Goal: Information Seeking & Learning: Learn about a topic

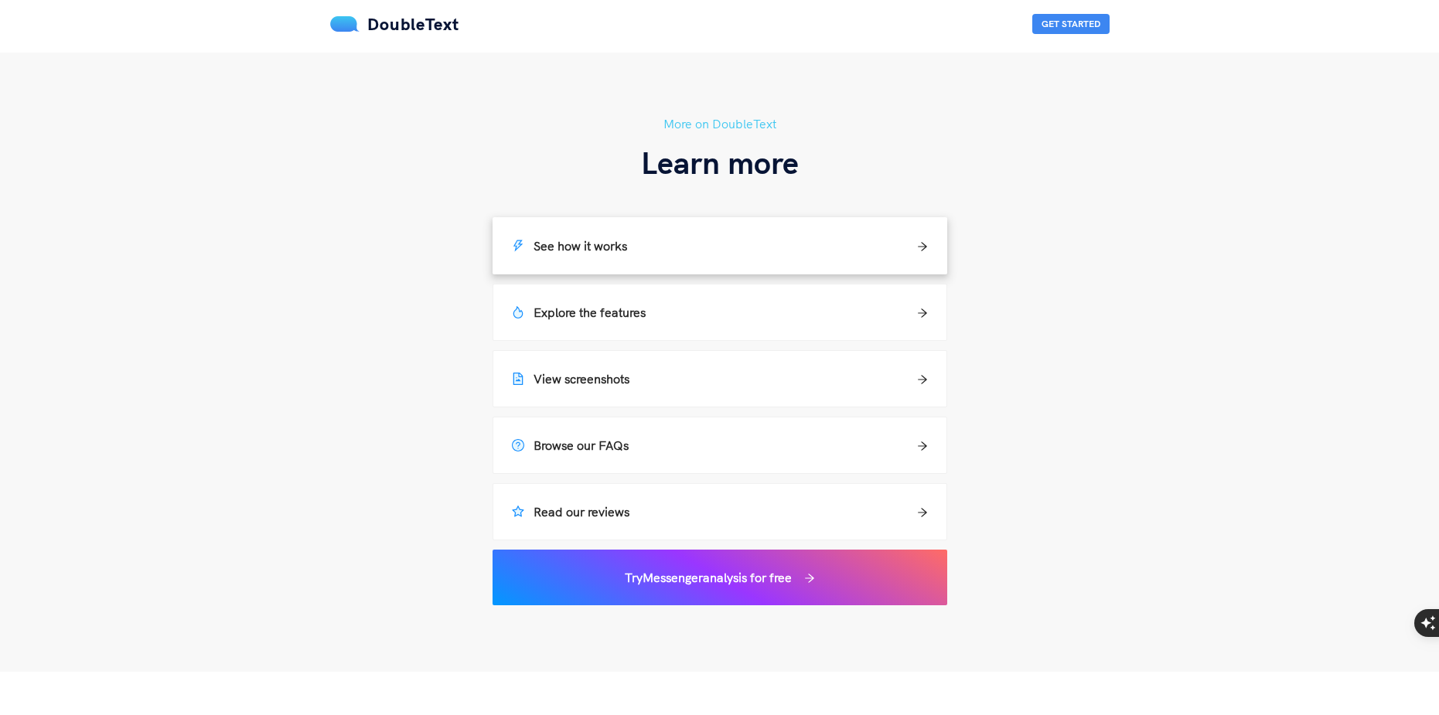
click at [646, 246] on div "See how it works" at bounding box center [720, 246] width 416 height 19
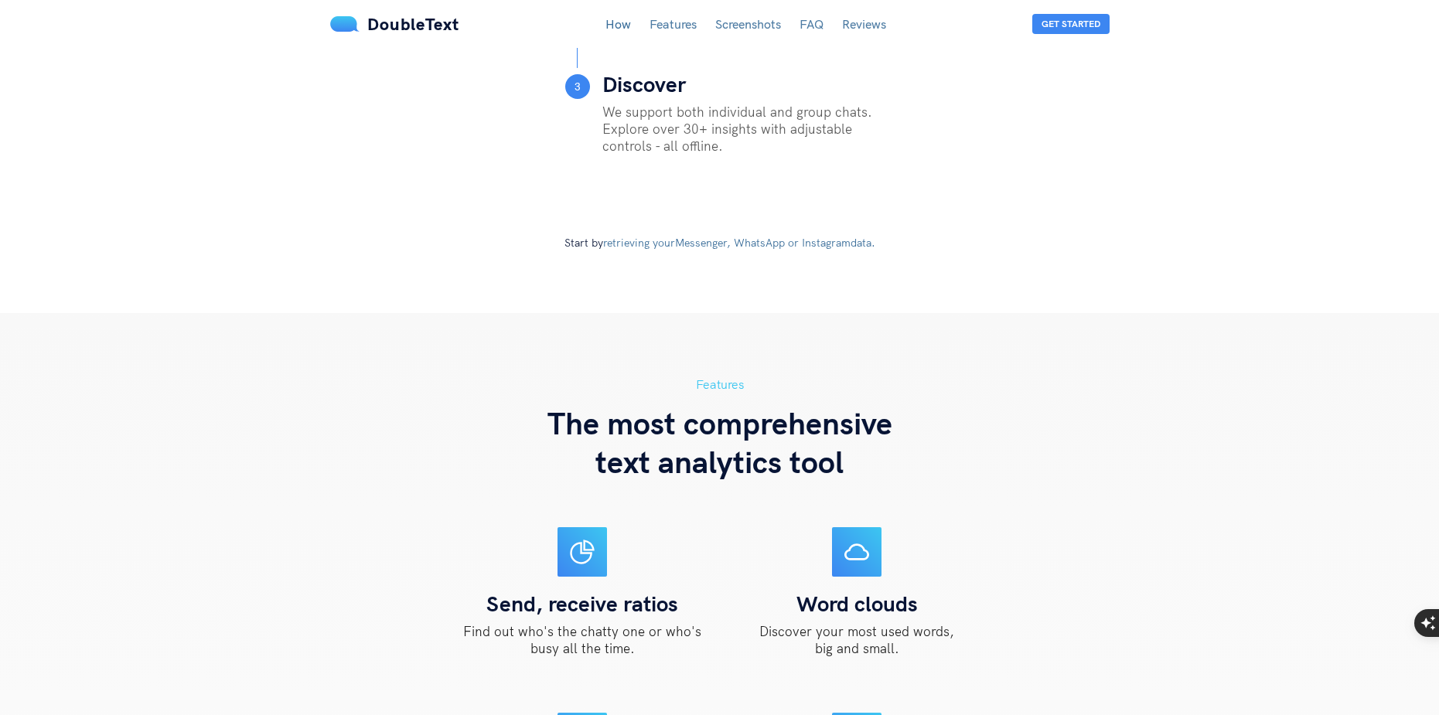
scroll to position [534, 0]
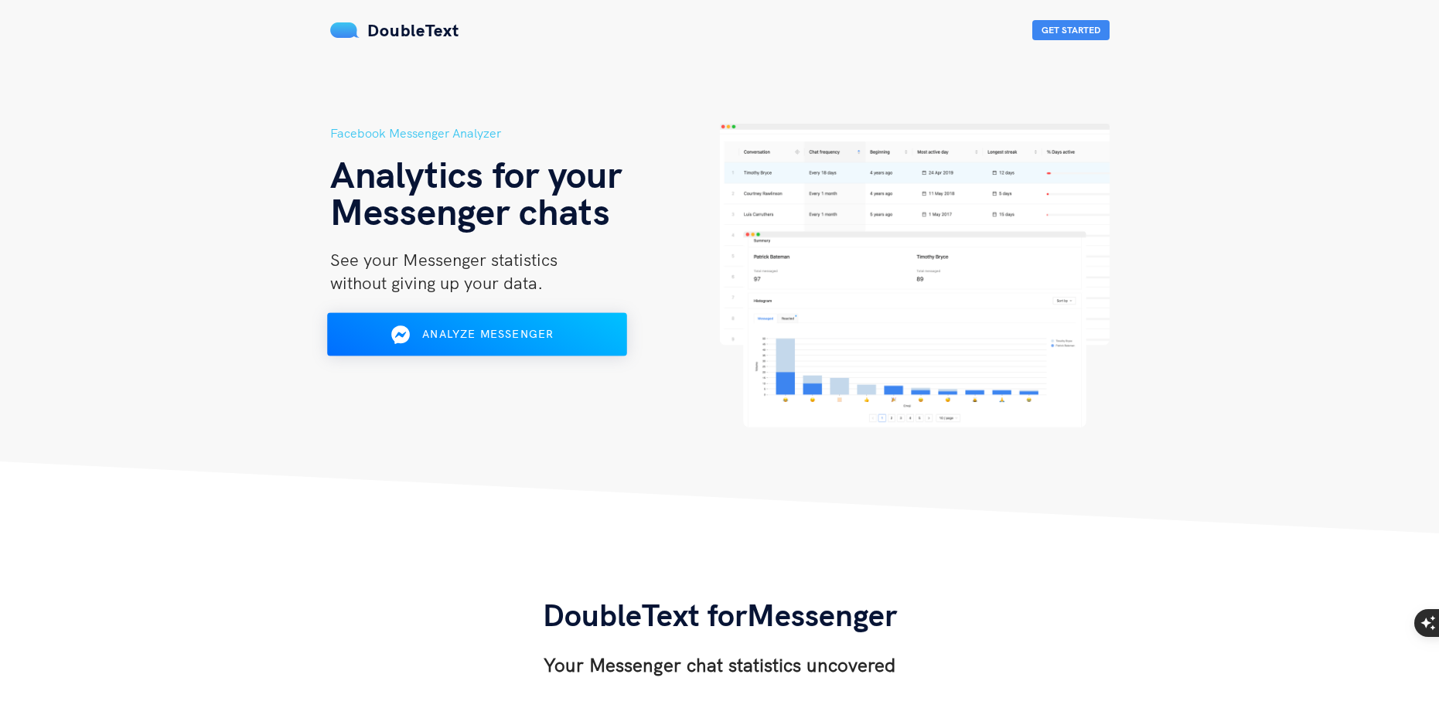
click at [459, 339] on span "Analyze Messenger" at bounding box center [487, 334] width 131 height 14
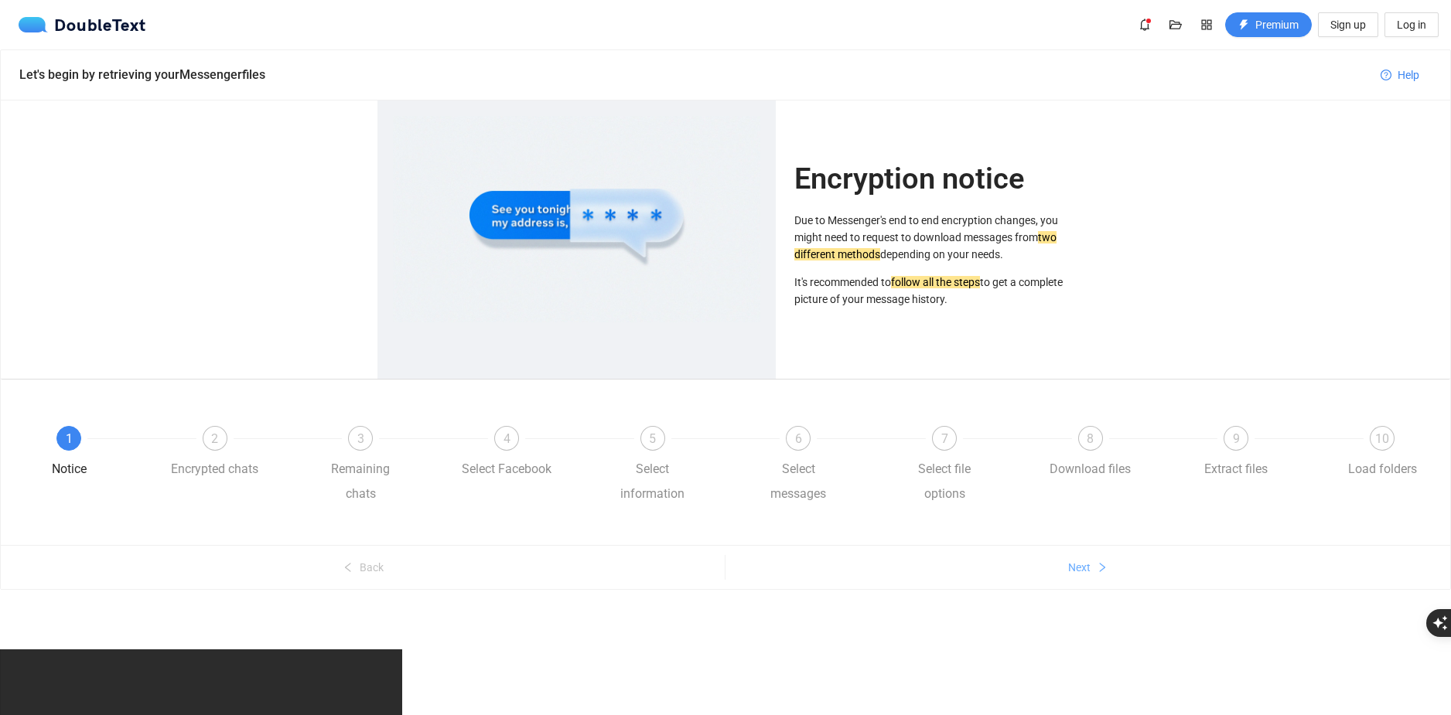
click at [1076, 571] on span "Next" at bounding box center [1079, 567] width 22 height 17
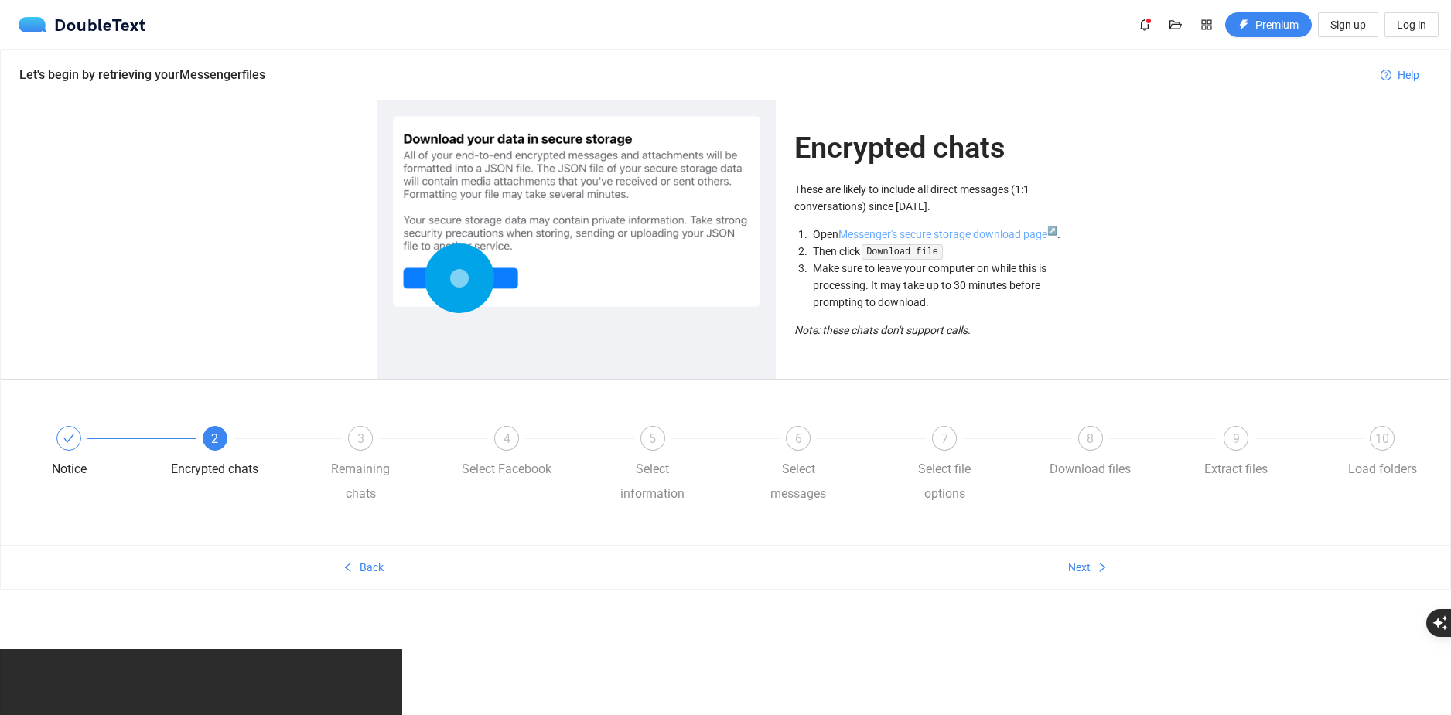
click at [967, 239] on link "Messenger's secure storage download page ↗" at bounding box center [947, 234] width 219 height 12
click at [1080, 554] on ul "Back Next" at bounding box center [725, 567] width 1449 height 44
click at [1081, 563] on span "Next" at bounding box center [1079, 567] width 22 height 17
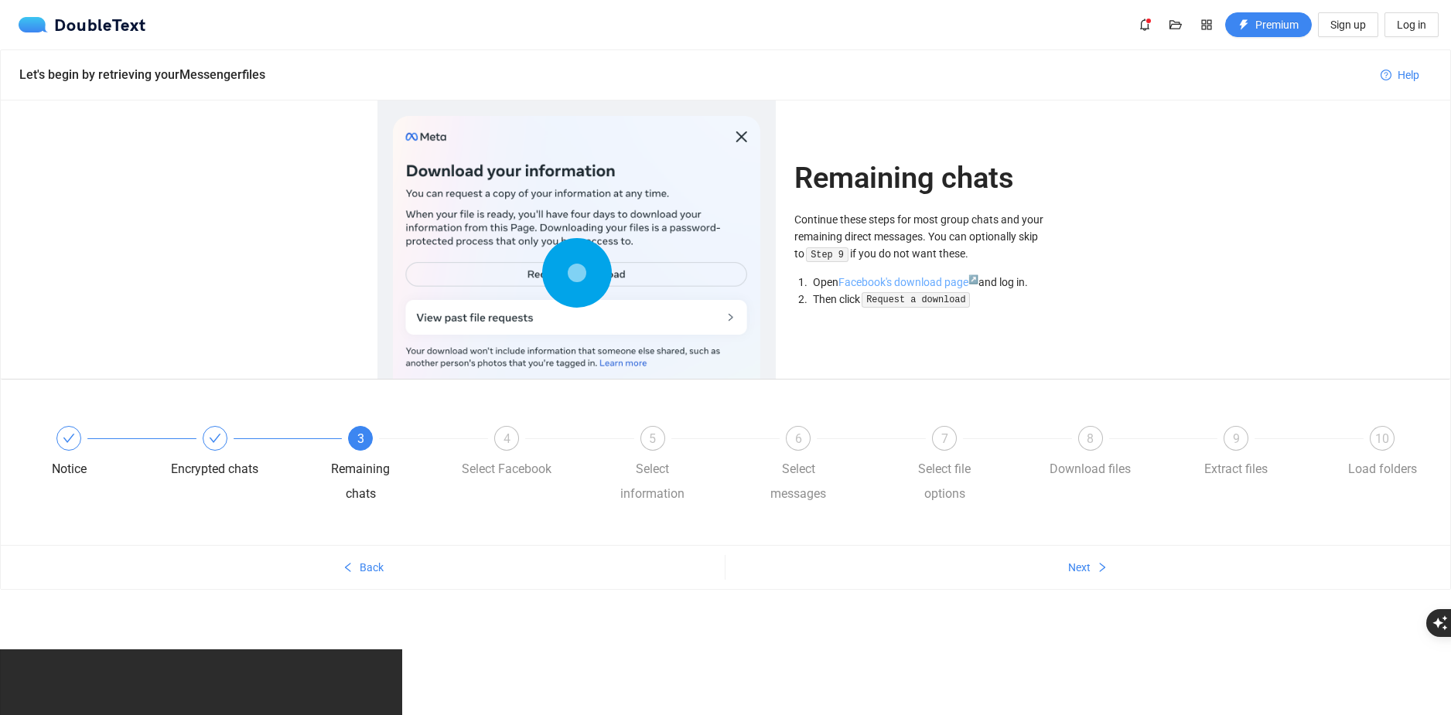
click at [907, 279] on link "Facebook's download page ↗" at bounding box center [908, 282] width 140 height 12
click at [506, 436] on span "4" at bounding box center [506, 438] width 7 height 15
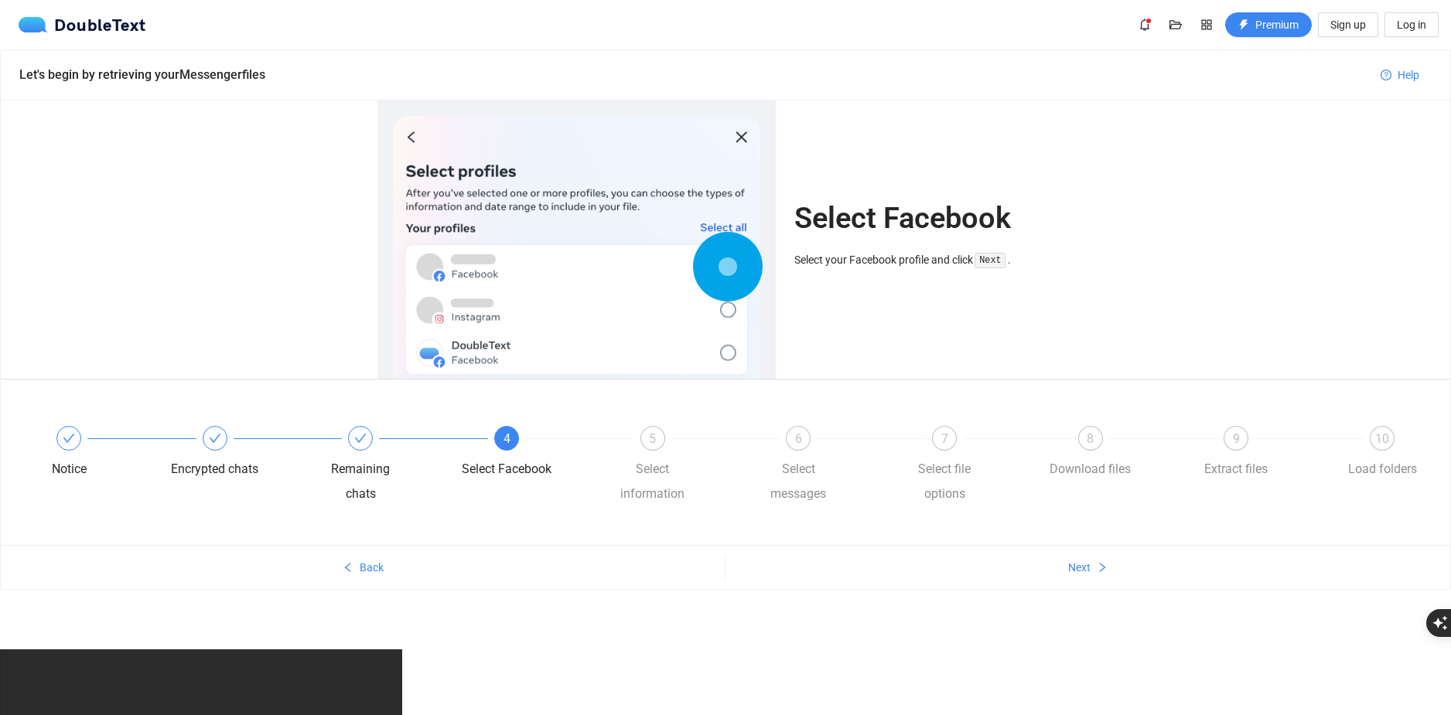
click at [573, 440] on div at bounding box center [579, 438] width 146 height 6
click at [670, 445] on div "5 Select information" at bounding box center [681, 466] width 146 height 80
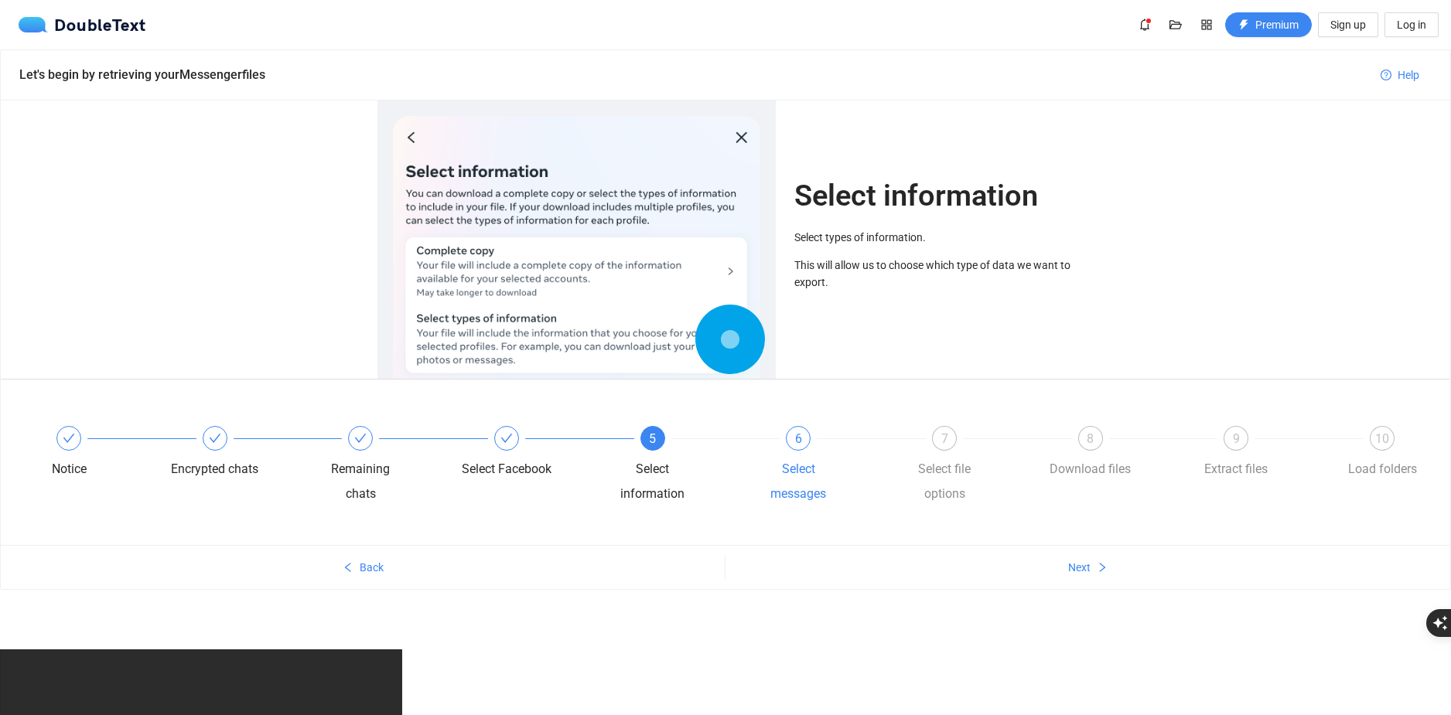
click at [774, 441] on div "6 Select messages" at bounding box center [826, 466] width 146 height 80
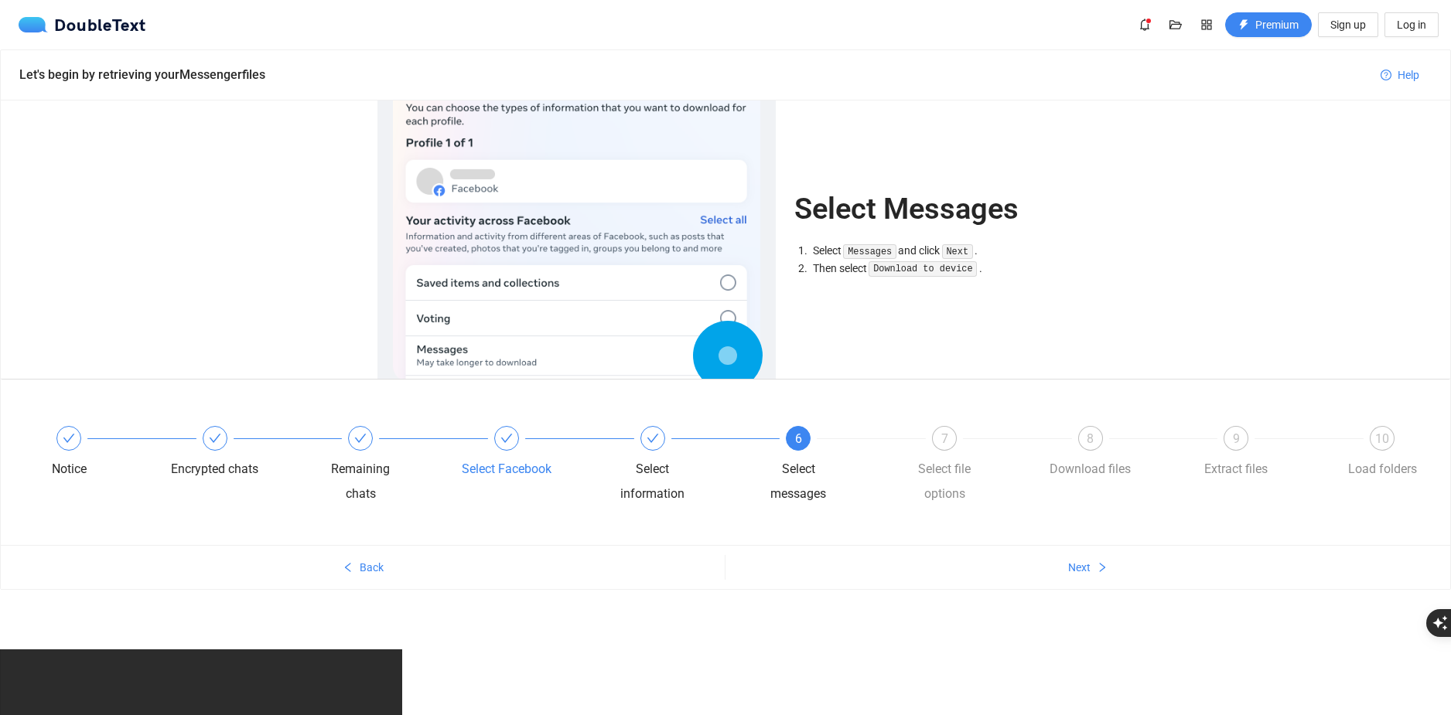
click at [505, 438] on icon "check" at bounding box center [506, 438] width 12 height 12
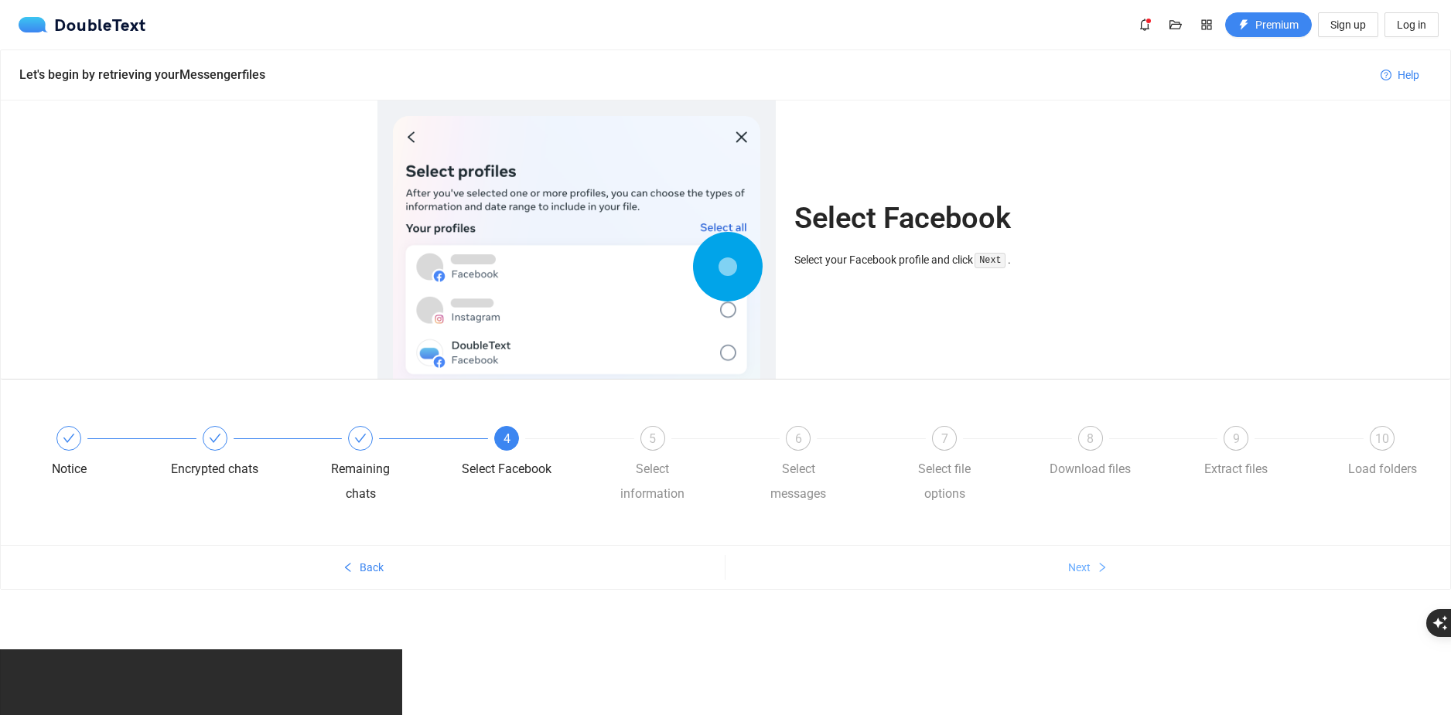
click at [1088, 569] on span "Next" at bounding box center [1079, 567] width 22 height 17
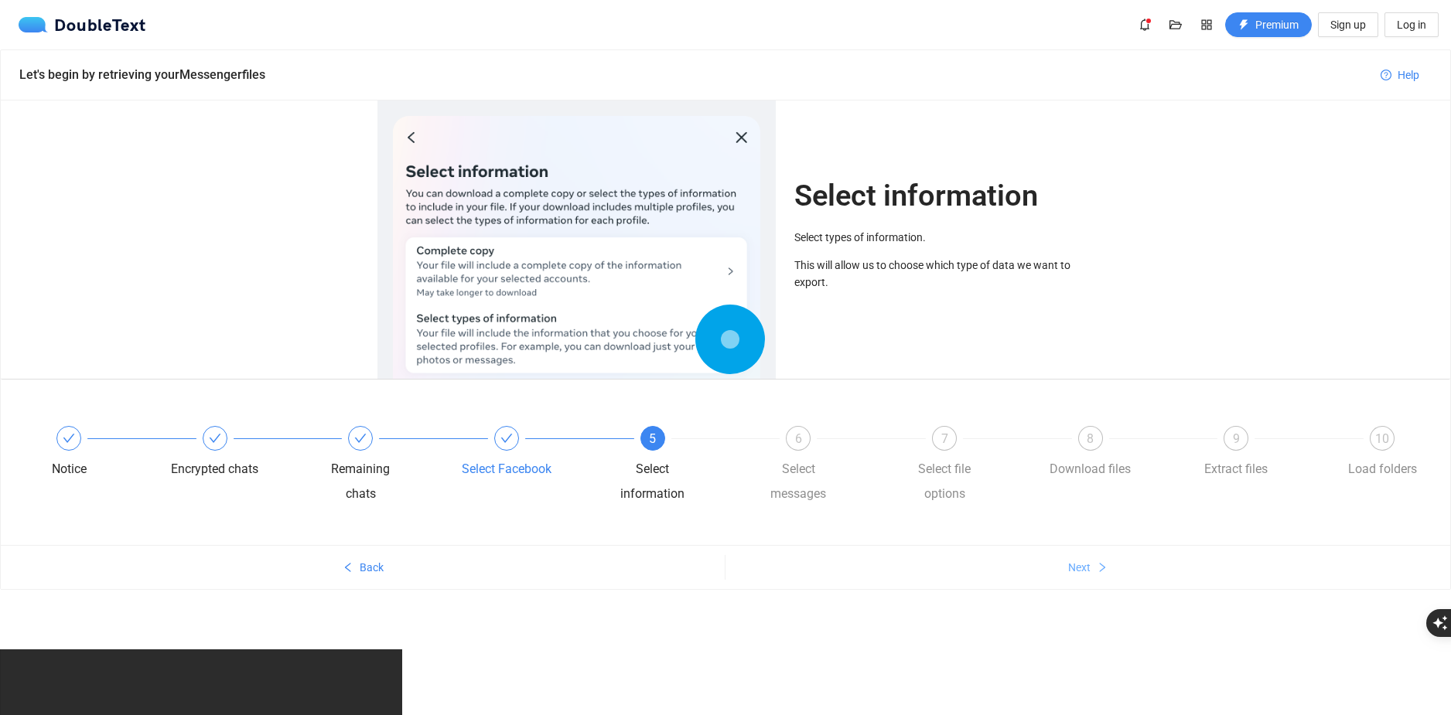
click at [1086, 561] on span "Next" at bounding box center [1079, 567] width 22 height 17
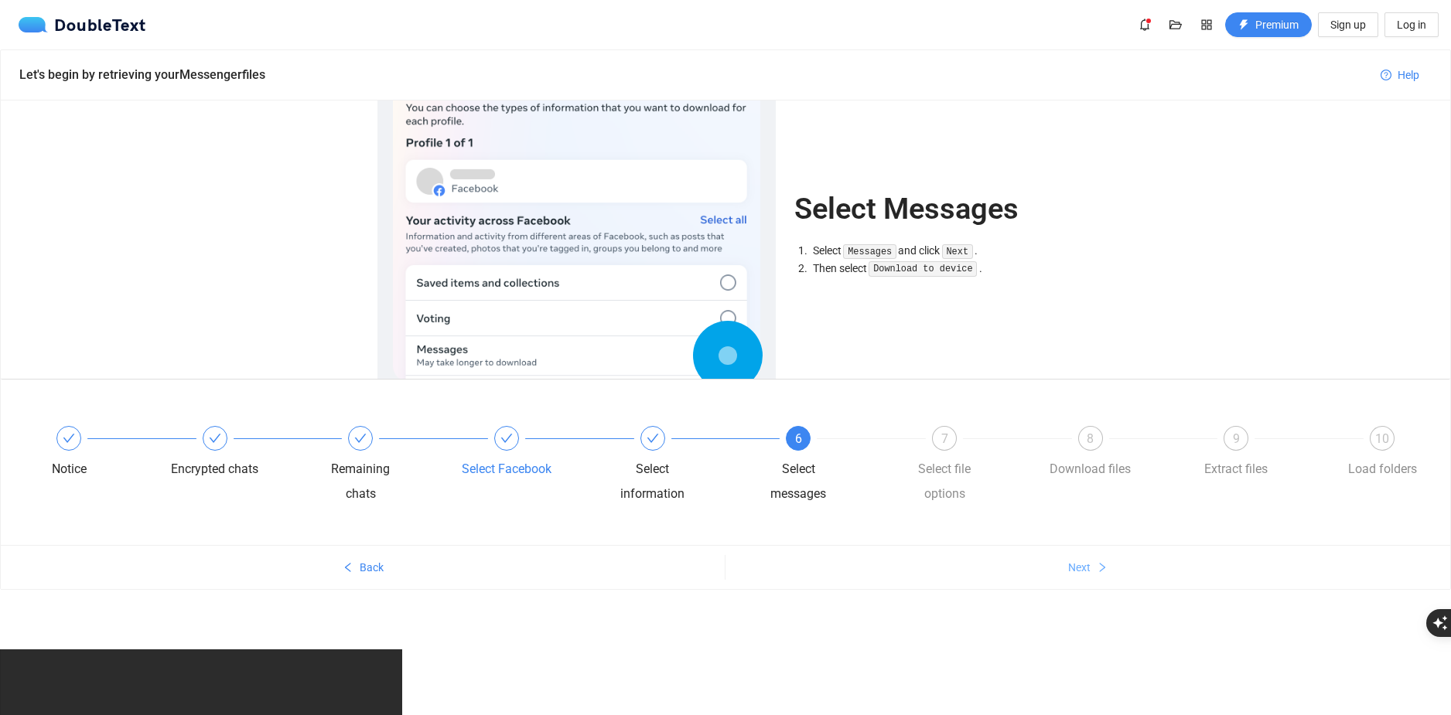
click at [1086, 564] on span "Next" at bounding box center [1079, 567] width 22 height 17
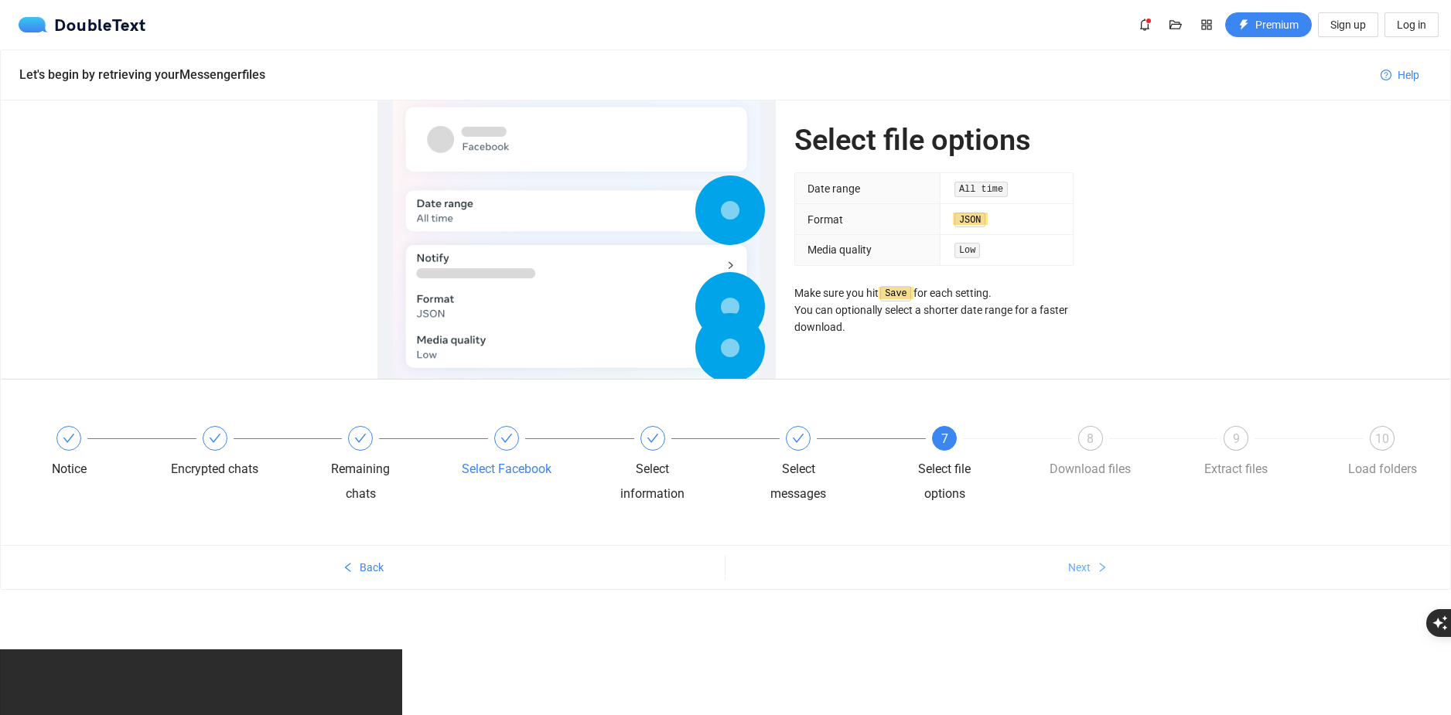
click at [1058, 555] on button "Next" at bounding box center [1087, 567] width 725 height 25
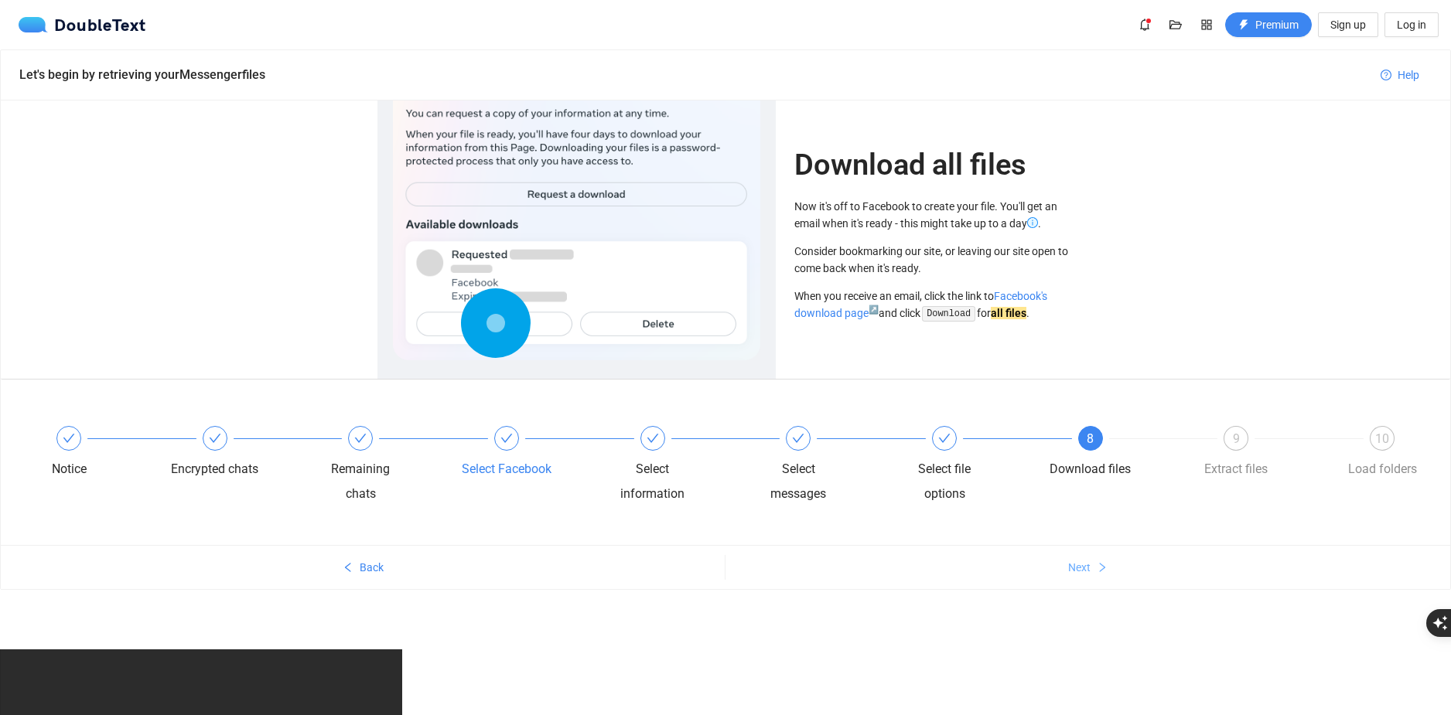
click at [1086, 564] on span "Next" at bounding box center [1079, 567] width 22 height 17
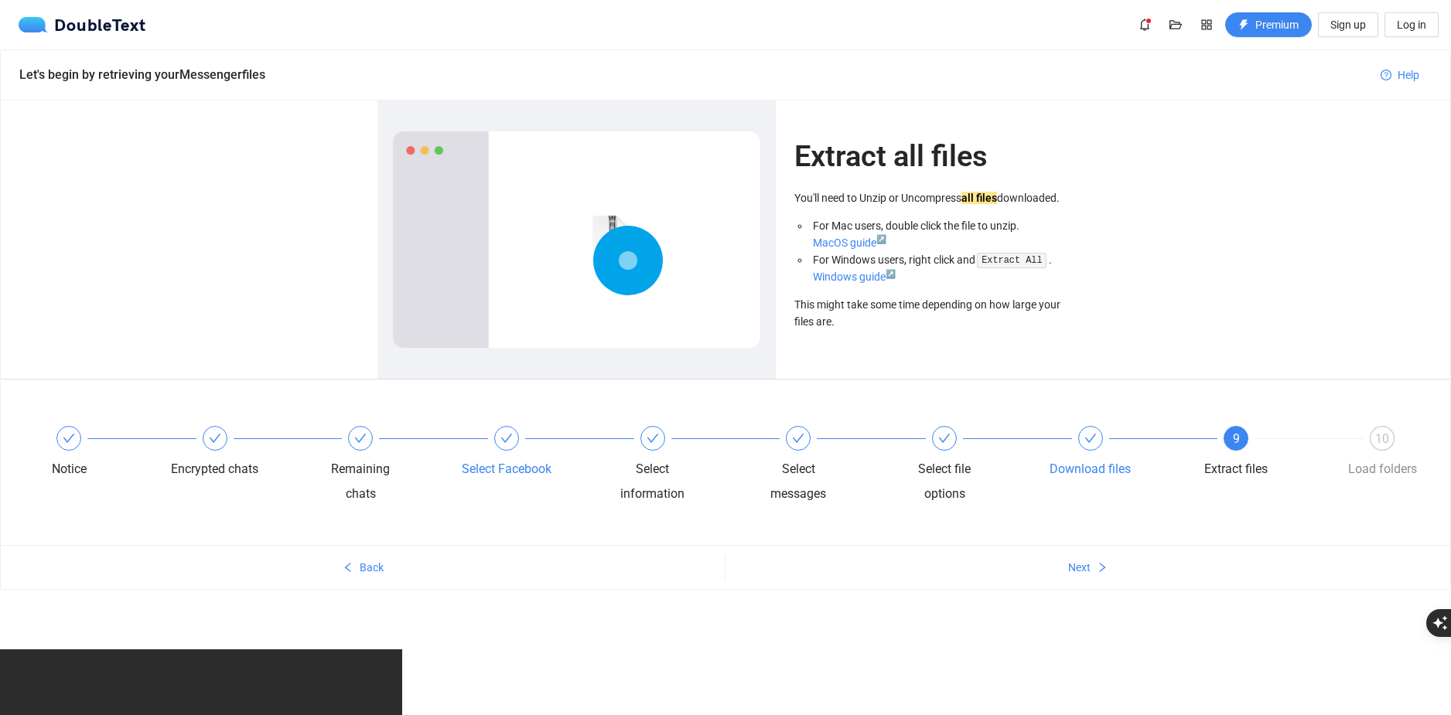
click at [1086, 449] on div at bounding box center [1090, 438] width 25 height 25
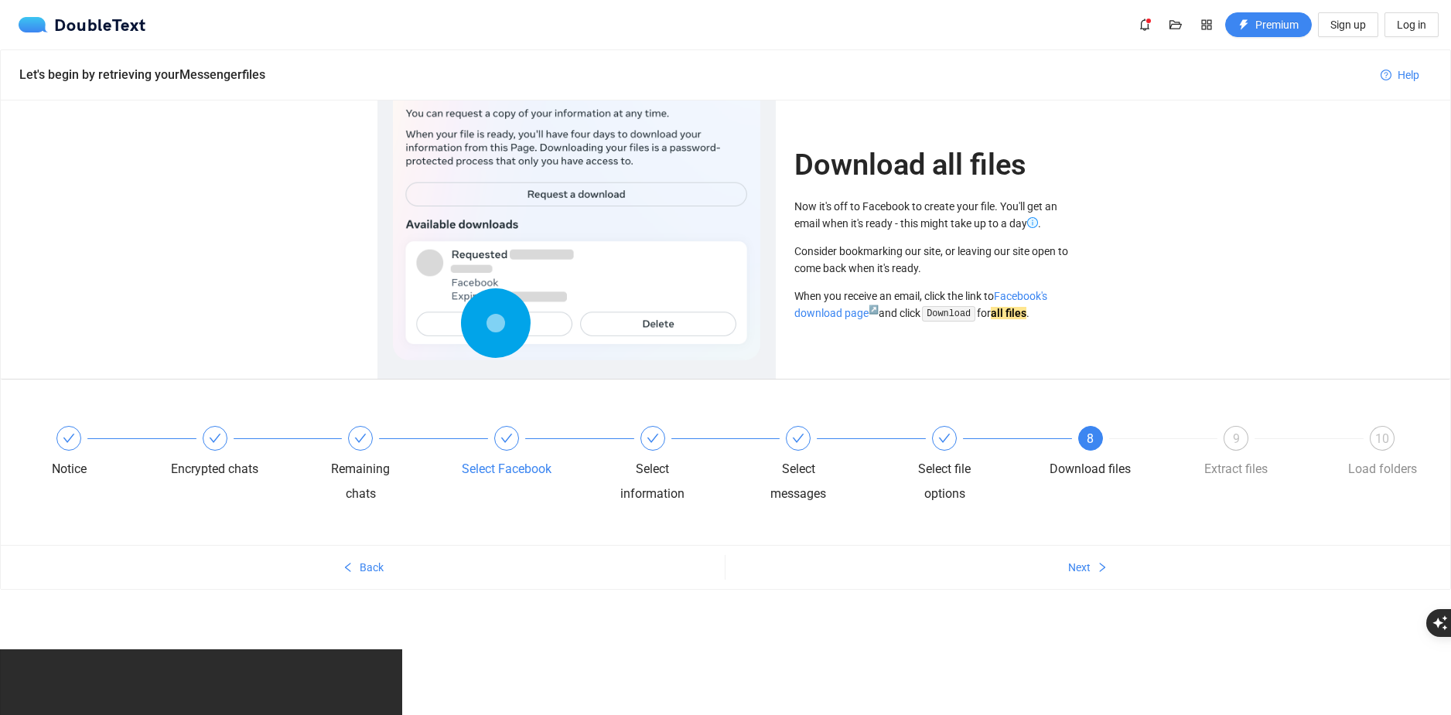
click at [1126, 583] on ul "Back Next" at bounding box center [725, 567] width 1449 height 44
click at [1196, 570] on button "Next" at bounding box center [1087, 567] width 725 height 25
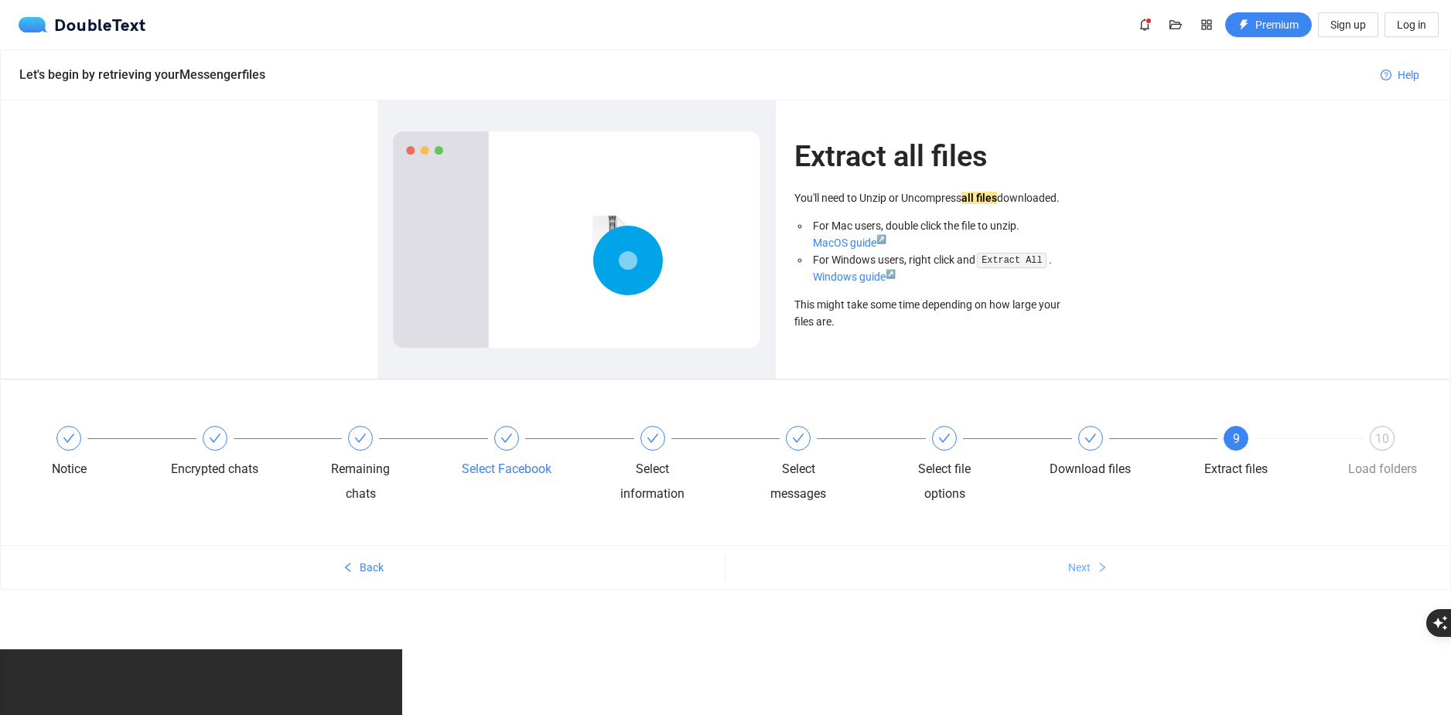
click at [1135, 576] on button "Next" at bounding box center [1087, 567] width 725 height 25
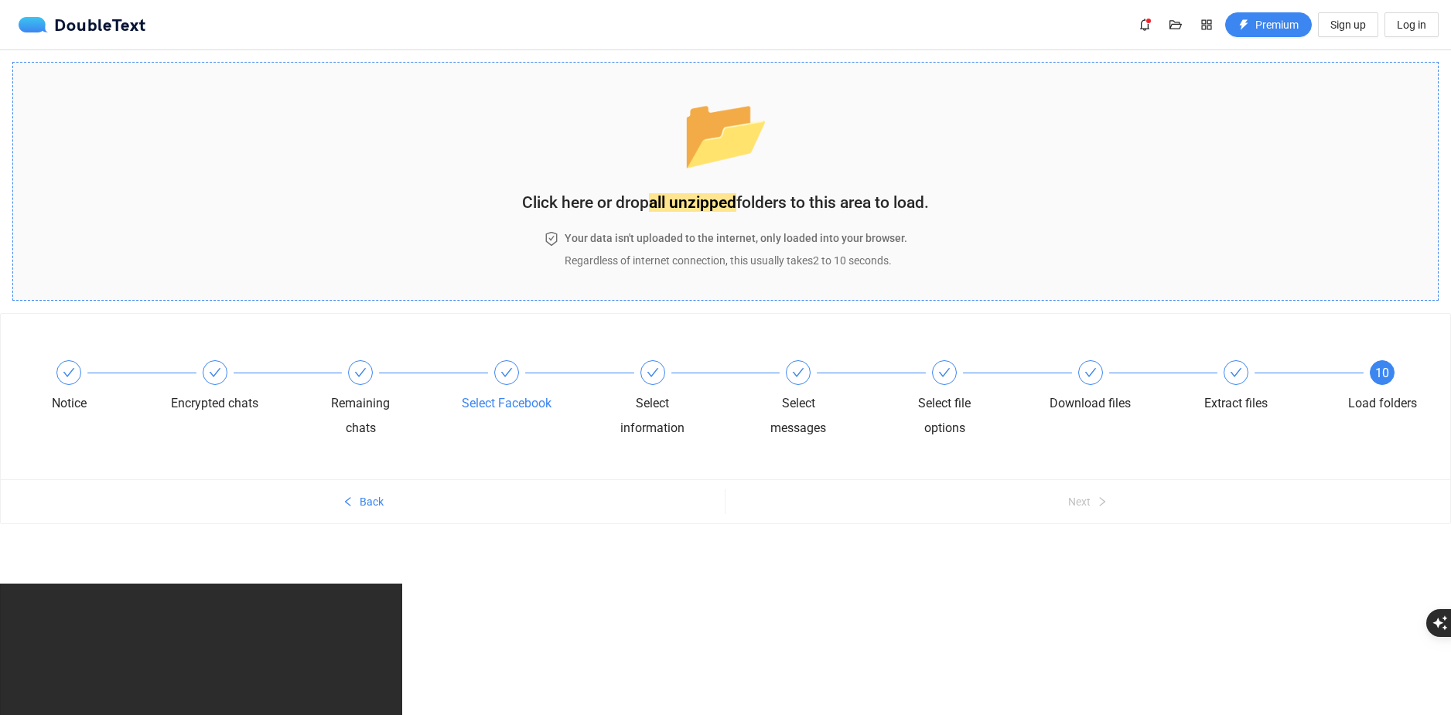
click at [693, 201] on strong "all unzipped" at bounding box center [692, 202] width 87 height 19
click at [186, 390] on div "Encrypted chats" at bounding box center [243, 388] width 146 height 56
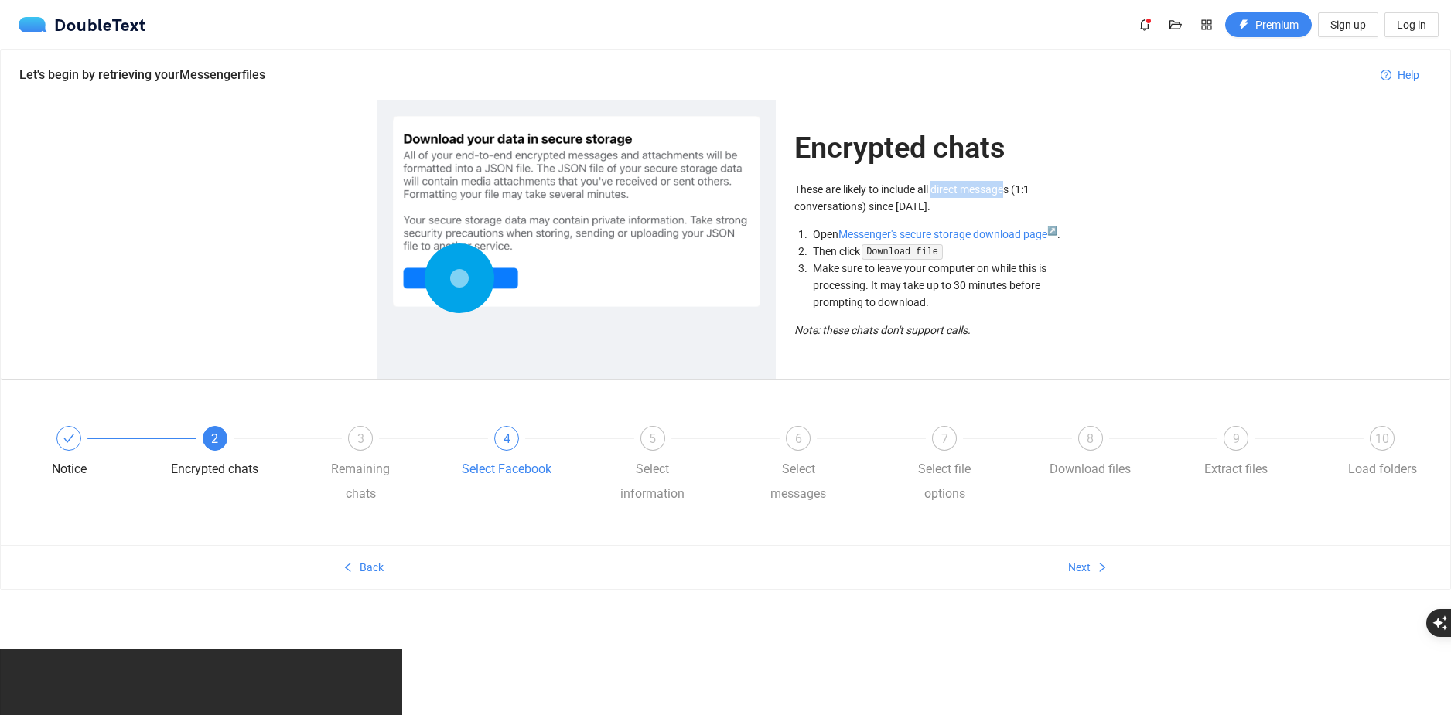
drag, startPoint x: 934, startPoint y: 188, endPoint x: 1006, endPoint y: 189, distance: 71.9
click at [1006, 189] on p "These are likely to include all direct messages (1:1 conversations) since Febru…" at bounding box center [933, 198] width 279 height 34
drag, startPoint x: 929, startPoint y: 209, endPoint x: 963, endPoint y: 206, distance: 34.2
click at [963, 206] on p "These are likely to include all direct messages (1:1 conversations) since Febru…" at bounding box center [933, 198] width 279 height 34
click at [950, 213] on p "These are likely to include all direct messages (1:1 conversations) since Febru…" at bounding box center [933, 198] width 279 height 34
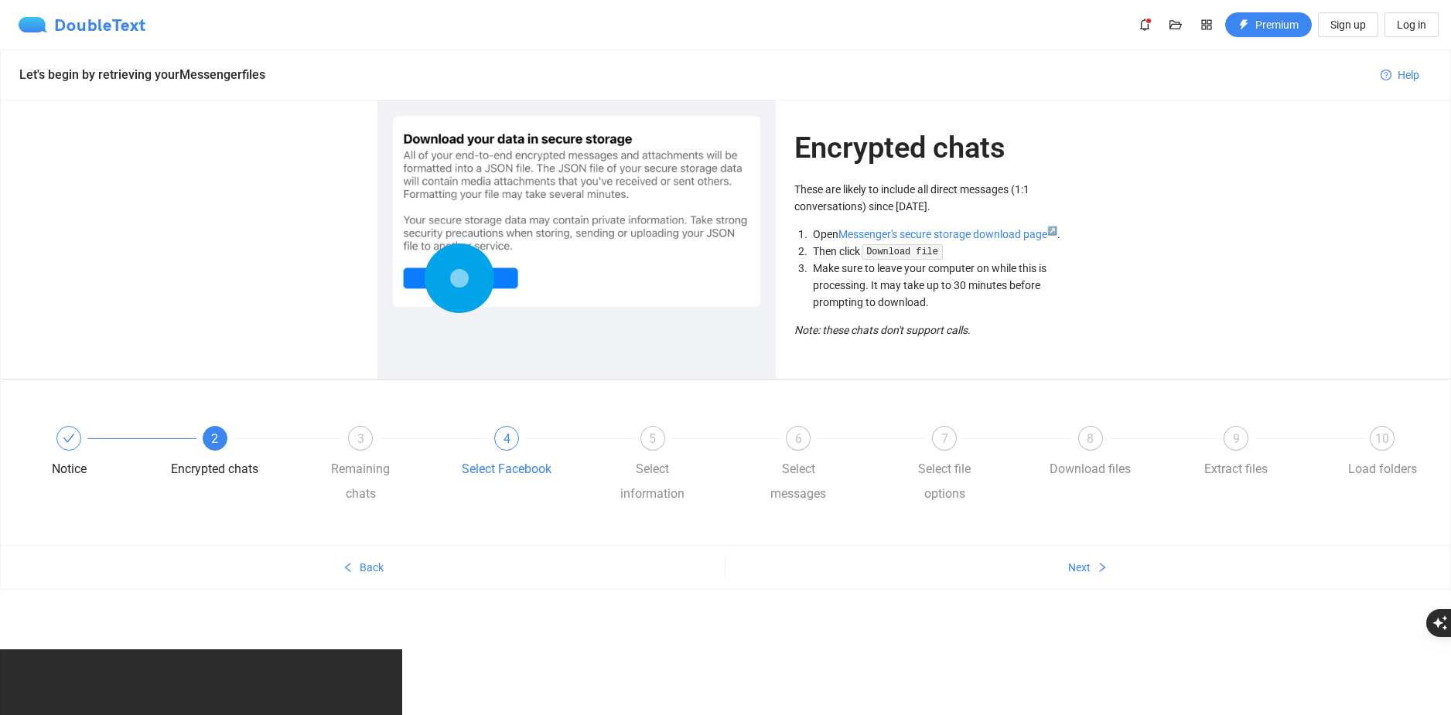
click at [133, 21] on div "DoubleText" at bounding box center [83, 24] width 128 height 15
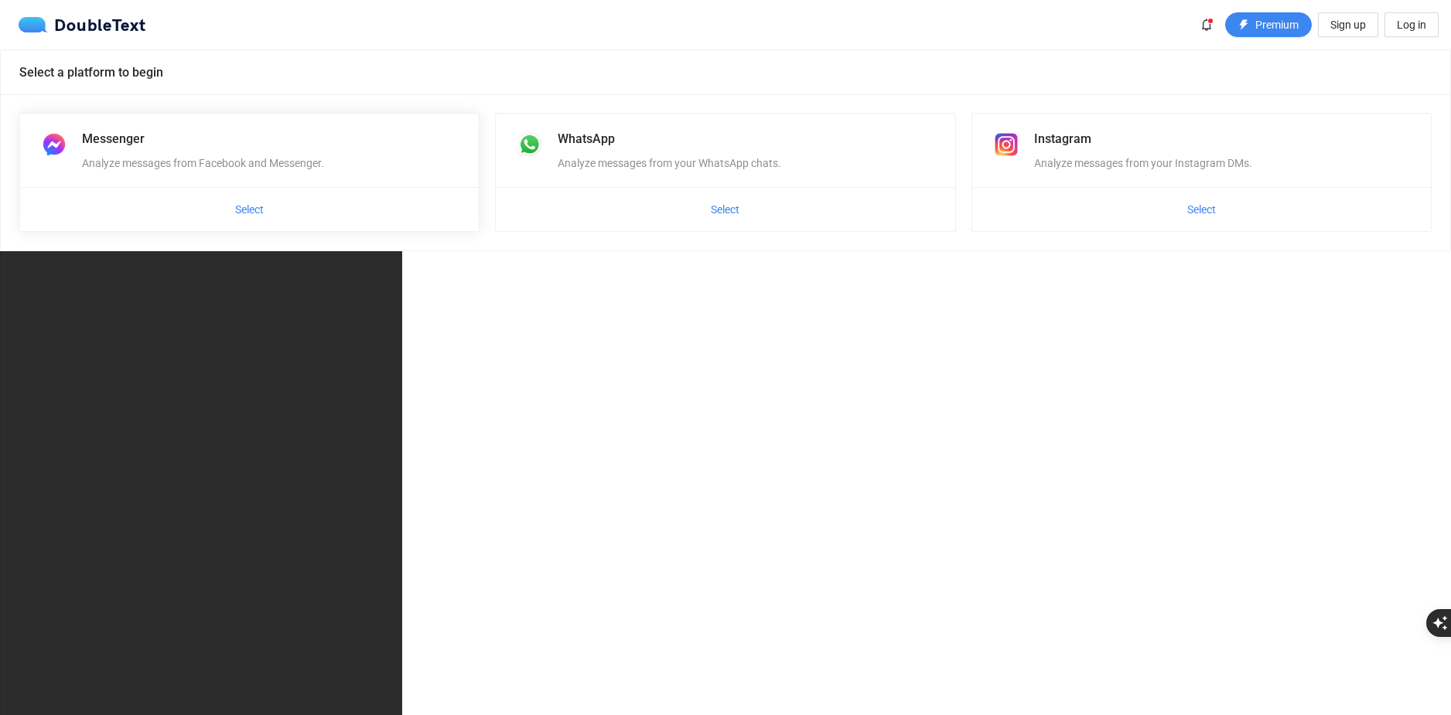
click at [359, 145] on div "Messenger" at bounding box center [271, 138] width 378 height 19
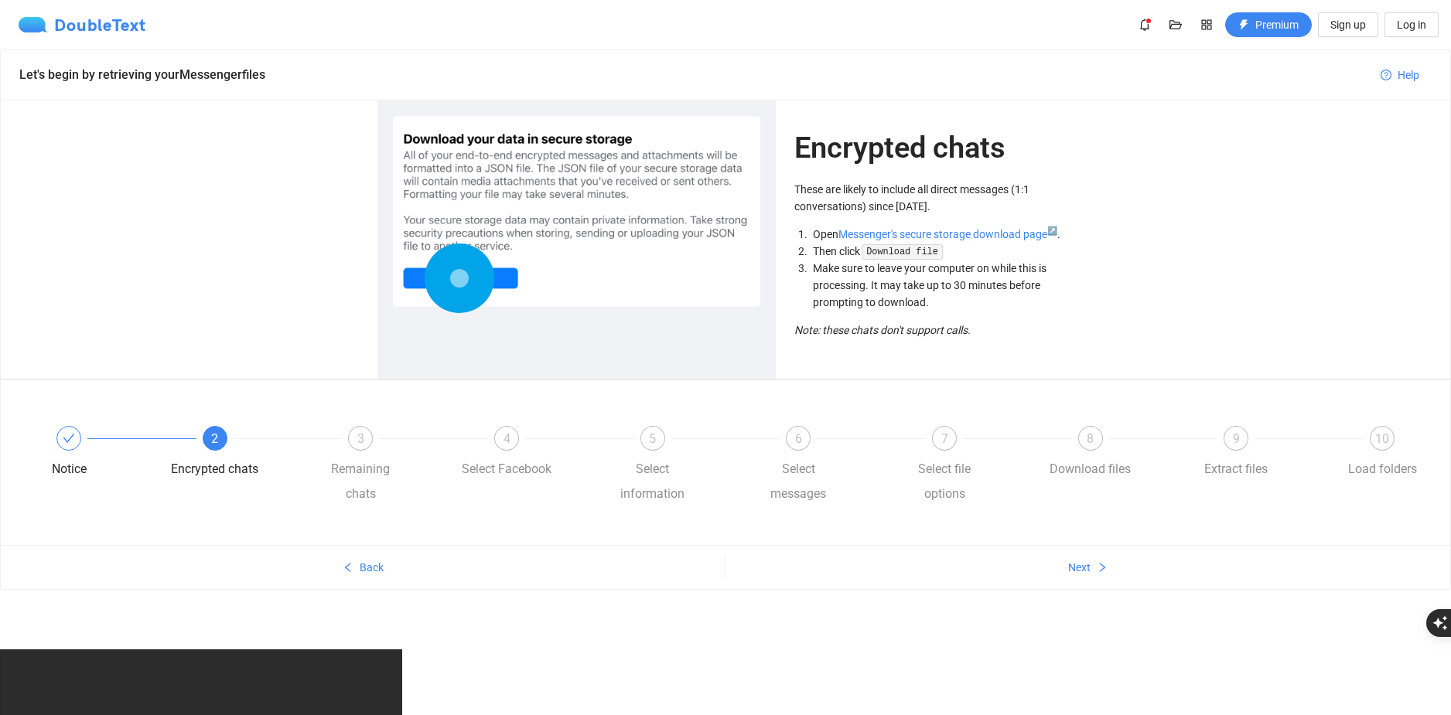
click at [96, 19] on div "DoubleText" at bounding box center [83, 24] width 128 height 15
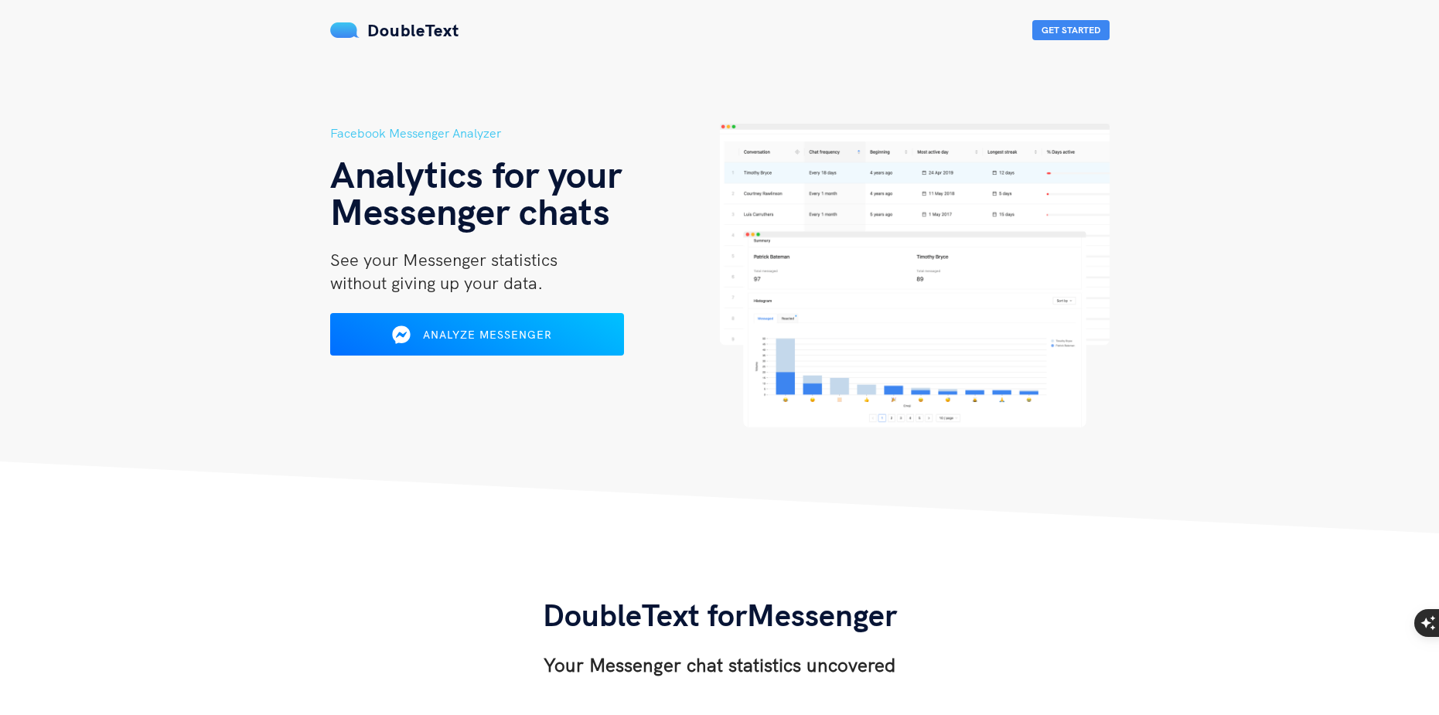
click at [885, 281] on img at bounding box center [915, 276] width 390 height 304
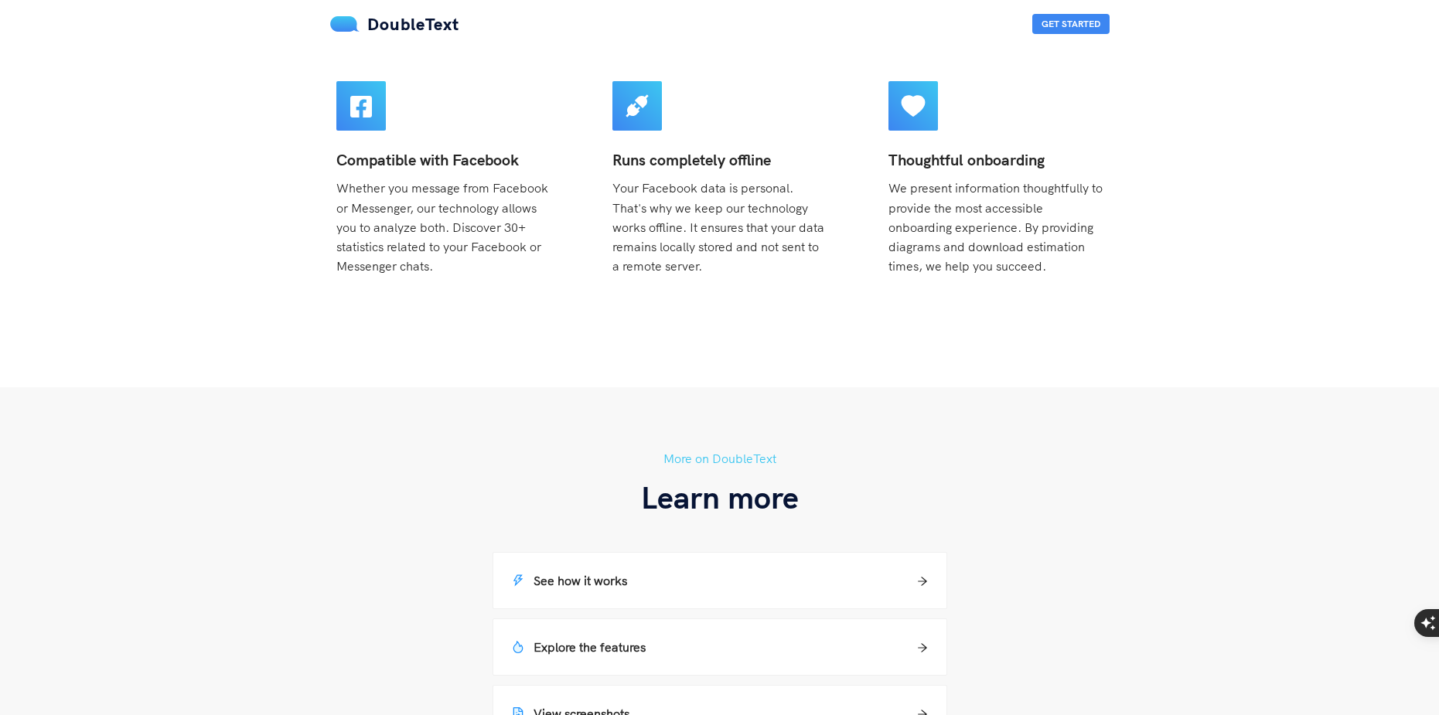
scroll to position [928, 0]
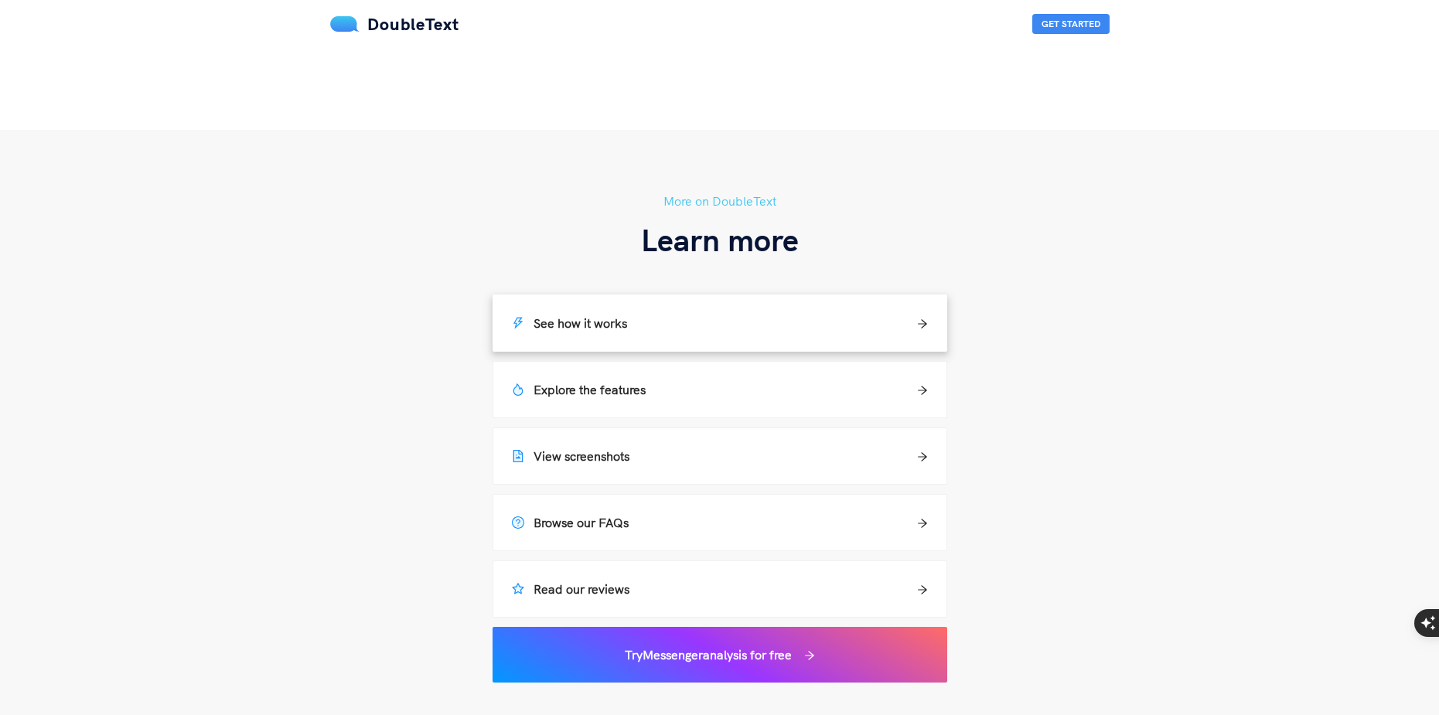
click at [722, 326] on div "See how it works" at bounding box center [720, 323] width 416 height 19
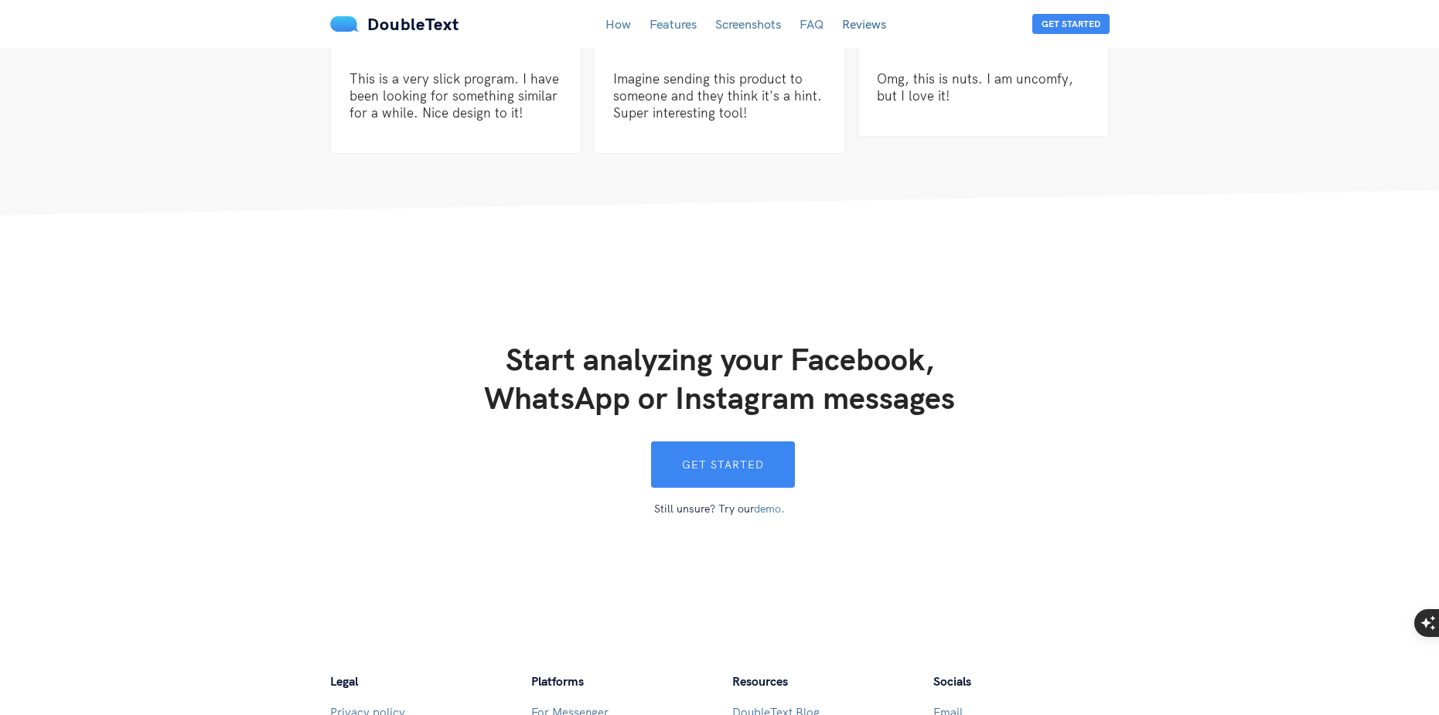
scroll to position [4245, 0]
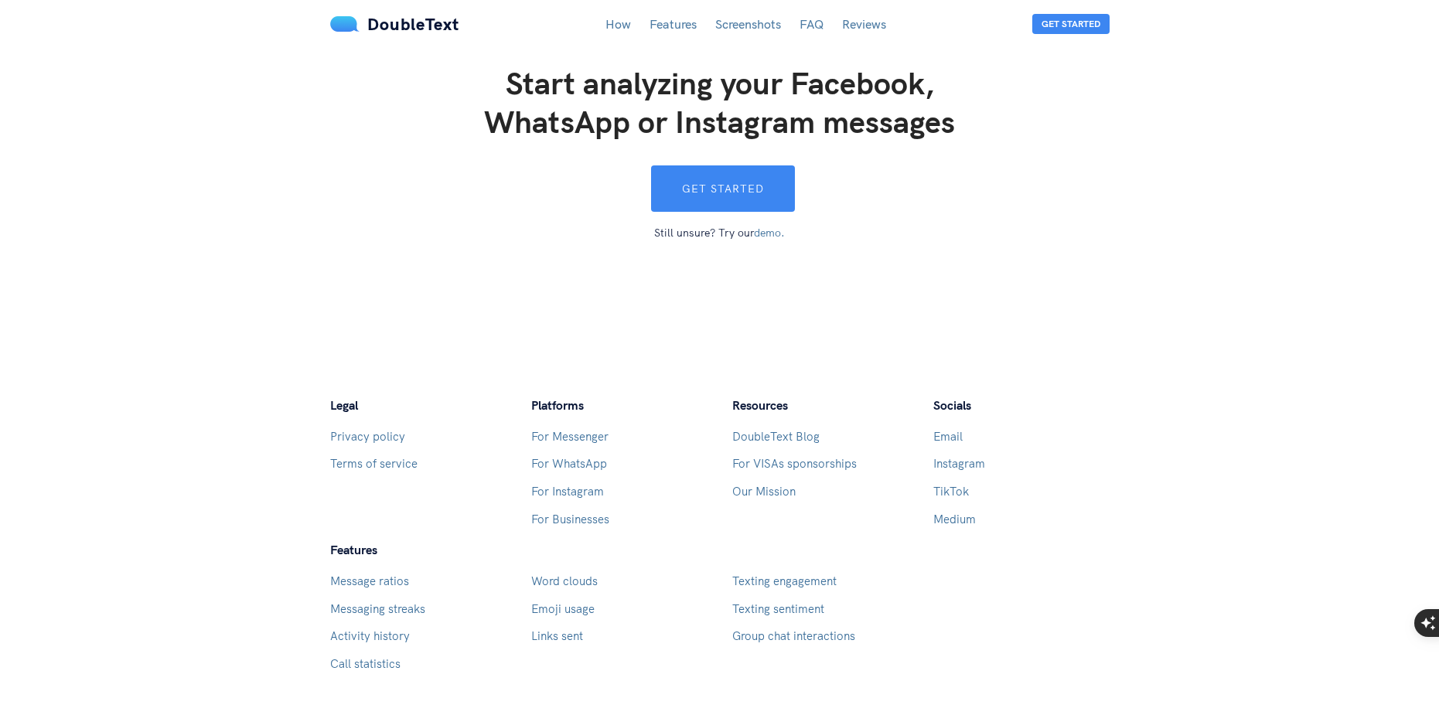
click at [767, 226] on link "demo." at bounding box center [769, 233] width 31 height 14
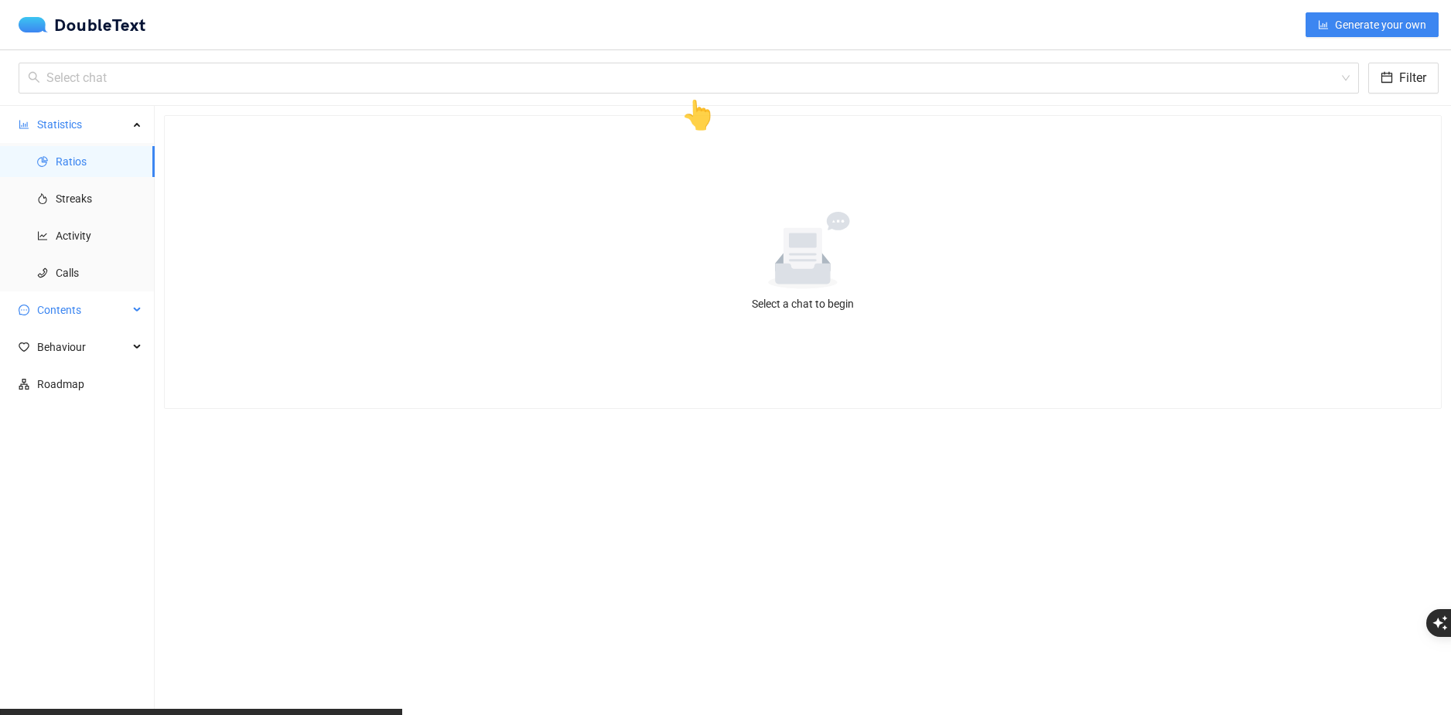
click at [73, 305] on span "Contents" at bounding box center [82, 310] width 91 height 31
click at [104, 470] on span "Behaviour" at bounding box center [82, 458] width 91 height 31
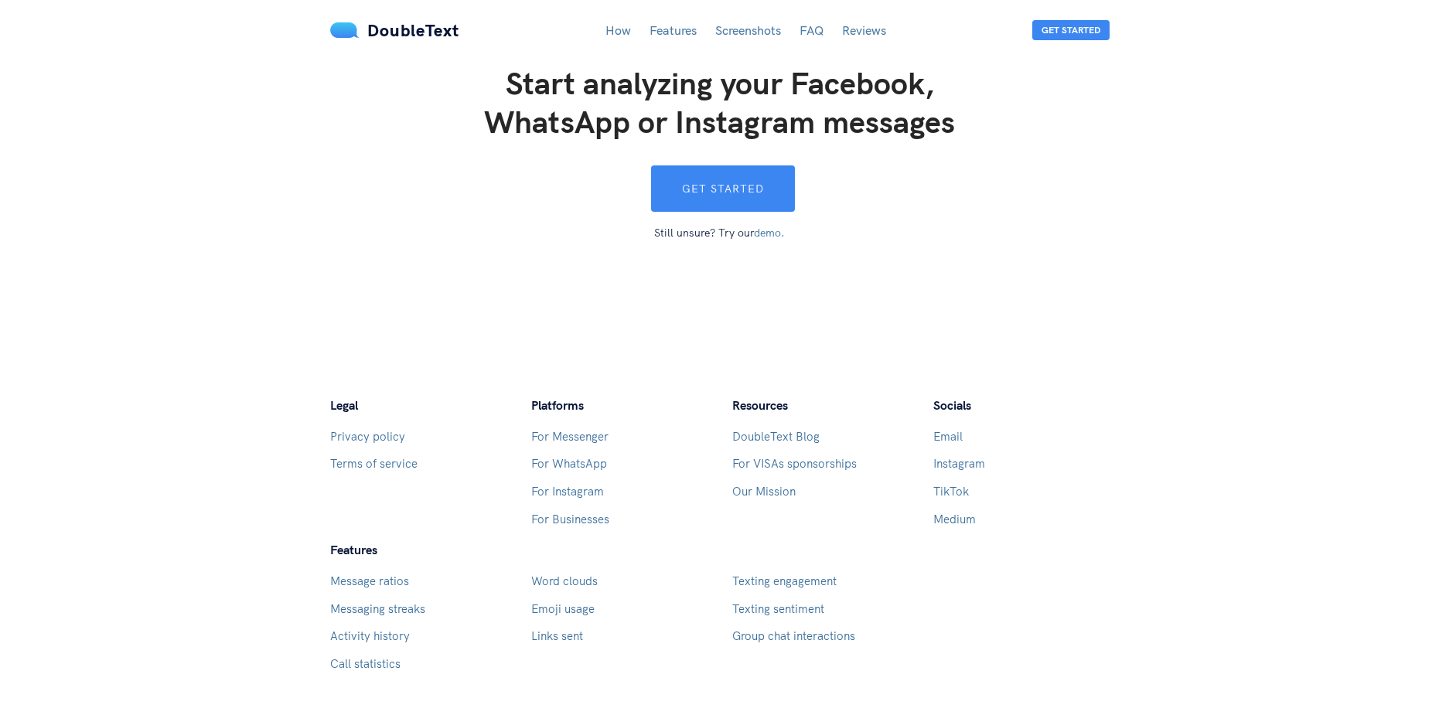
scroll to position [4245, 0]
click at [711, 166] on button "Get started" at bounding box center [723, 188] width 144 height 46
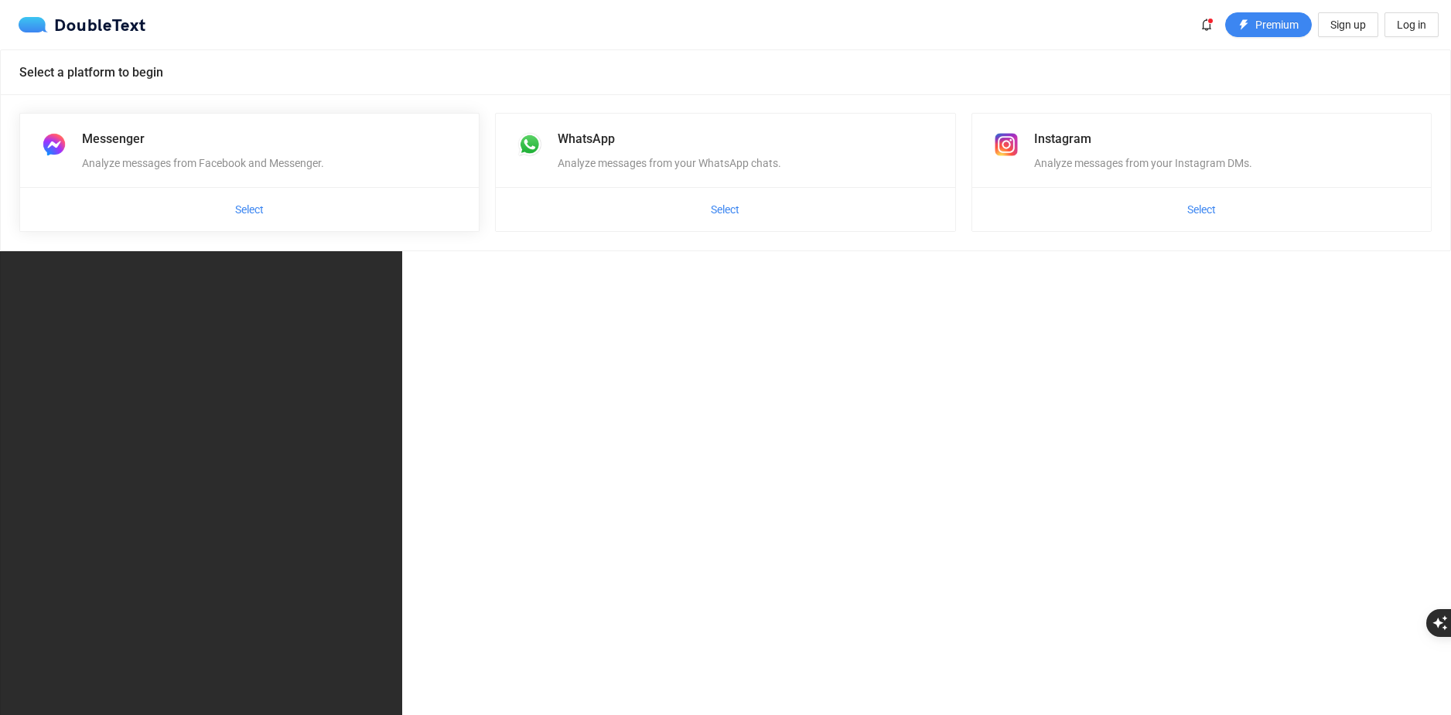
click at [339, 204] on span "Select" at bounding box center [249, 209] width 459 height 25
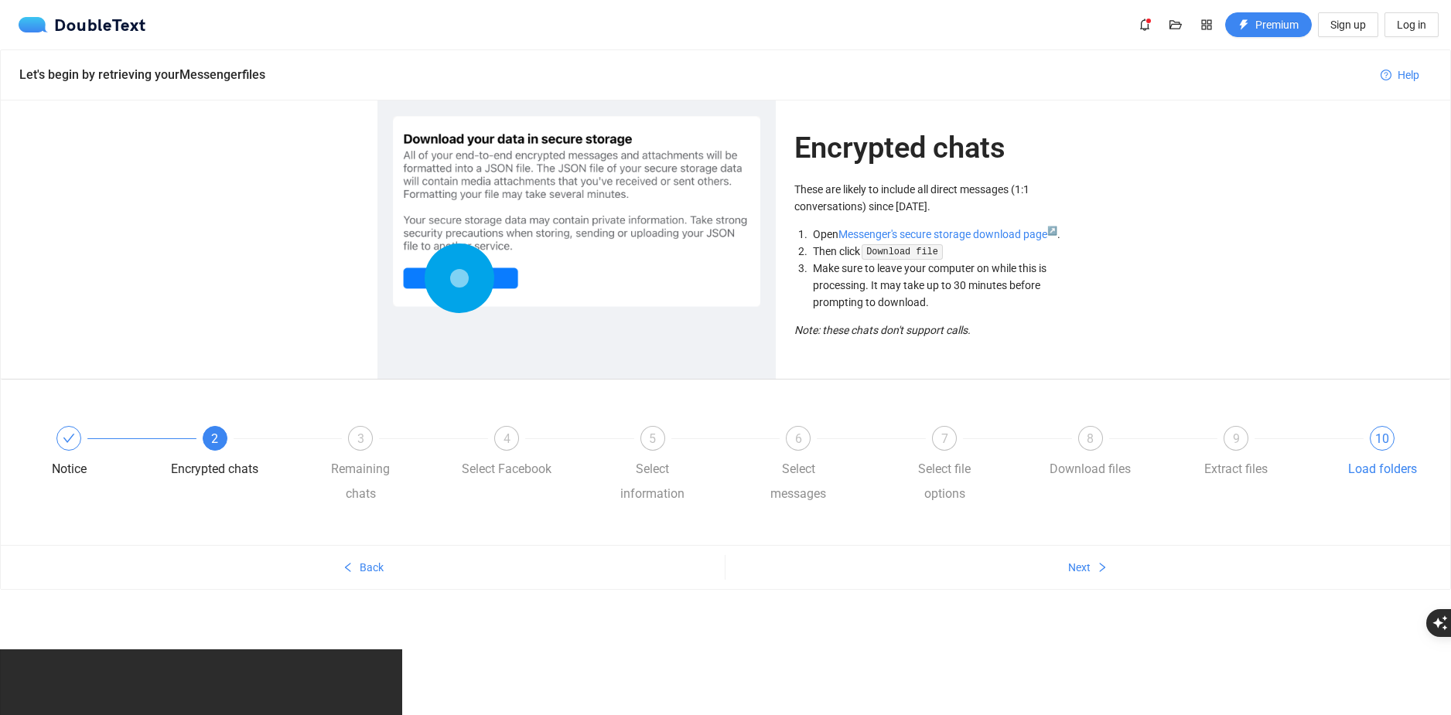
click at [1386, 455] on div "10 Load folders" at bounding box center [1382, 454] width 90 height 56
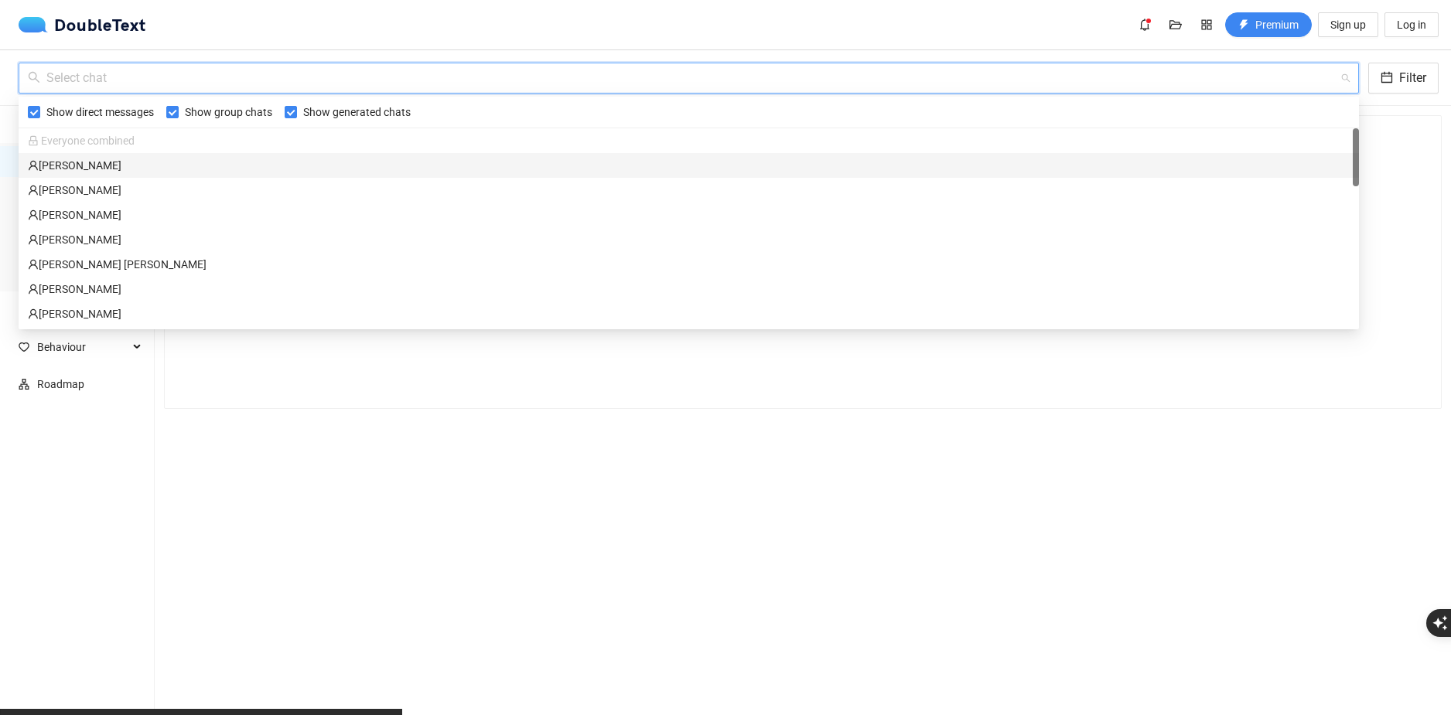
click at [130, 66] on input "search" at bounding box center [683, 77] width 1311 height 29
click at [107, 157] on div "Hania Kałuża" at bounding box center [688, 165] width 1321 height 17
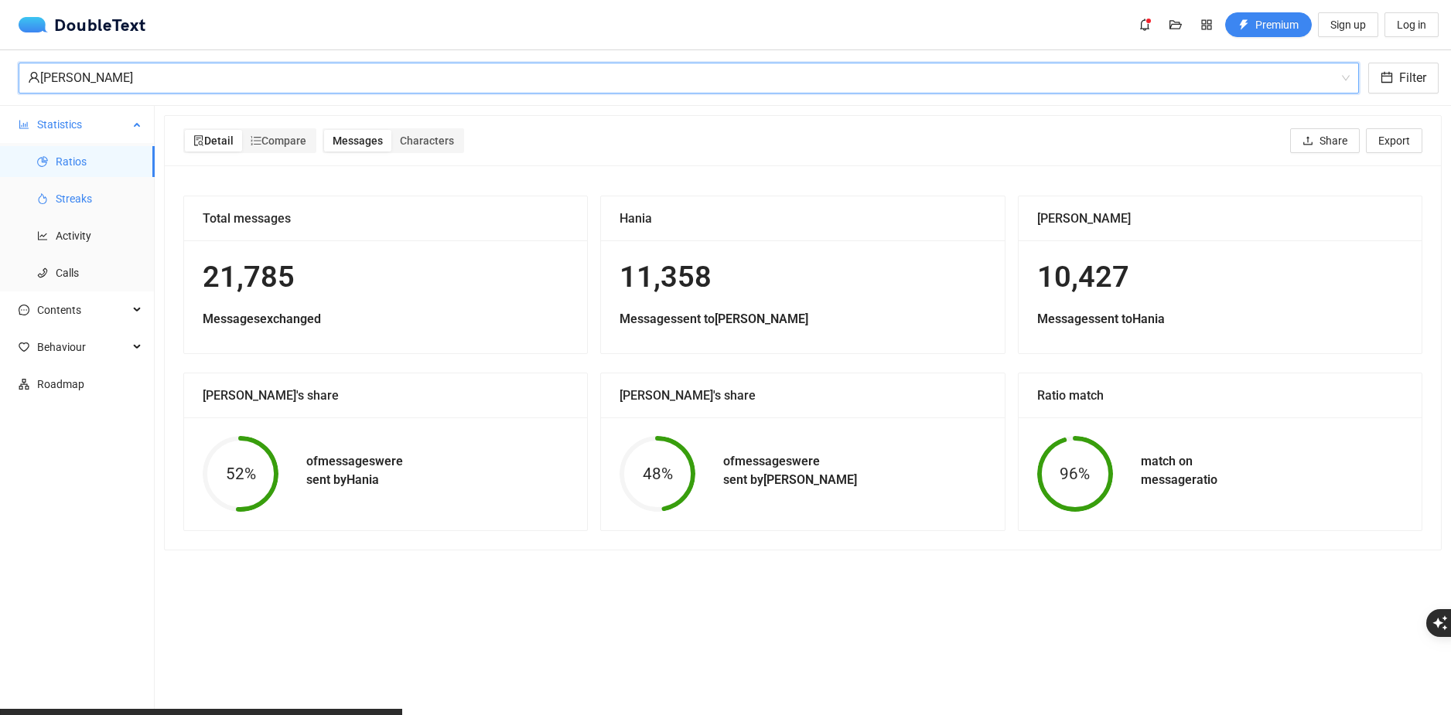
click at [110, 202] on span "Streaks" at bounding box center [99, 198] width 87 height 31
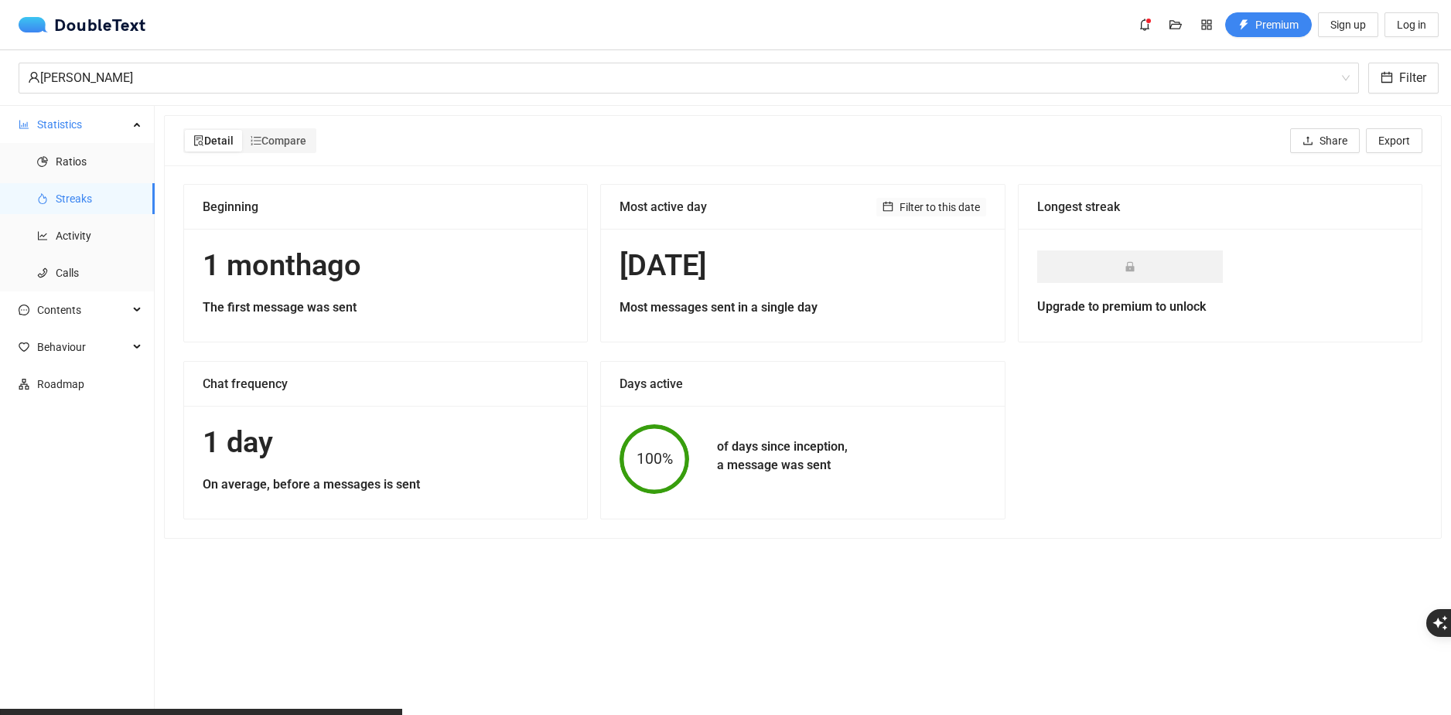
click at [948, 213] on span "Filter to this date" at bounding box center [939, 207] width 80 height 17
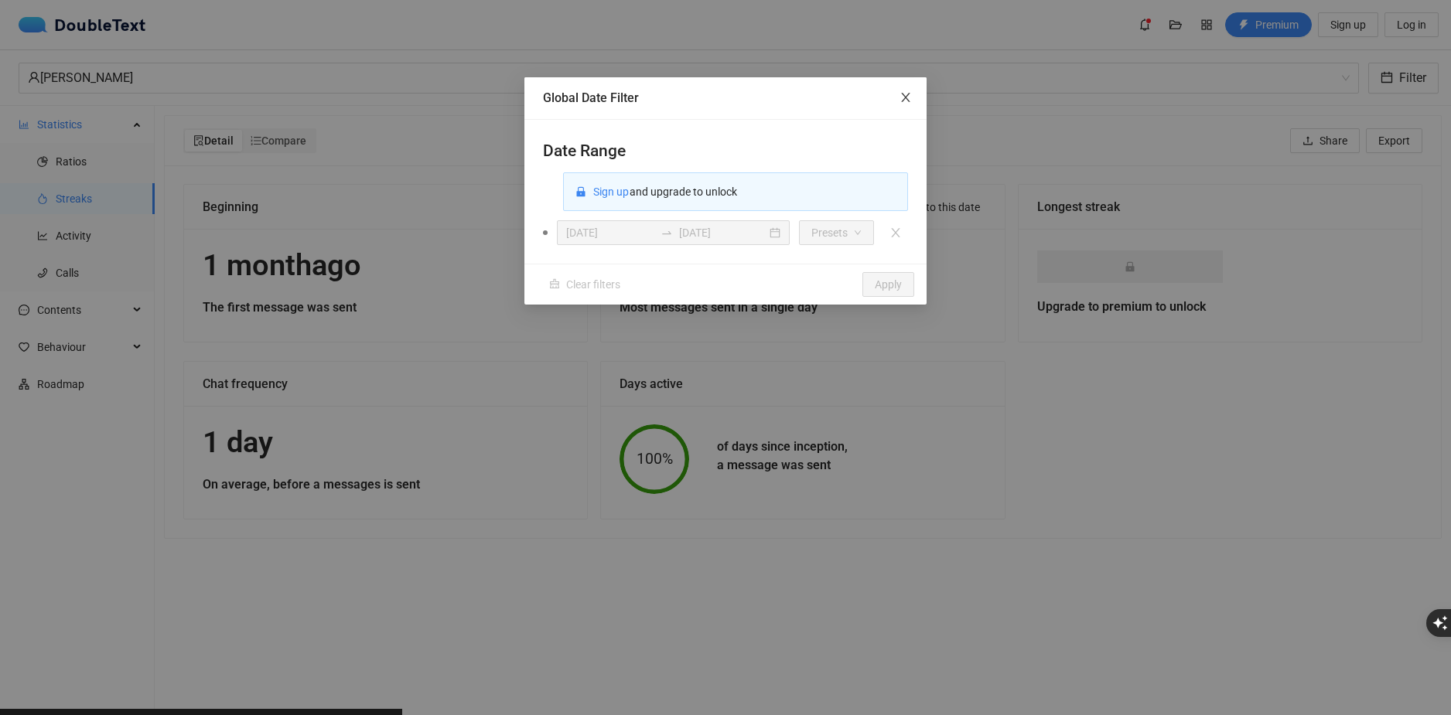
click at [894, 104] on span "Close" at bounding box center [906, 98] width 42 height 42
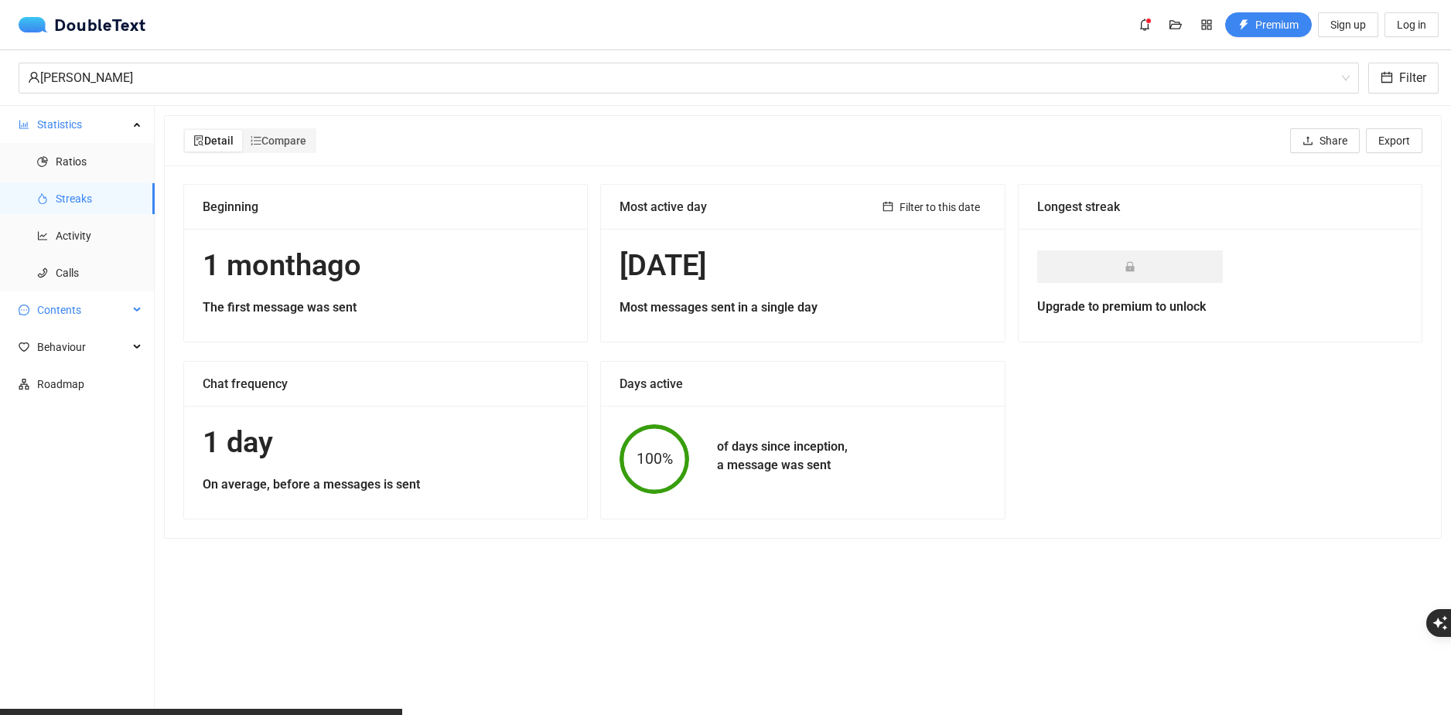
click at [106, 302] on span "Contents" at bounding box center [82, 310] width 91 height 31
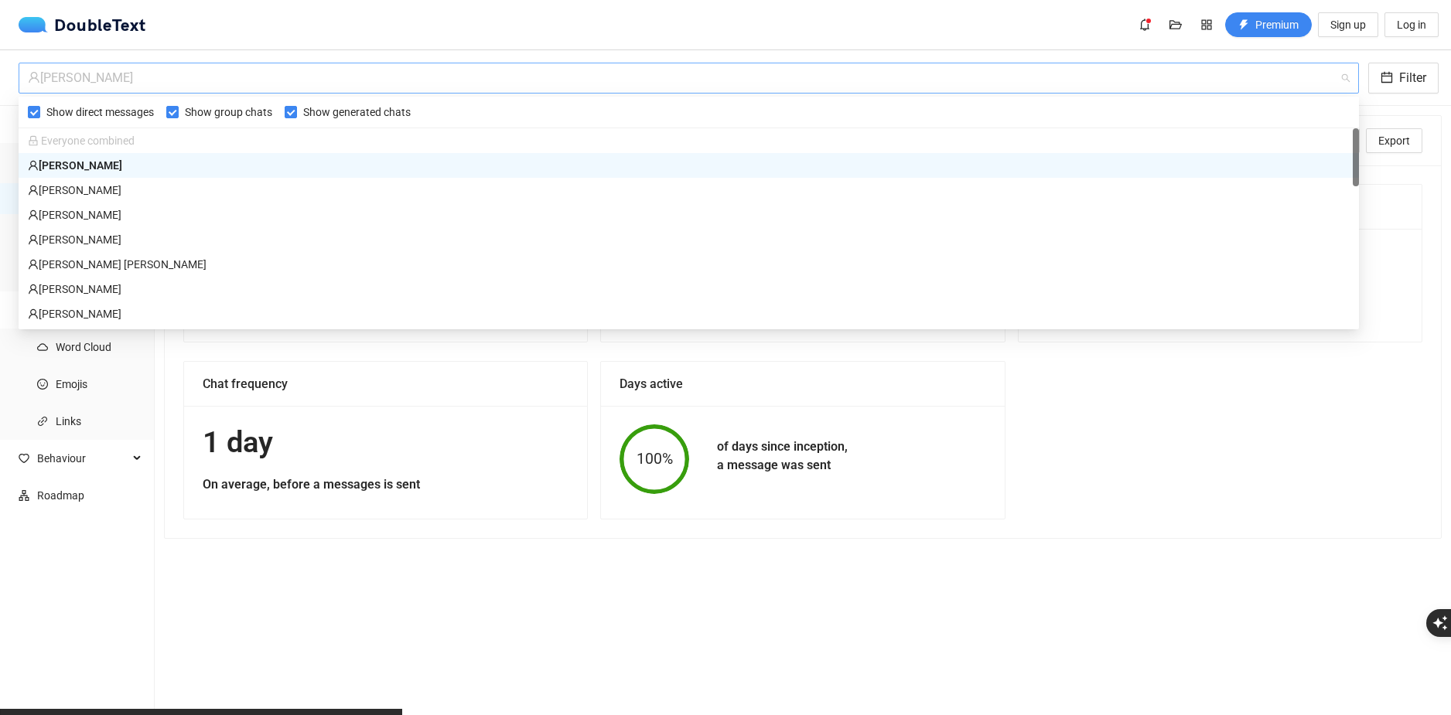
click at [231, 80] on div "Hania Kałuża" at bounding box center [682, 77] width 1308 height 29
click at [32, 106] on input "Show direct messages" at bounding box center [34, 112] width 12 height 12
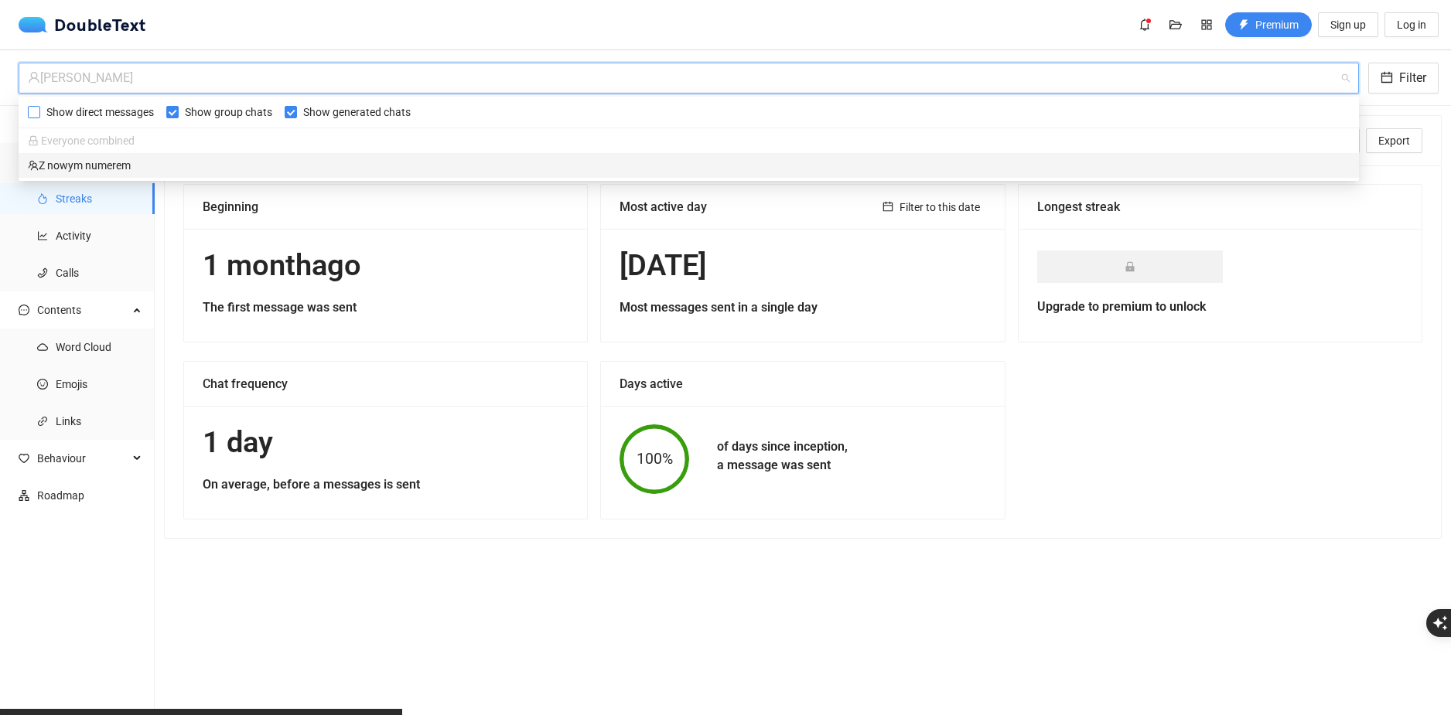
click at [172, 162] on div "Z nowym numerem" at bounding box center [688, 165] width 1321 height 17
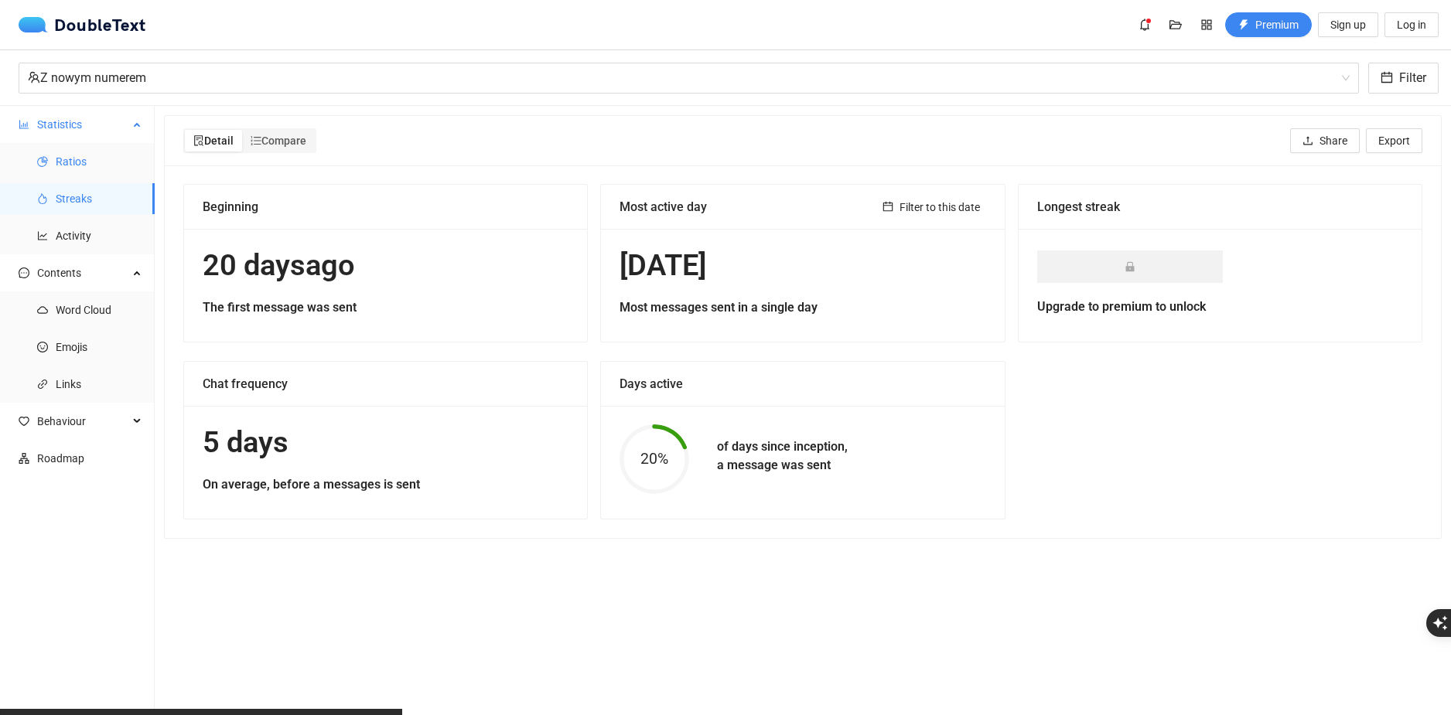
click at [111, 159] on span "Ratios" at bounding box center [99, 161] width 87 height 31
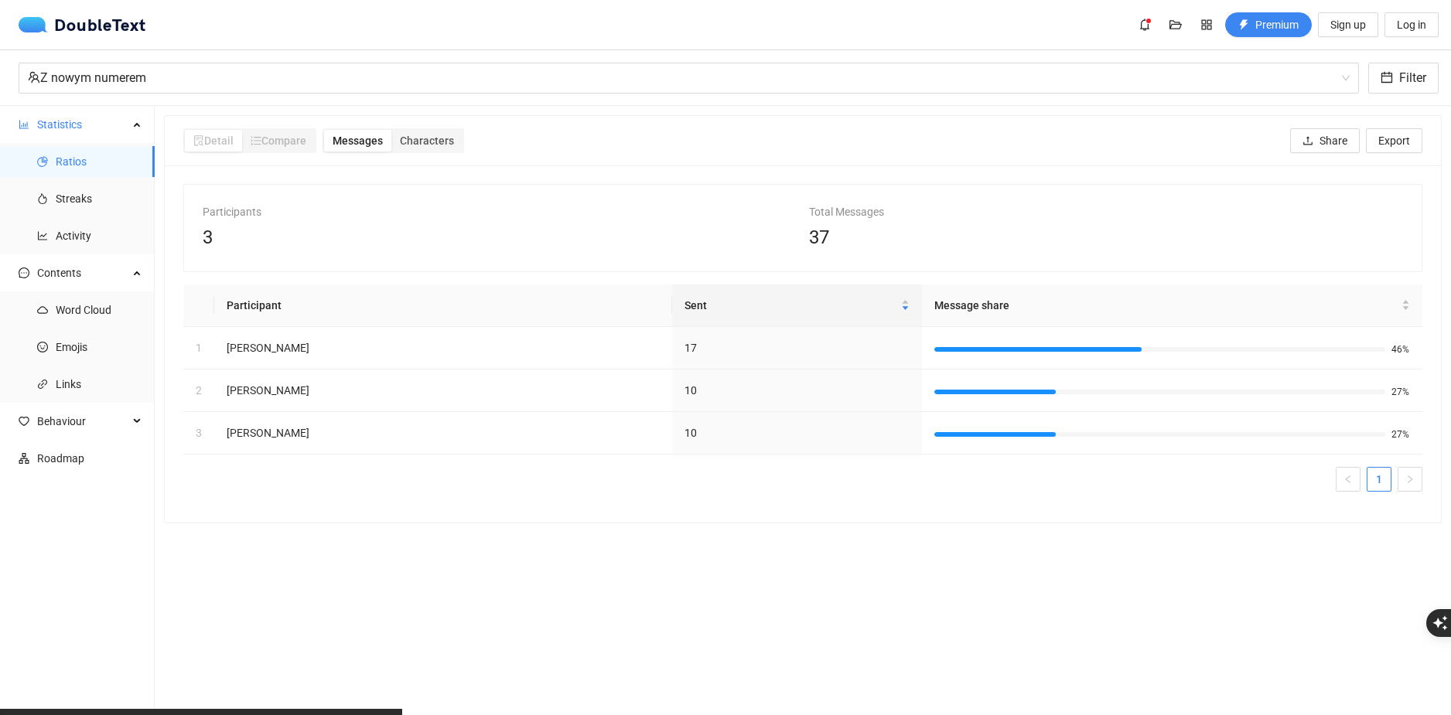
drag, startPoint x: 451, startPoint y: 56, endPoint x: 459, endPoint y: 49, distance: 10.9
click at [454, 53] on div "Z nowym numerem Filter" at bounding box center [725, 78] width 1451 height 56
click at [472, 60] on div "Z nowym numerem Filter" at bounding box center [725, 78] width 1451 height 56
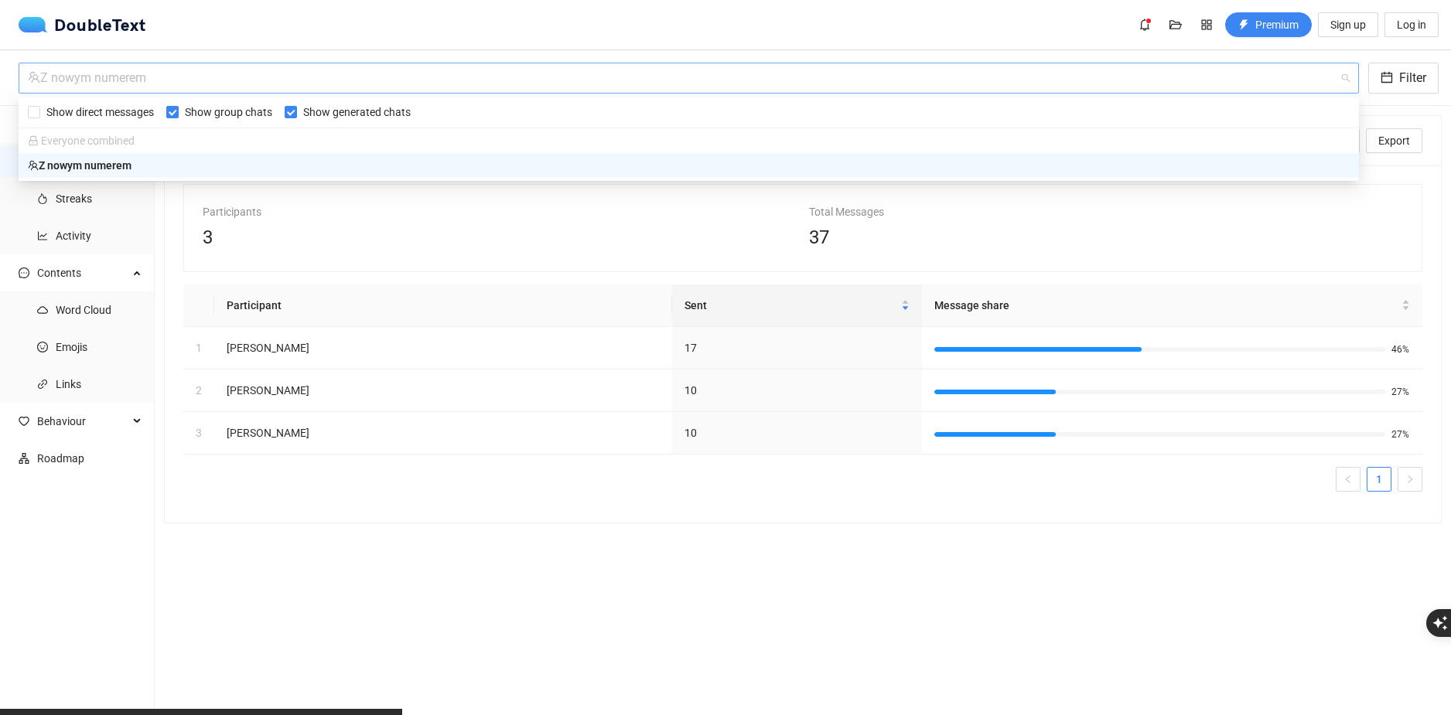
click at [485, 69] on div "Z nowym numerem" at bounding box center [682, 77] width 1308 height 29
click at [118, 137] on span "Everyone combined" at bounding box center [81, 141] width 107 height 12
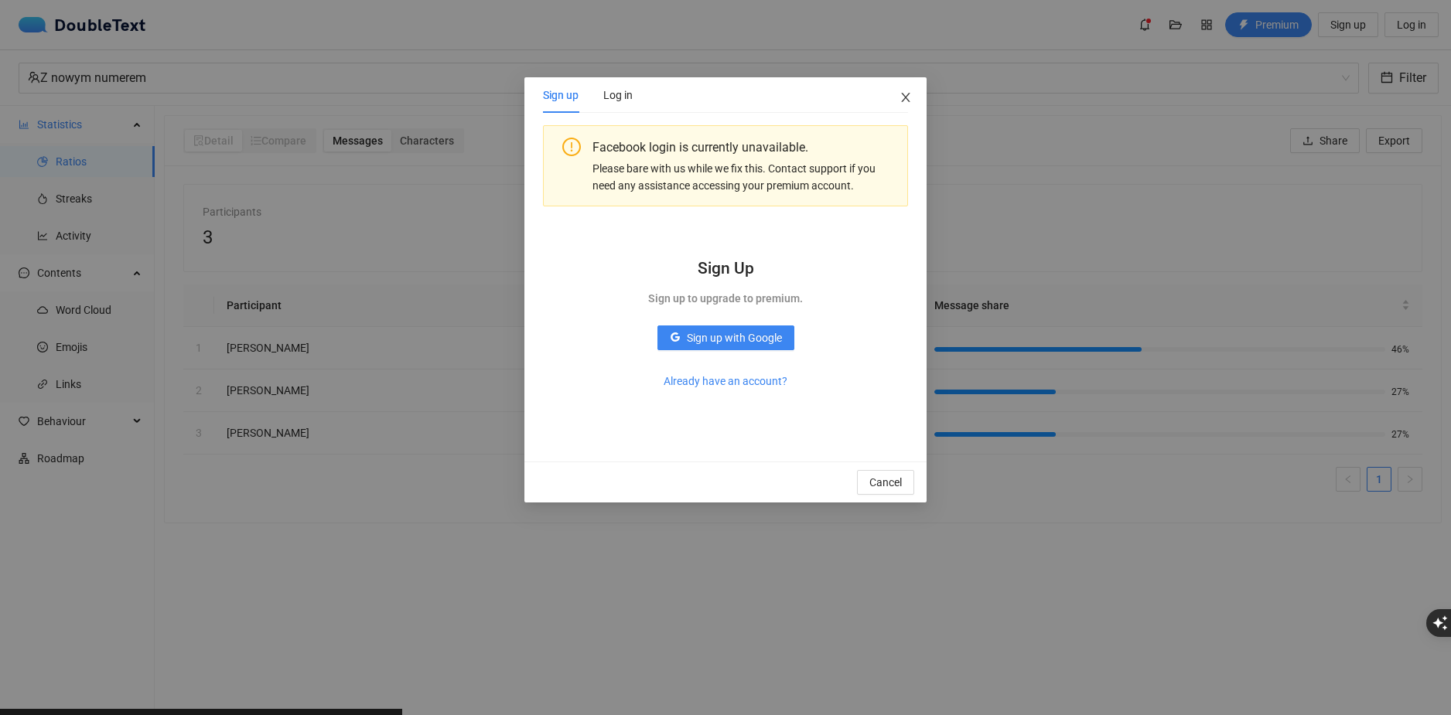
click at [911, 82] on span "Close" at bounding box center [906, 98] width 42 height 42
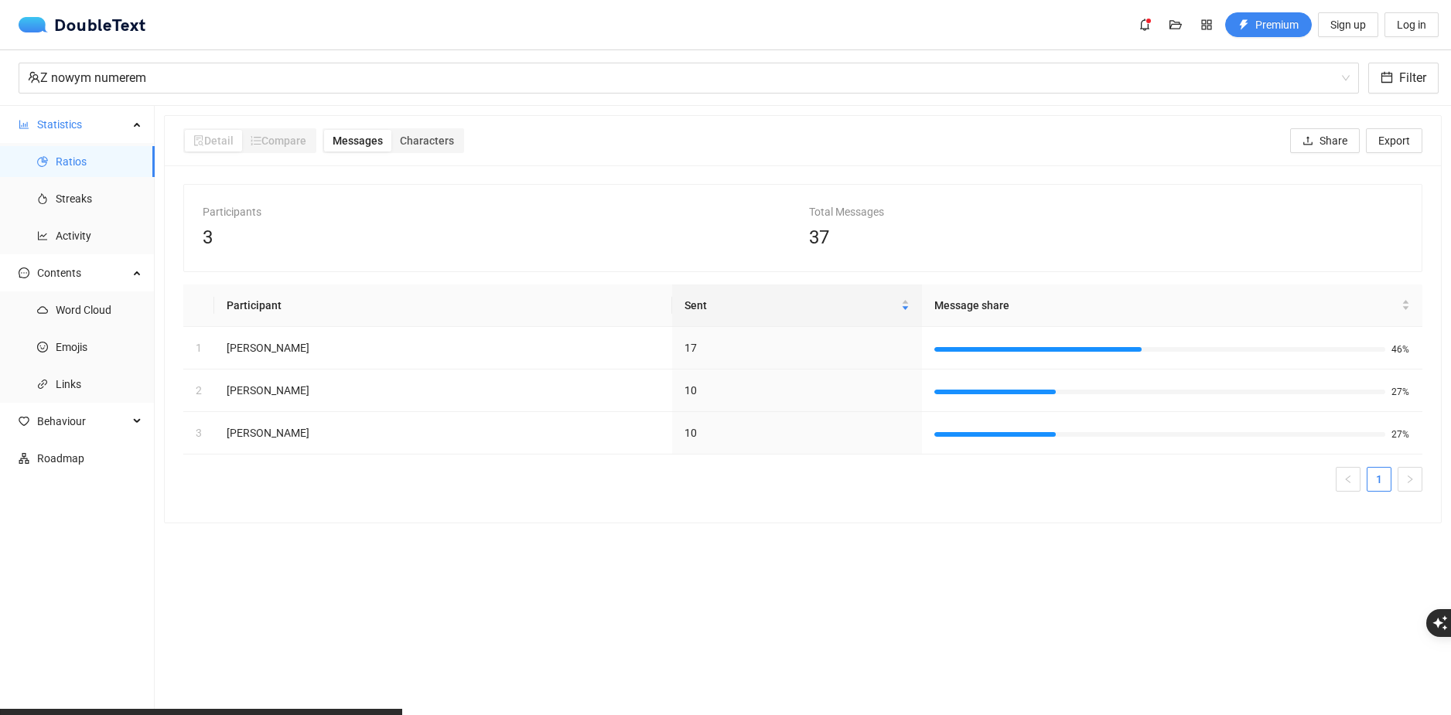
click at [341, 53] on div "Z nowym numerem Filter" at bounding box center [725, 78] width 1451 height 56
click at [346, 67] on div "Z nowym numerem" at bounding box center [682, 77] width 1308 height 29
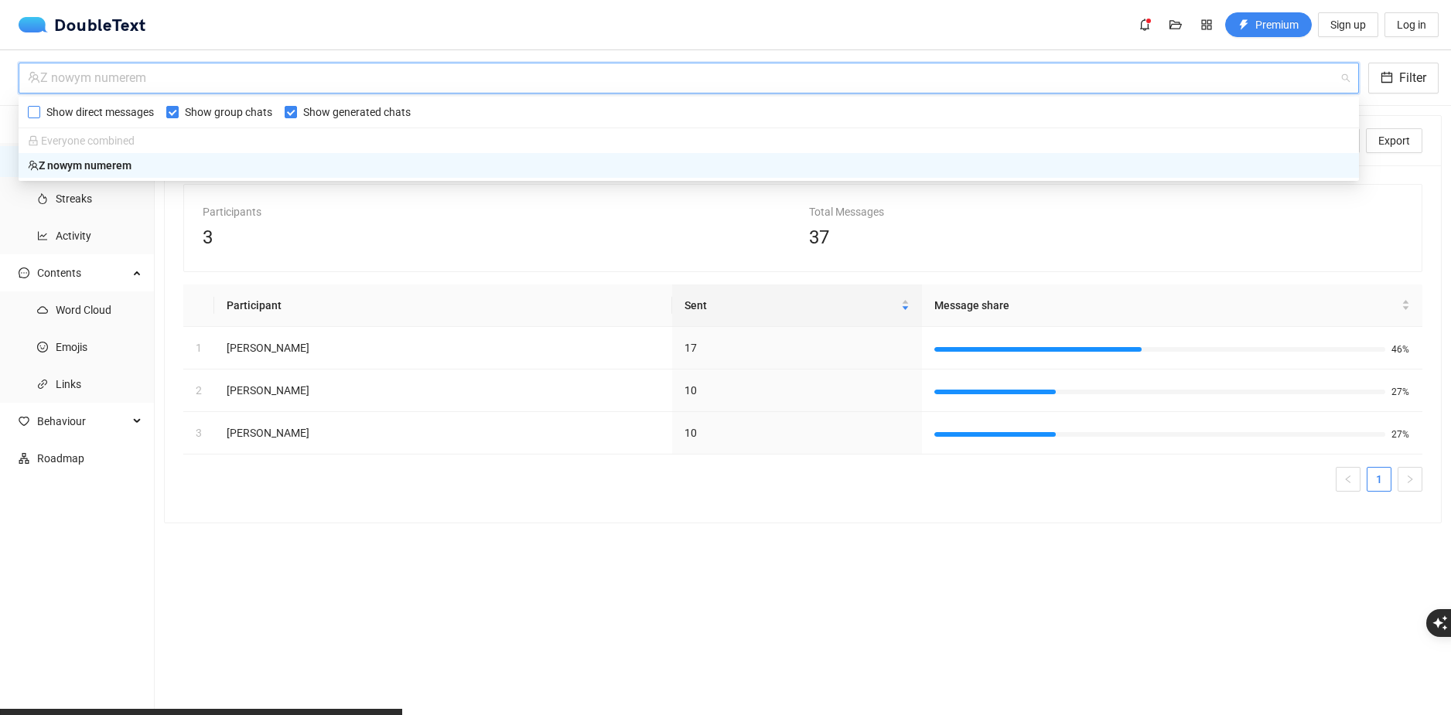
click at [60, 111] on span "Show direct messages" at bounding box center [100, 112] width 120 height 17
click at [40, 111] on input "Show direct messages" at bounding box center [34, 112] width 12 height 12
checkbox input "true"
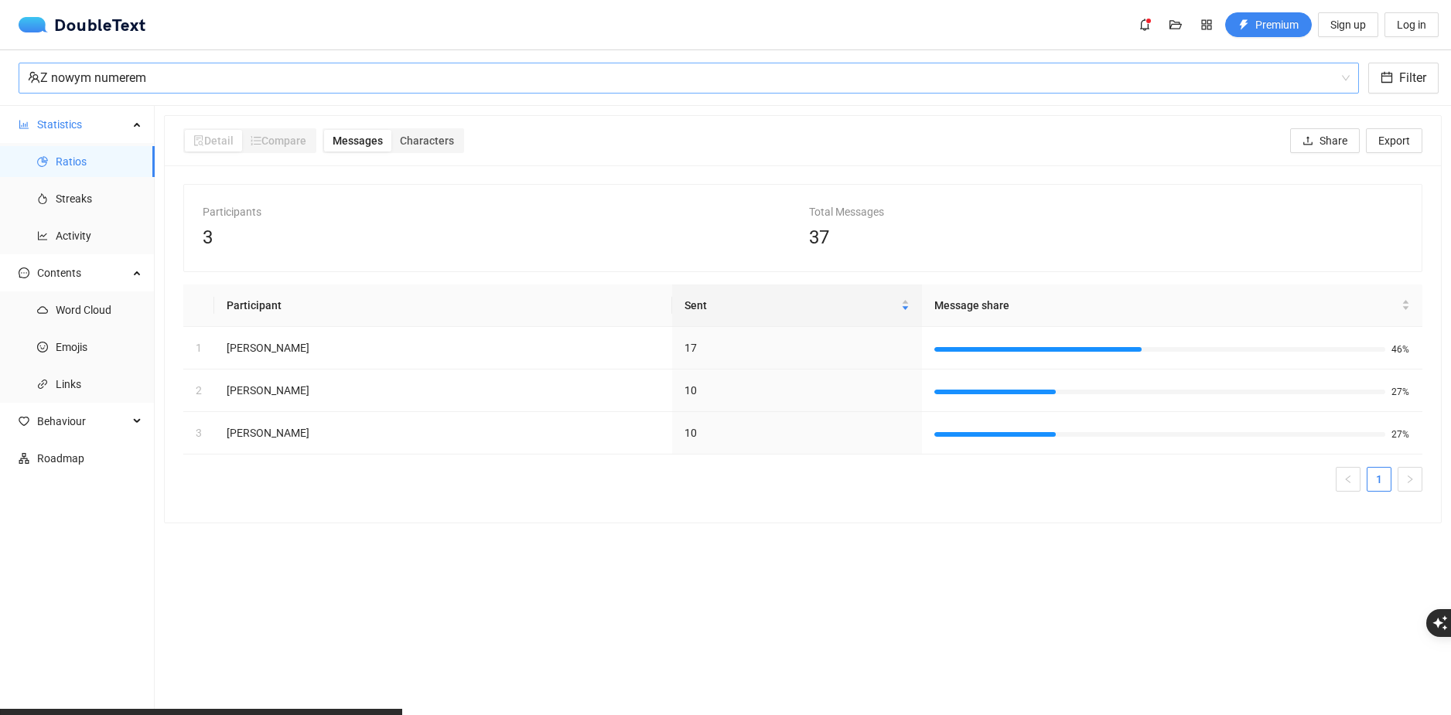
click at [159, 90] on div "Z nowym numerem" at bounding box center [682, 77] width 1308 height 29
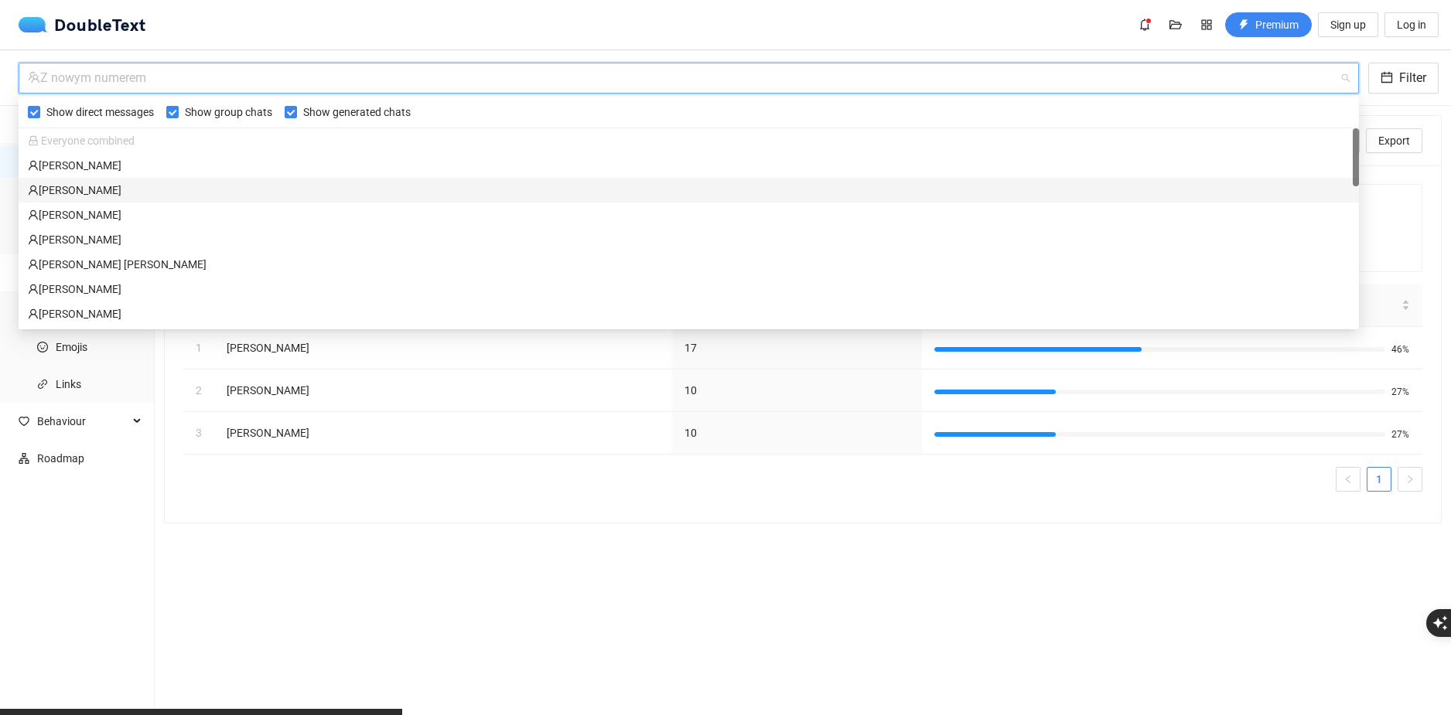
click at [87, 195] on div "Filip Urbański" at bounding box center [688, 190] width 1321 height 17
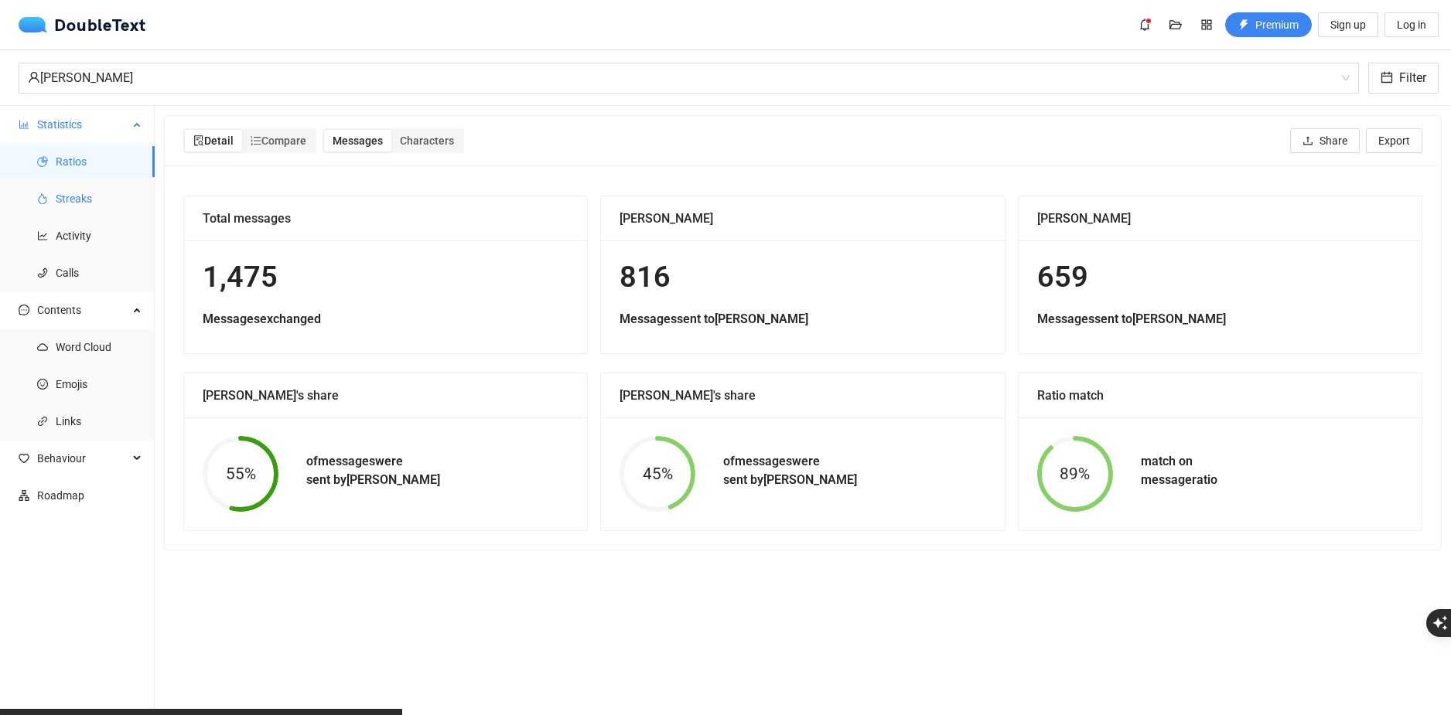
click at [98, 202] on span "Streaks" at bounding box center [99, 198] width 87 height 31
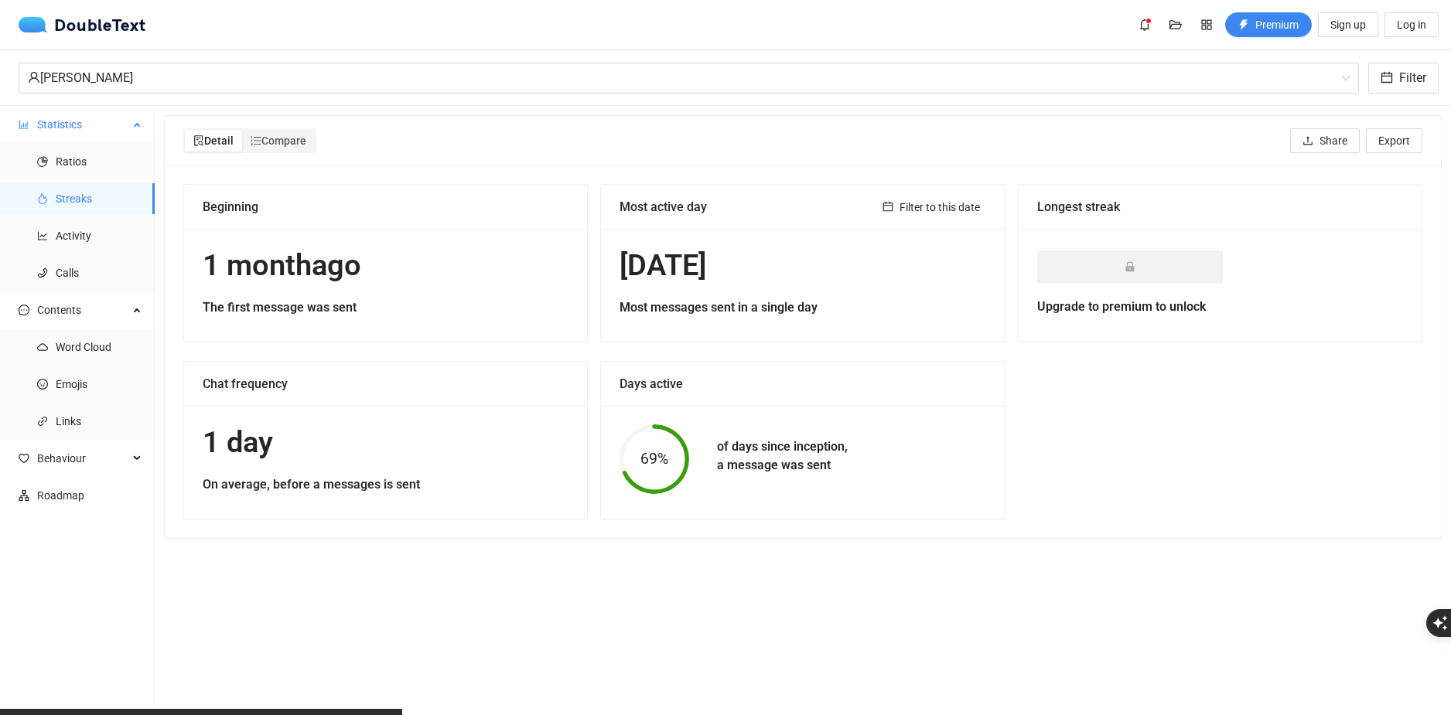
click at [118, 253] on ul "Ratios Streaks Activity Calls" at bounding box center [77, 217] width 154 height 148
click at [121, 247] on span "Activity" at bounding box center [99, 235] width 87 height 31
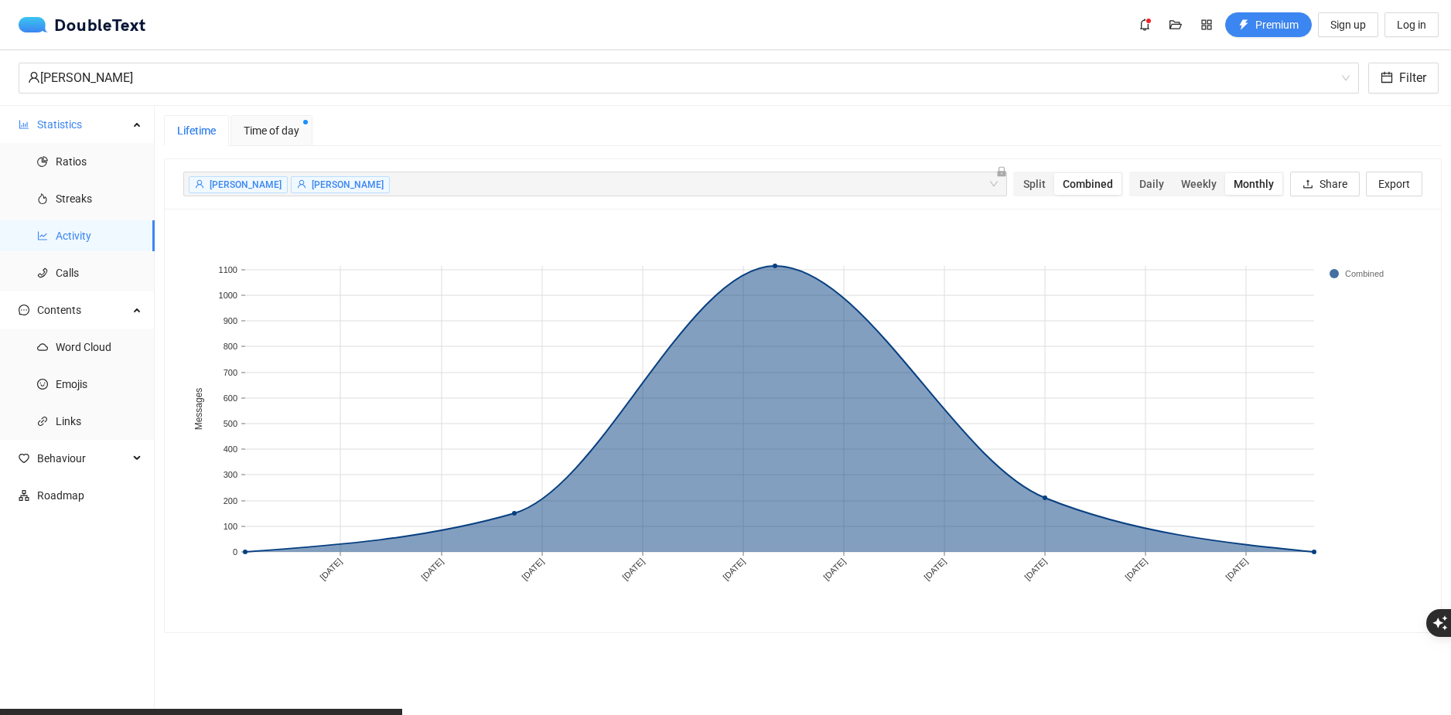
click at [266, 123] on span "Time of day" at bounding box center [272, 130] width 56 height 17
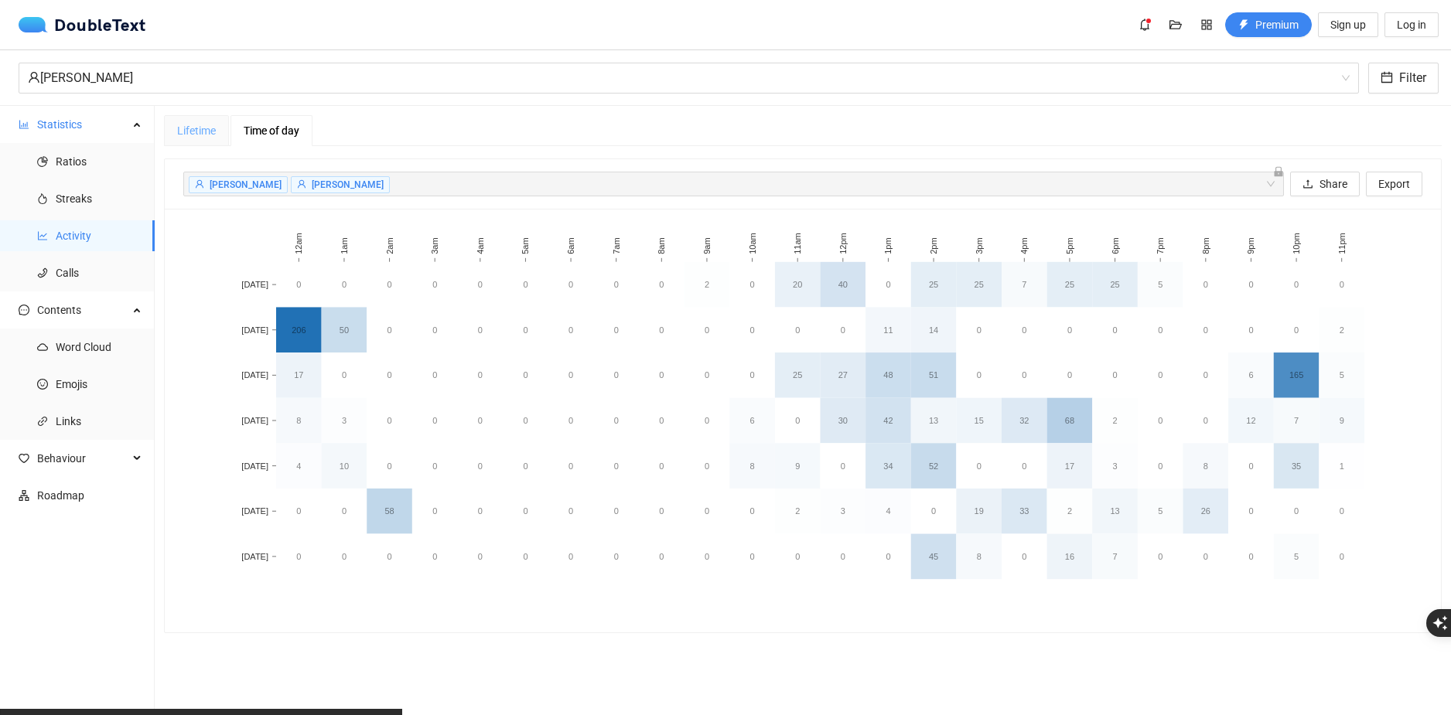
click at [225, 135] on div "Lifetime" at bounding box center [196, 130] width 65 height 31
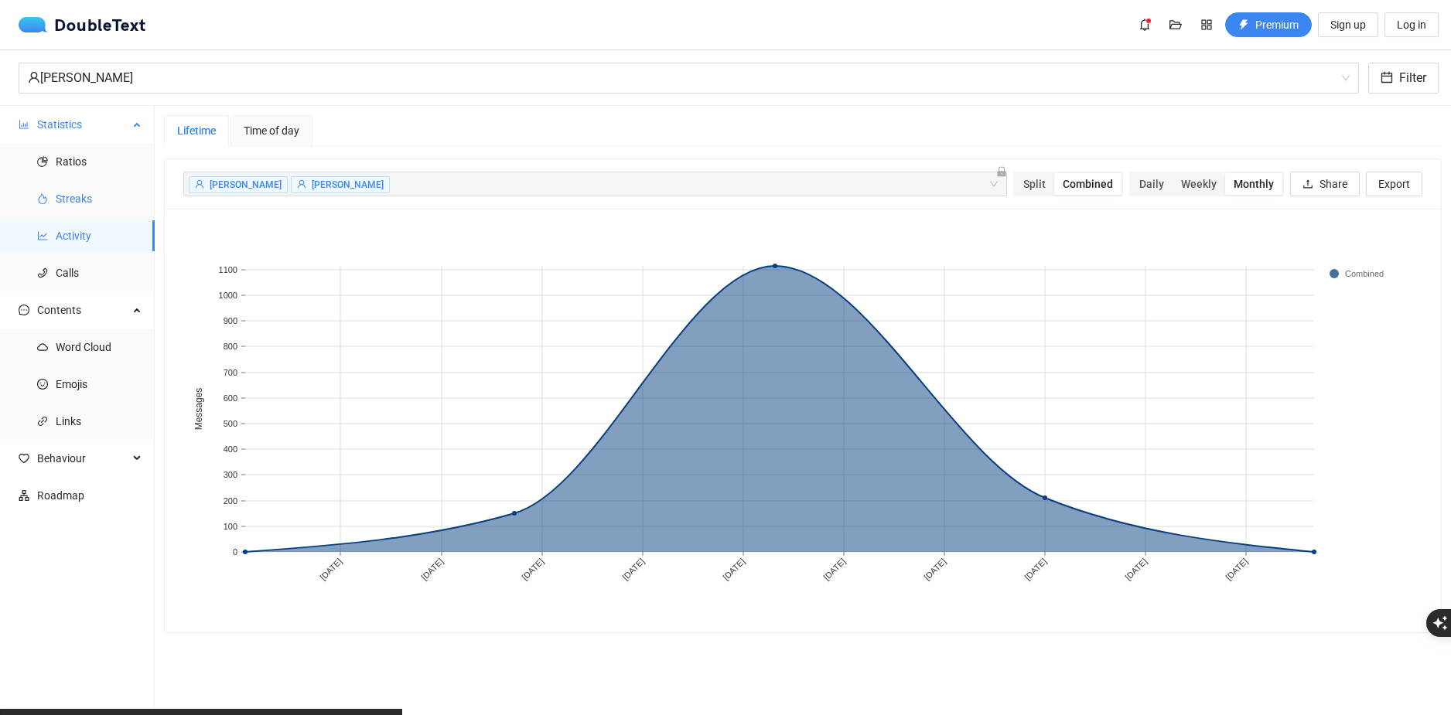
click at [103, 206] on span "Streaks" at bounding box center [99, 198] width 87 height 31
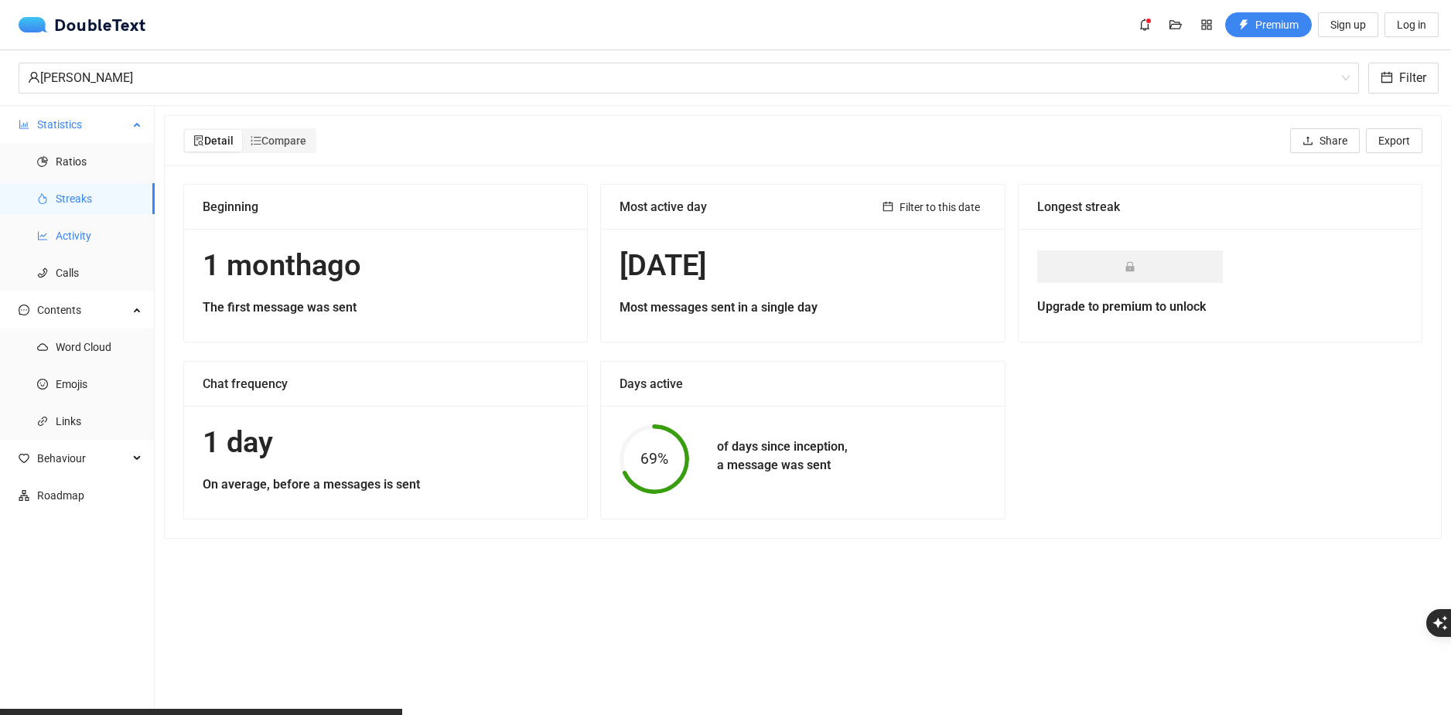
click at [110, 225] on span "Activity" at bounding box center [99, 235] width 87 height 31
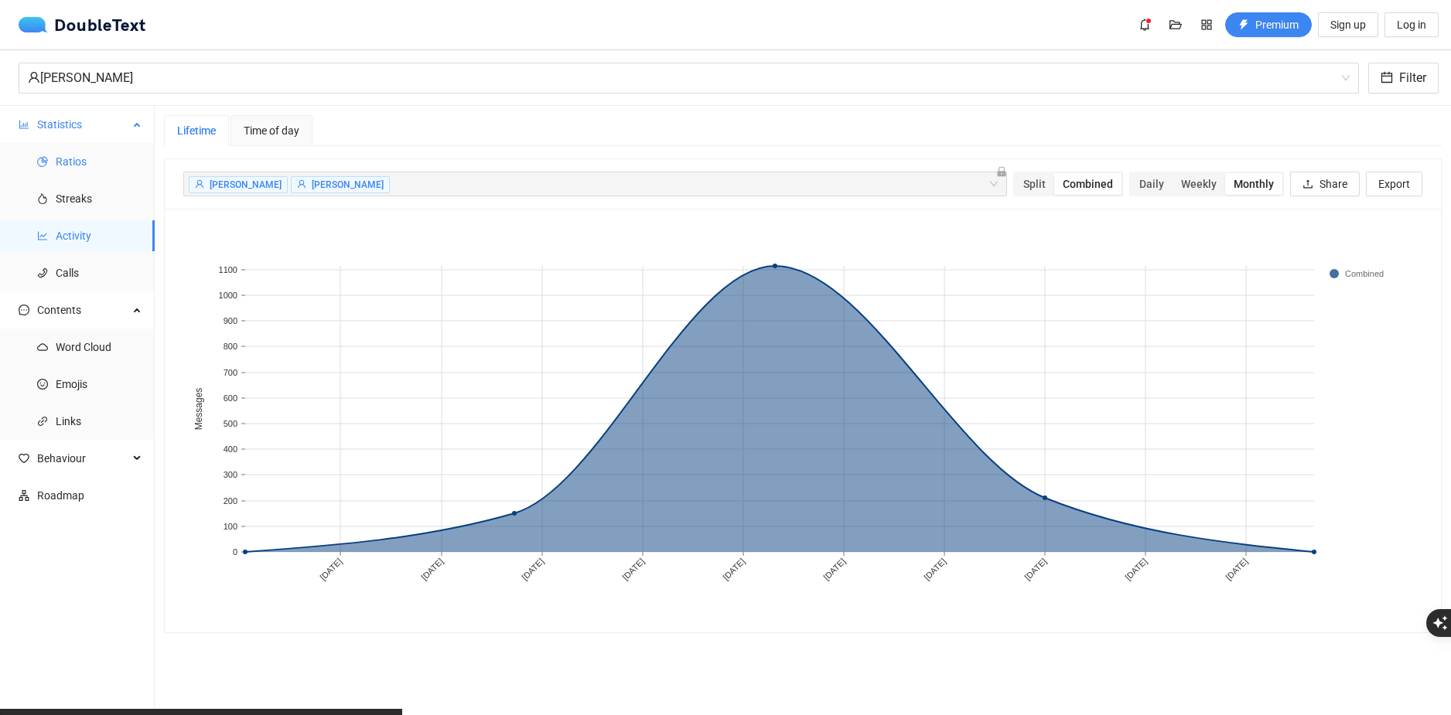
click at [106, 157] on span "Ratios" at bounding box center [99, 161] width 87 height 31
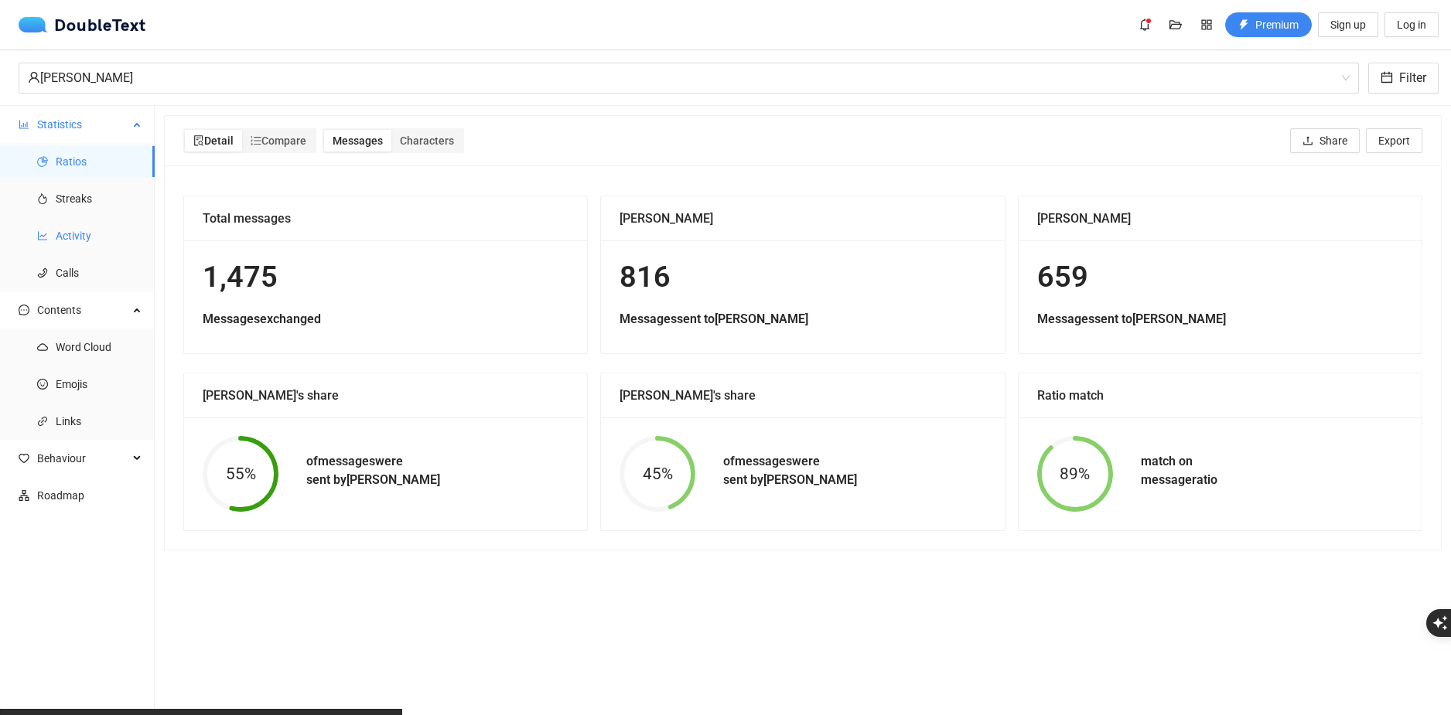
click at [101, 238] on span "Activity" at bounding box center [99, 235] width 87 height 31
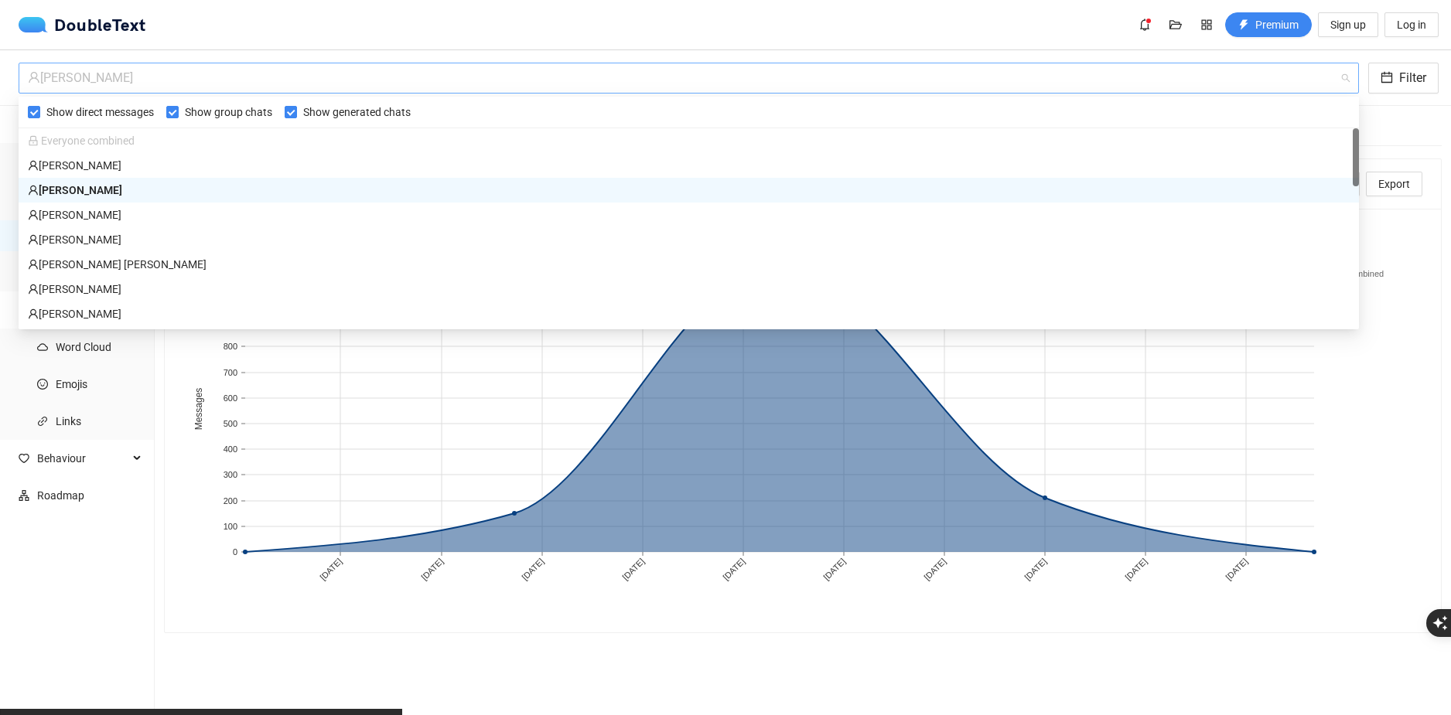
click at [312, 85] on div "Filip Urbański" at bounding box center [682, 77] width 1308 height 29
click at [146, 207] on div "Aleksandra Brabańska" at bounding box center [688, 214] width 1321 height 17
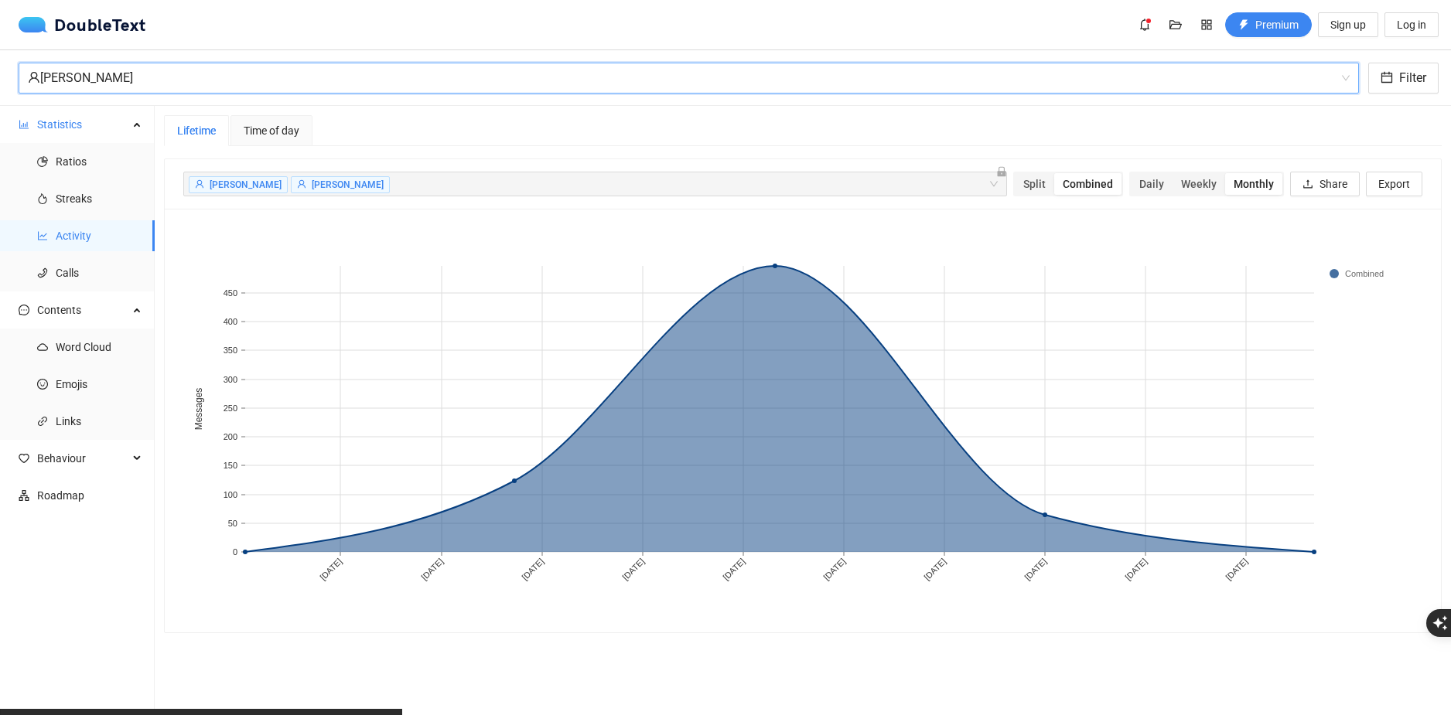
click at [298, 127] on span "Time of day" at bounding box center [272, 130] width 56 height 11
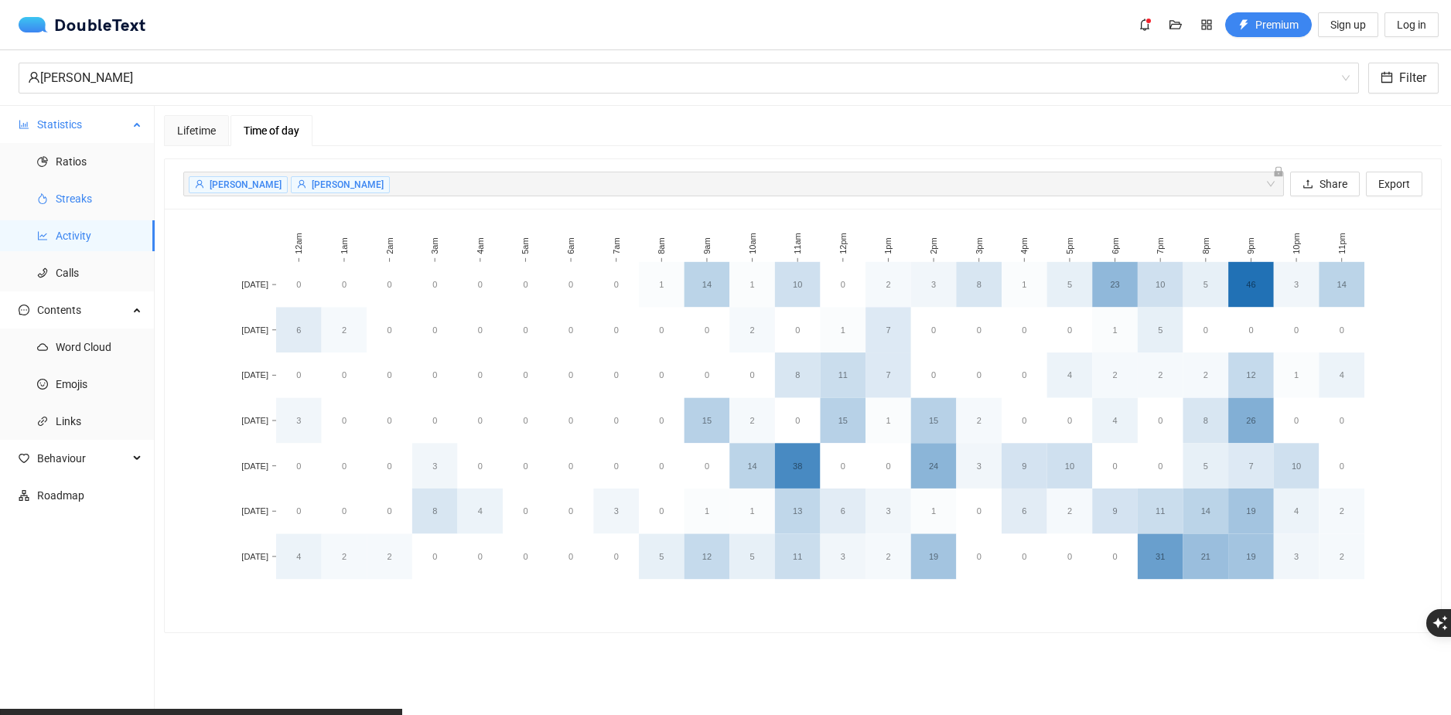
click at [100, 194] on span "Streaks" at bounding box center [99, 198] width 87 height 31
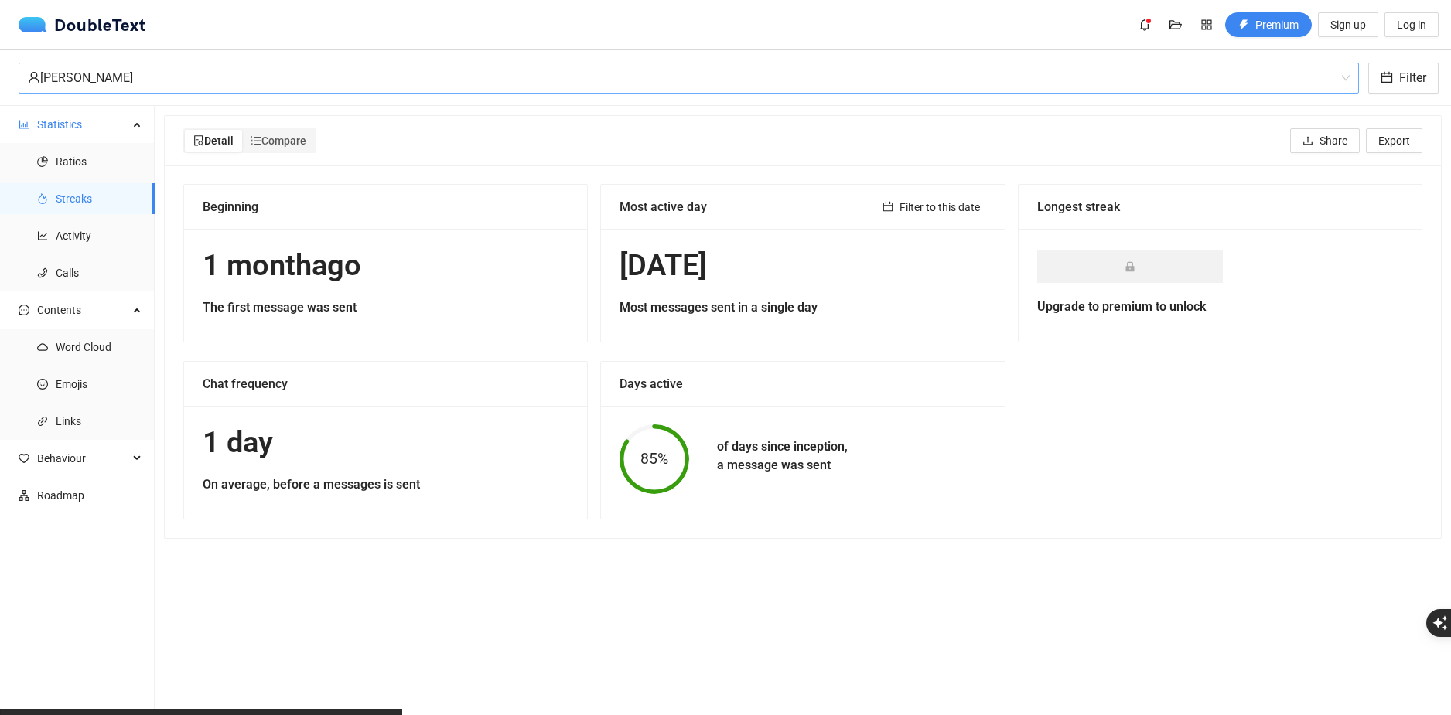
drag, startPoint x: 145, startPoint y: 88, endPoint x: 145, endPoint y: 73, distance: 15.5
click at [150, 74] on div "Aleksandra Brabańska" at bounding box center [682, 77] width 1308 height 29
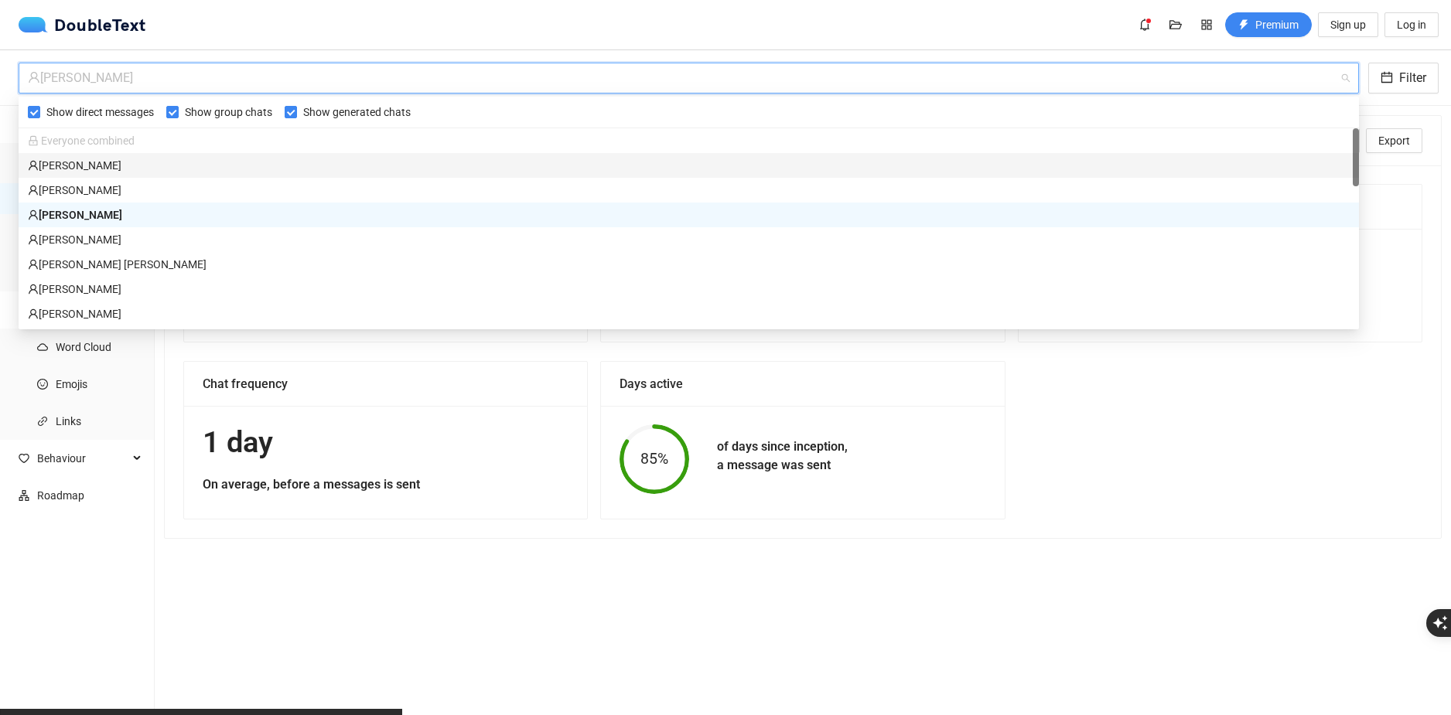
click at [128, 161] on div "Hania Kałuża" at bounding box center [688, 165] width 1321 height 17
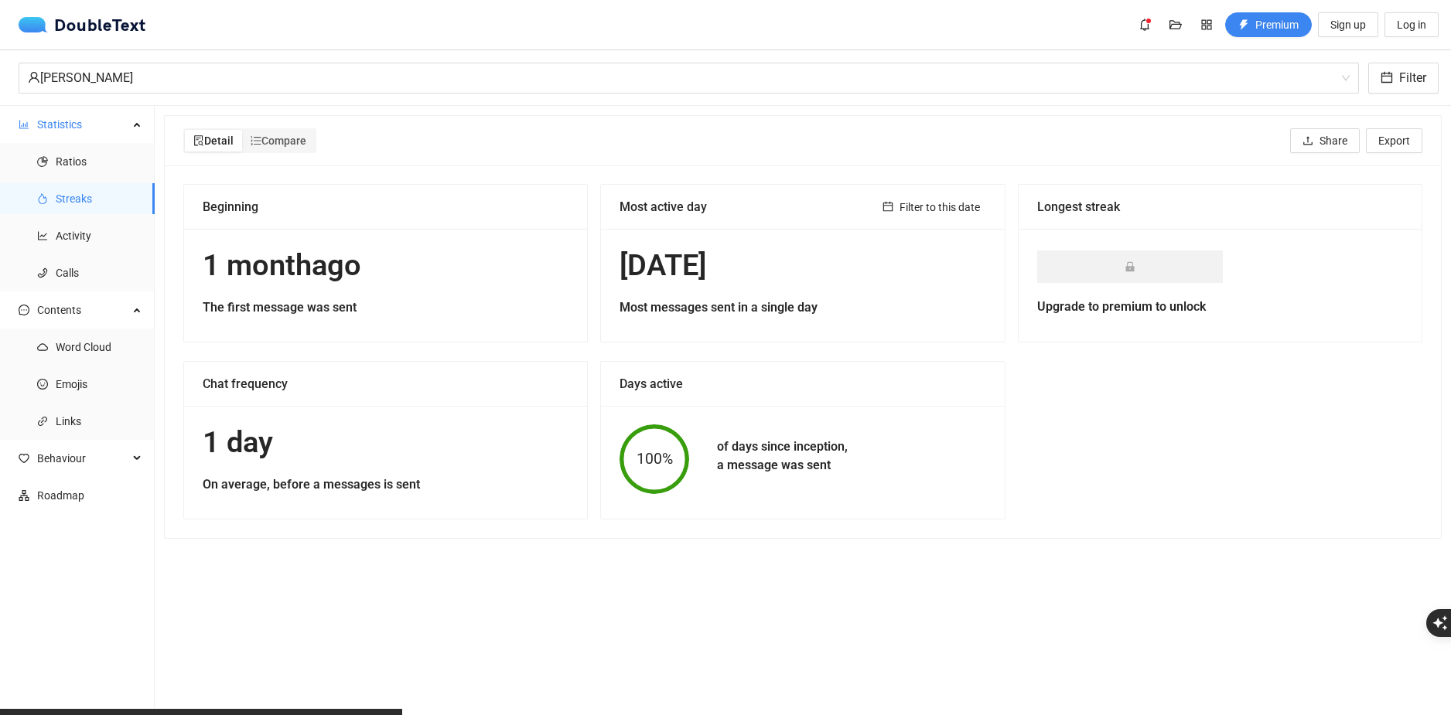
click at [808, 451] on h5 "of days since inception, a message was sent" at bounding box center [782, 456] width 131 height 37
click at [149, 91] on div "Hania Kałuża" at bounding box center [682, 77] width 1308 height 29
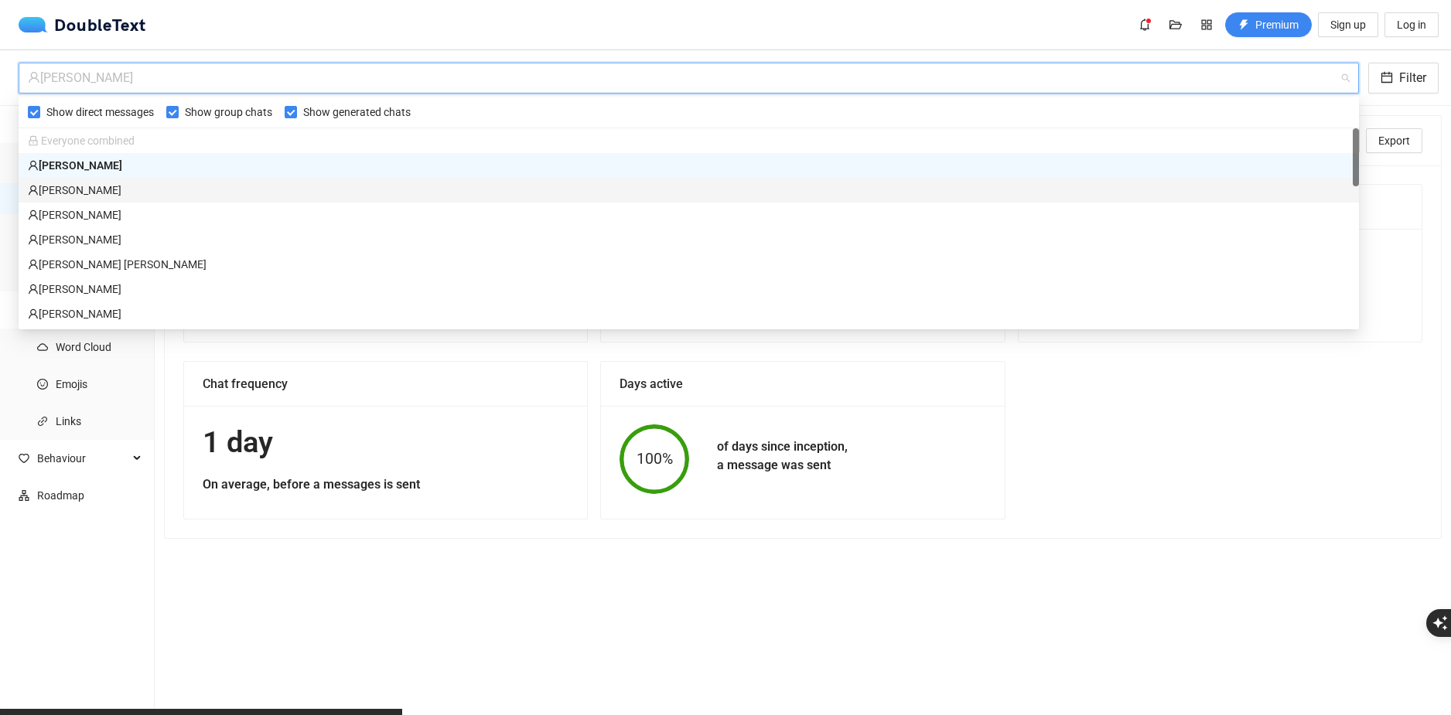
click at [114, 184] on div "Filip Urbański" at bounding box center [688, 190] width 1321 height 17
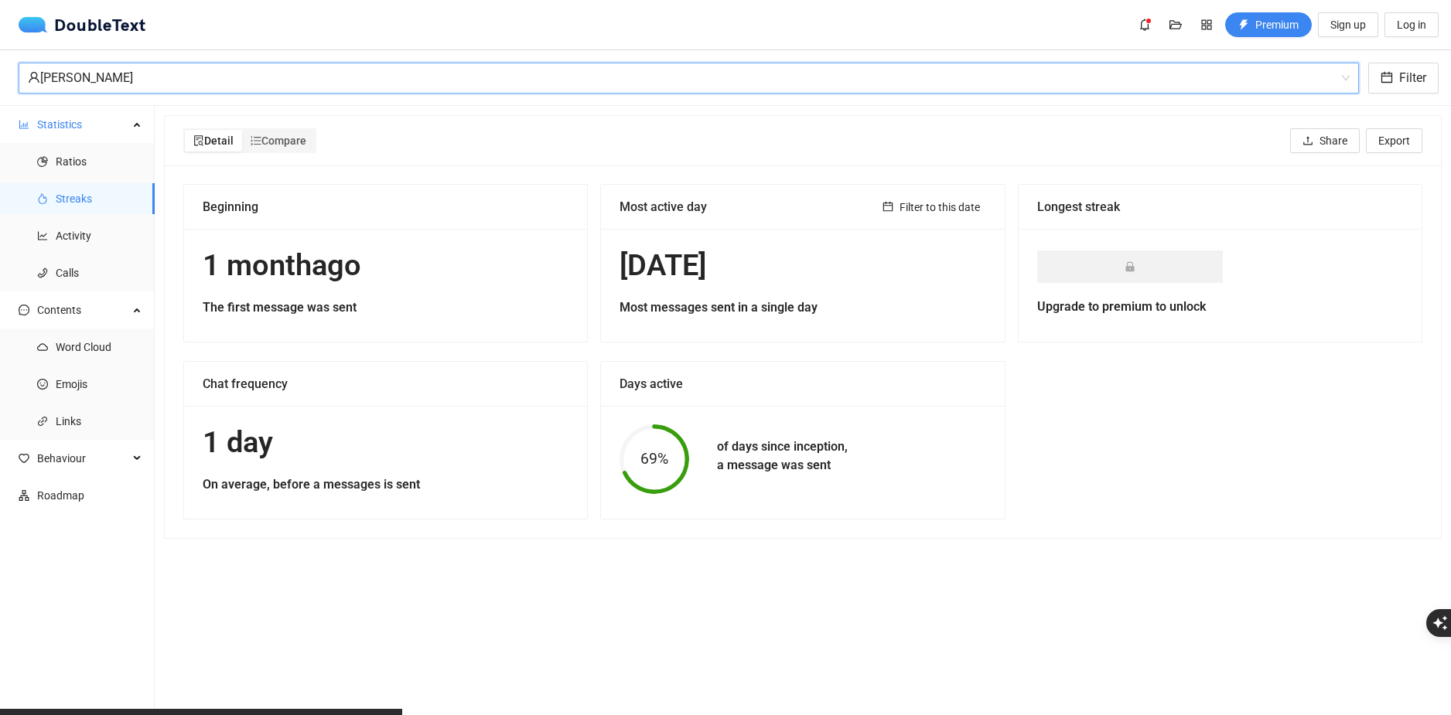
click at [215, 67] on div "Filip Urbański" at bounding box center [682, 77] width 1308 height 29
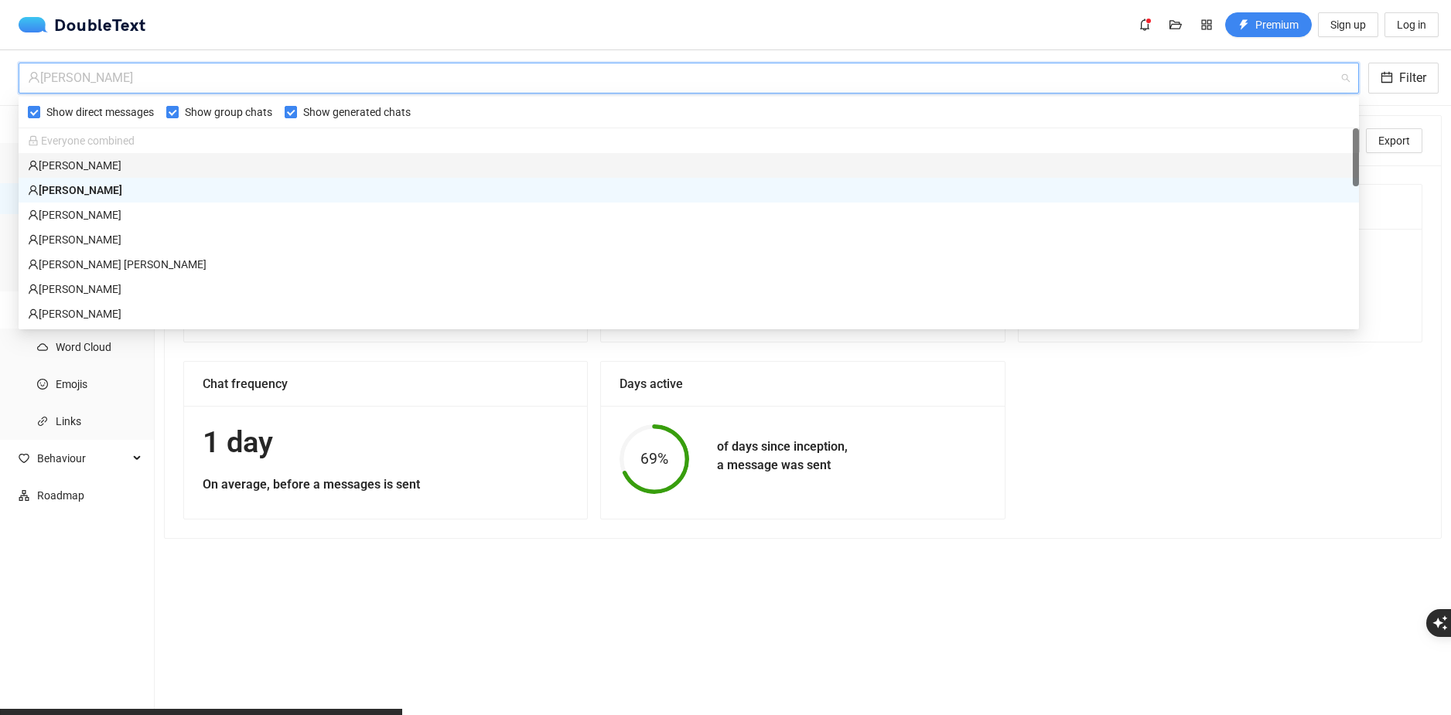
click at [120, 161] on div "Hania Kałuża" at bounding box center [688, 165] width 1321 height 17
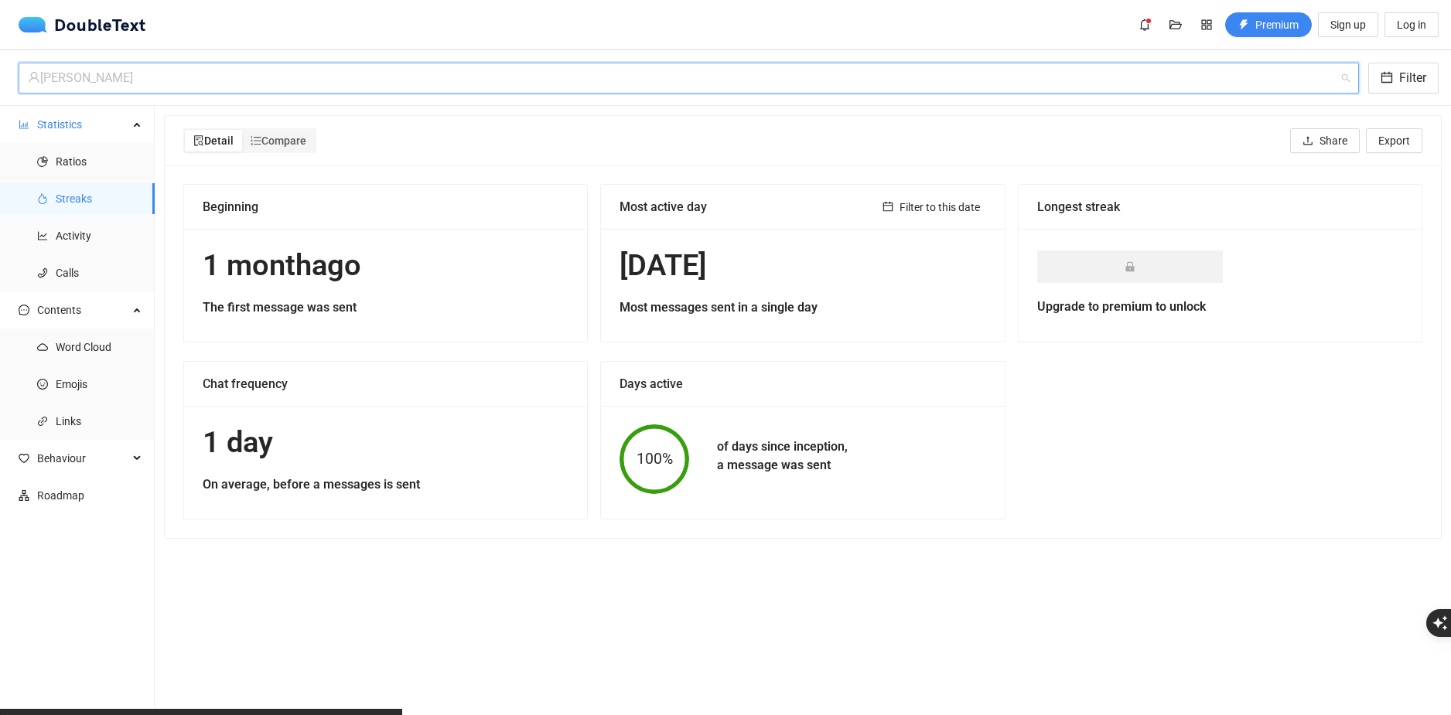
click at [217, 84] on div "Hania Kałuża" at bounding box center [682, 77] width 1308 height 29
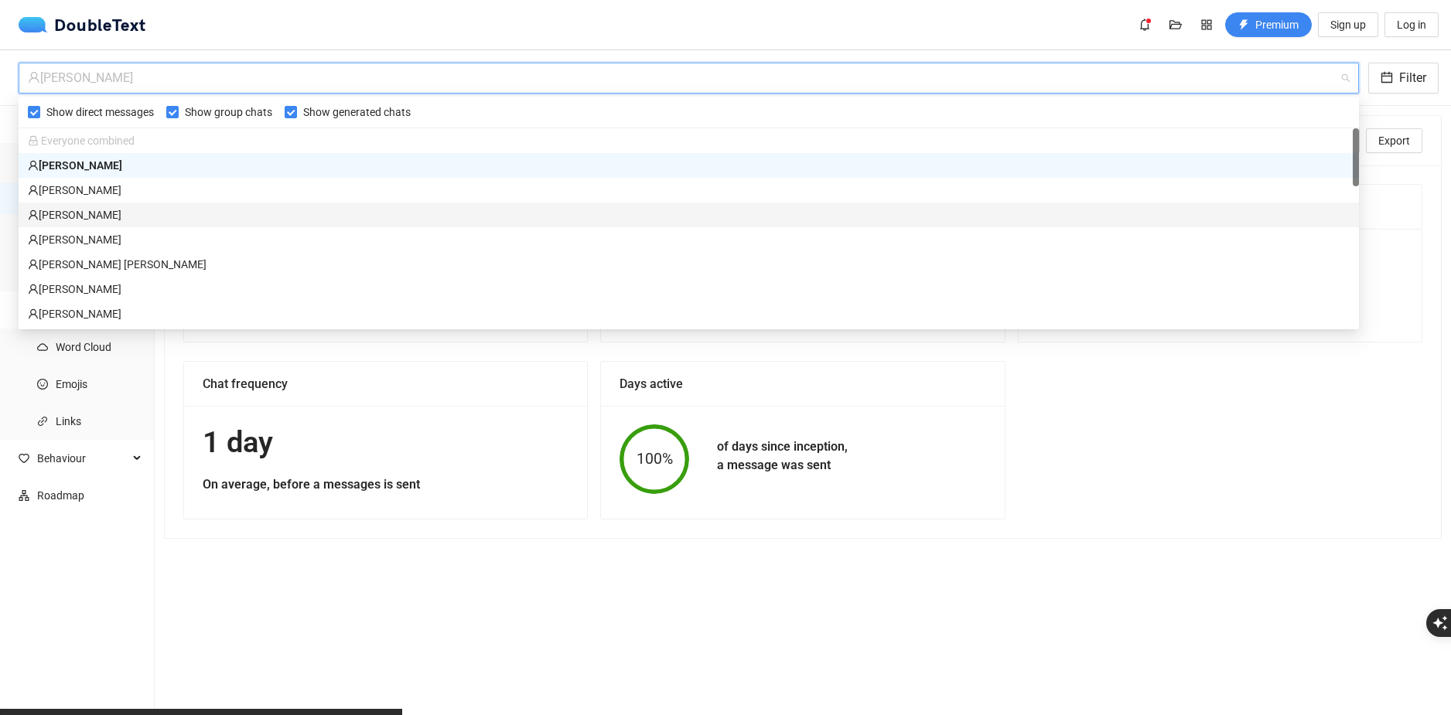
click at [172, 209] on div "Aleksandra Brabańska" at bounding box center [688, 214] width 1321 height 17
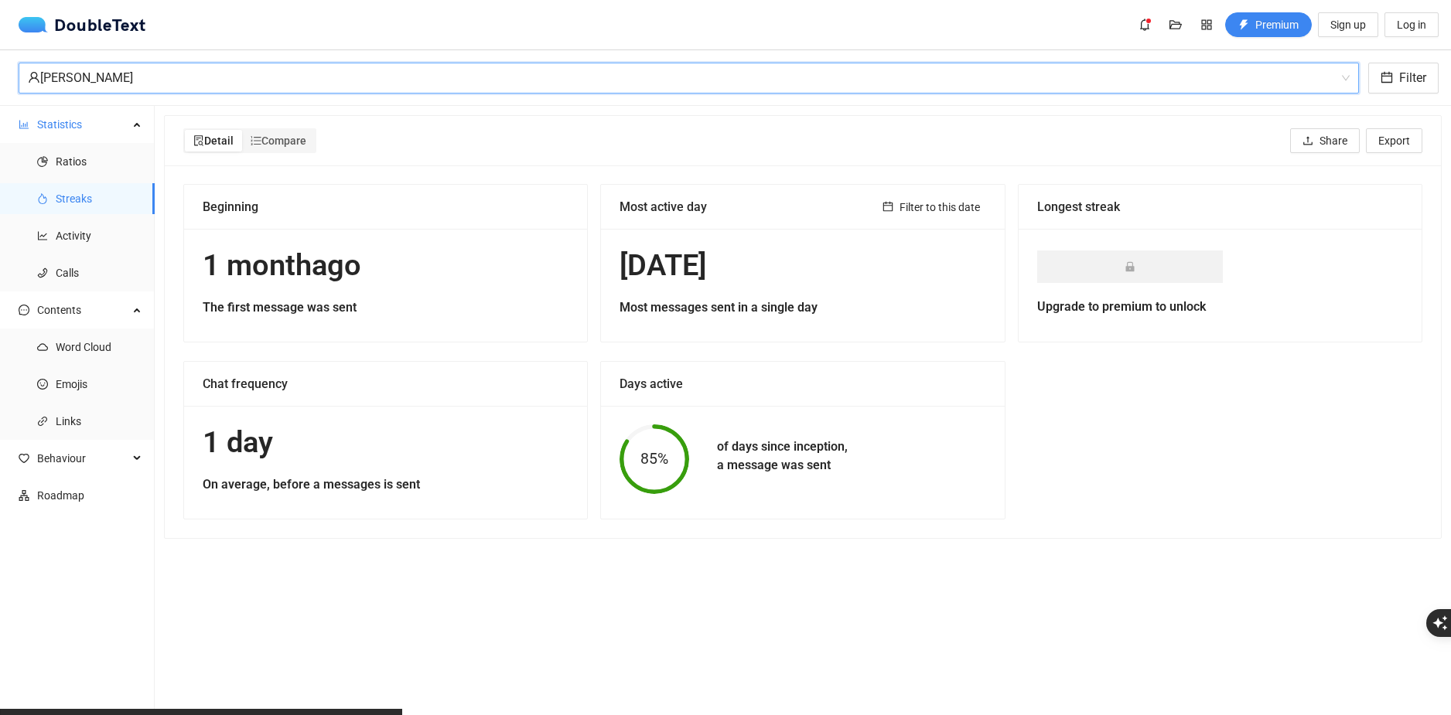
click at [196, 87] on div "Aleksandra Brabańska" at bounding box center [682, 77] width 1308 height 29
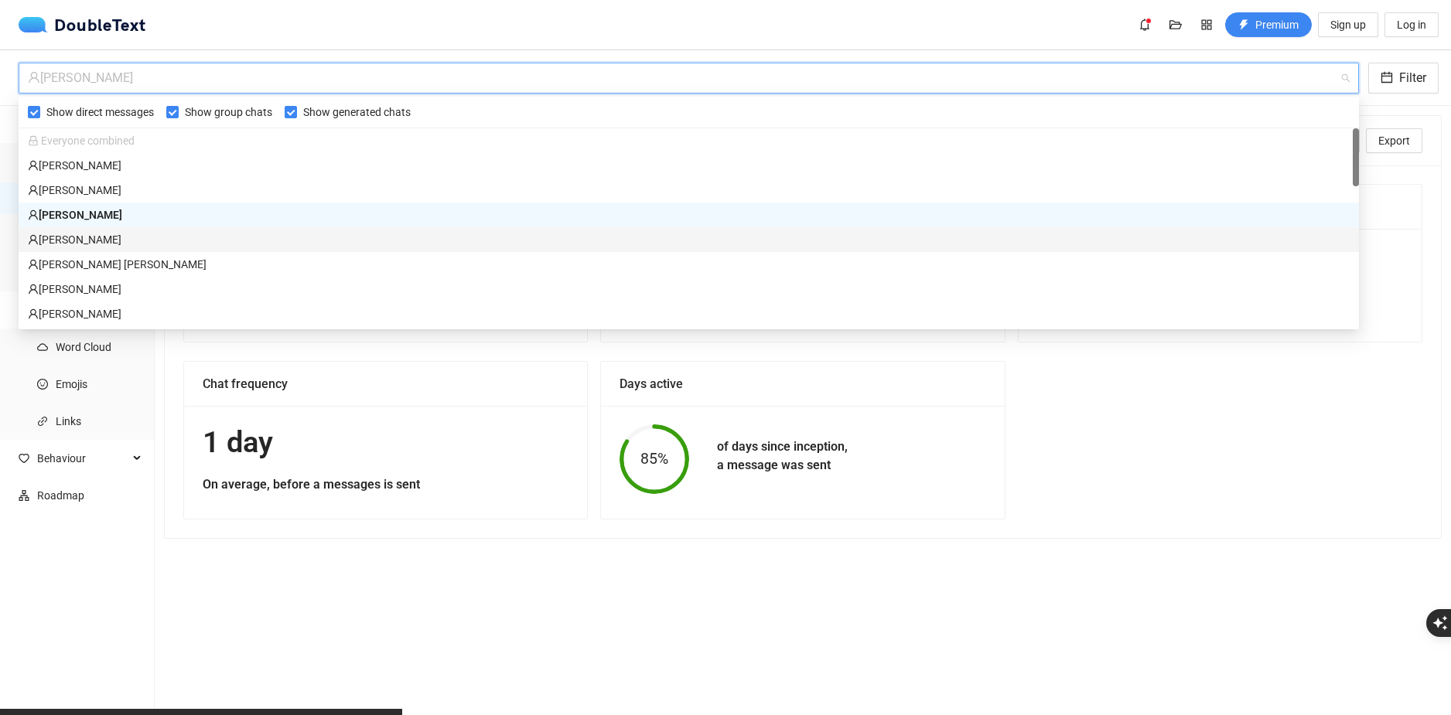
click at [155, 237] on div "Maciej Moskwa" at bounding box center [688, 239] width 1321 height 17
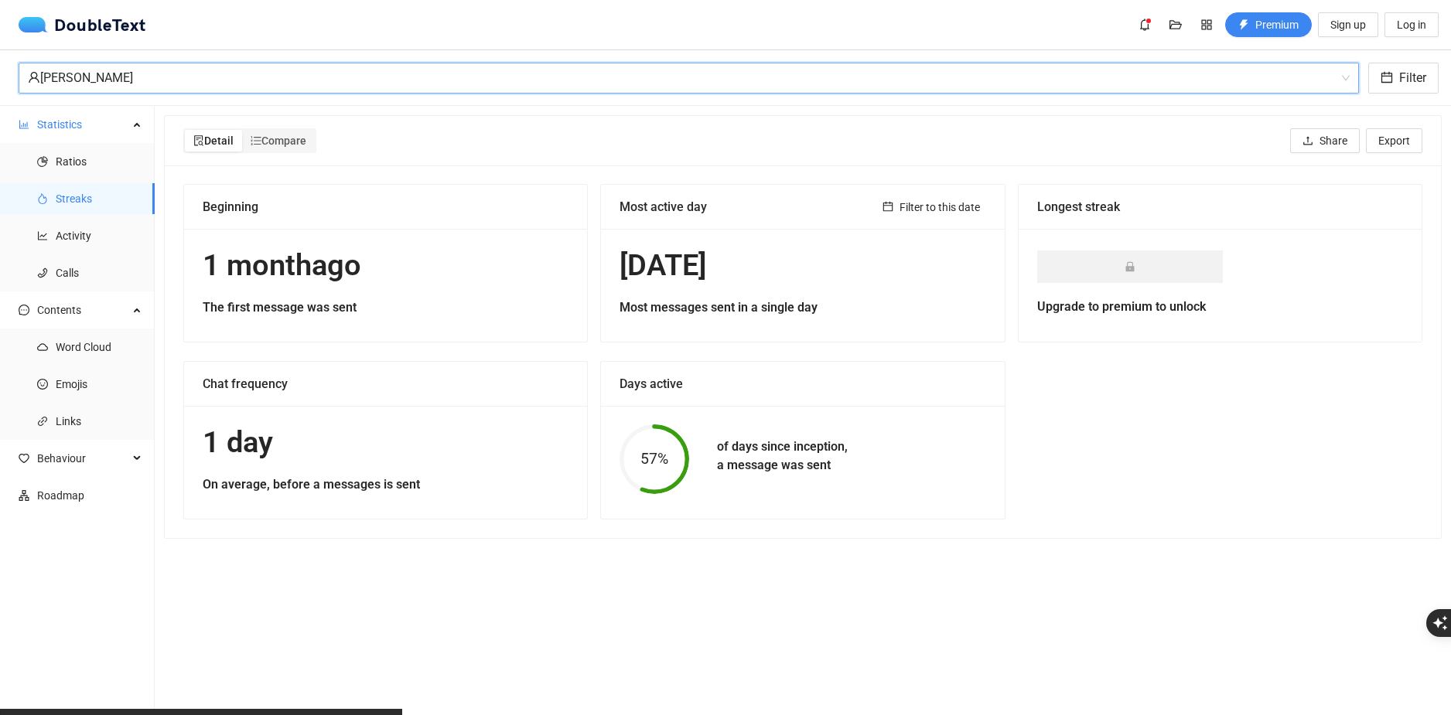
click at [212, 95] on div "Maciej_Moskwa Maciej Moskwa Filter" at bounding box center [725, 78] width 1451 height 56
click at [208, 73] on div "Maciej Moskwa" at bounding box center [682, 77] width 1308 height 29
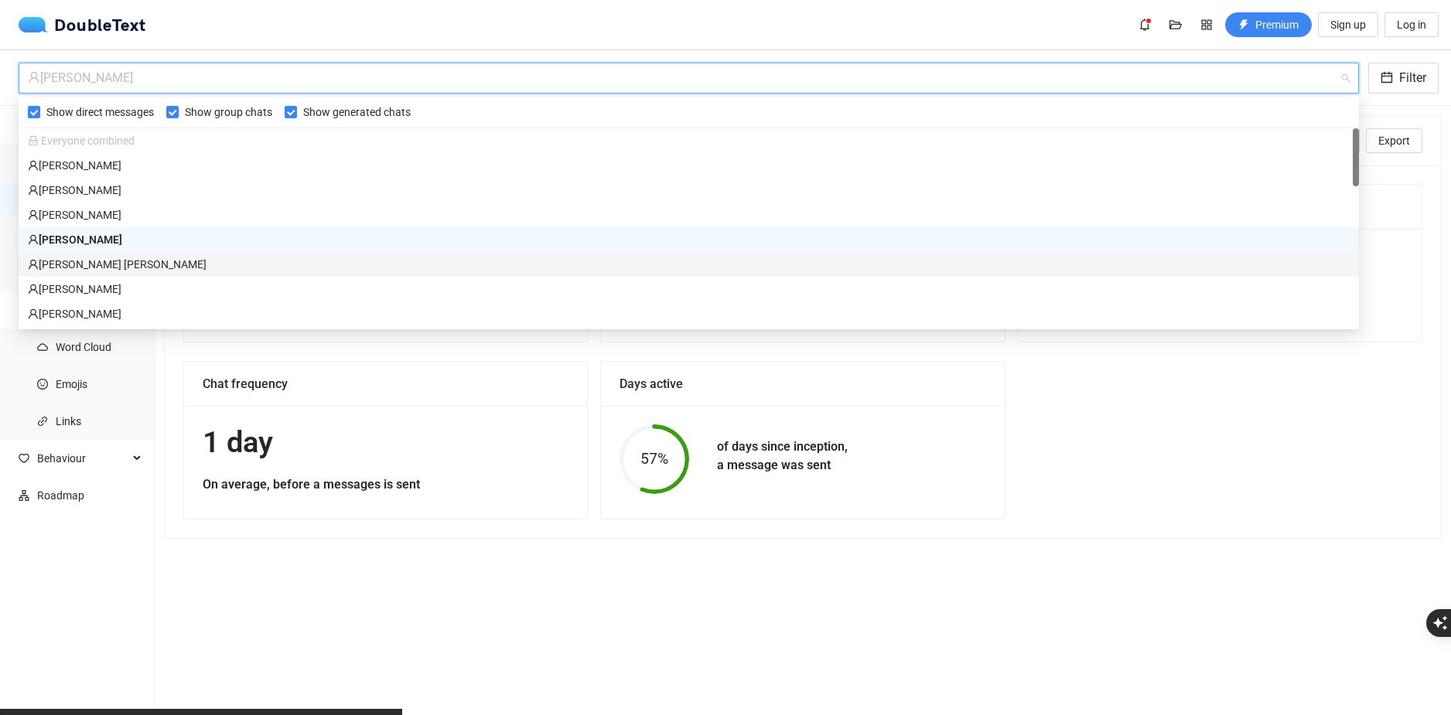
click at [139, 258] on div "Olek Marczyk" at bounding box center [688, 264] width 1321 height 17
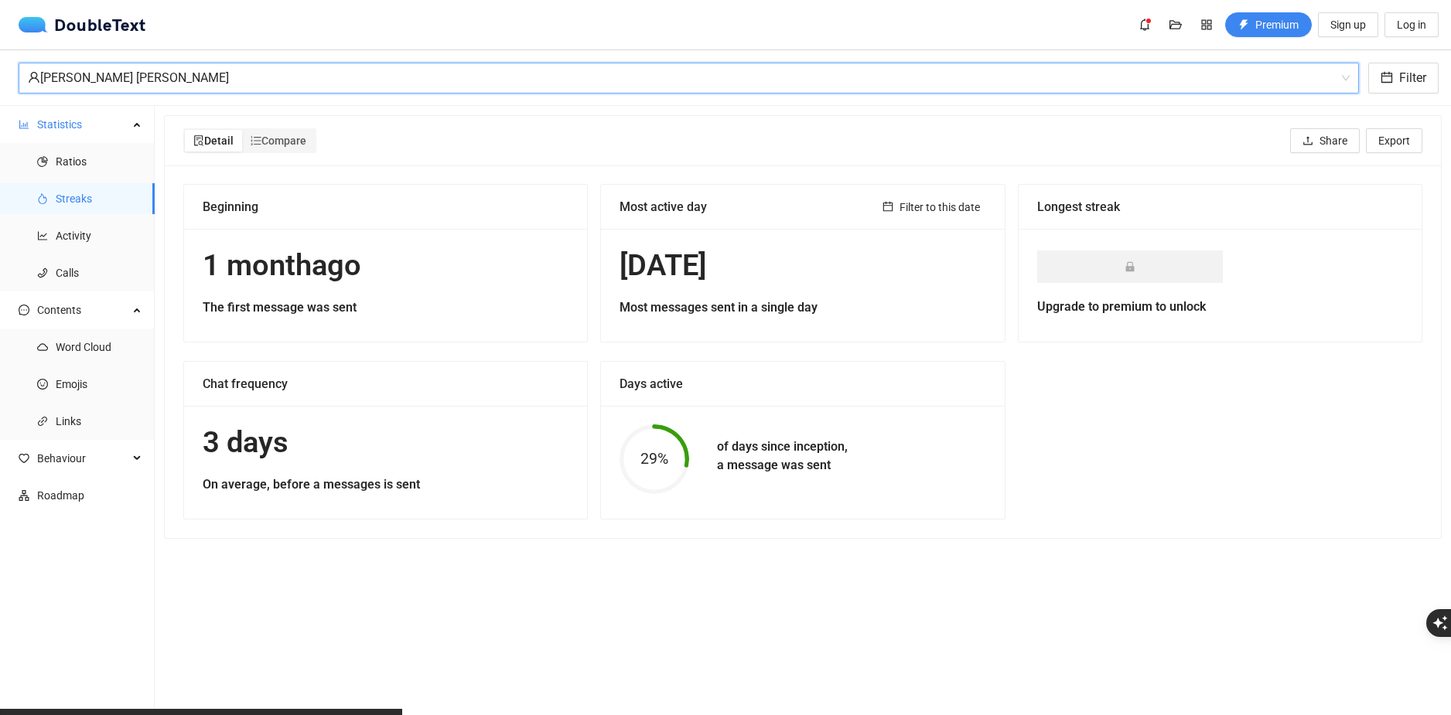
click at [265, 48] on div "DoubleText Premium Sign up Log in" at bounding box center [725, 24] width 1451 height 49
click at [283, 67] on div "Olek Marczyk" at bounding box center [682, 77] width 1308 height 29
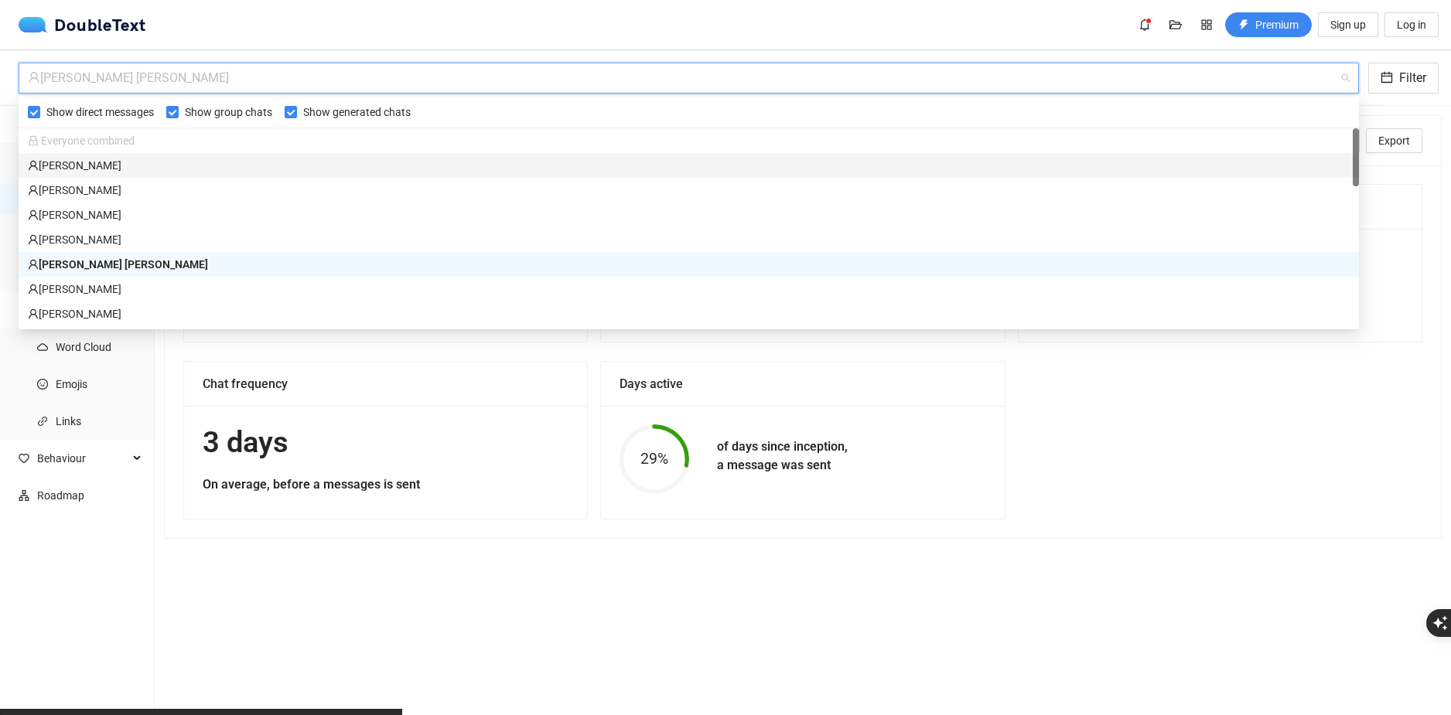
click at [172, 159] on div "Hania Kałuża" at bounding box center [688, 165] width 1321 height 17
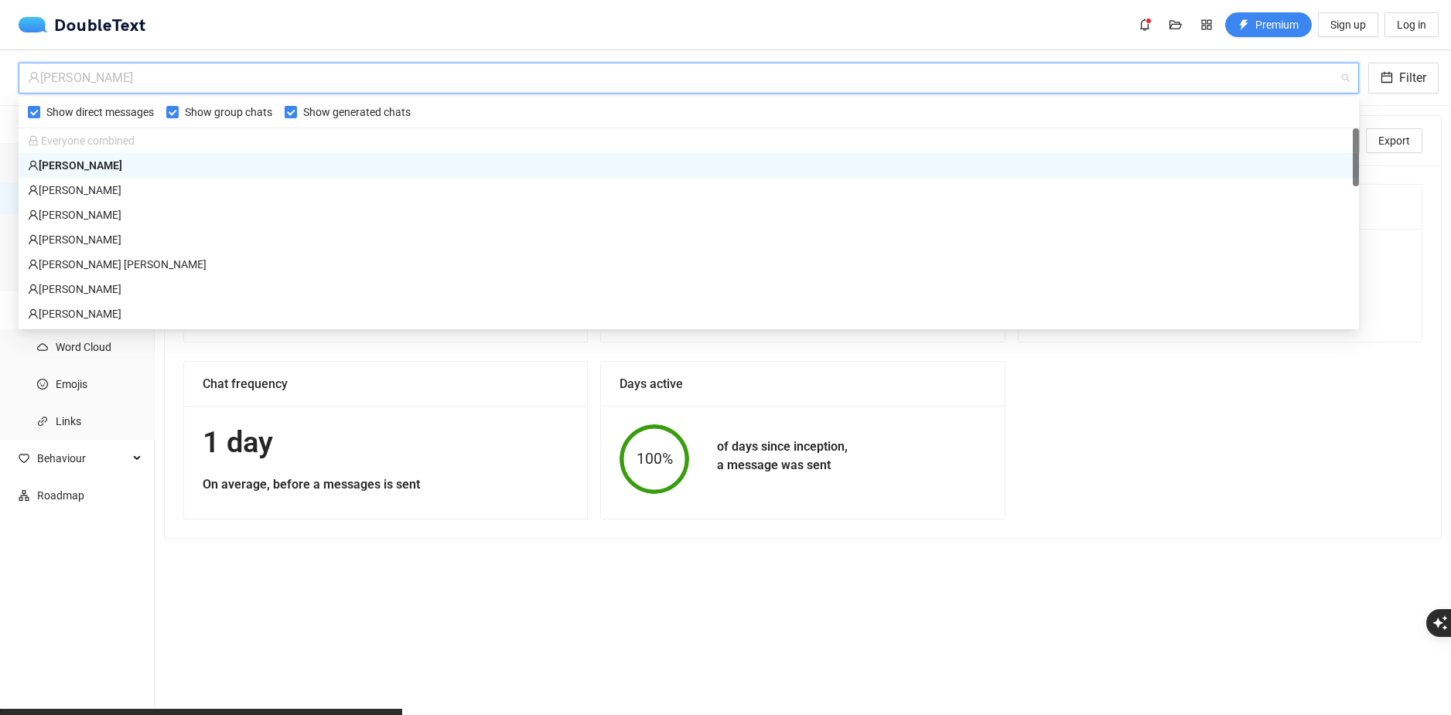
click at [275, 77] on div "Hania Kałuża" at bounding box center [682, 77] width 1308 height 29
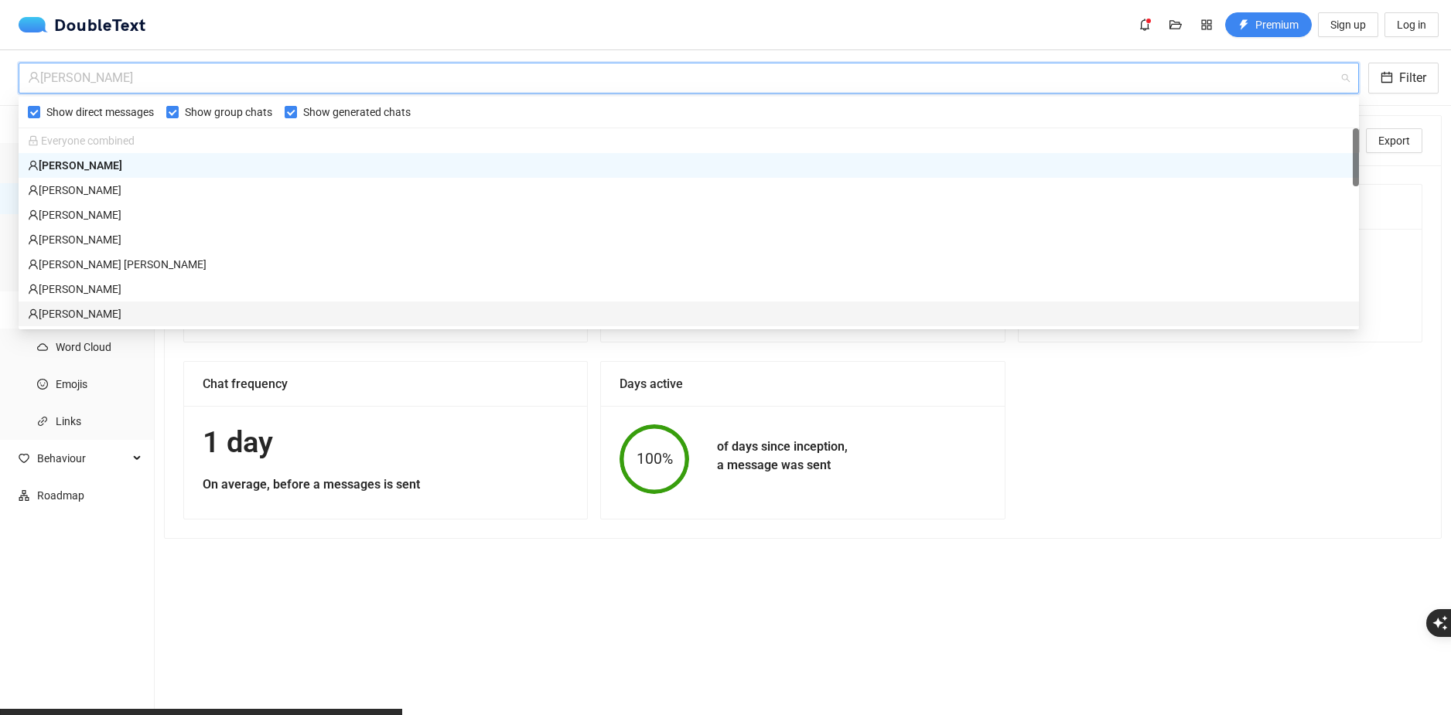
click at [205, 430] on h1 "1 day" at bounding box center [386, 443] width 366 height 36
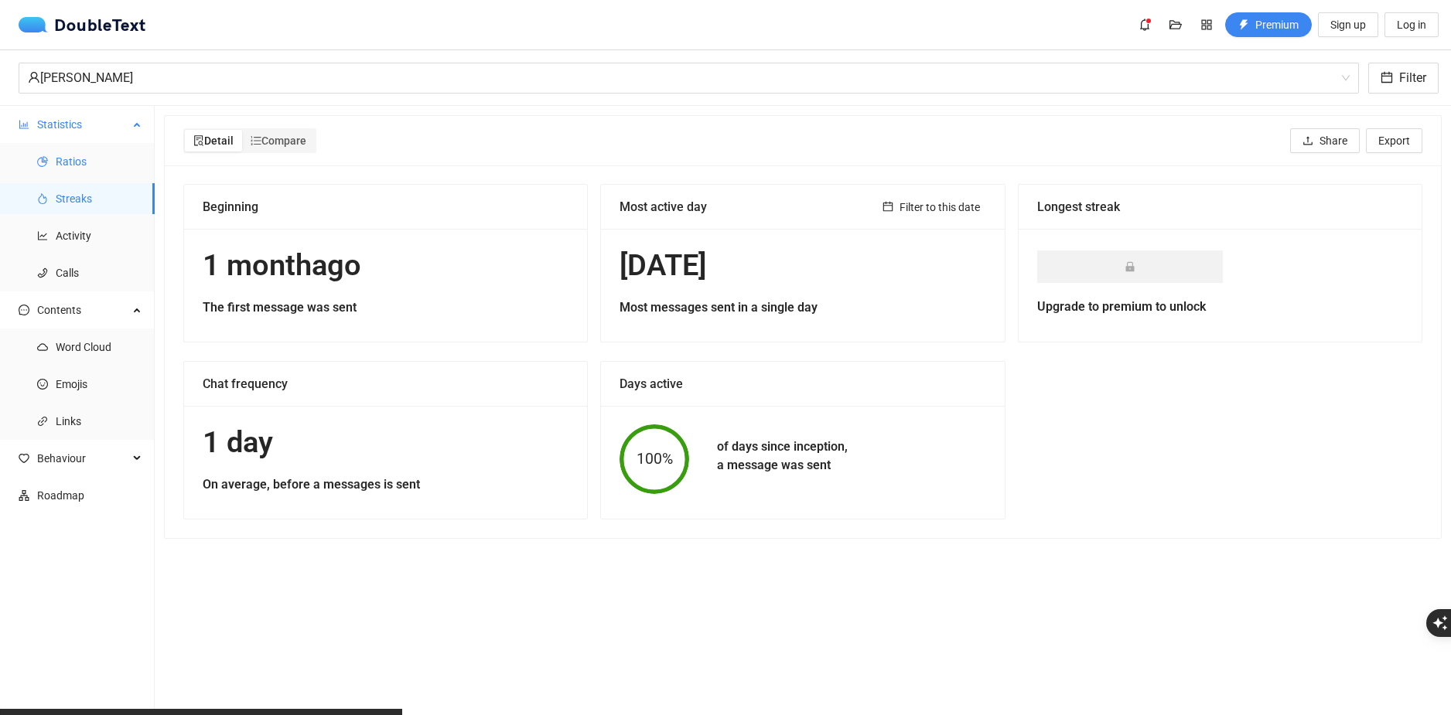
click at [87, 155] on span "Ratios" at bounding box center [99, 161] width 87 height 31
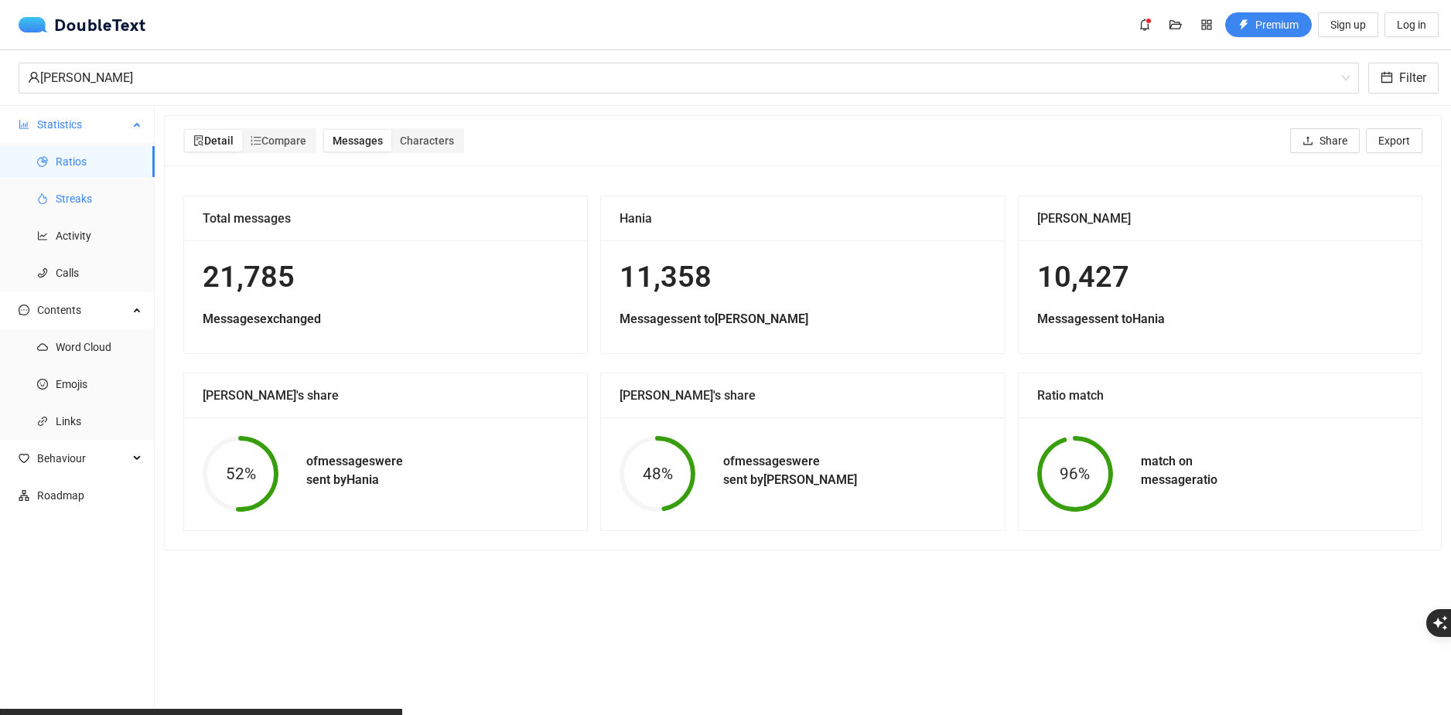
click at [103, 201] on span "Streaks" at bounding box center [99, 198] width 87 height 31
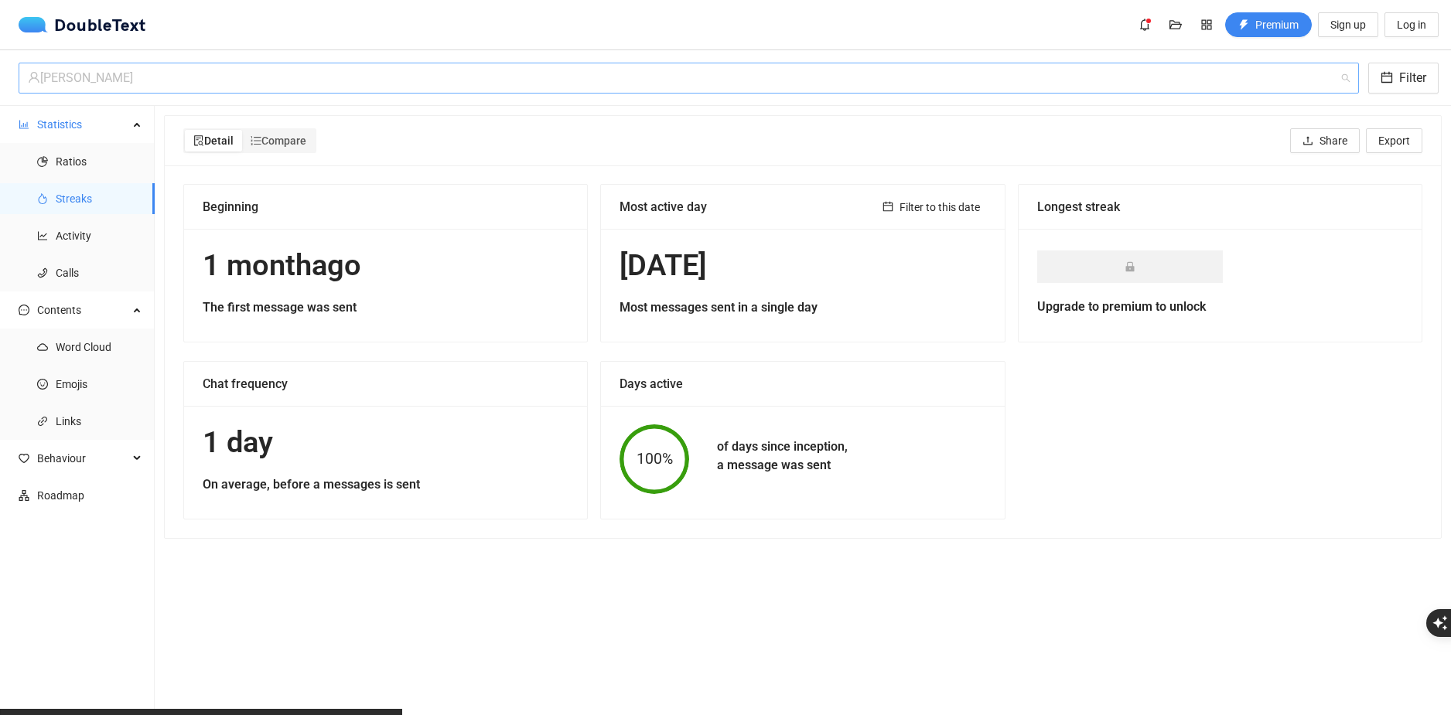
click at [172, 81] on div "Hania Kałuża" at bounding box center [682, 77] width 1308 height 29
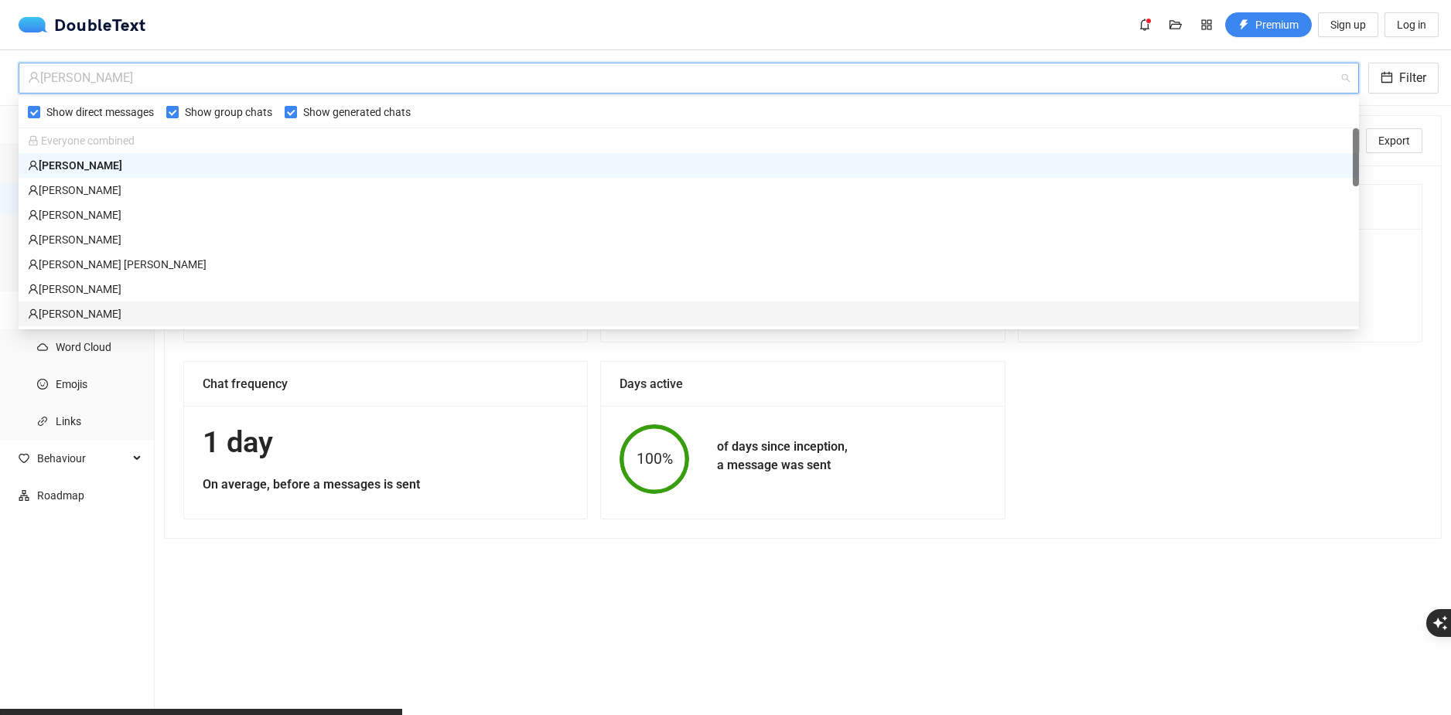
click at [499, 455] on h1 "1 day" at bounding box center [386, 443] width 366 height 36
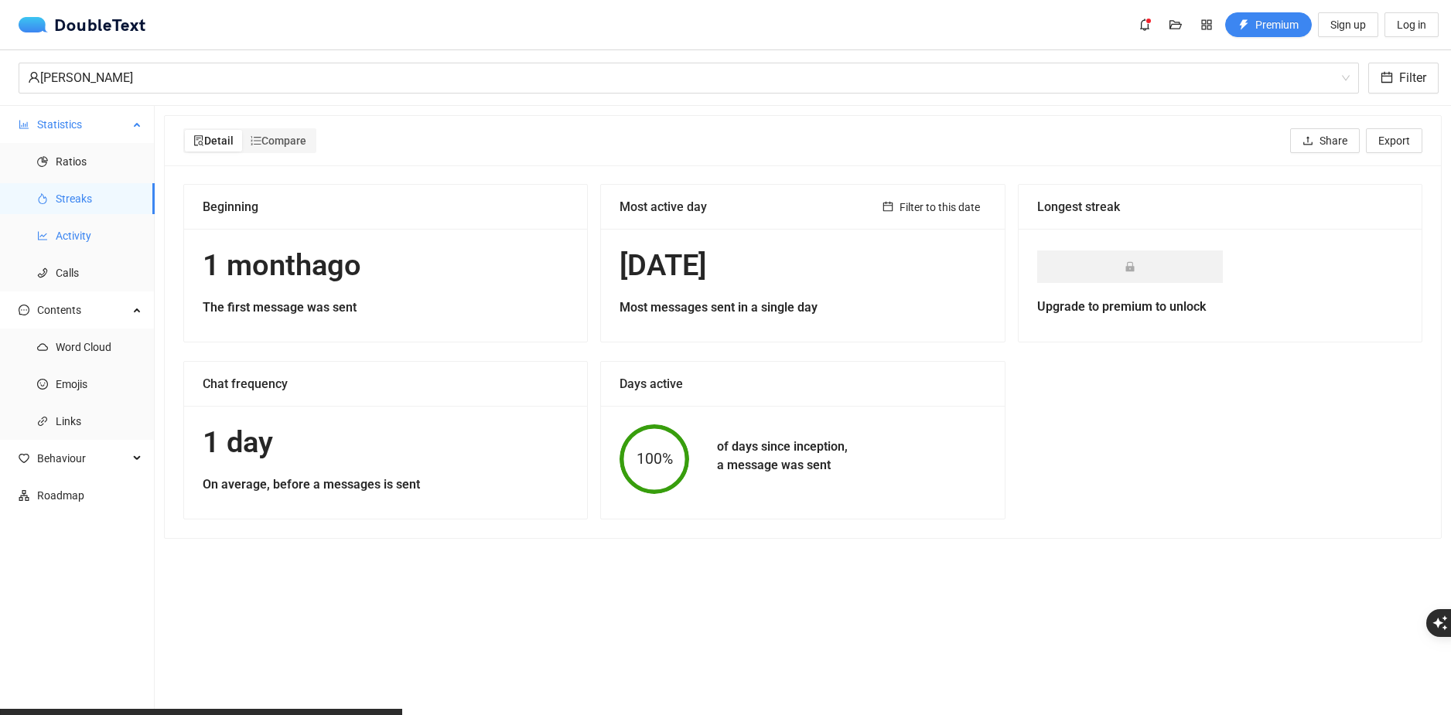
click at [101, 235] on span "Activity" at bounding box center [99, 235] width 87 height 31
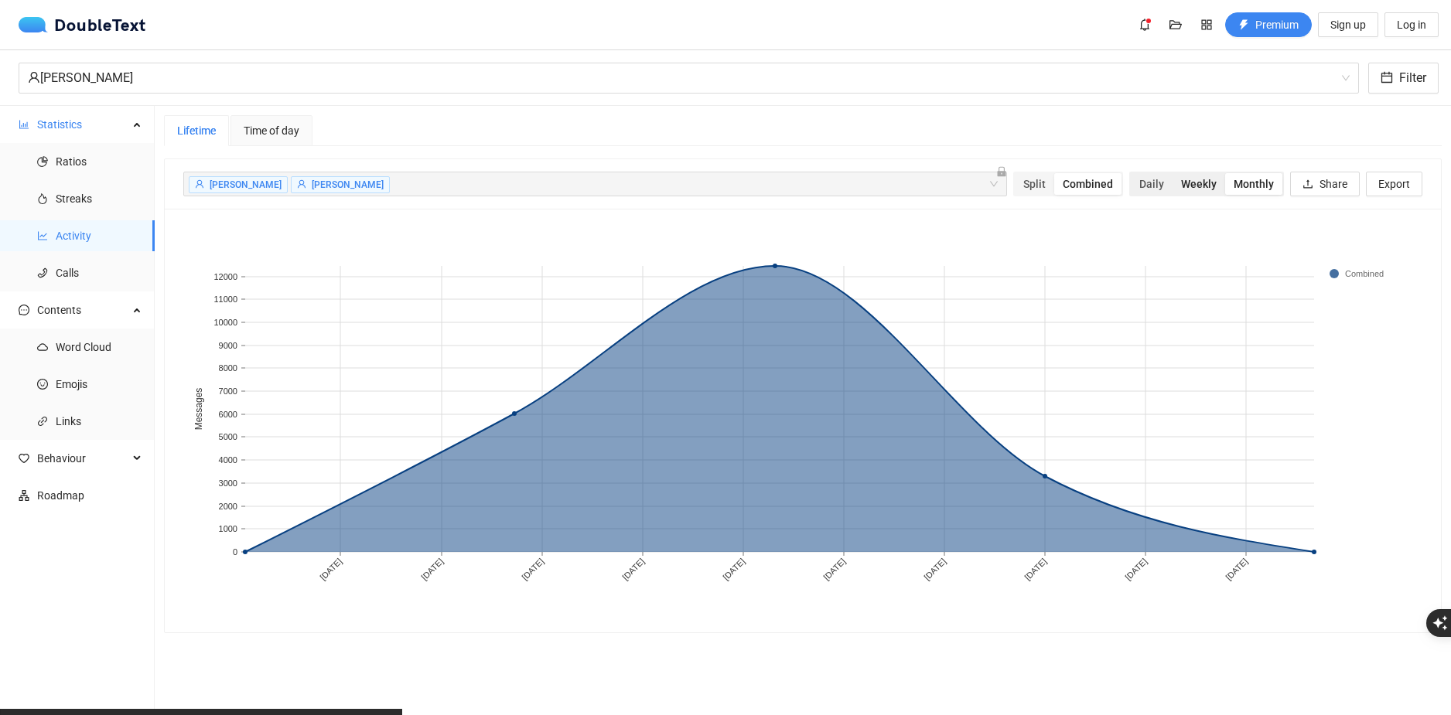
click at [1178, 177] on div "Weekly" at bounding box center [1198, 184] width 53 height 22
click at [1172, 173] on input "Weekly" at bounding box center [1172, 173] width 0 height 0
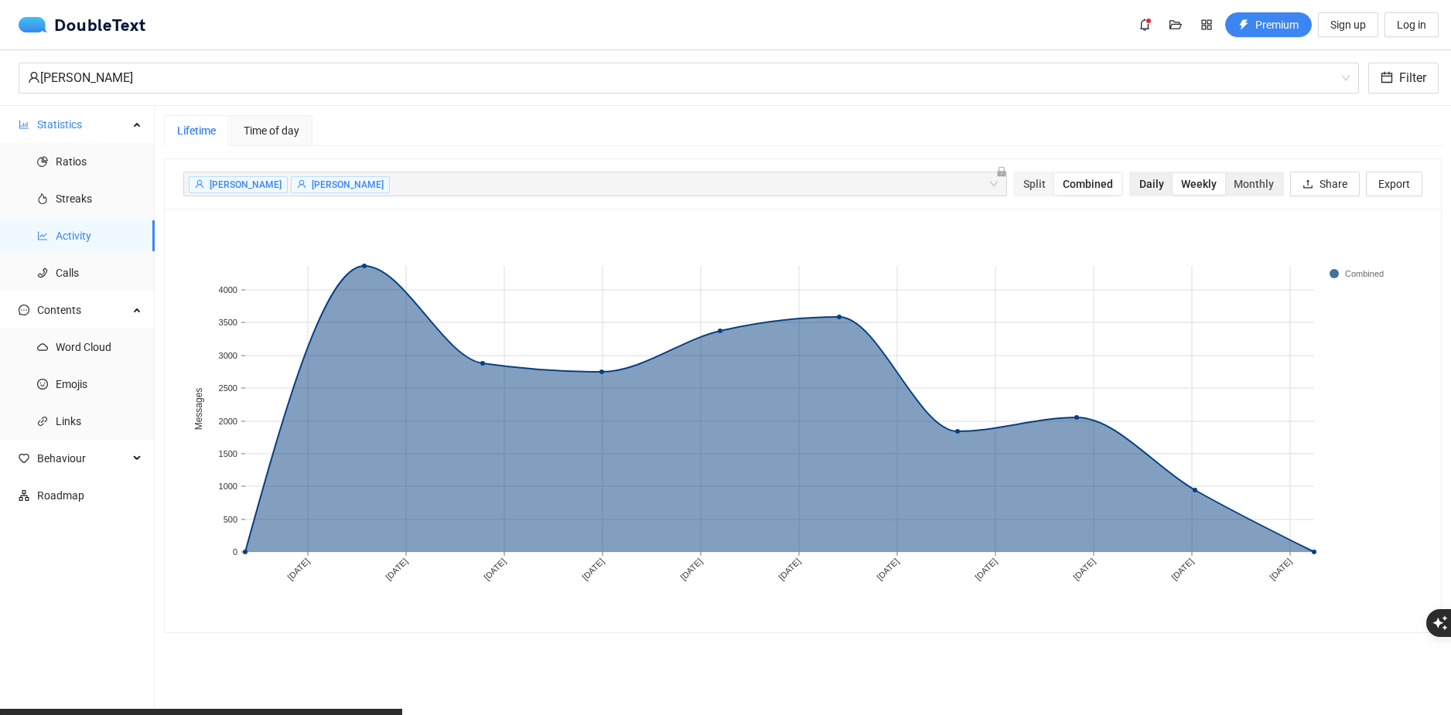
click at [1137, 178] on div "Daily" at bounding box center [1151, 184] width 42 height 22
click at [1130, 173] on input "Daily" at bounding box center [1130, 173] width 0 height 0
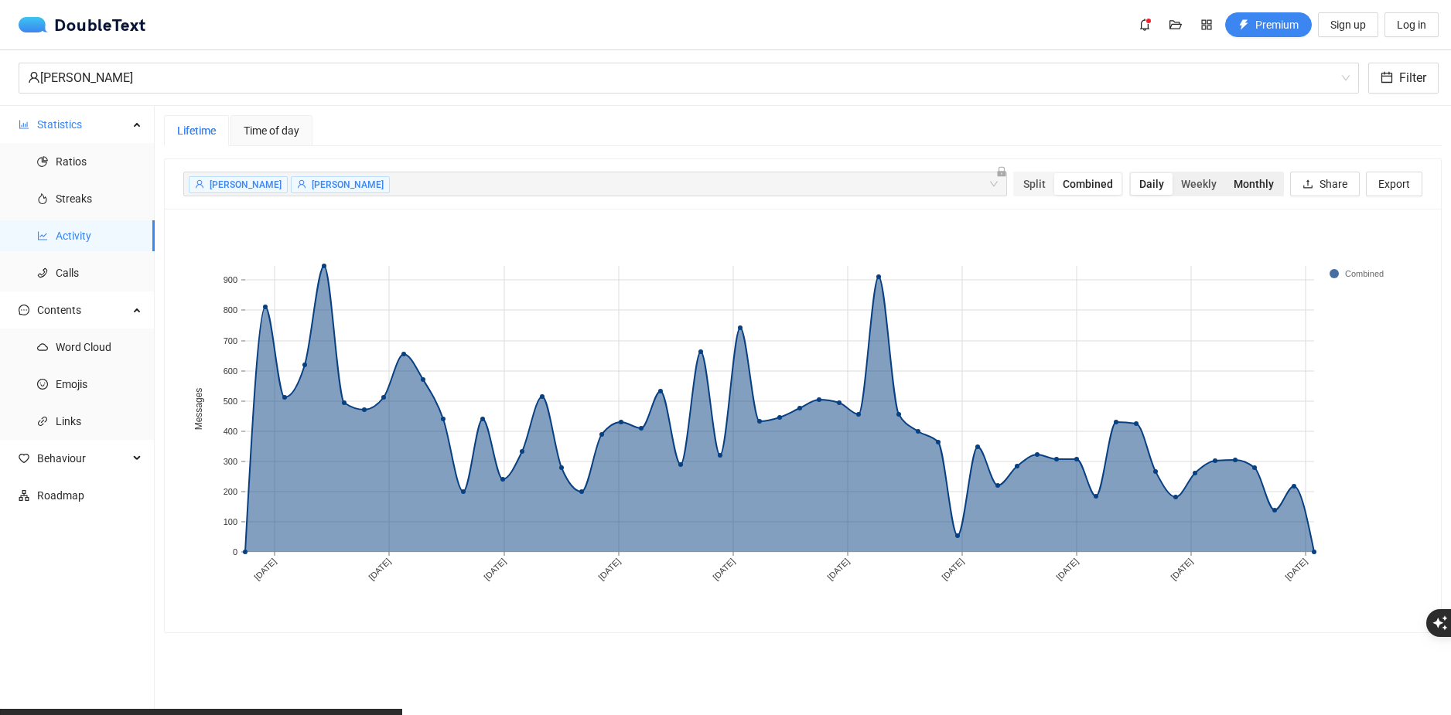
click at [1236, 178] on div "Monthly" at bounding box center [1253, 184] width 57 height 22
click at [1225, 173] on input "Monthly" at bounding box center [1225, 173] width 0 height 0
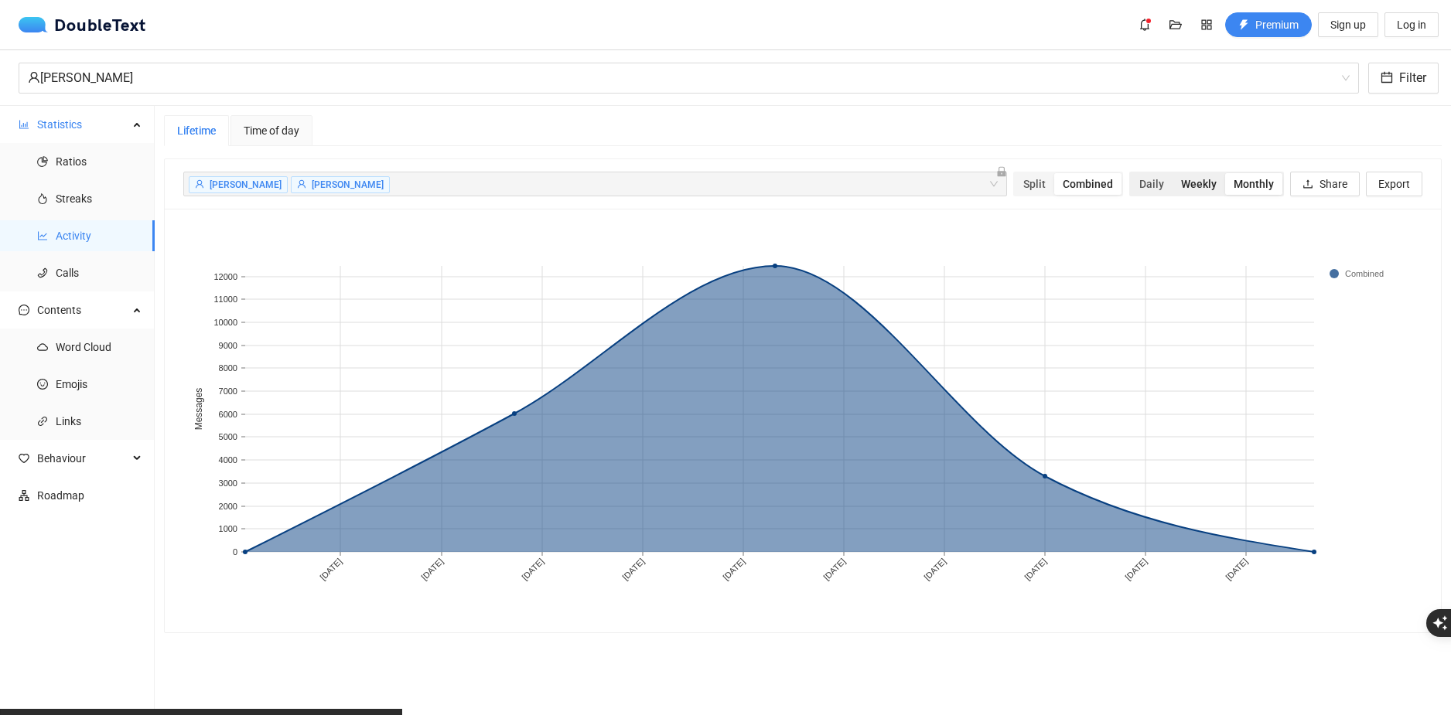
click at [1185, 182] on div "Weekly" at bounding box center [1198, 184] width 53 height 22
click at [1172, 173] on input "Weekly" at bounding box center [1172, 173] width 0 height 0
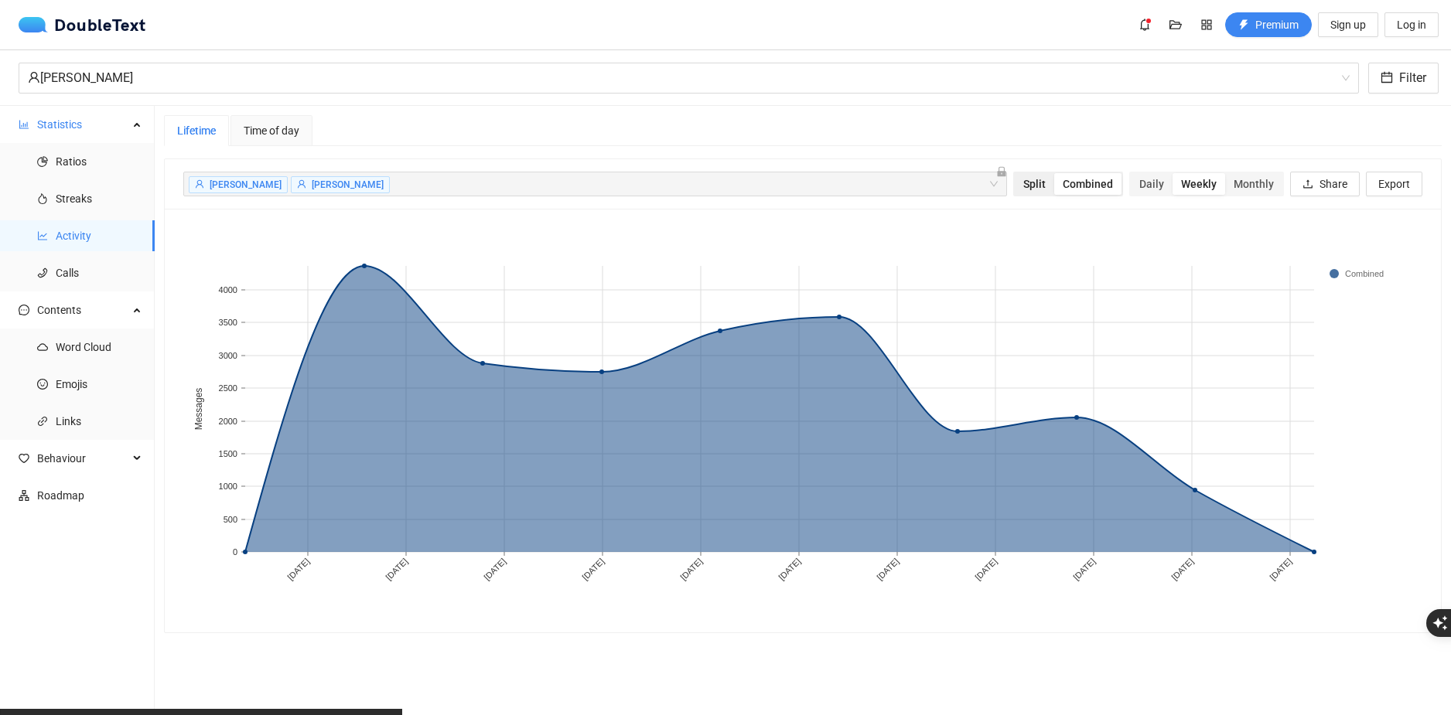
click at [1025, 189] on div "Split" at bounding box center [1034, 184] width 39 height 22
click at [1015, 173] on input "Split" at bounding box center [1015, 173] width 0 height 0
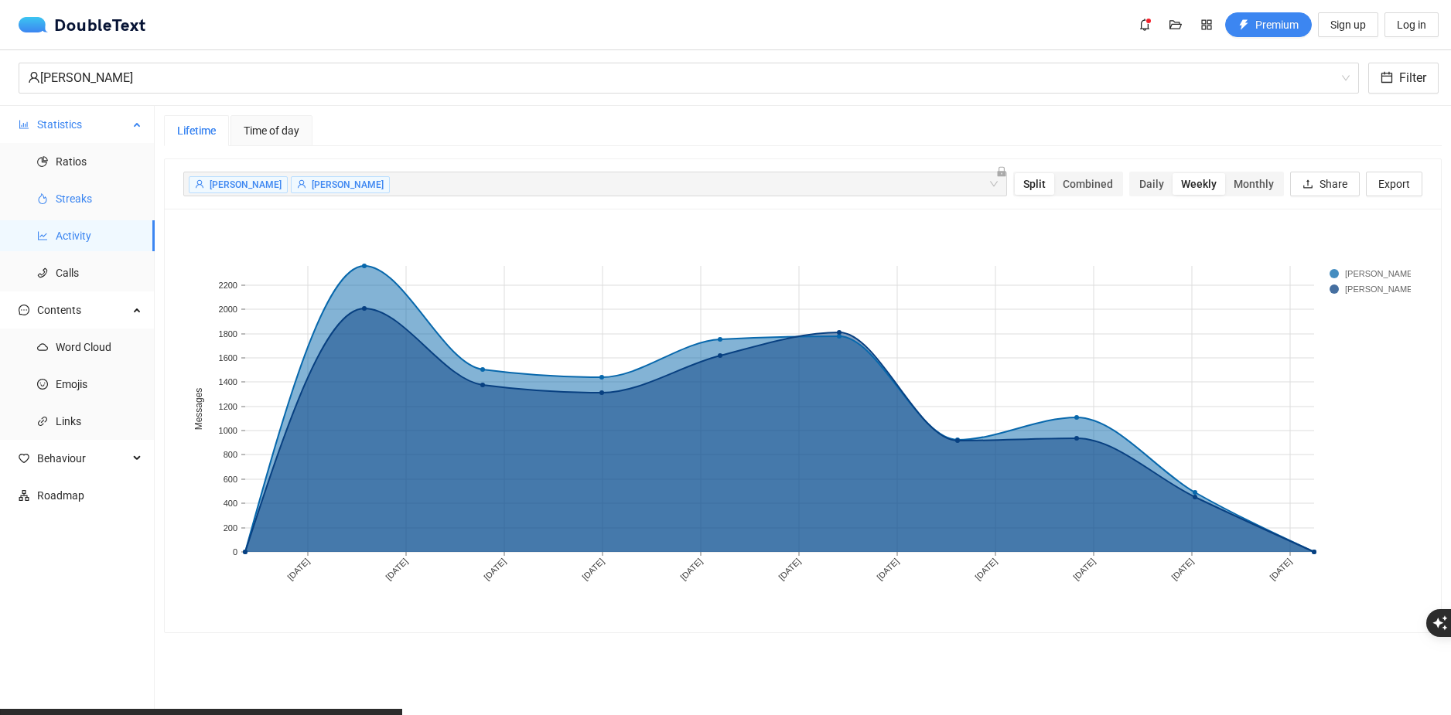
click at [111, 201] on span "Streaks" at bounding box center [99, 198] width 87 height 31
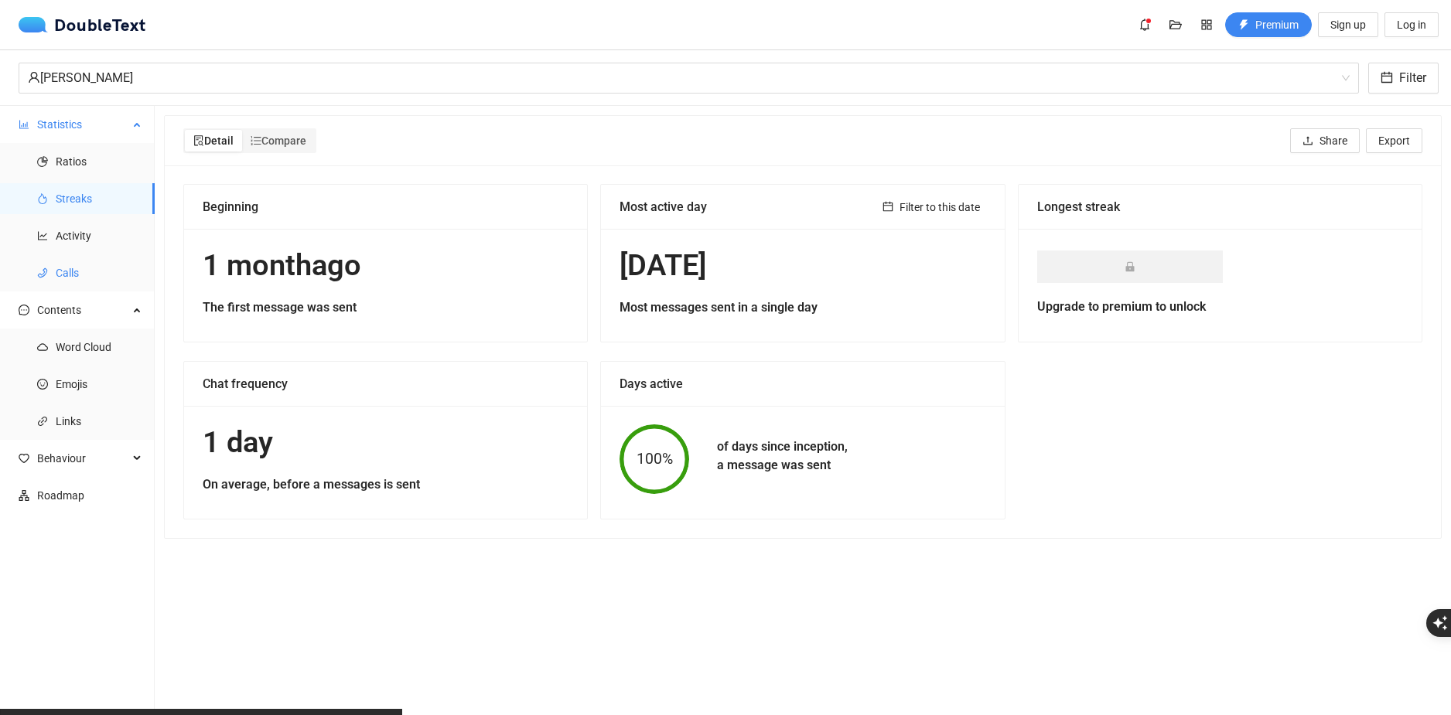
click at [77, 260] on span "Calls" at bounding box center [99, 272] width 87 height 31
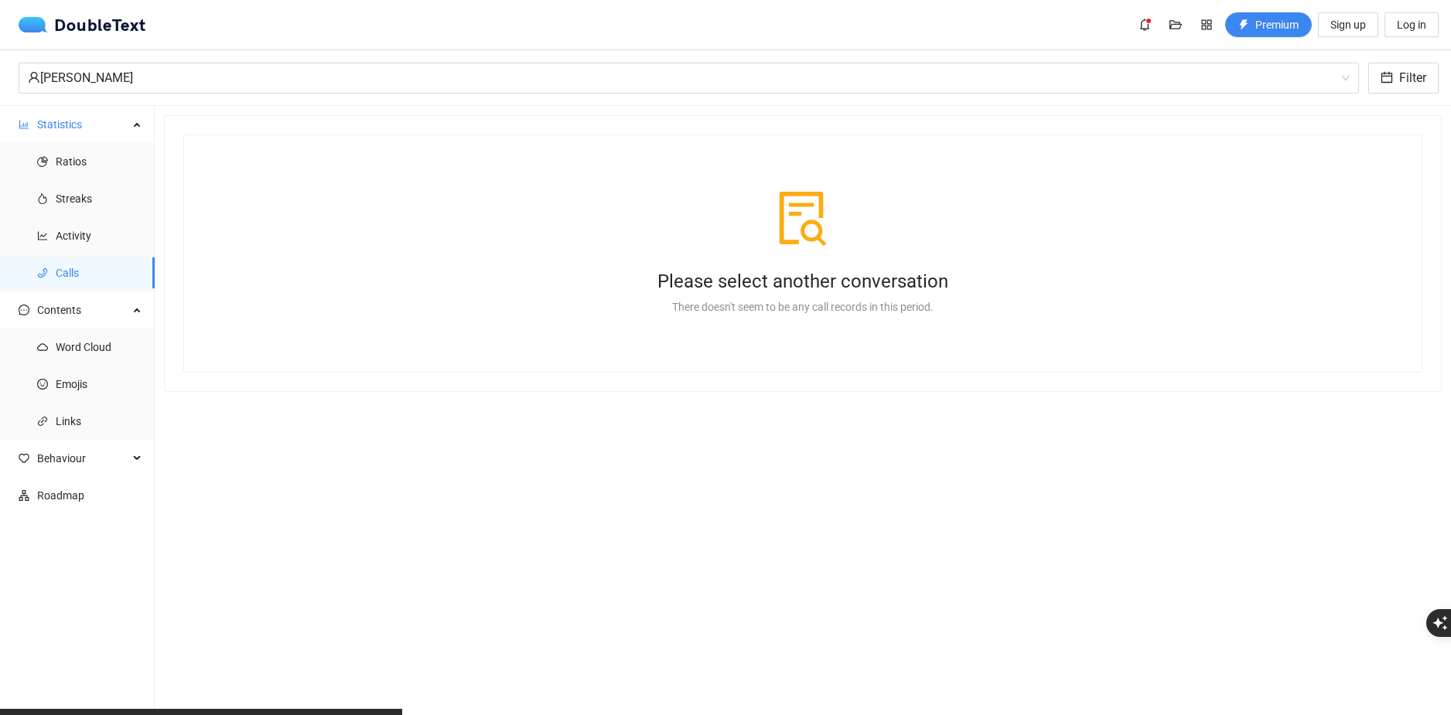
click at [766, 290] on div "Please select another conversation" at bounding box center [802, 281] width 1151 height 33
click at [80, 187] on span "Streaks" at bounding box center [99, 198] width 87 height 31
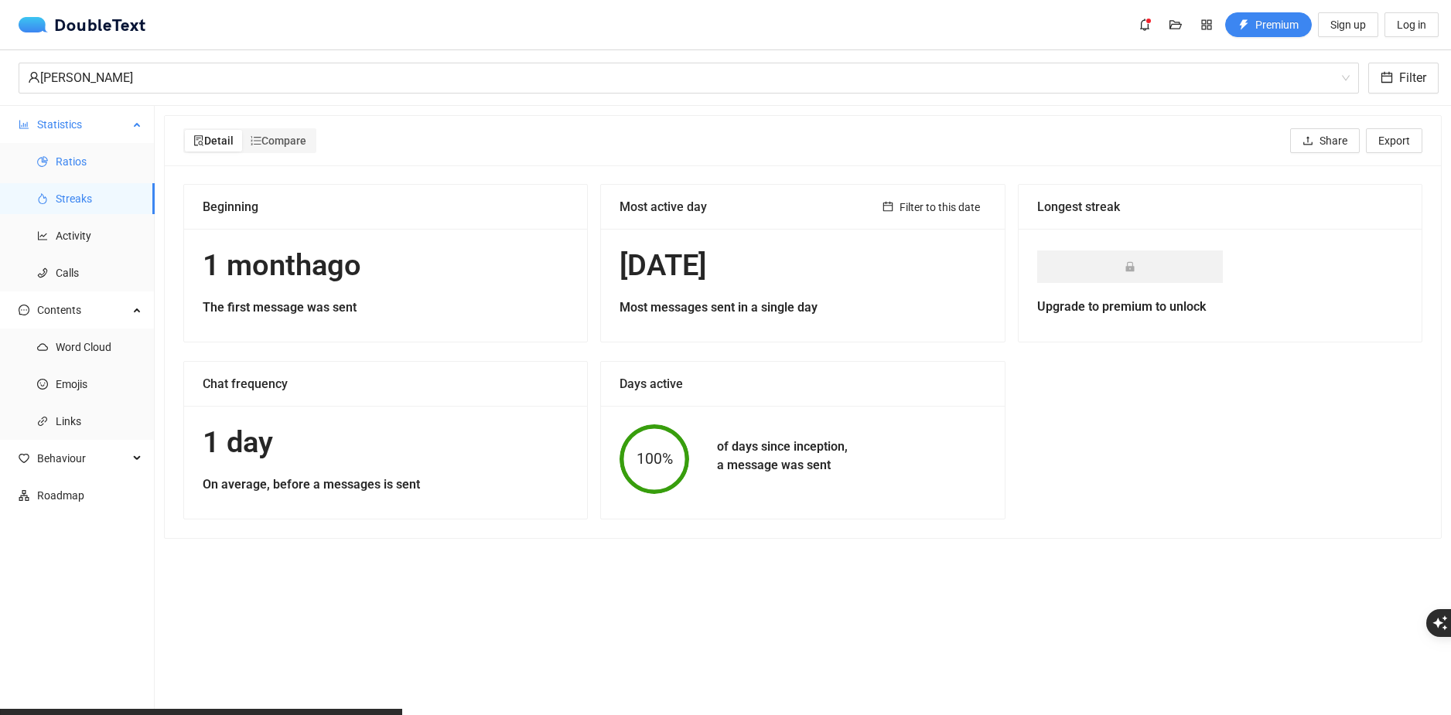
click at [80, 155] on span "Ratios" at bounding box center [99, 161] width 87 height 31
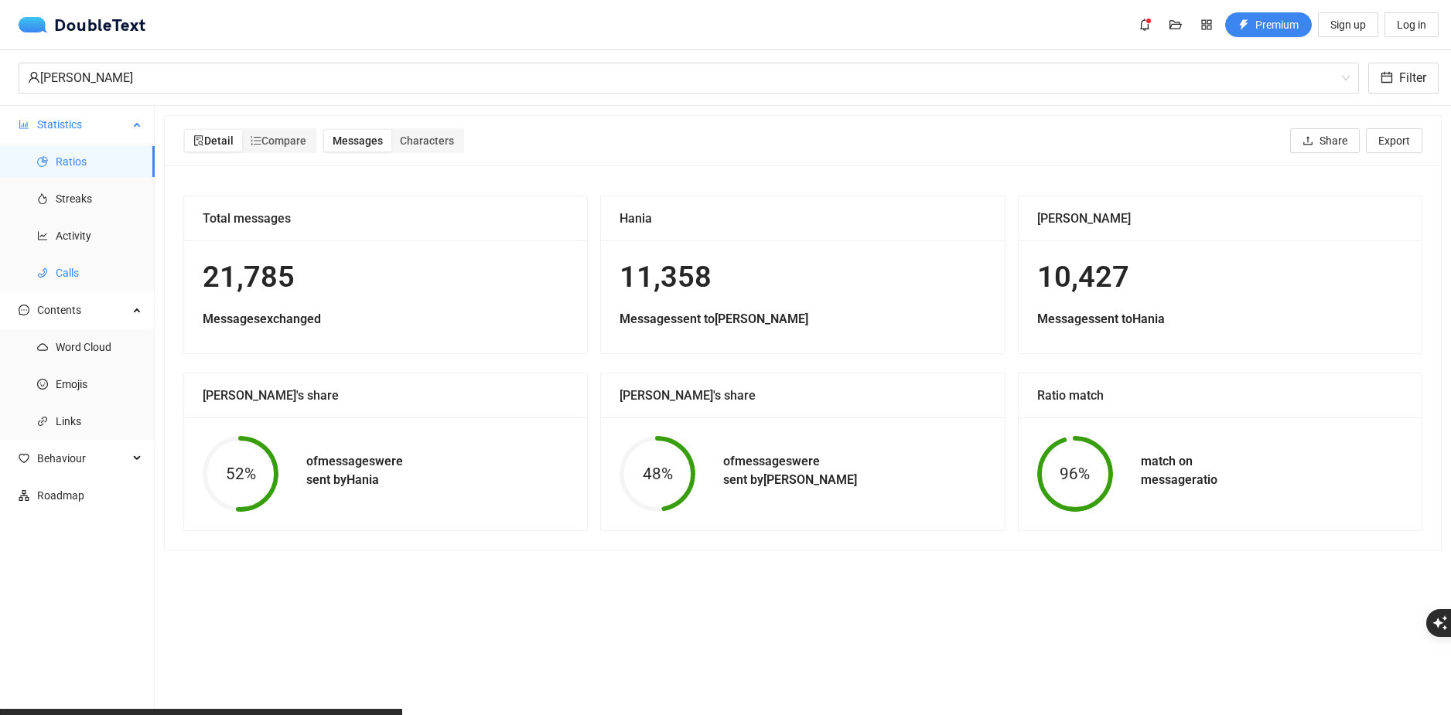
click at [80, 264] on span "Calls" at bounding box center [99, 272] width 87 height 31
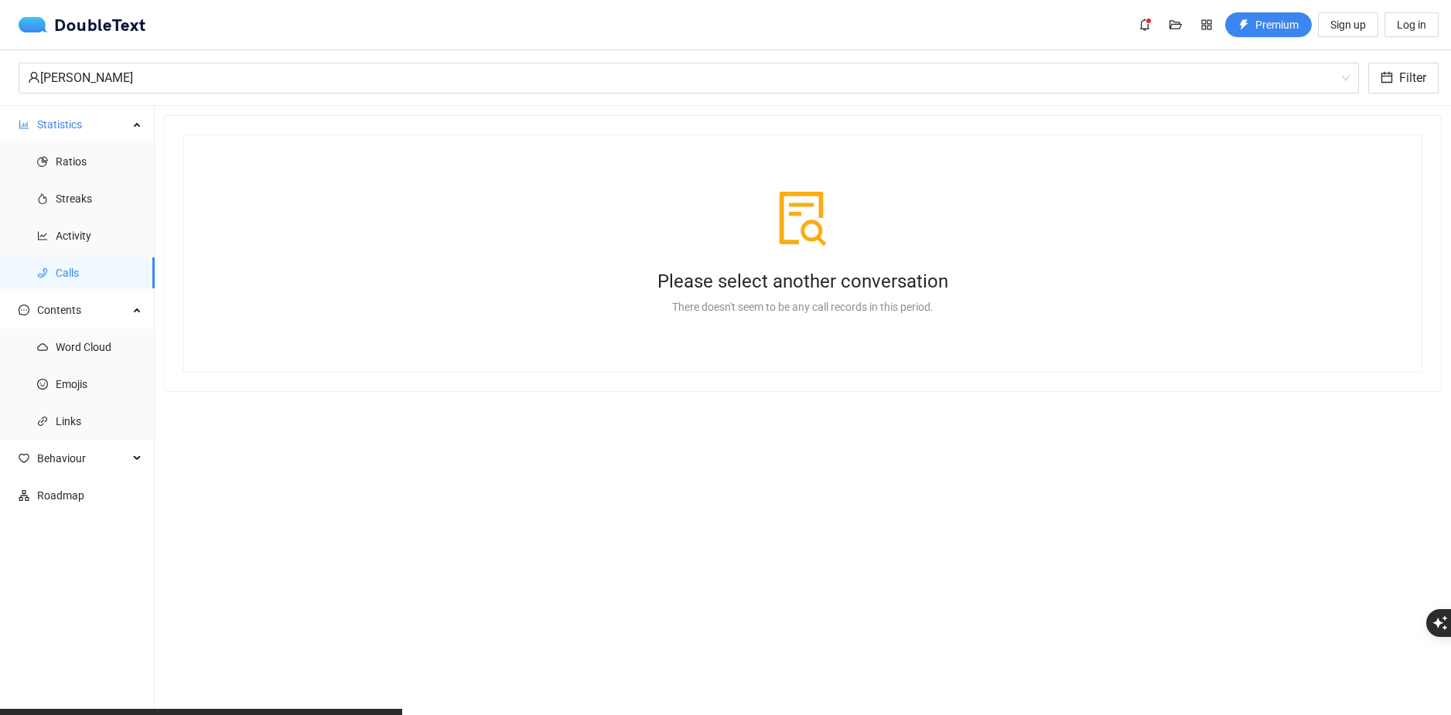
click at [834, 270] on div "Please select another conversation" at bounding box center [802, 281] width 1151 height 33
click at [464, 64] on div "Hania Kałuża" at bounding box center [682, 77] width 1308 height 29
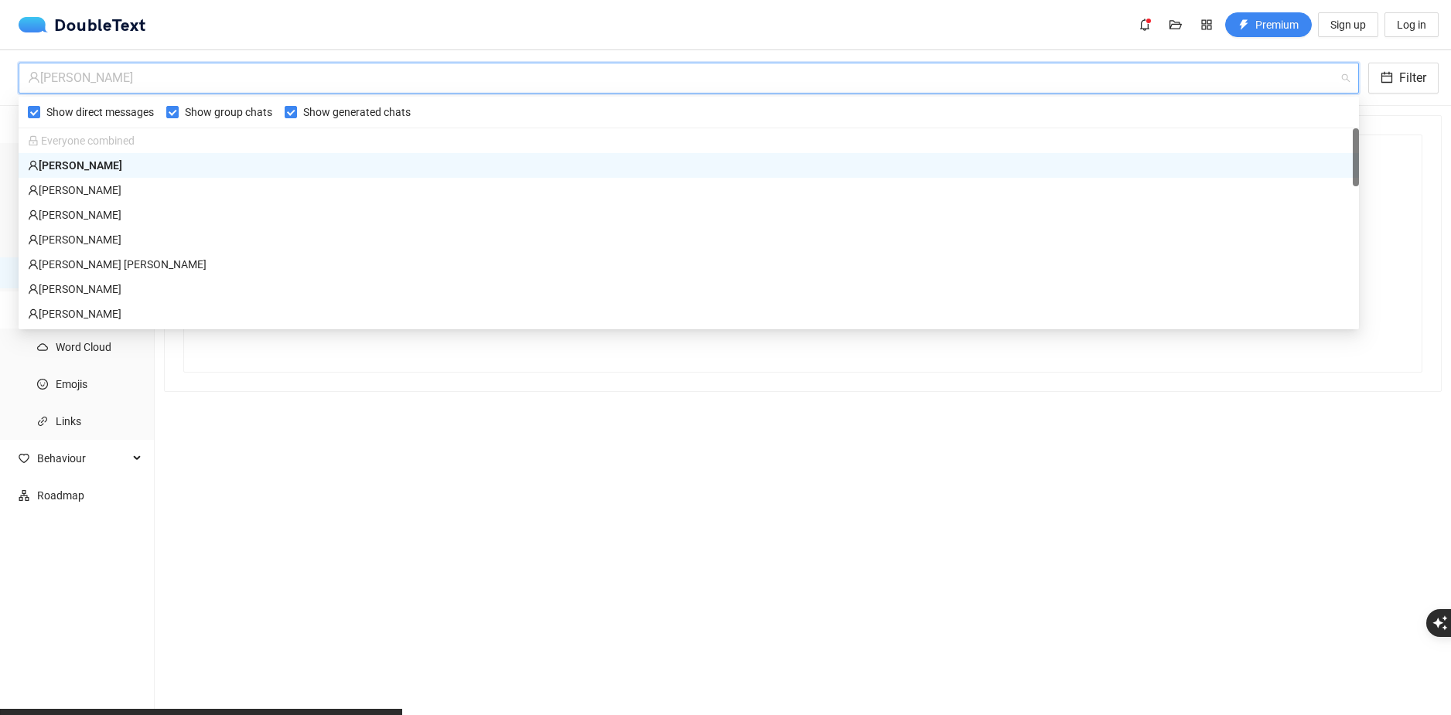
click at [465, 70] on div "Hania Kałuża" at bounding box center [682, 77] width 1308 height 29
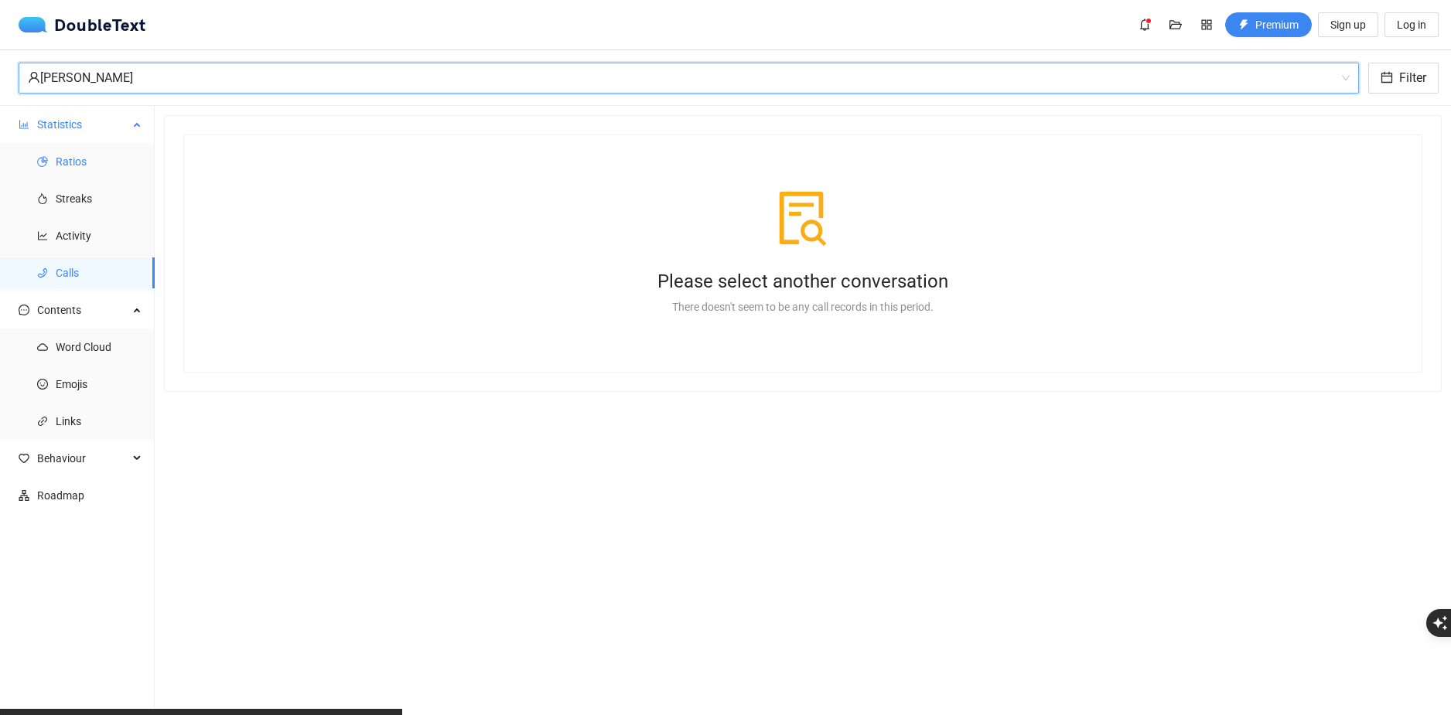
click at [110, 162] on span "Ratios" at bounding box center [99, 161] width 87 height 31
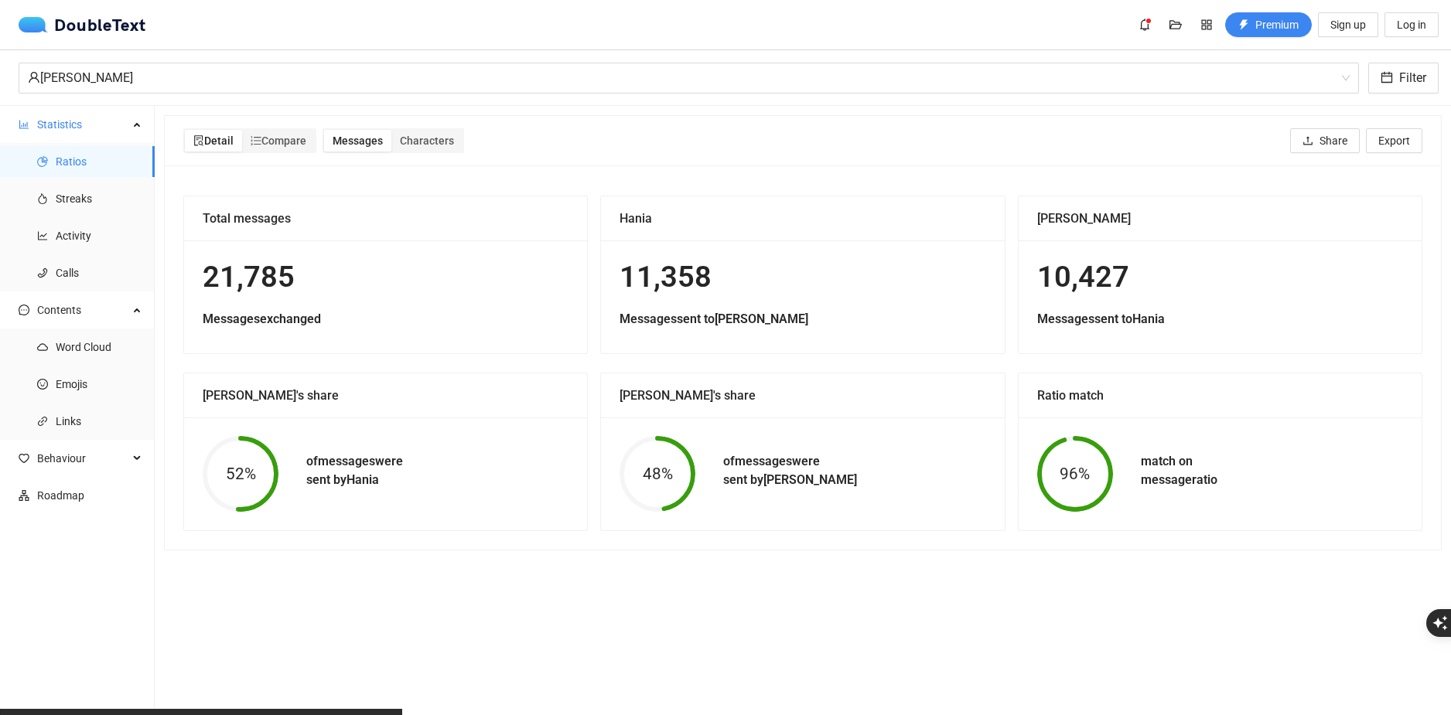
click at [312, 244] on div "21,785 Messages exchanged" at bounding box center [385, 296] width 403 height 113
click at [248, 146] on div "Compare" at bounding box center [278, 141] width 73 height 22
click at [242, 130] on input "Compare" at bounding box center [242, 130] width 0 height 0
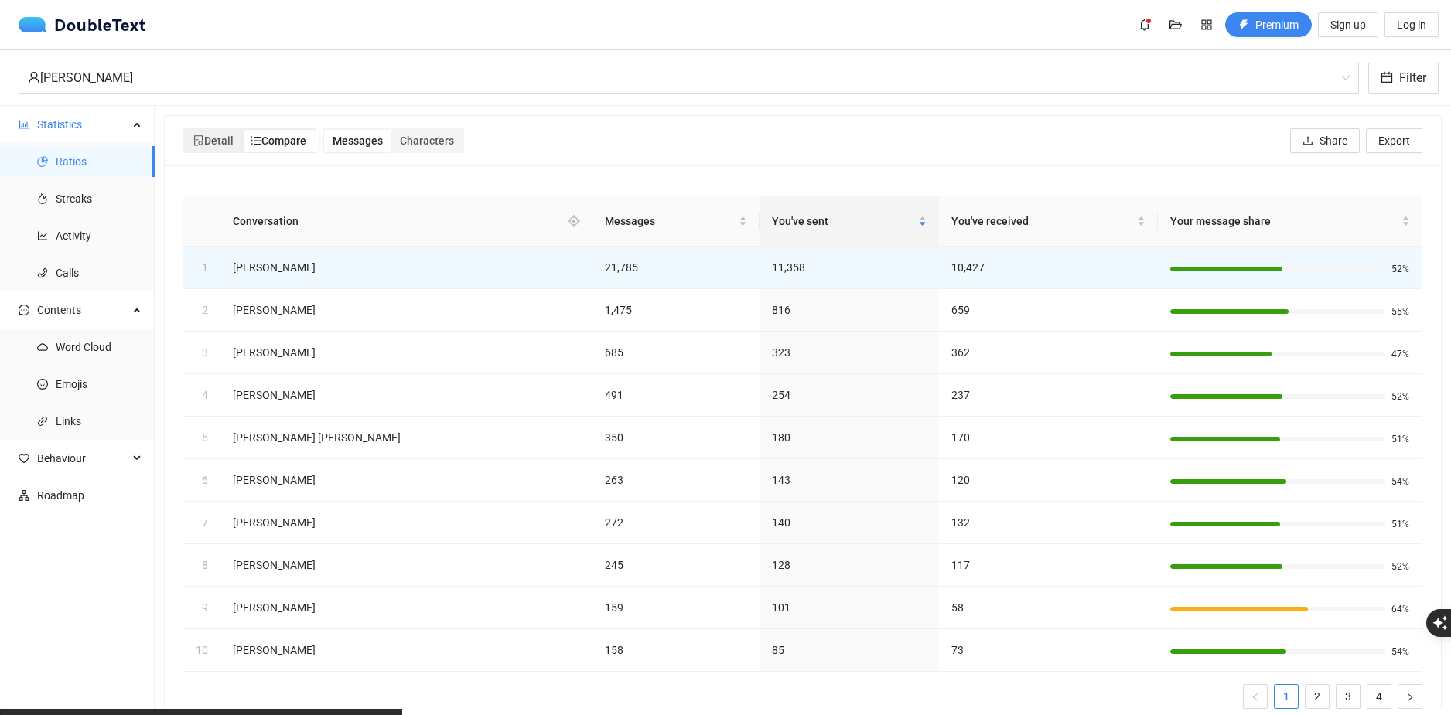
click at [270, 140] on span "Compare" at bounding box center [279, 141] width 56 height 12
click at [242, 130] on input "Compare" at bounding box center [242, 130] width 0 height 0
click at [226, 136] on span "Detail" at bounding box center [213, 141] width 40 height 12
click at [185, 130] on input "Detail" at bounding box center [185, 130] width 0 height 0
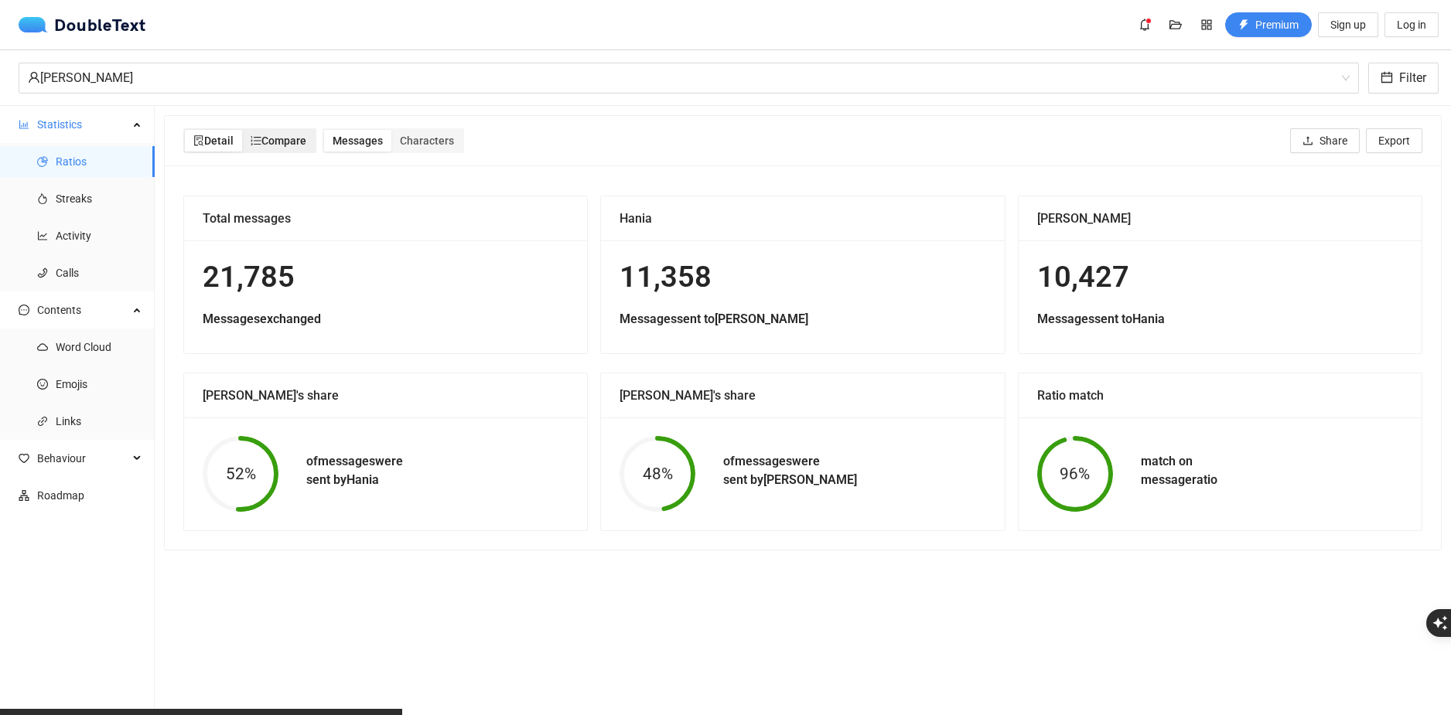
click at [277, 138] on span "Compare" at bounding box center [279, 141] width 56 height 12
click at [242, 130] on input "Compare" at bounding box center [242, 130] width 0 height 0
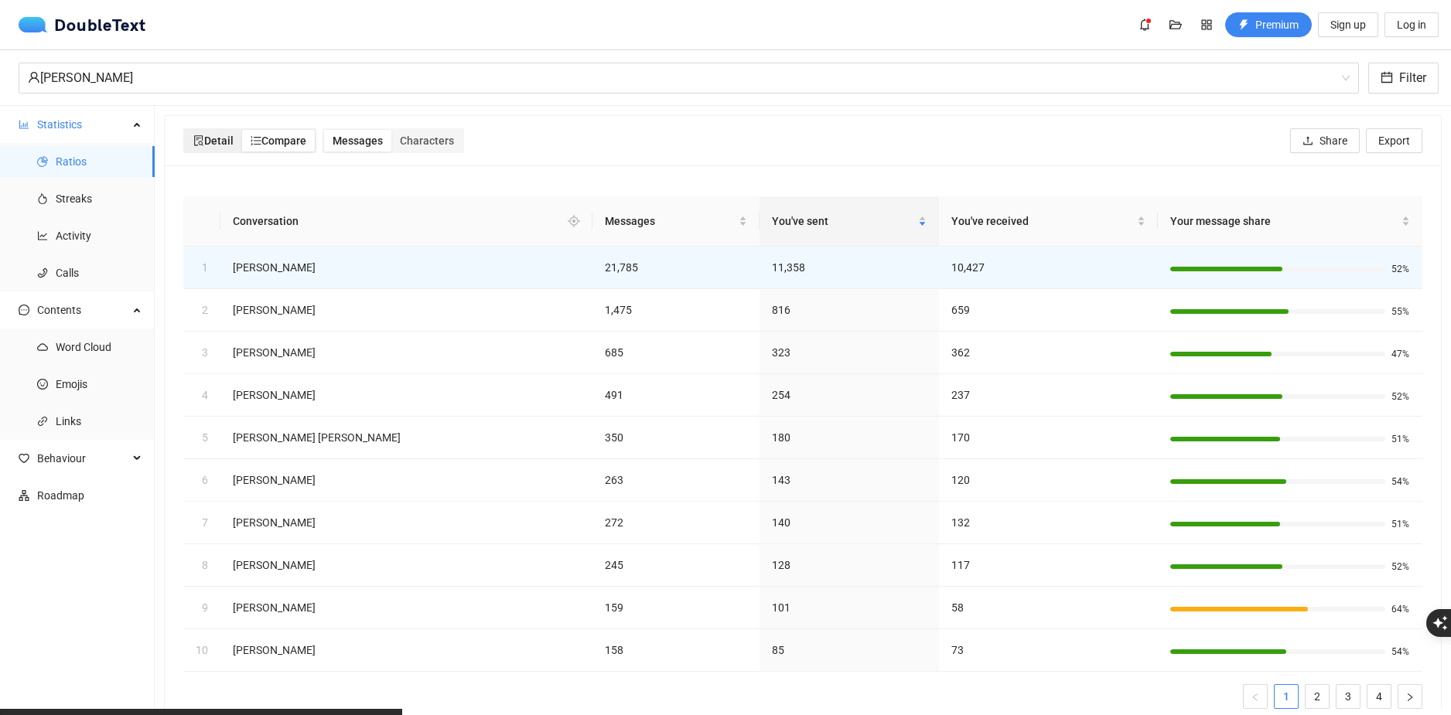
click at [208, 144] on span "Detail" at bounding box center [213, 141] width 40 height 12
click at [185, 130] on input "Detail" at bounding box center [185, 130] width 0 height 0
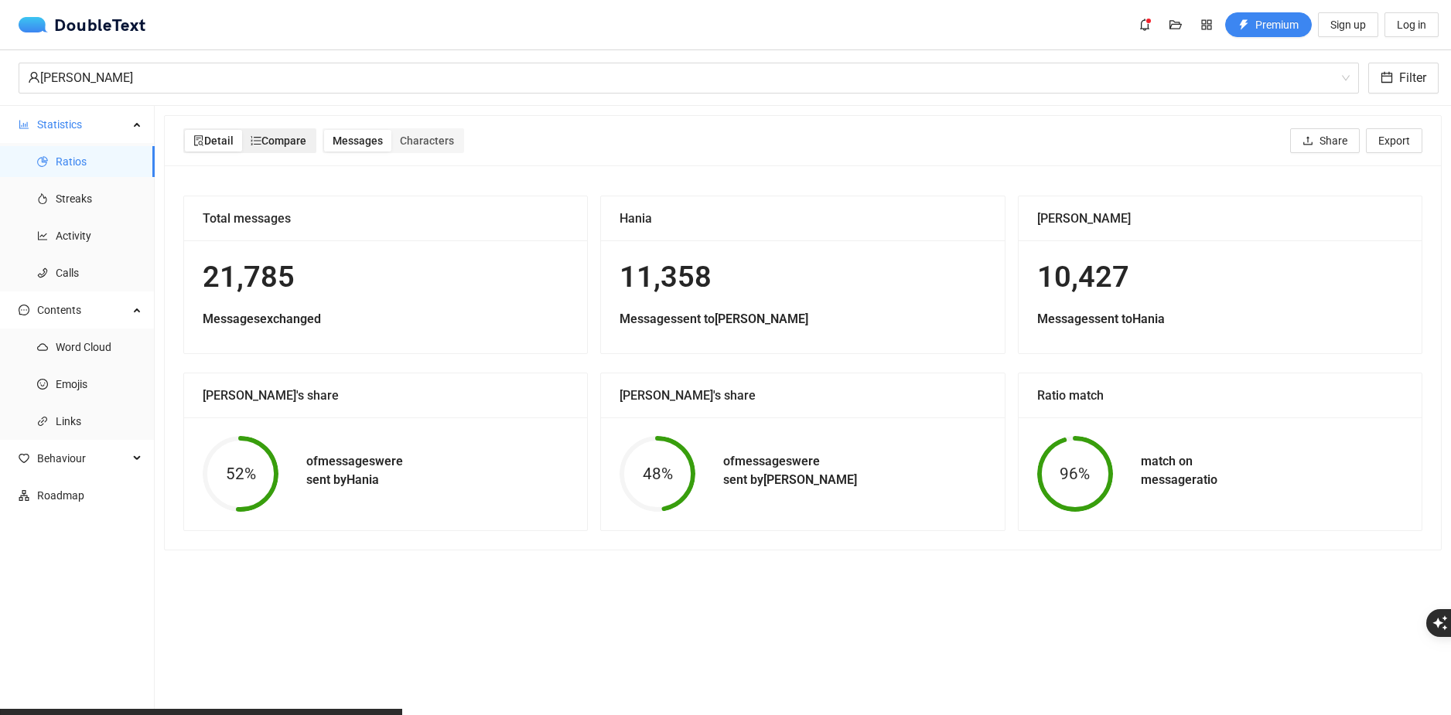
click at [295, 135] on span "Compare" at bounding box center [279, 141] width 56 height 12
click at [242, 130] on input "Compare" at bounding box center [242, 130] width 0 height 0
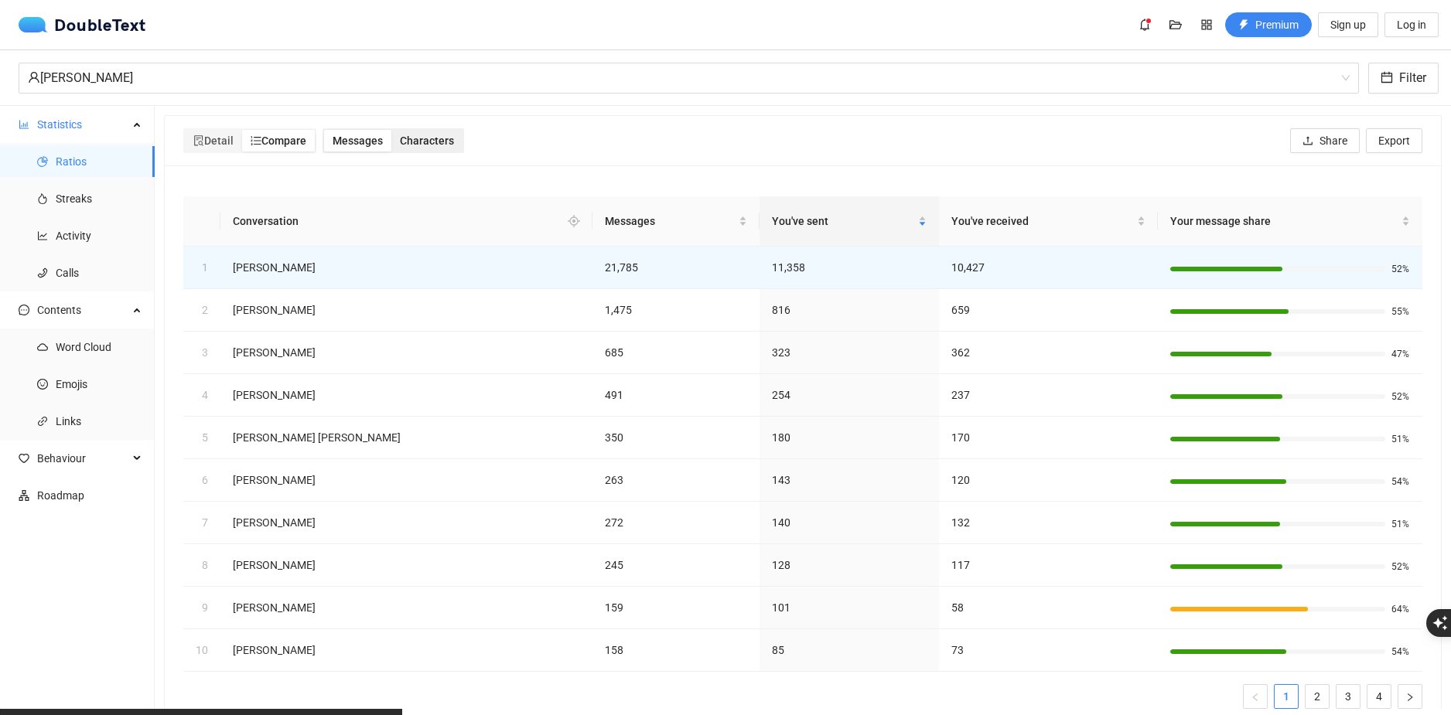
click at [397, 136] on div "Characters" at bounding box center [426, 141] width 71 height 22
click at [391, 130] on input "Characters" at bounding box center [391, 130] width 0 height 0
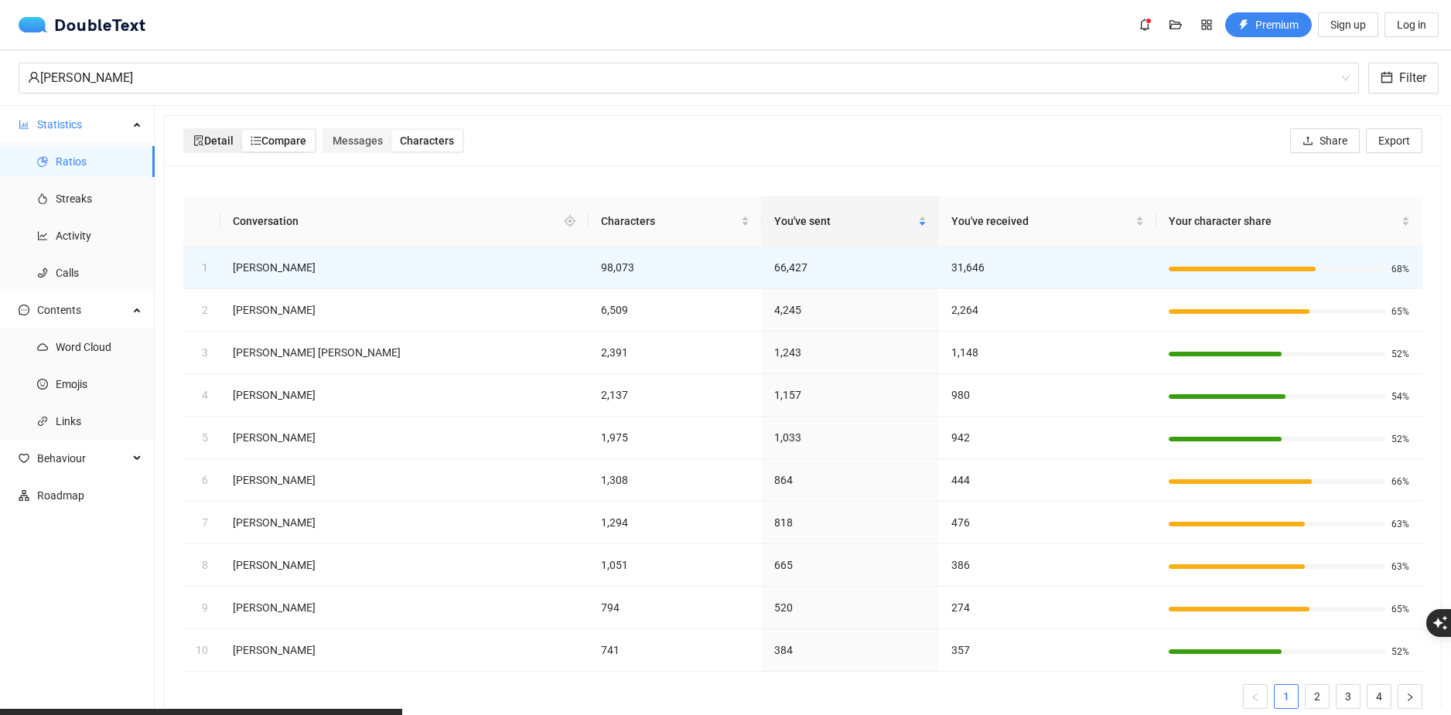
click at [223, 142] on span "Detail" at bounding box center [213, 141] width 40 height 12
click at [185, 130] on input "Detail" at bounding box center [185, 130] width 0 height 0
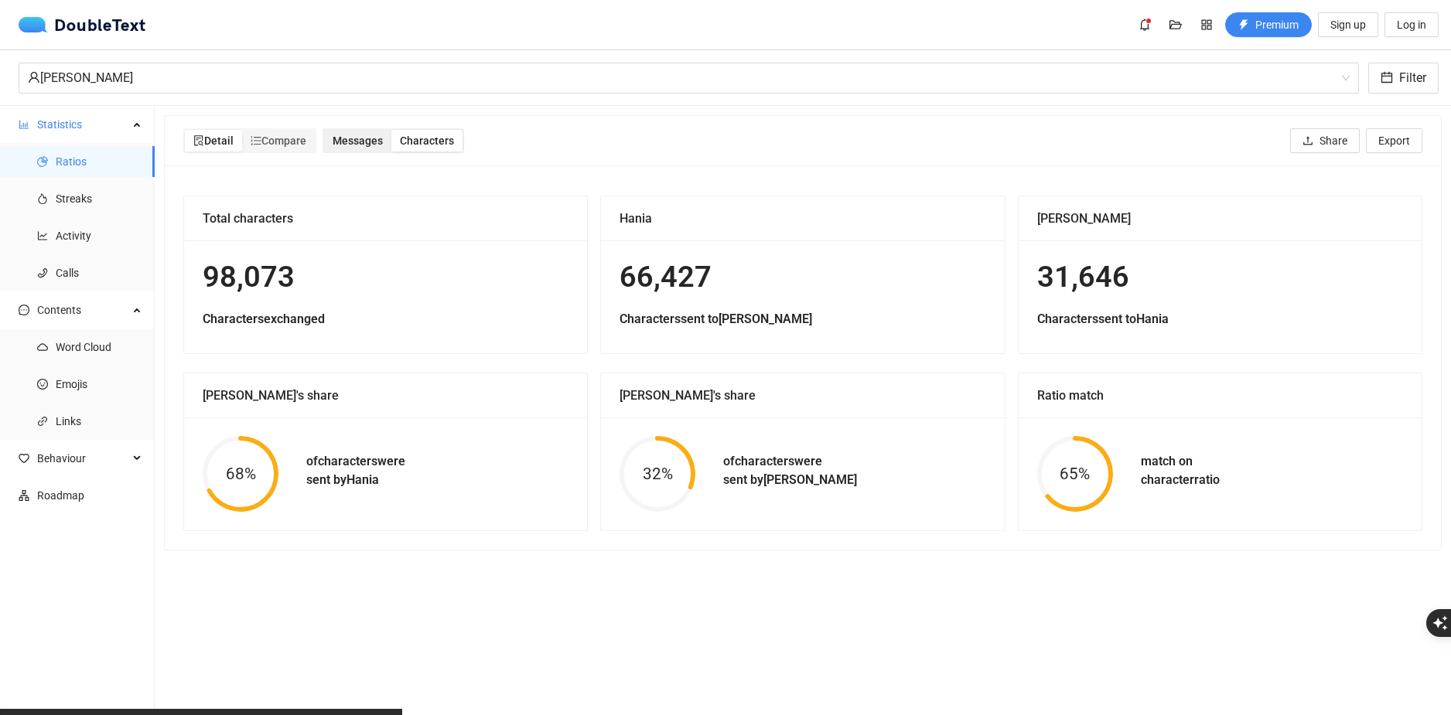
click at [350, 135] on span "Messages" at bounding box center [357, 141] width 50 height 12
click at [324, 130] on input "Messages" at bounding box center [324, 130] width 0 height 0
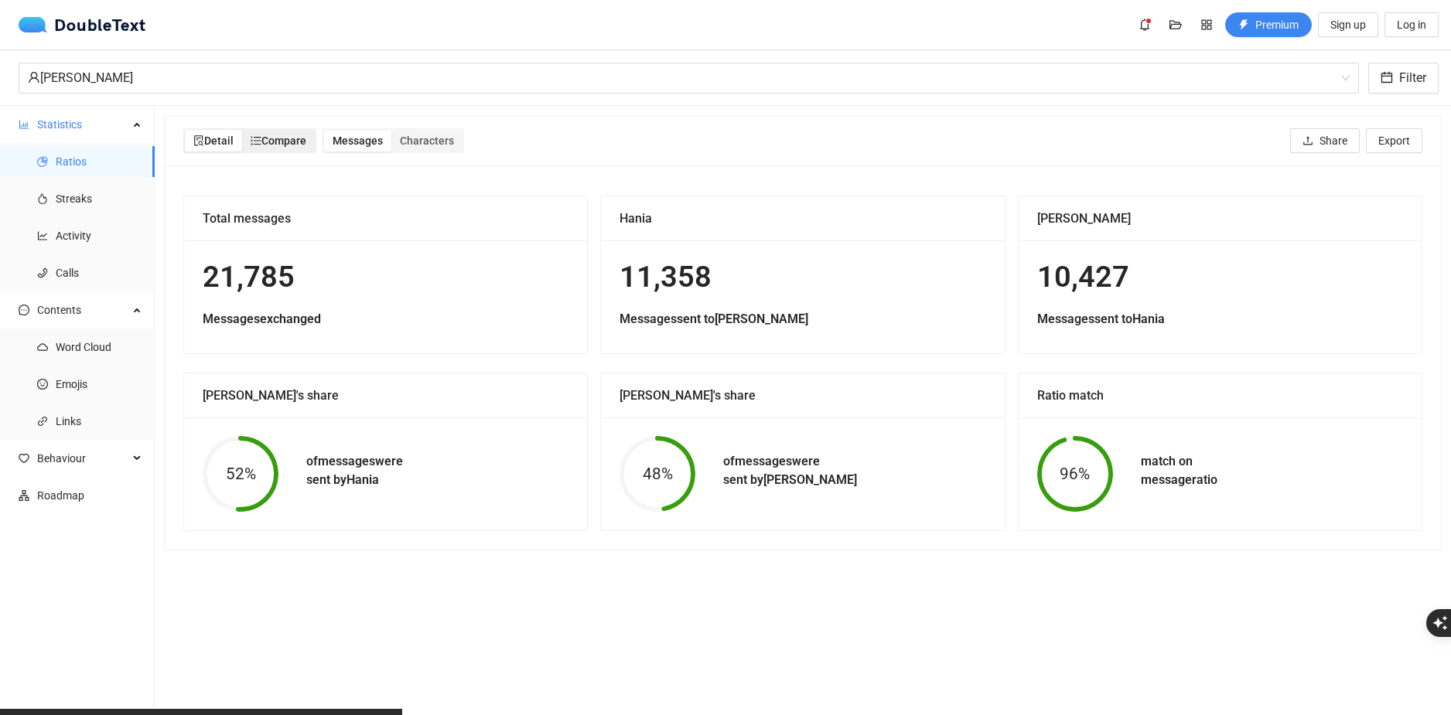
click at [299, 142] on span "Compare" at bounding box center [279, 141] width 56 height 12
click at [242, 130] on input "Compare" at bounding box center [242, 130] width 0 height 0
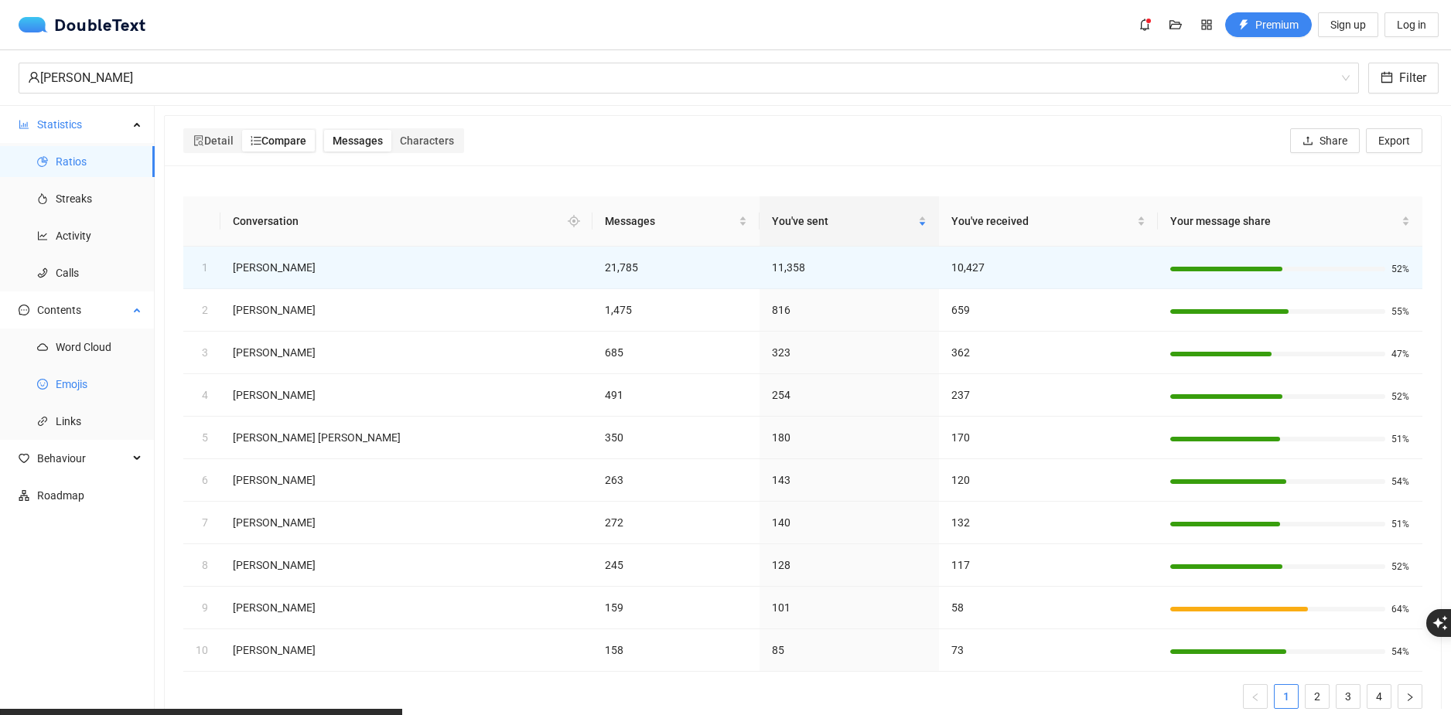
click at [114, 385] on span "Emojis" at bounding box center [99, 384] width 87 height 31
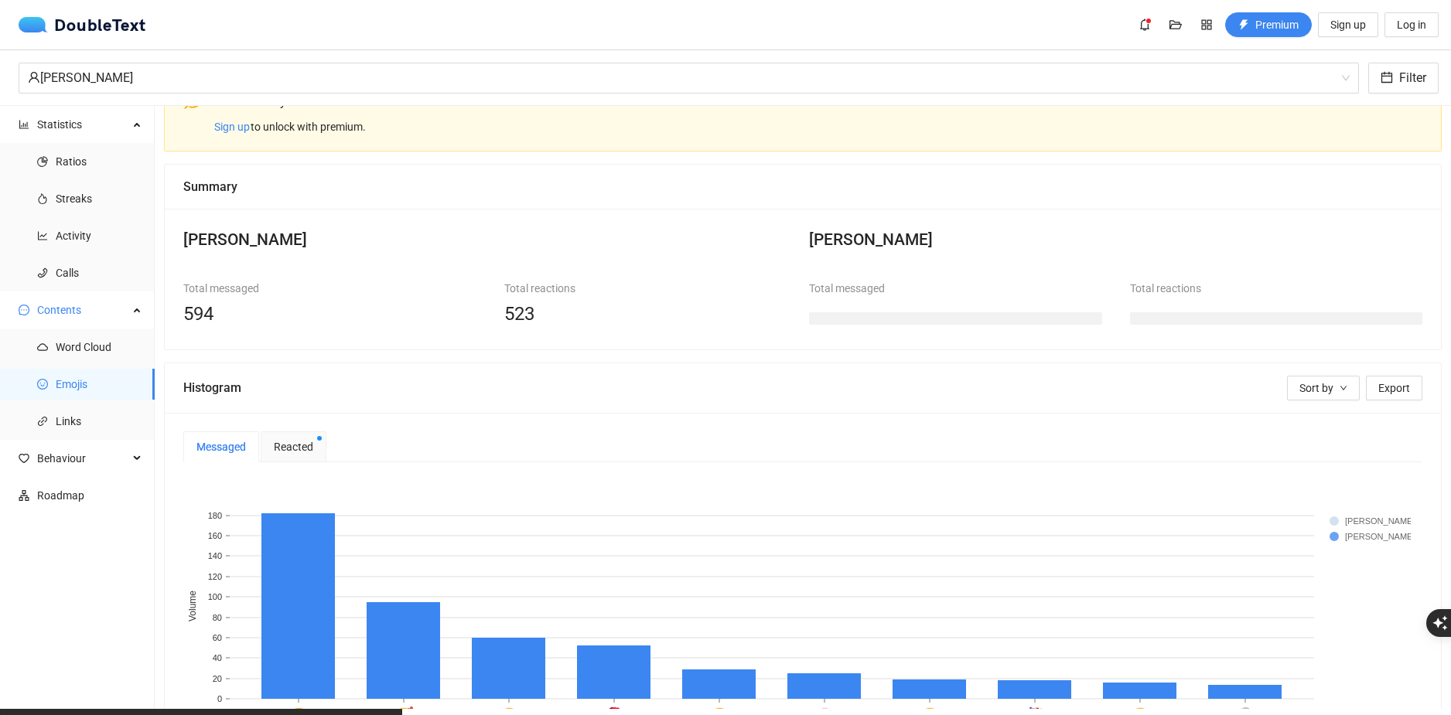
scroll to position [155, 0]
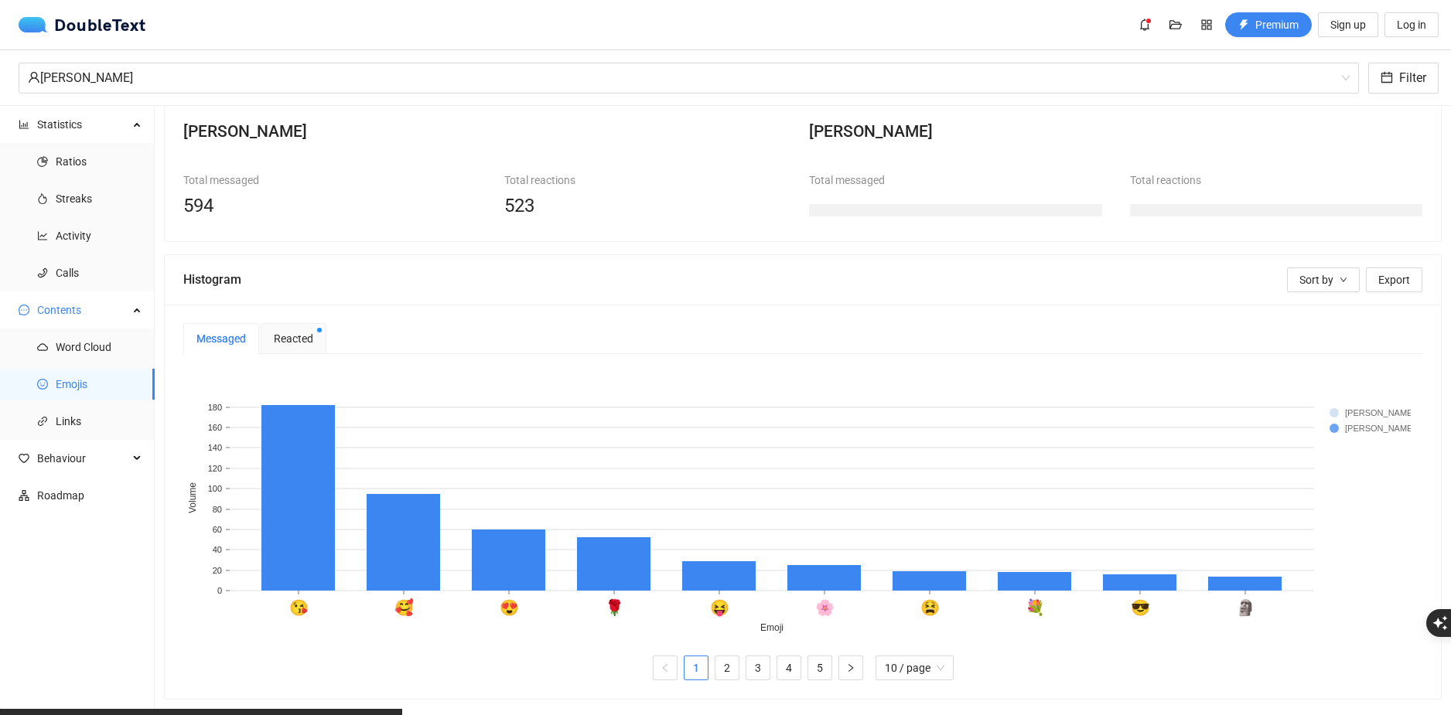
click at [295, 341] on div "Reacted" at bounding box center [294, 338] width 66 height 31
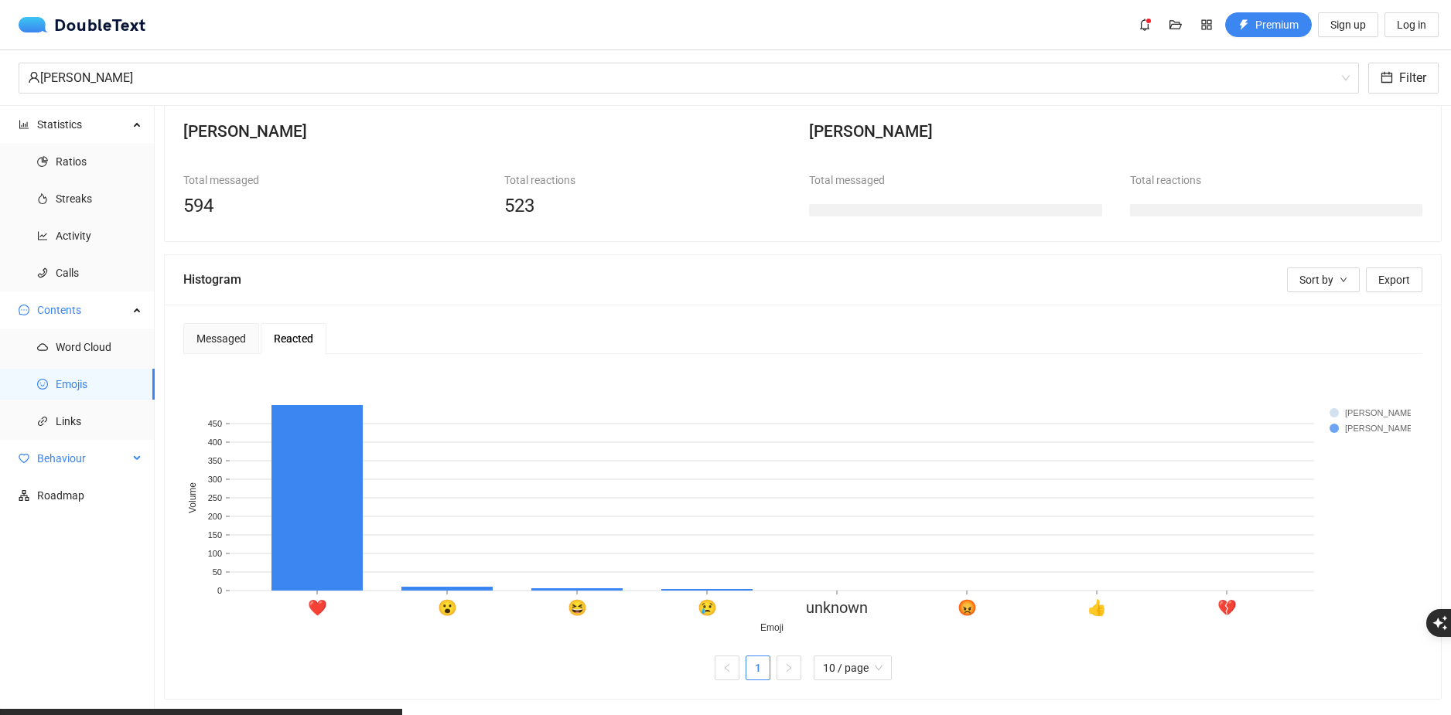
click at [99, 469] on span "Behaviour" at bounding box center [82, 458] width 91 height 31
click at [104, 493] on span "Engagement" at bounding box center [99, 495] width 87 height 31
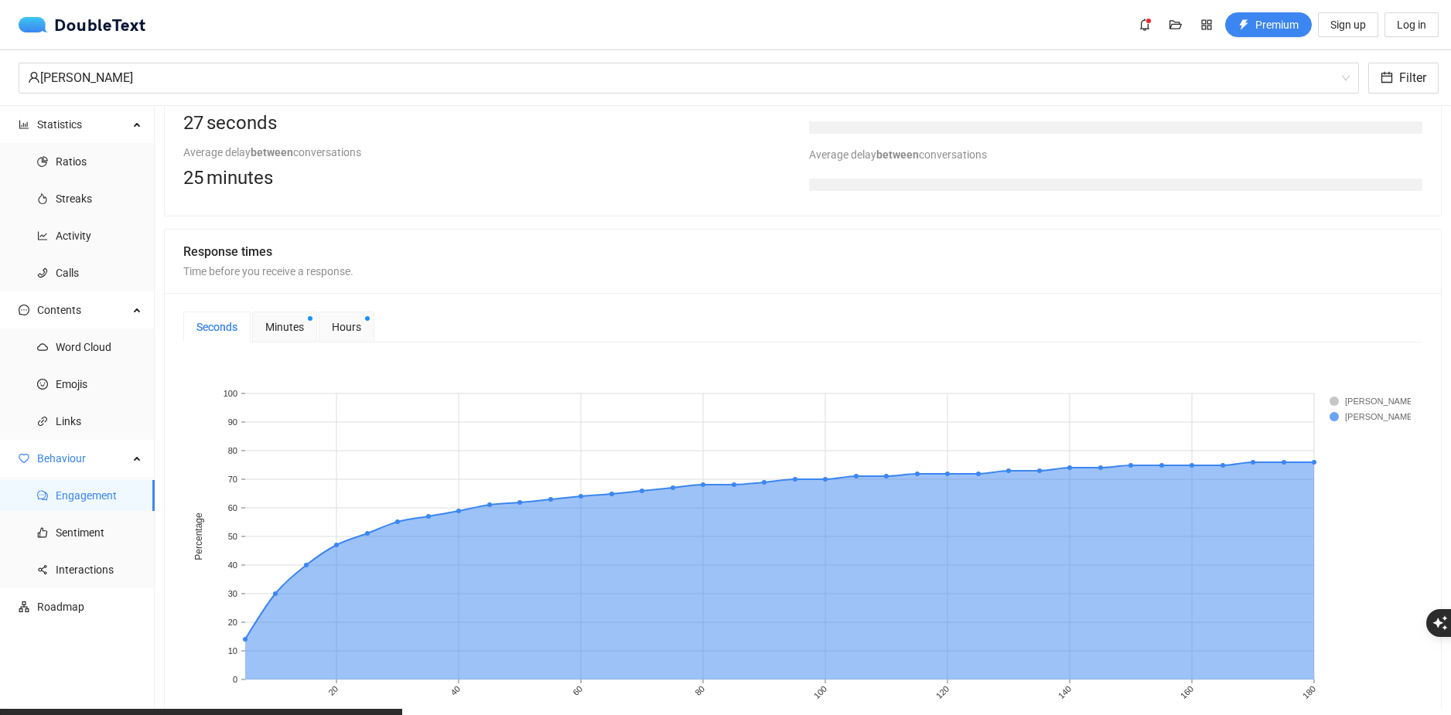
scroll to position [465, 0]
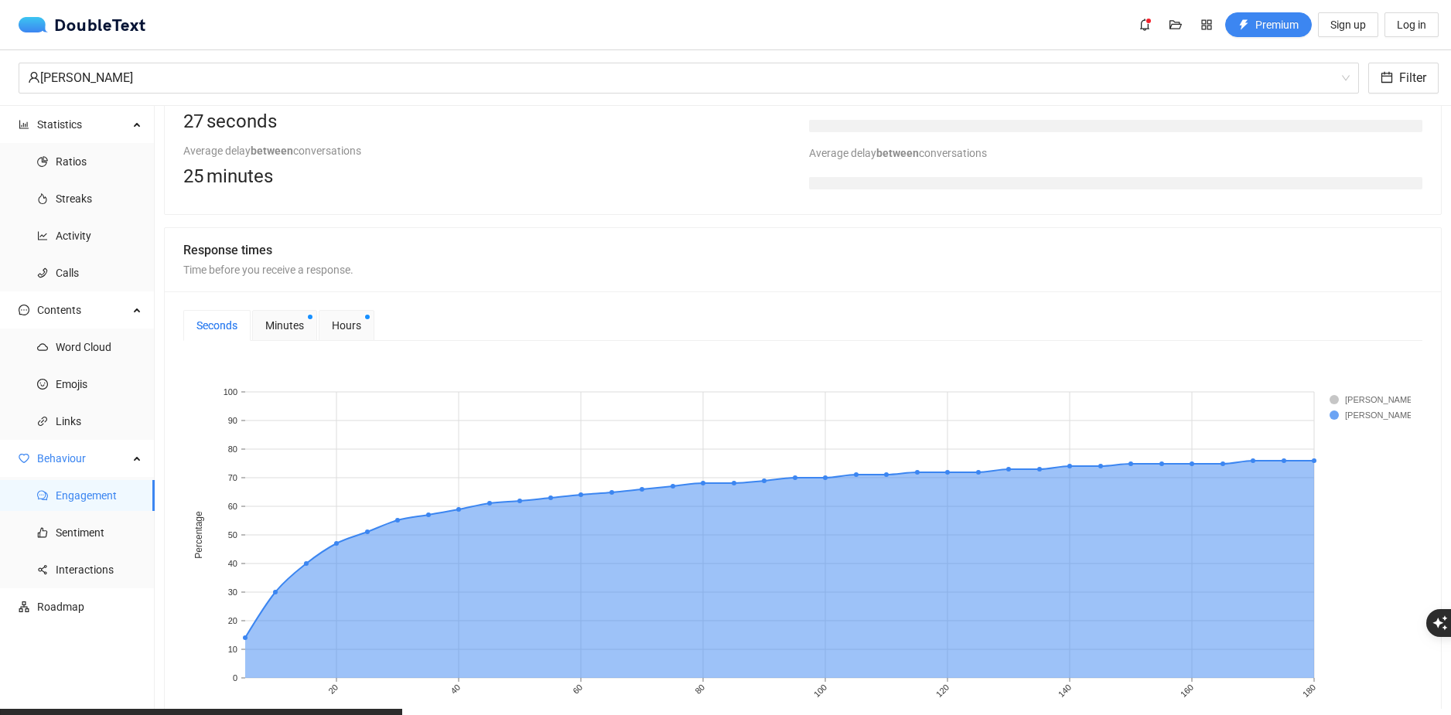
click at [275, 324] on span "Minutes" at bounding box center [284, 325] width 39 height 17
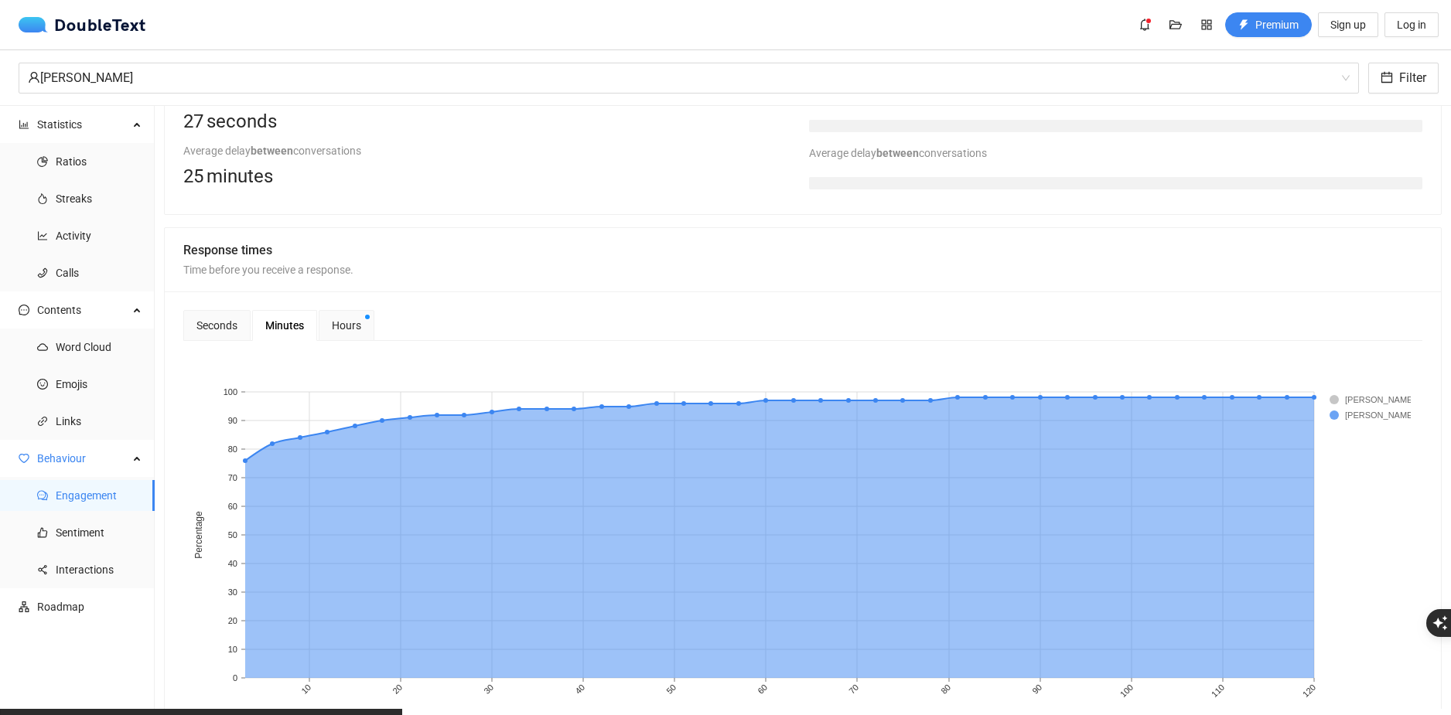
click at [339, 319] on span "Hours" at bounding box center [346, 325] width 29 height 17
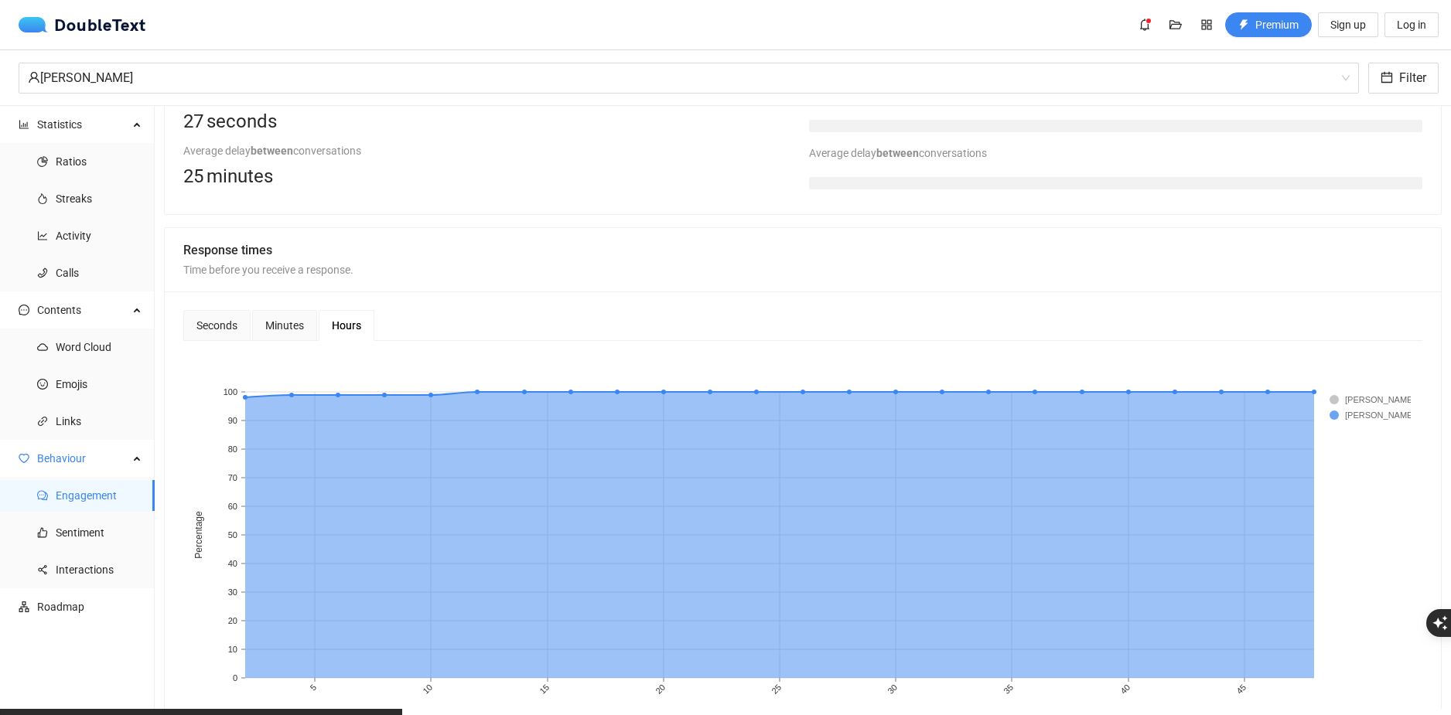
click at [269, 323] on span "Minutes" at bounding box center [284, 325] width 39 height 11
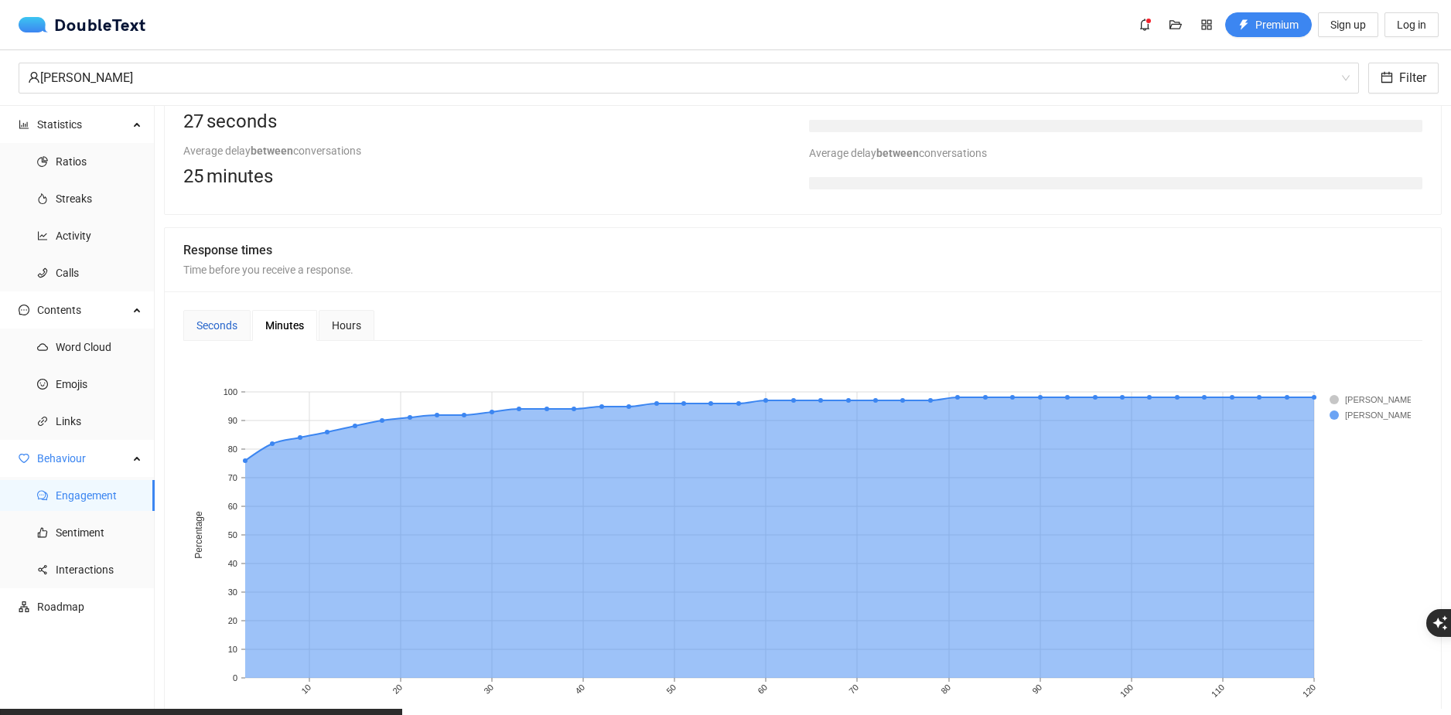
click at [213, 323] on div "Seconds" at bounding box center [216, 325] width 41 height 17
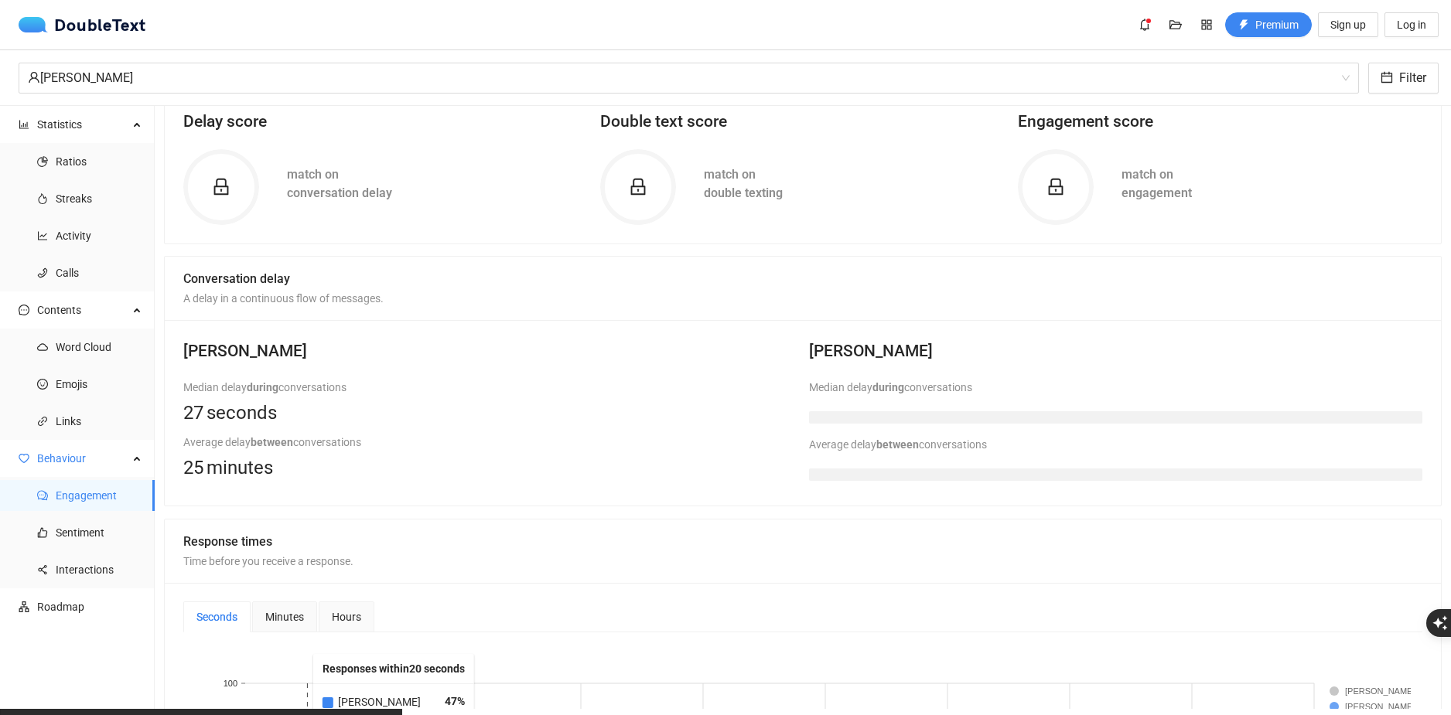
scroll to position [155, 0]
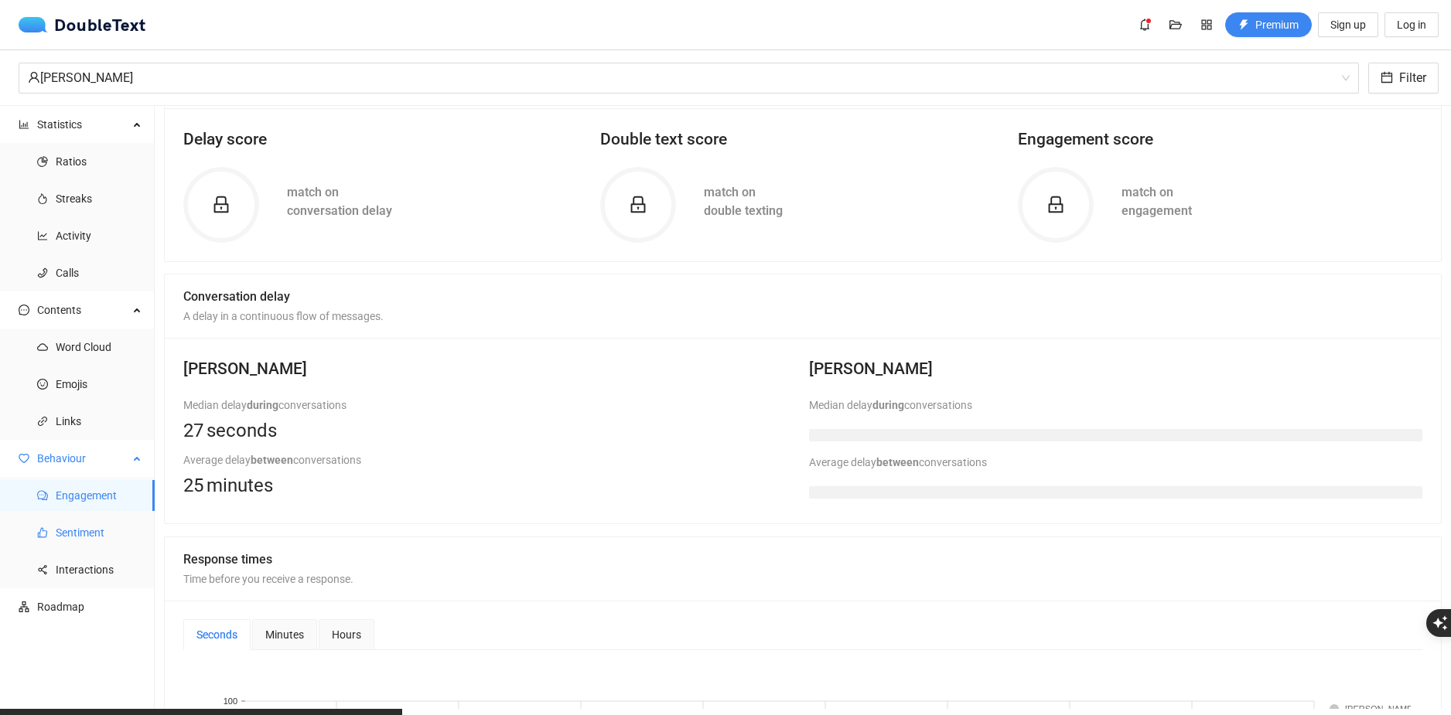
click at [73, 536] on span "Sentiment" at bounding box center [99, 532] width 87 height 31
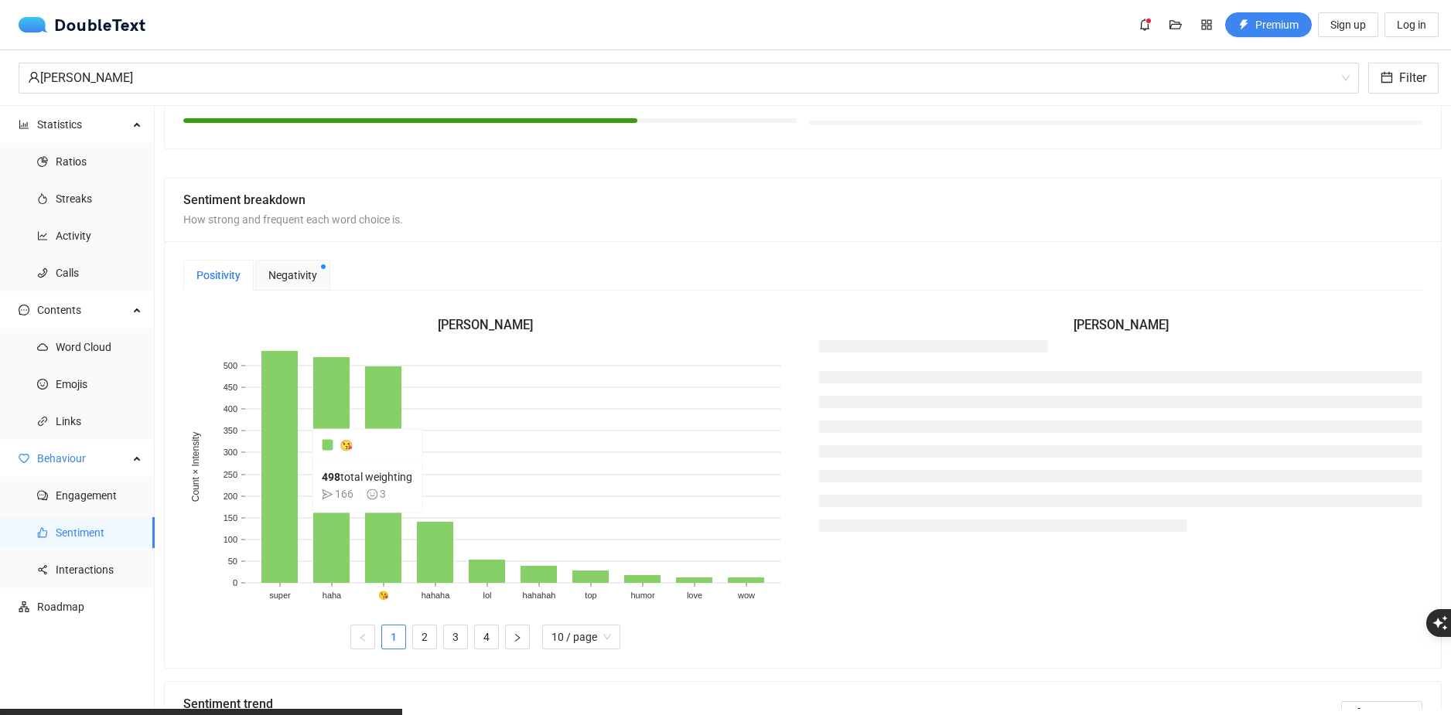
scroll to position [310, 0]
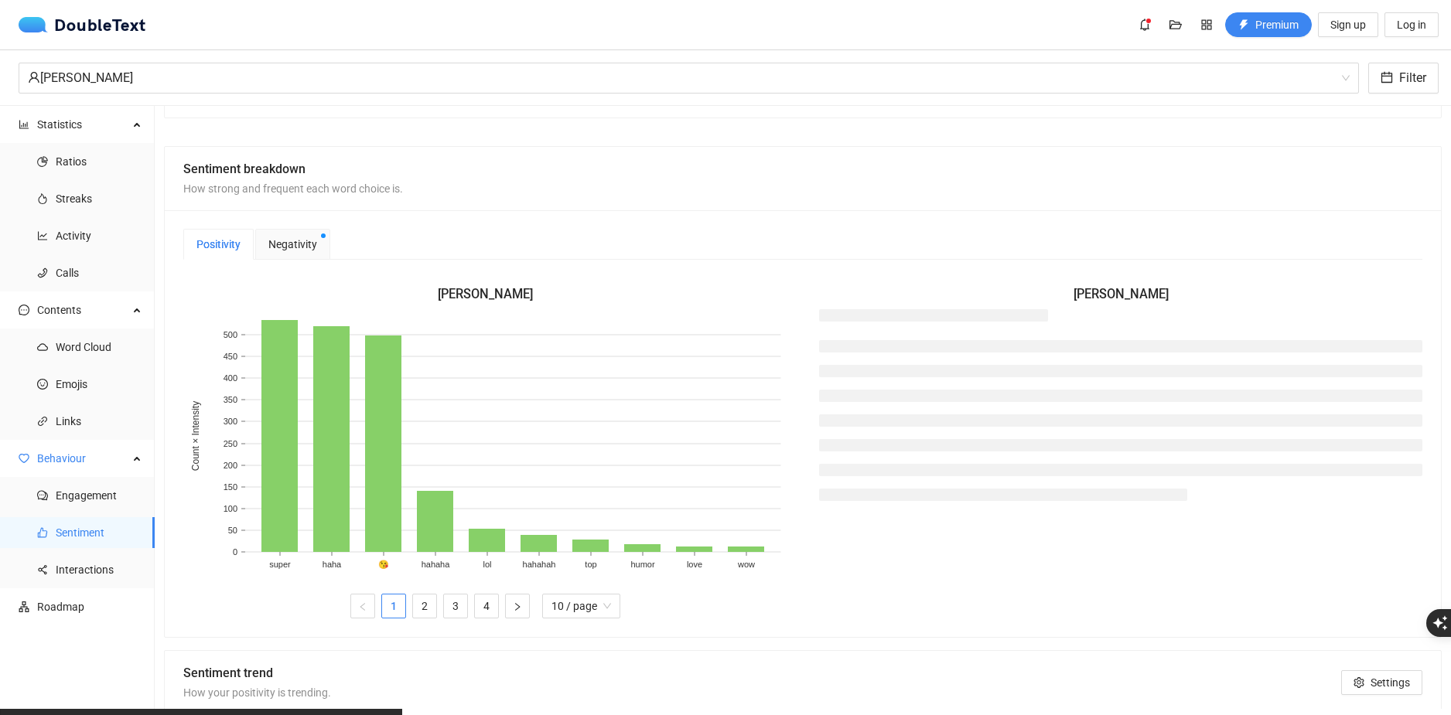
click at [293, 239] on span "Negativity" at bounding box center [292, 244] width 49 height 17
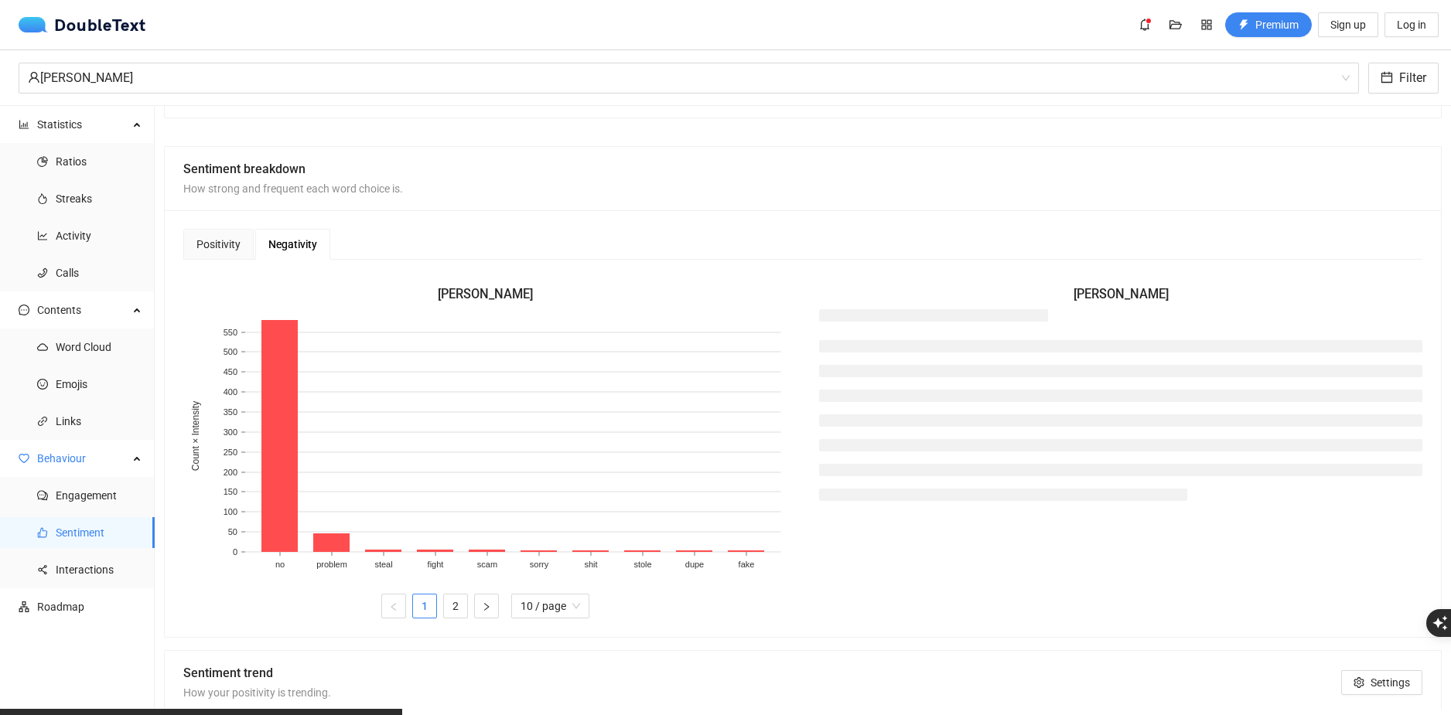
click at [177, 237] on div "Positivity Negativity Marcel Brabański 1 2 3 4 10 / page Hania Kałuża Marcel Br…" at bounding box center [803, 423] width 1276 height 427
click at [196, 241] on div "Positivity" at bounding box center [218, 244] width 44 height 17
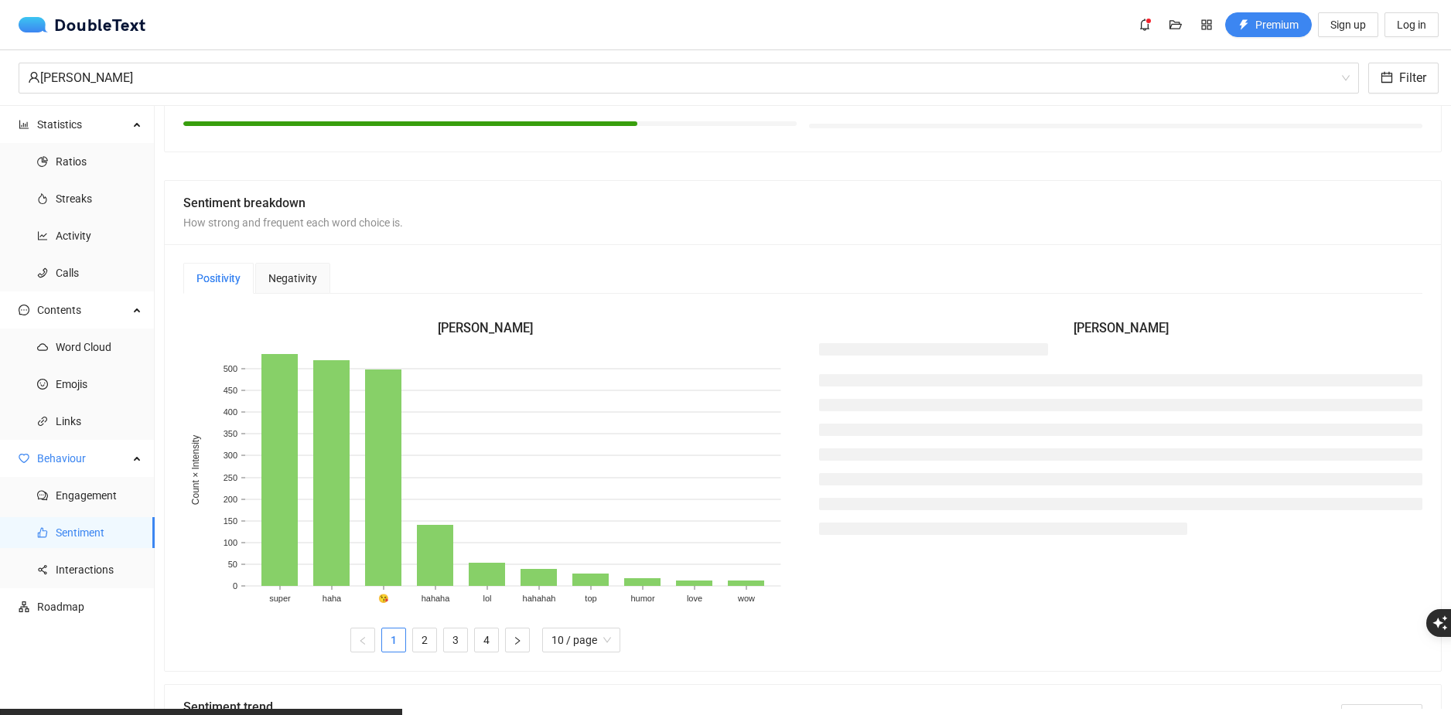
scroll to position [233, 0]
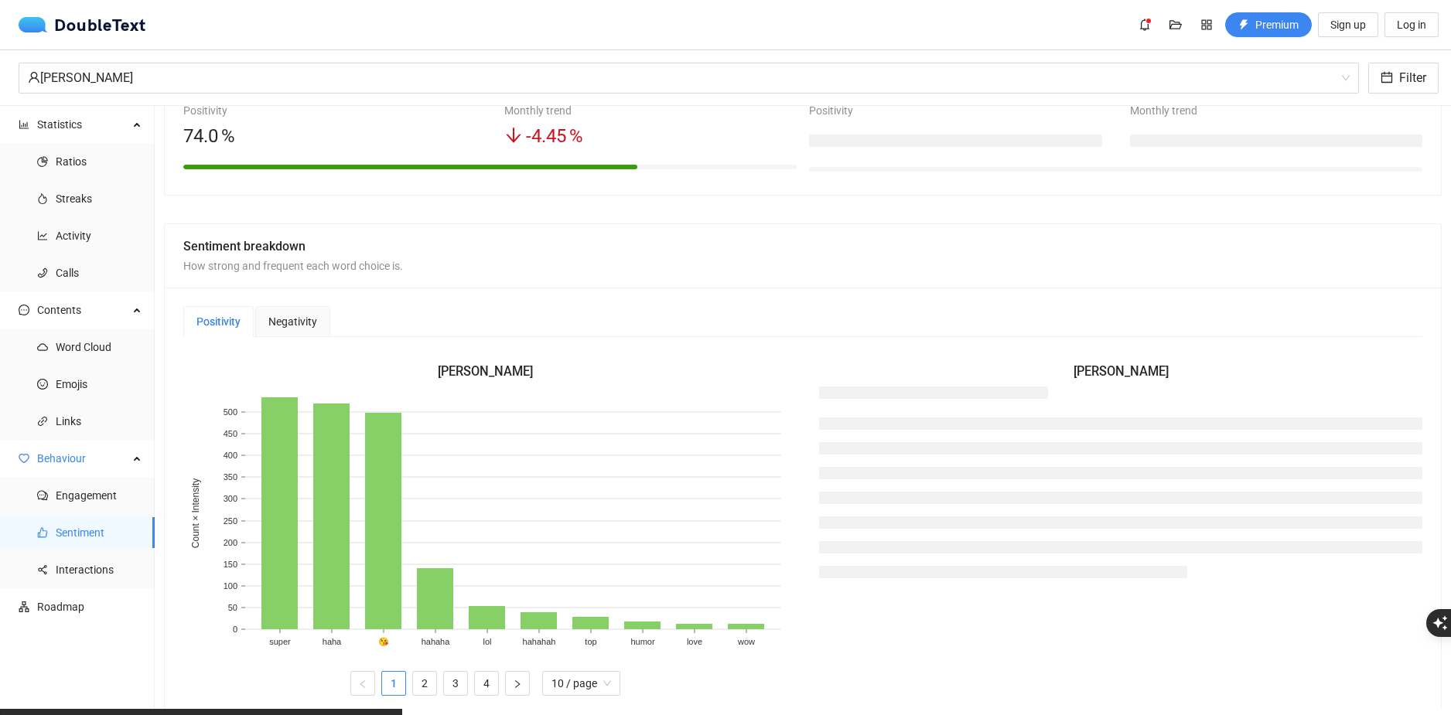
click at [1110, 373] on h3 "Hania Kałuża" at bounding box center [1120, 372] width 603 height 20
click at [101, 564] on span "Interactions" at bounding box center [99, 569] width 87 height 31
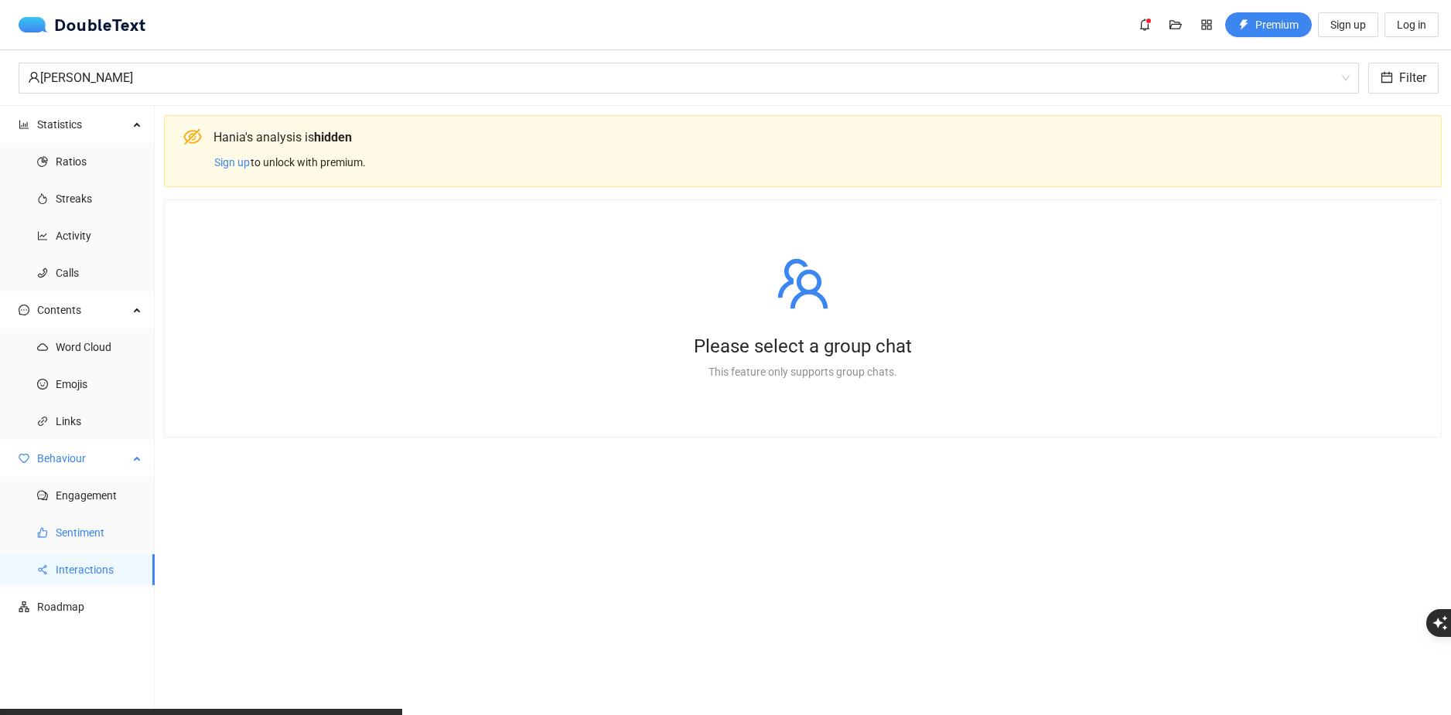
click at [107, 534] on span "Sentiment" at bounding box center [99, 532] width 87 height 31
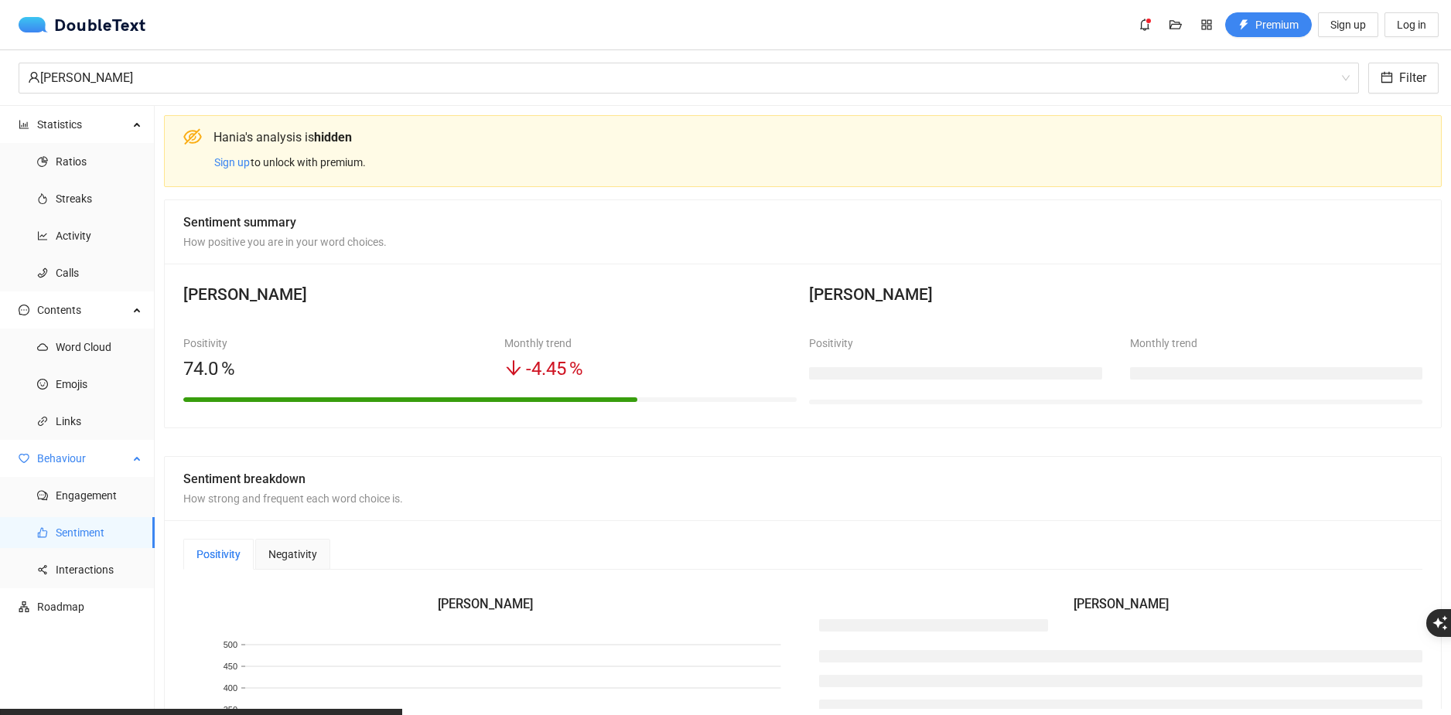
click at [112, 523] on span "Sentiment" at bounding box center [99, 532] width 87 height 31
click at [111, 497] on span "Engagement" at bounding box center [99, 495] width 87 height 31
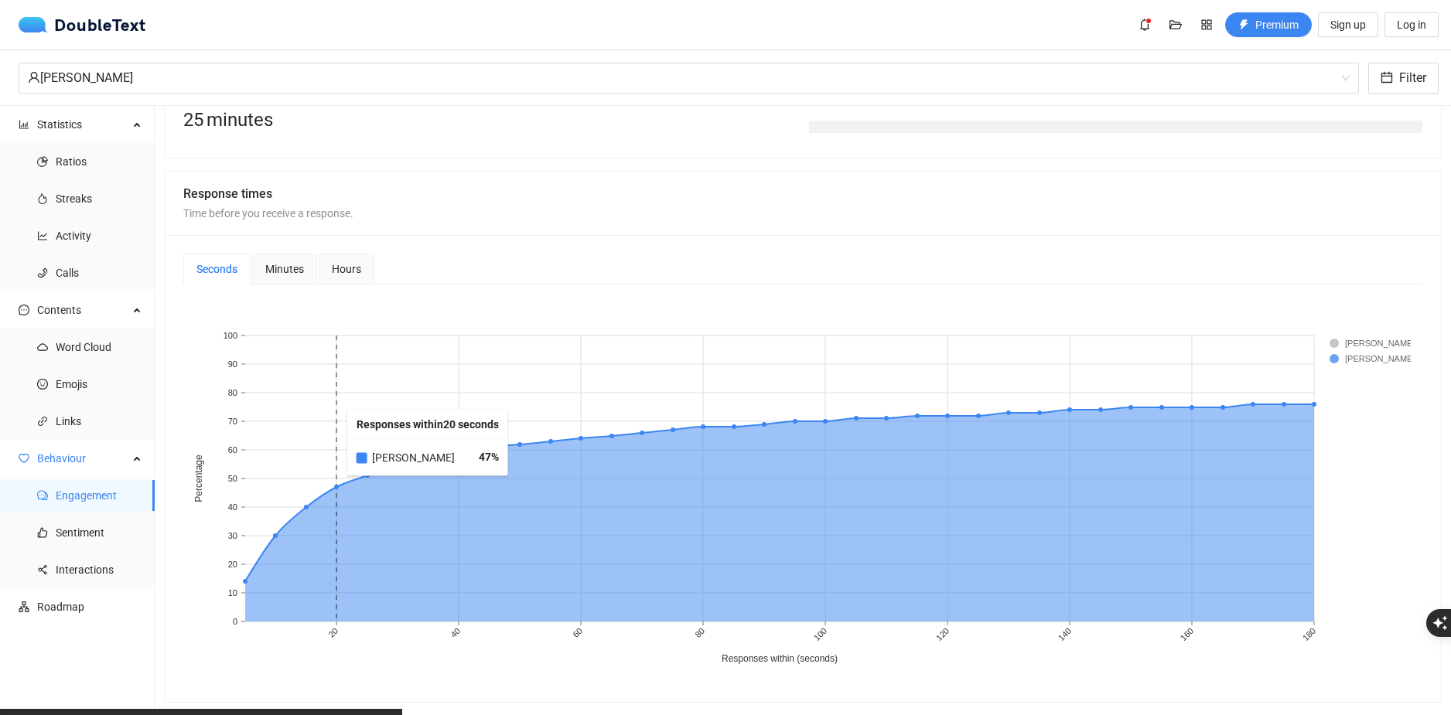
scroll to position [541, 0]
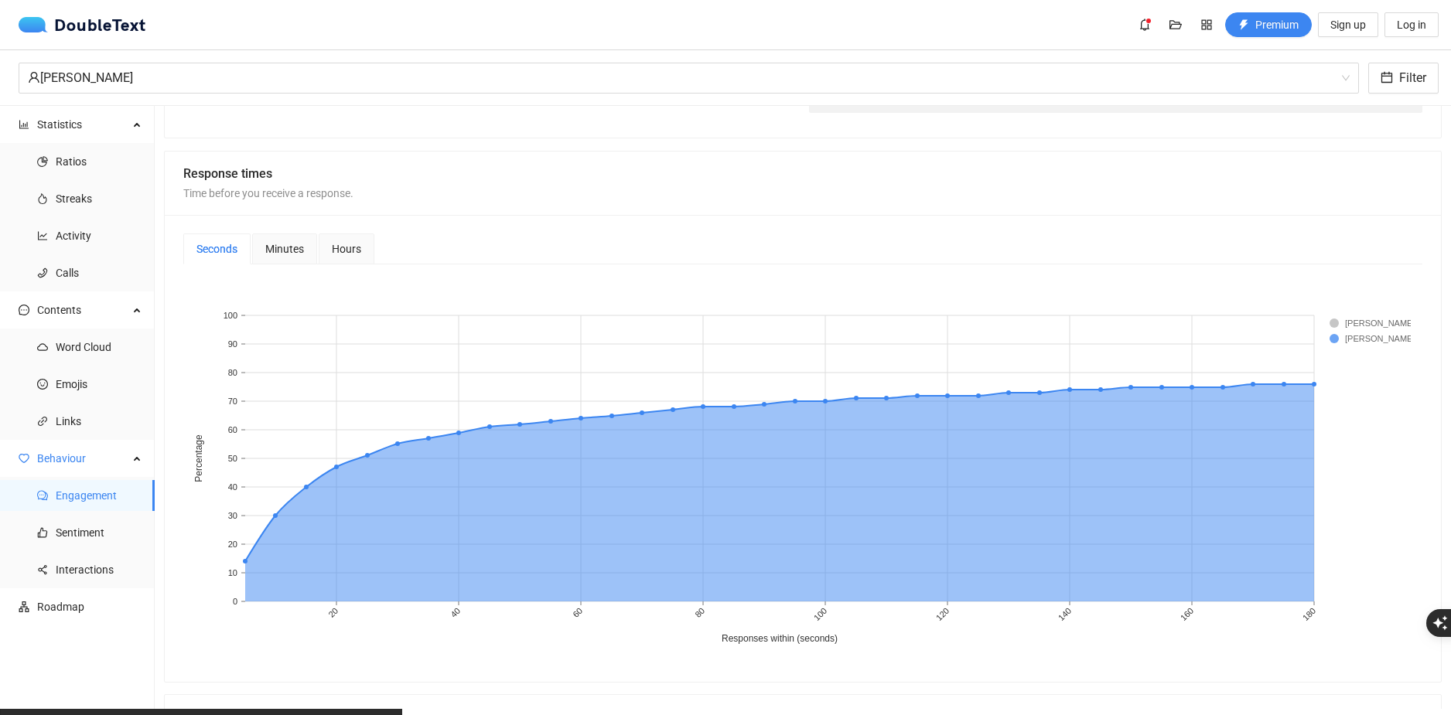
click at [267, 246] on span "Minutes" at bounding box center [284, 249] width 39 height 11
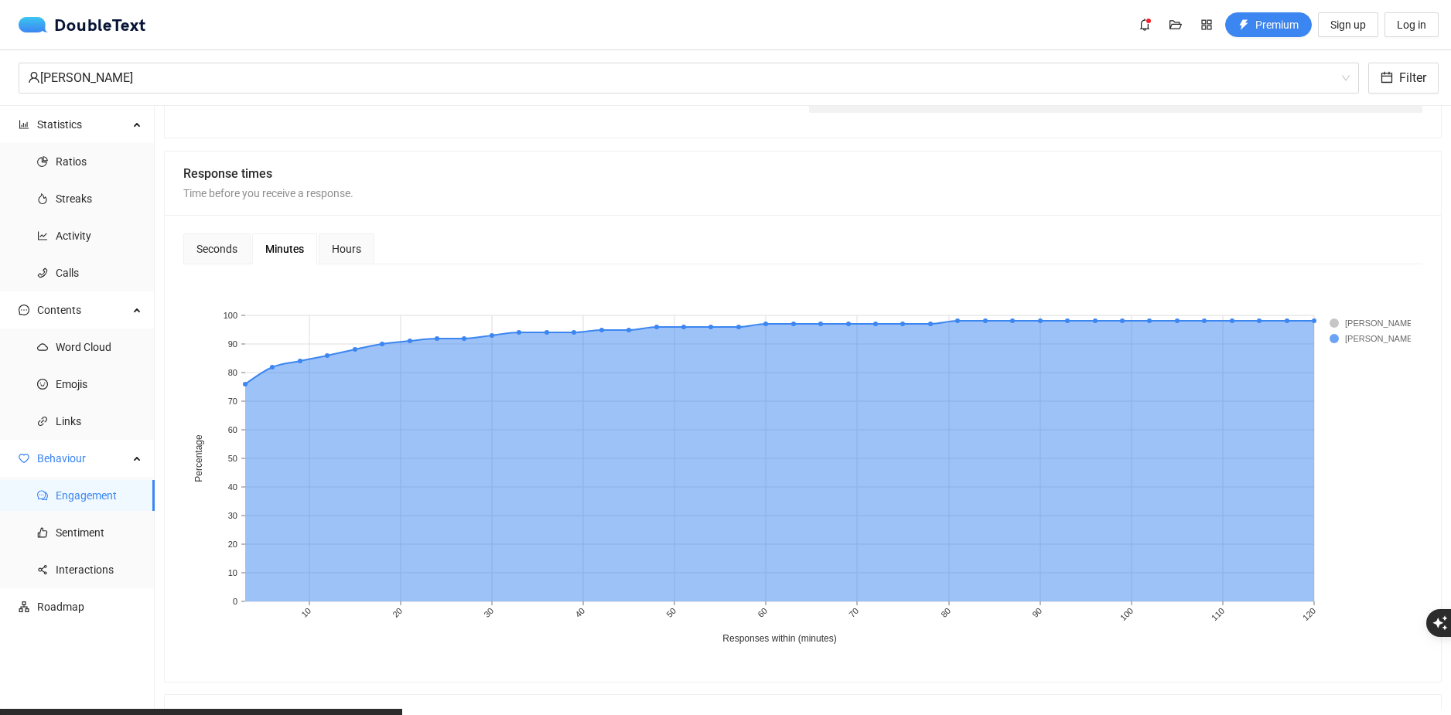
click at [367, 247] on div "Hours" at bounding box center [347, 249] width 56 height 31
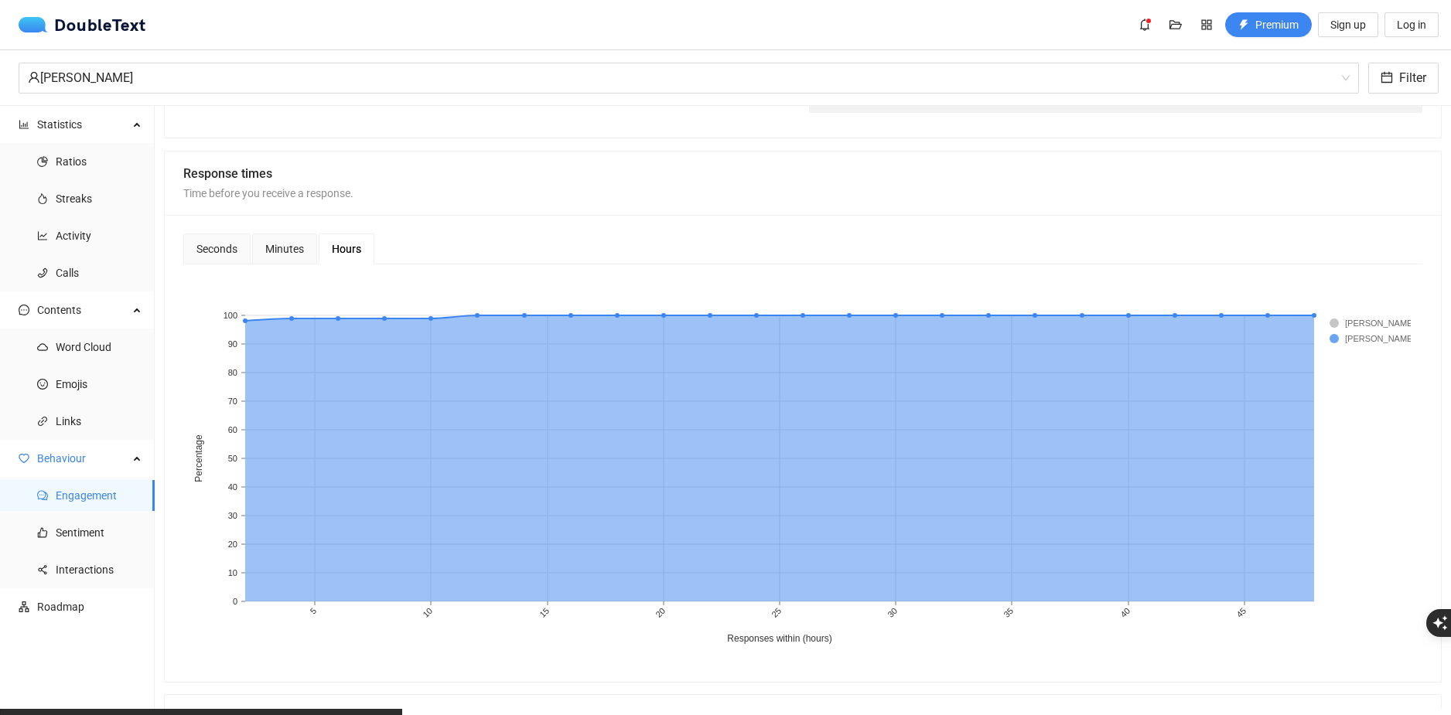
click at [285, 247] on span "Minutes" at bounding box center [284, 249] width 39 height 11
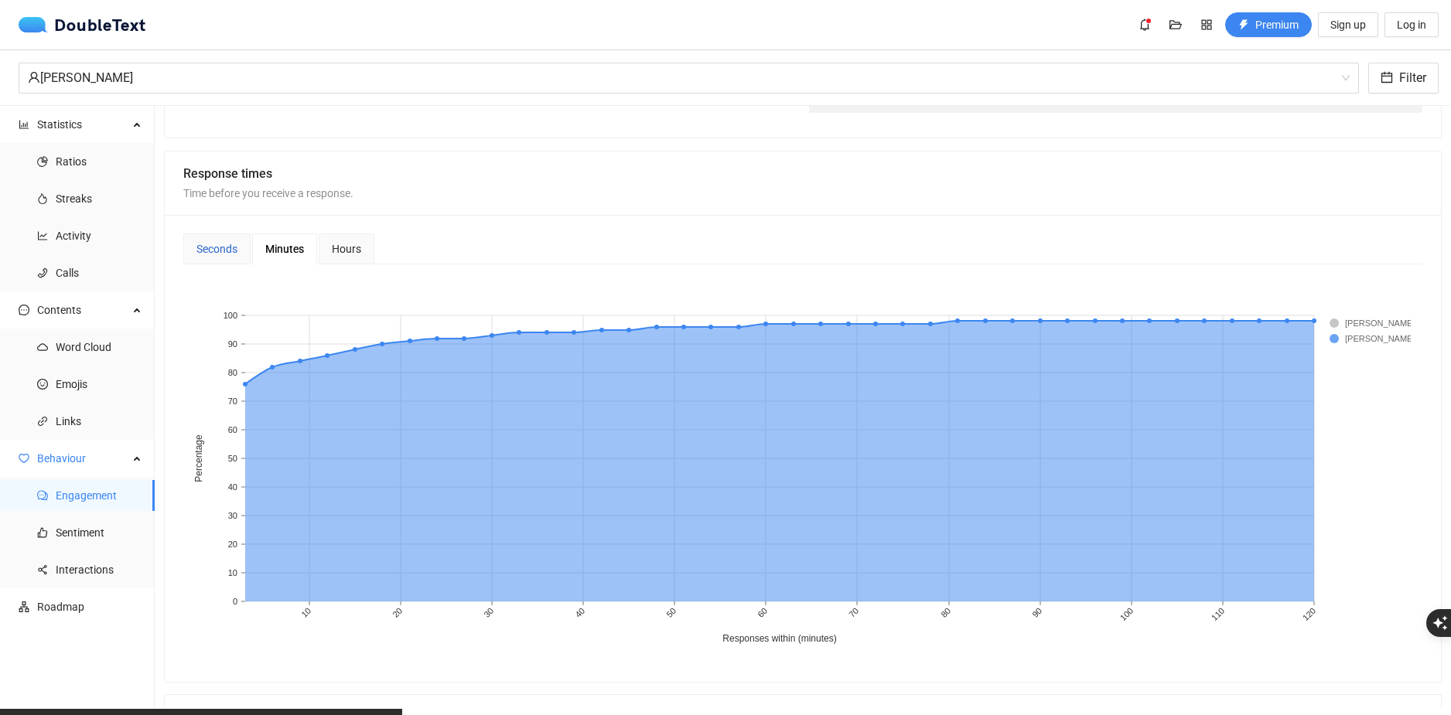
click at [230, 247] on div "Seconds" at bounding box center [216, 248] width 41 height 17
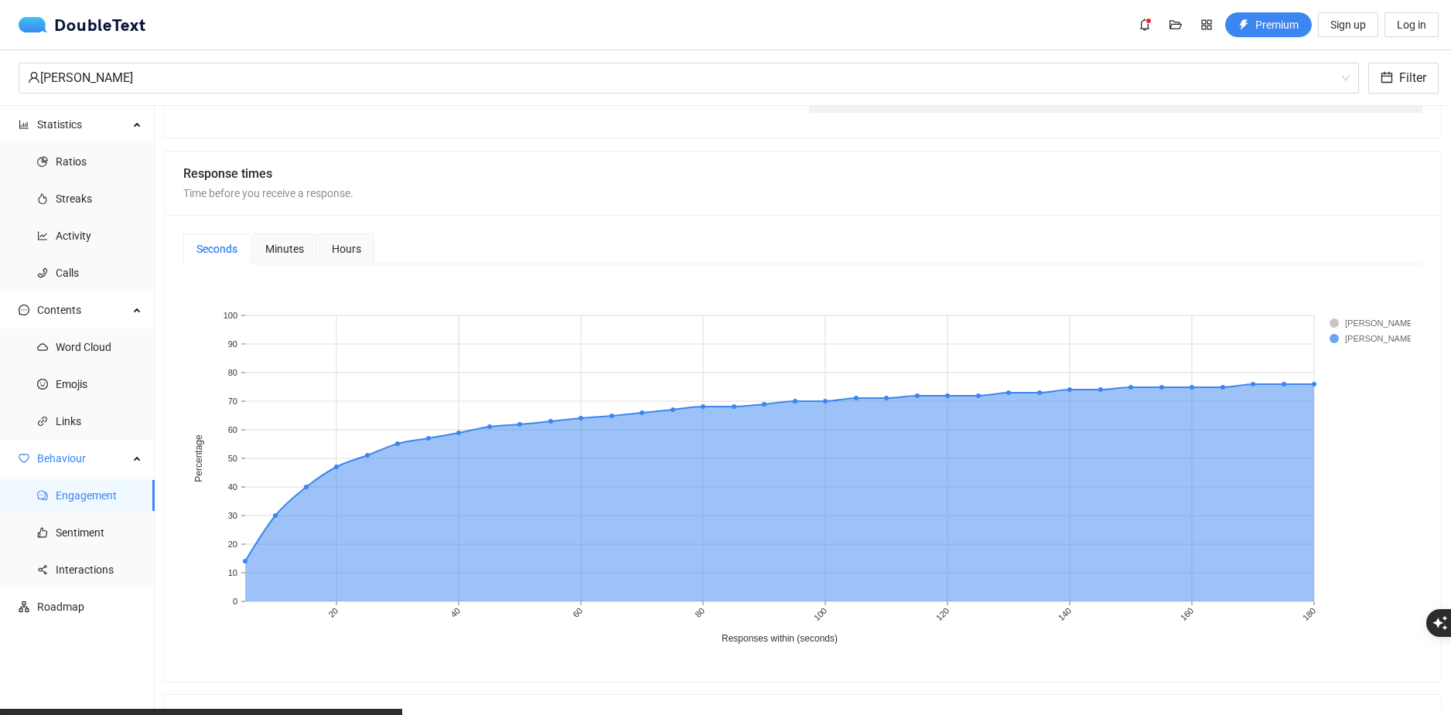
click at [293, 244] on span "Minutes" at bounding box center [284, 249] width 39 height 11
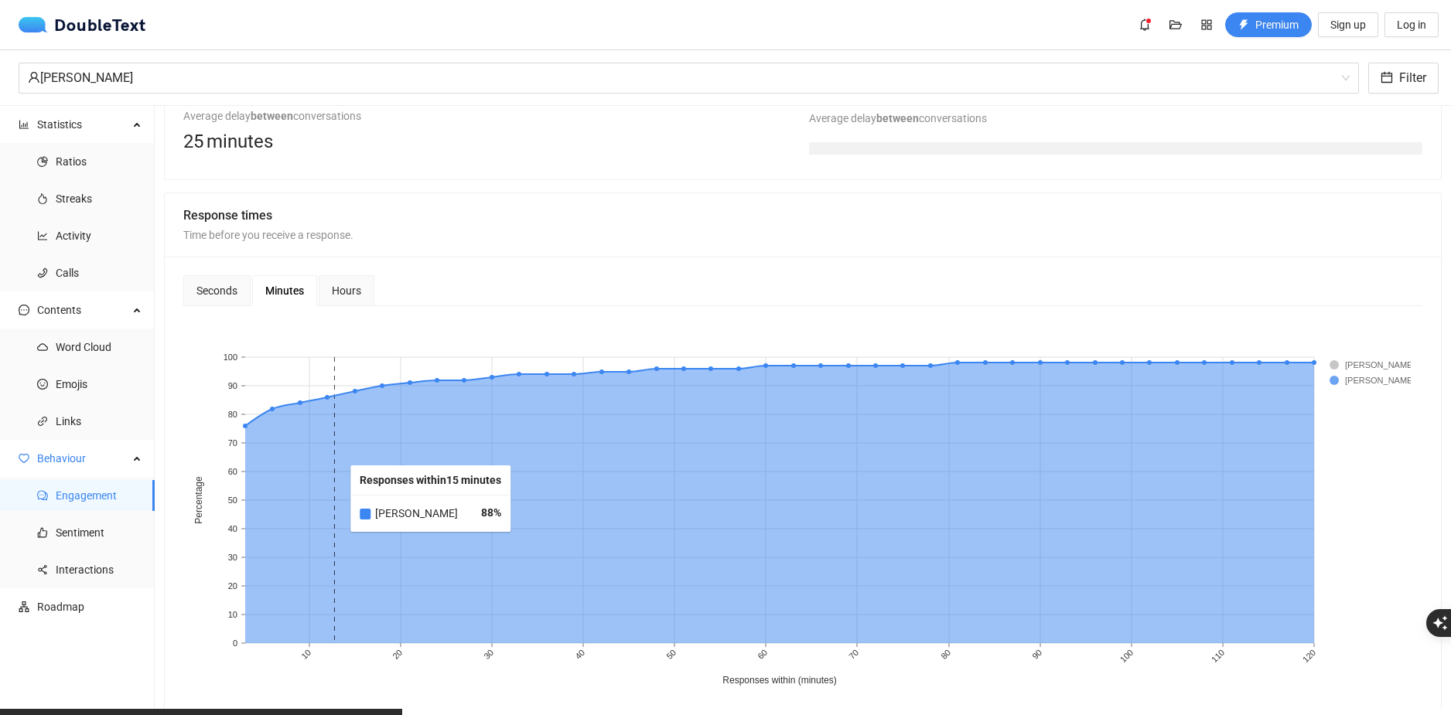
scroll to position [387, 0]
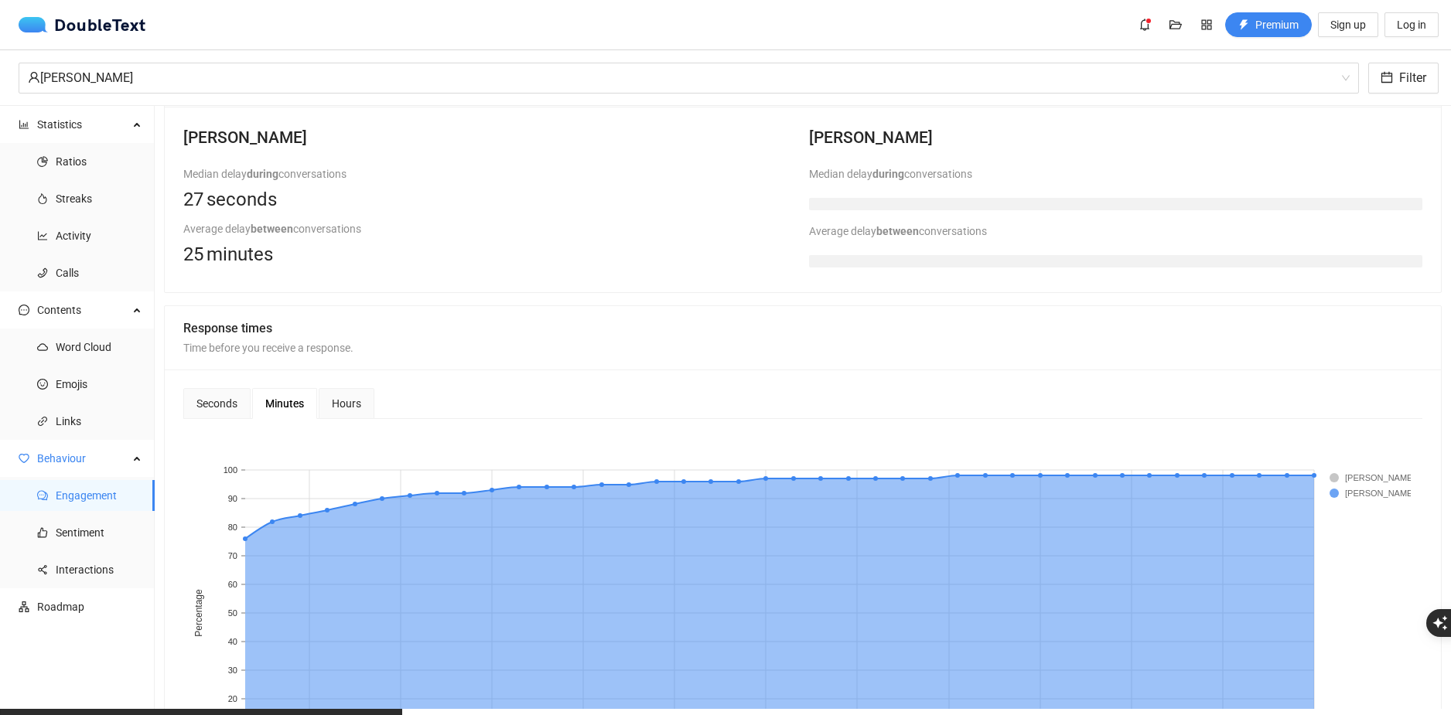
click at [373, 401] on div "Seconds Minutes Hours" at bounding box center [802, 403] width 1239 height 31
click at [351, 402] on span "Hours" at bounding box center [346, 403] width 29 height 11
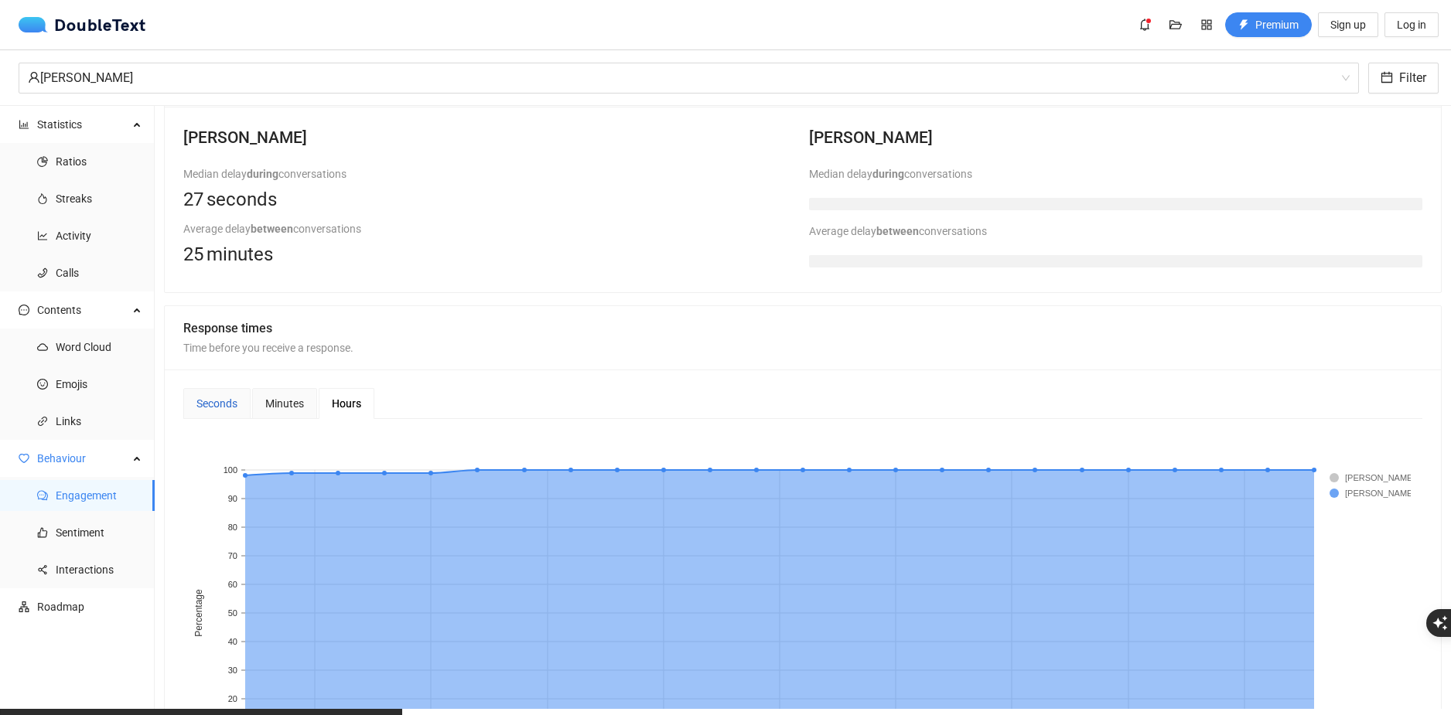
click at [221, 404] on div "Seconds" at bounding box center [216, 403] width 41 height 17
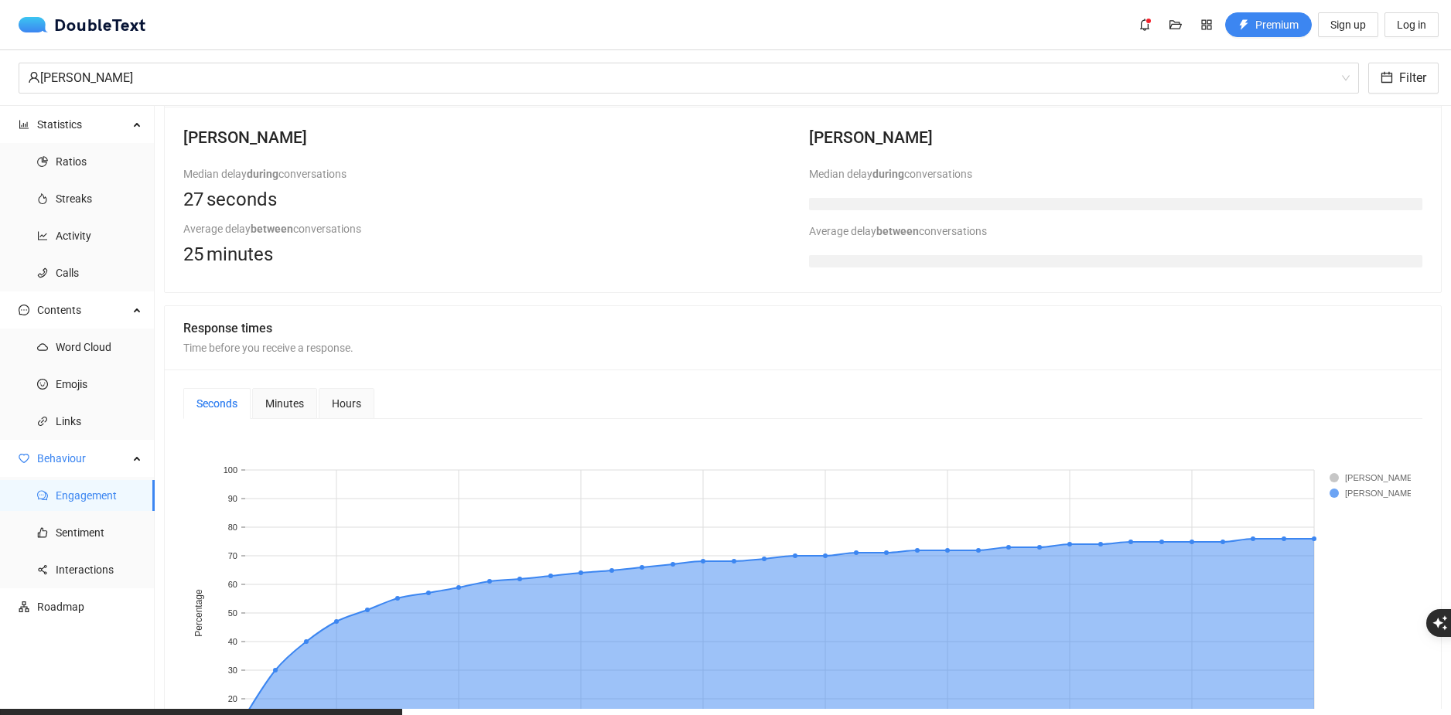
click at [887, 175] on b "during" at bounding box center [888, 174] width 32 height 12
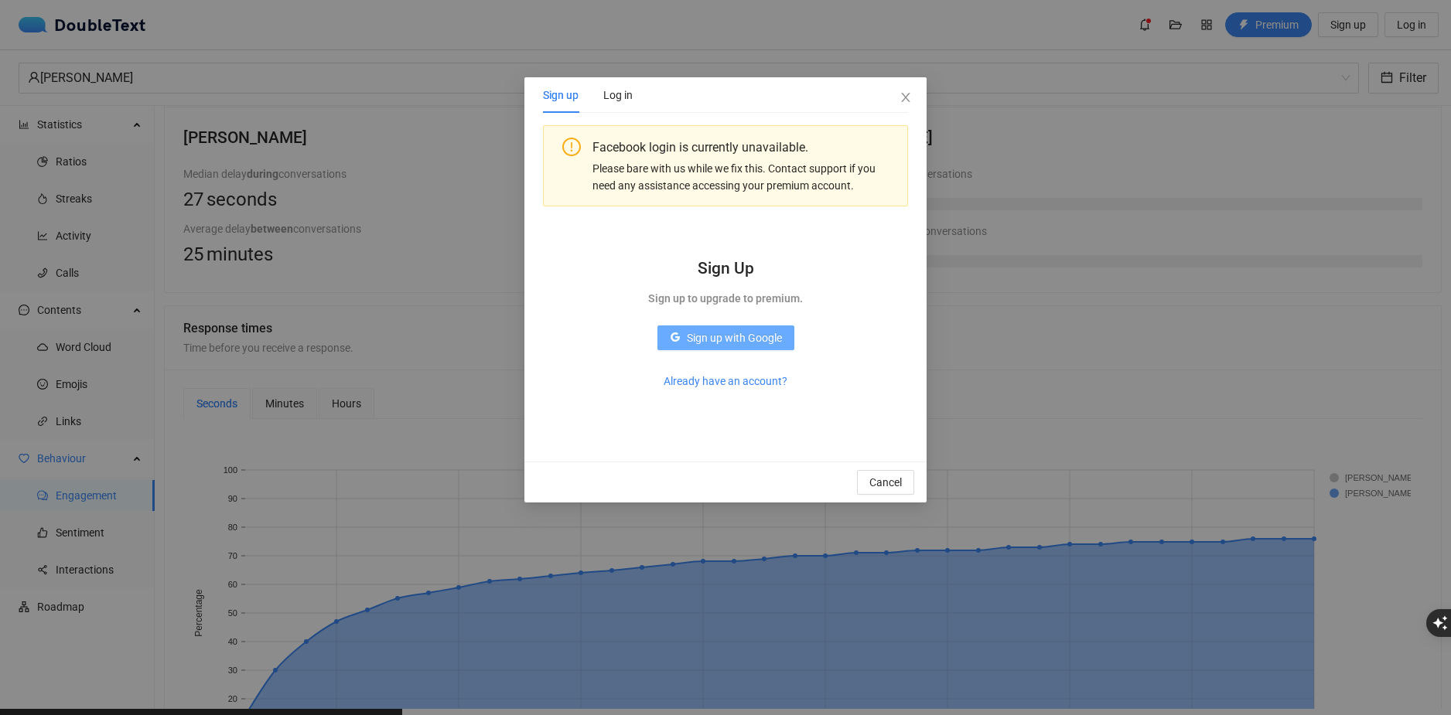
click at [764, 340] on span "Sign up with Google" at bounding box center [734, 337] width 95 height 17
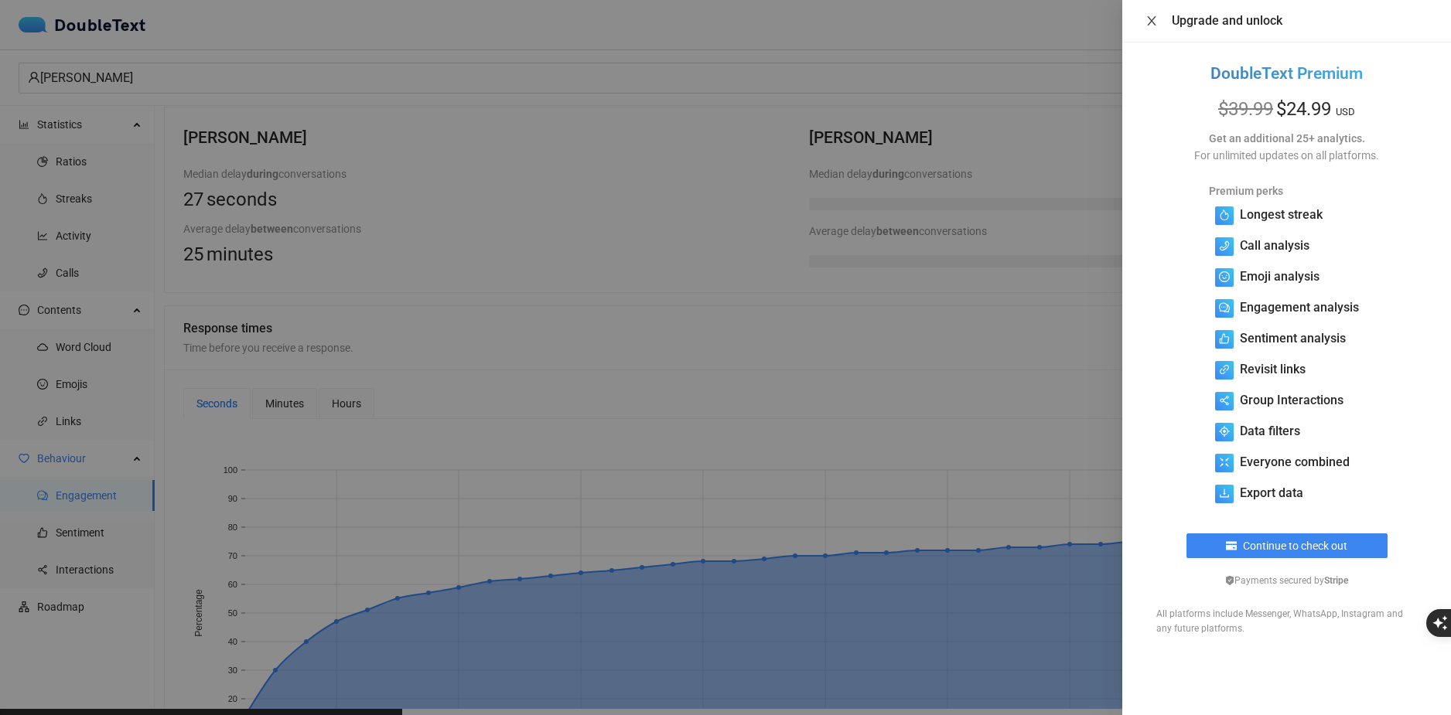
click at [1144, 21] on button "Close" at bounding box center [1152, 21] width 22 height 15
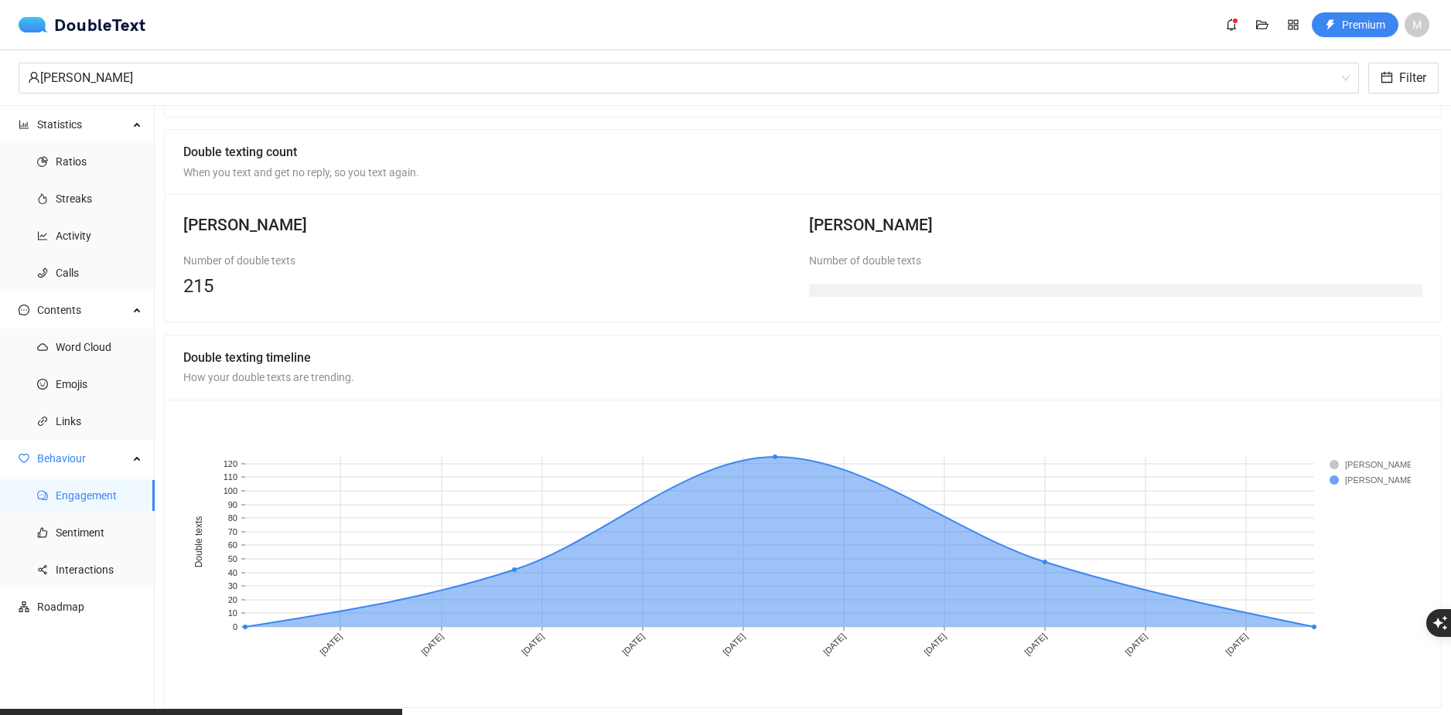
scroll to position [1127, 0]
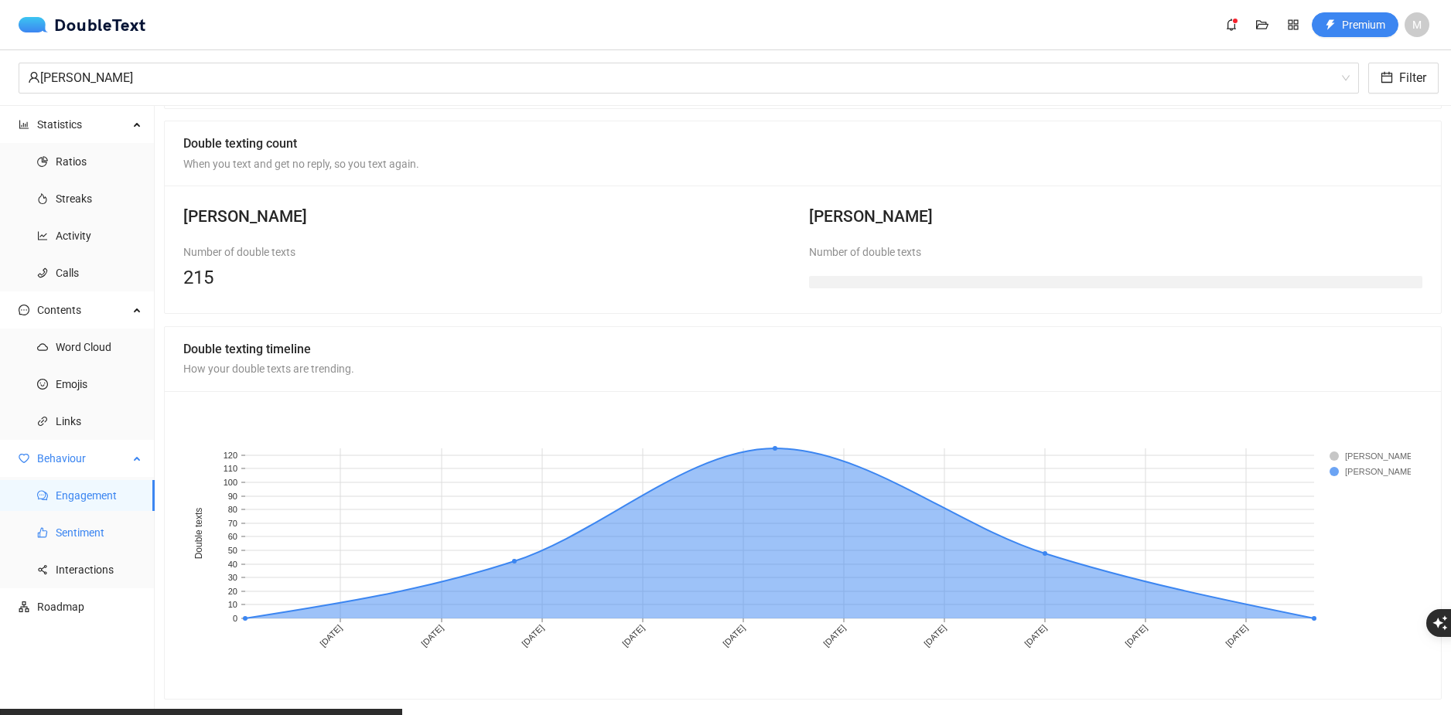
click at [113, 535] on span "Sentiment" at bounding box center [99, 532] width 87 height 31
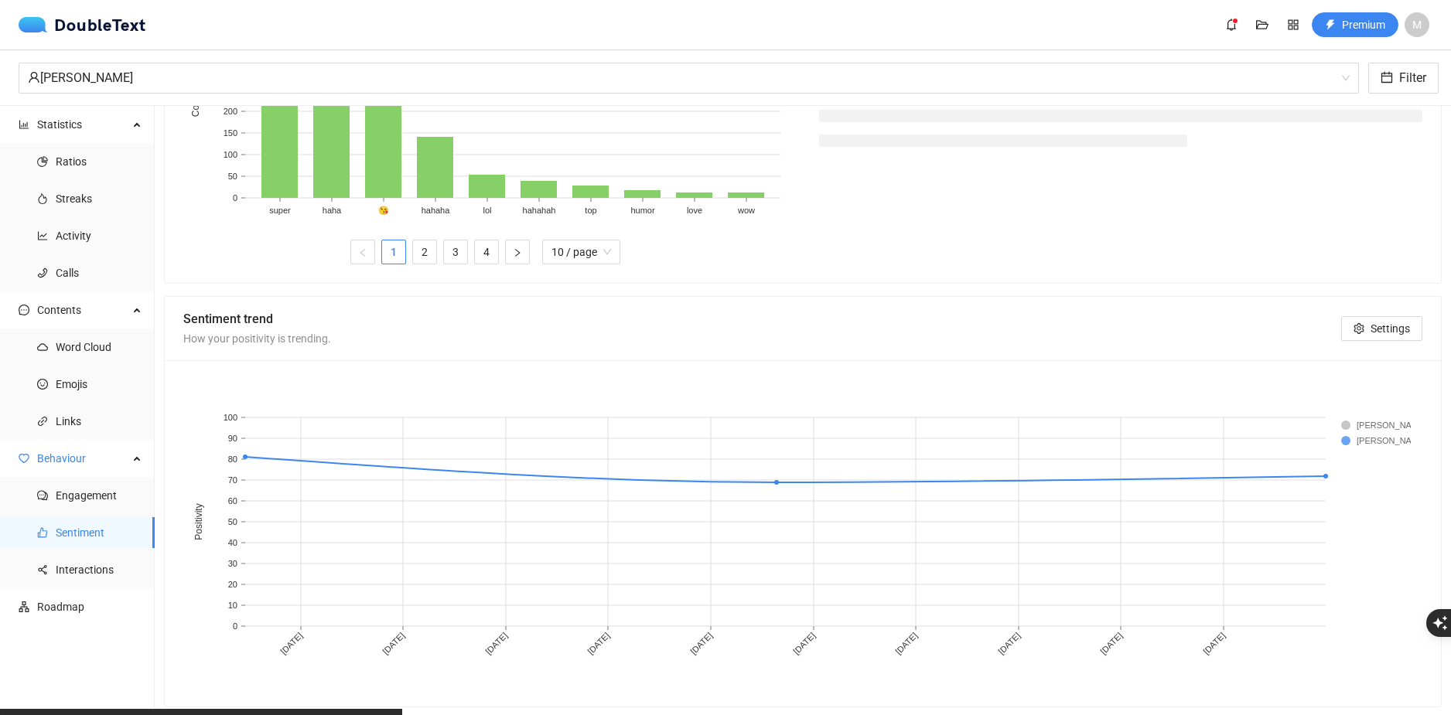
scroll to position [684, 0]
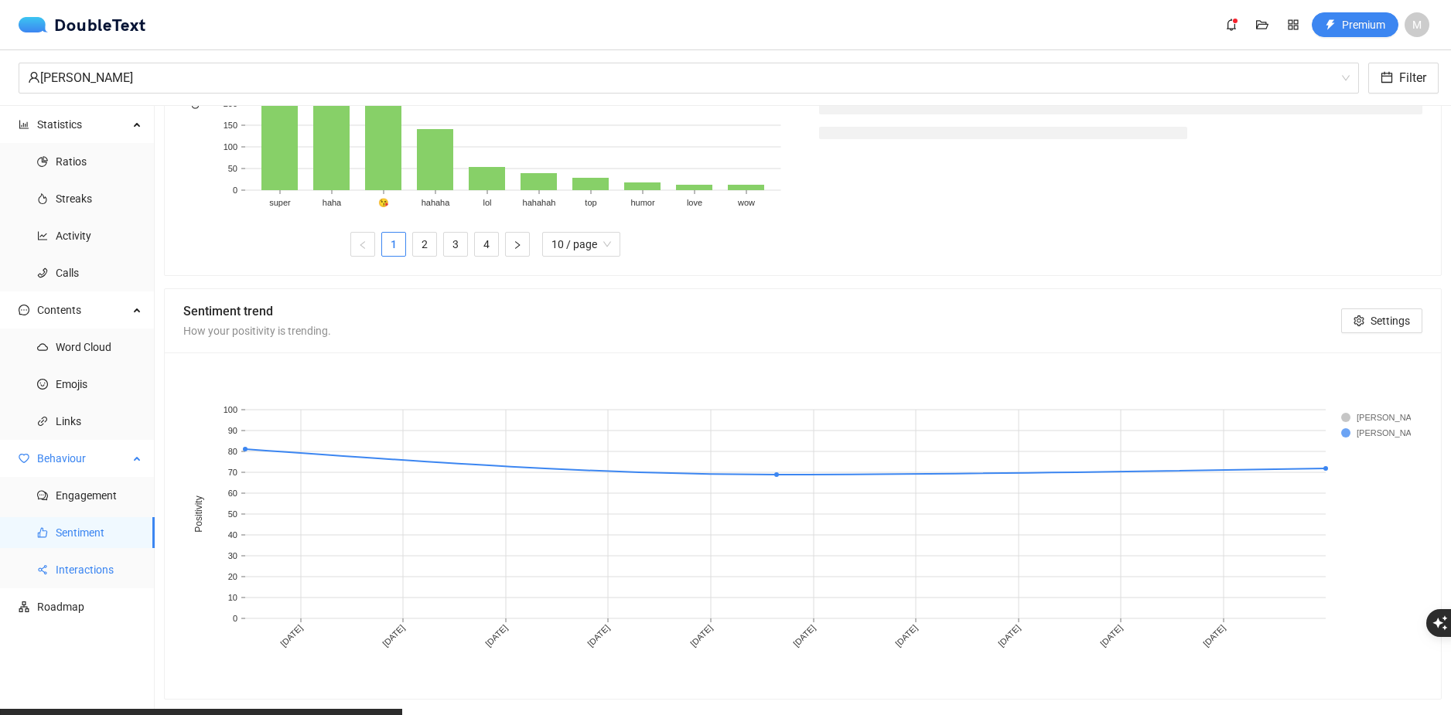
click at [132, 561] on span "Interactions" at bounding box center [99, 569] width 87 height 31
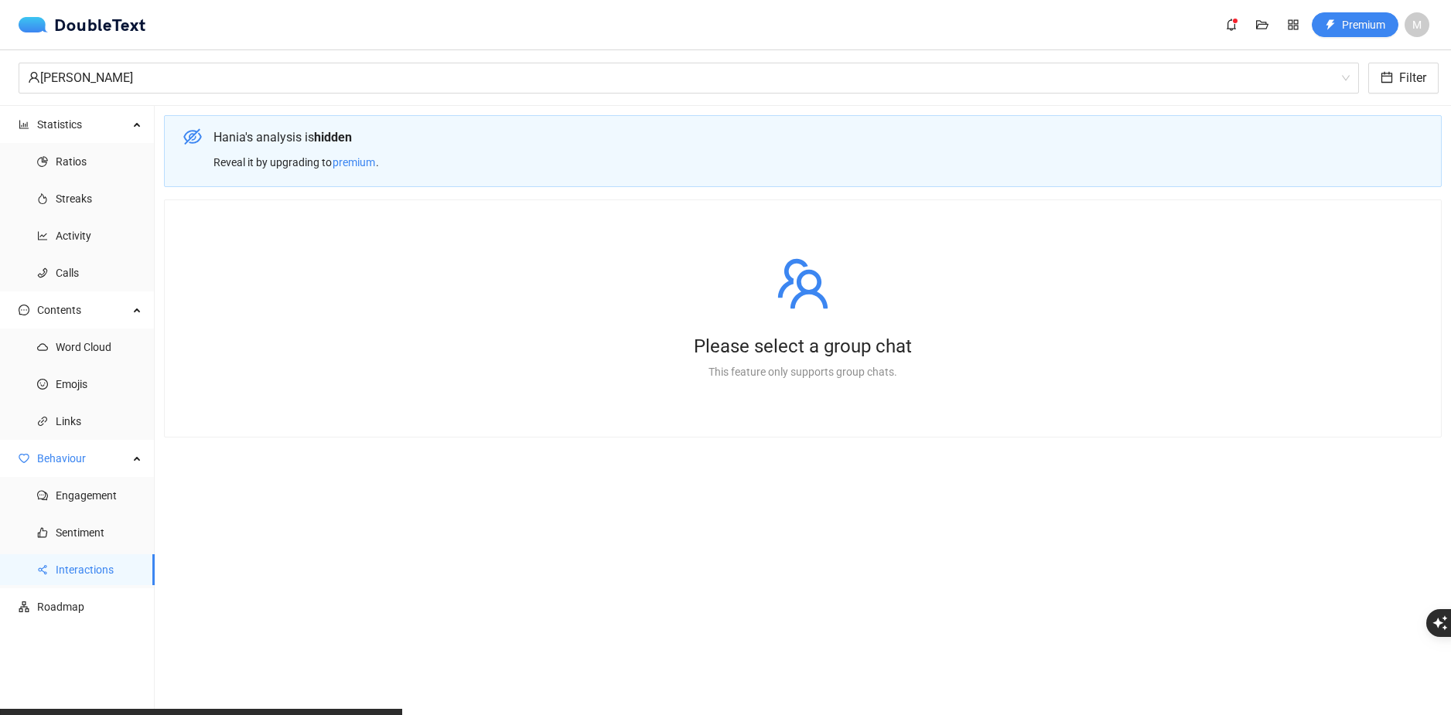
click at [766, 337] on div "Please select a group chat" at bounding box center [802, 346] width 1189 height 33
click at [75, 423] on span "Links" at bounding box center [99, 421] width 87 height 31
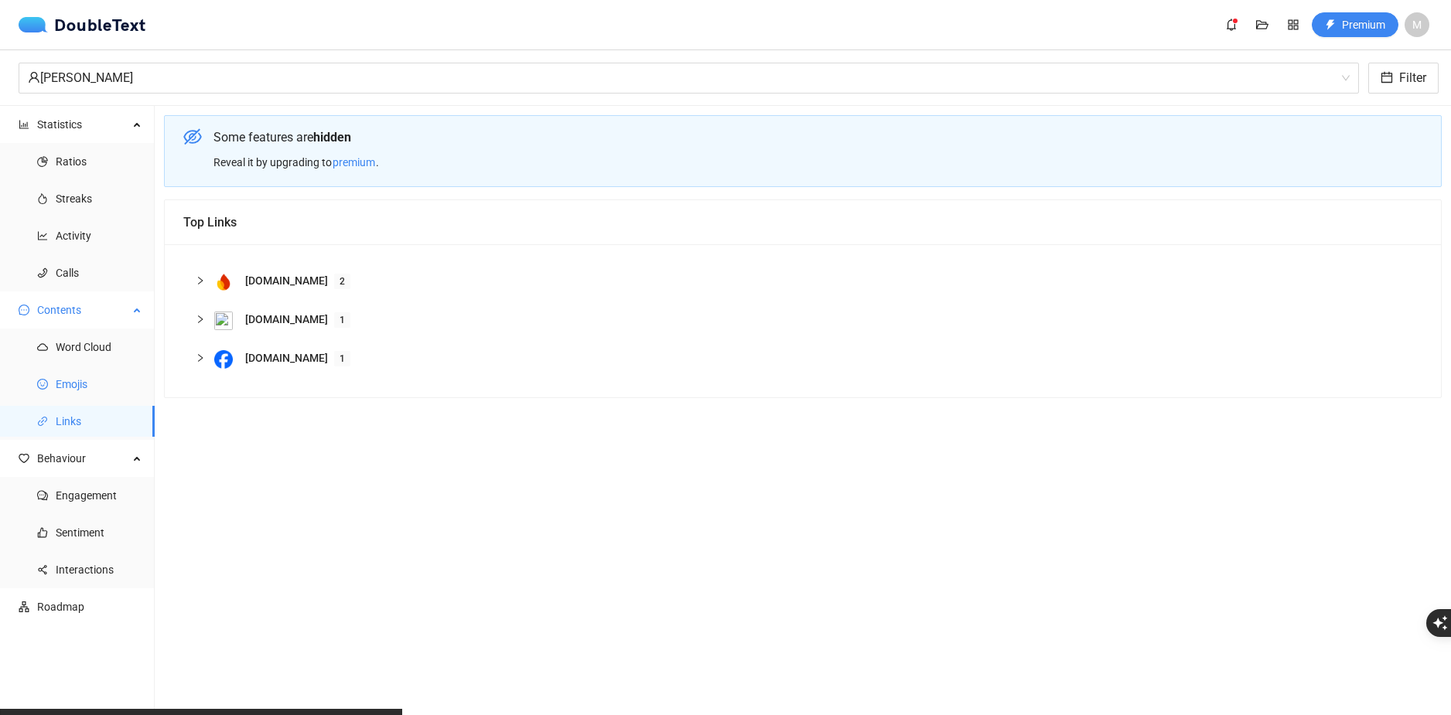
click at [90, 387] on span "Emojis" at bounding box center [99, 384] width 87 height 31
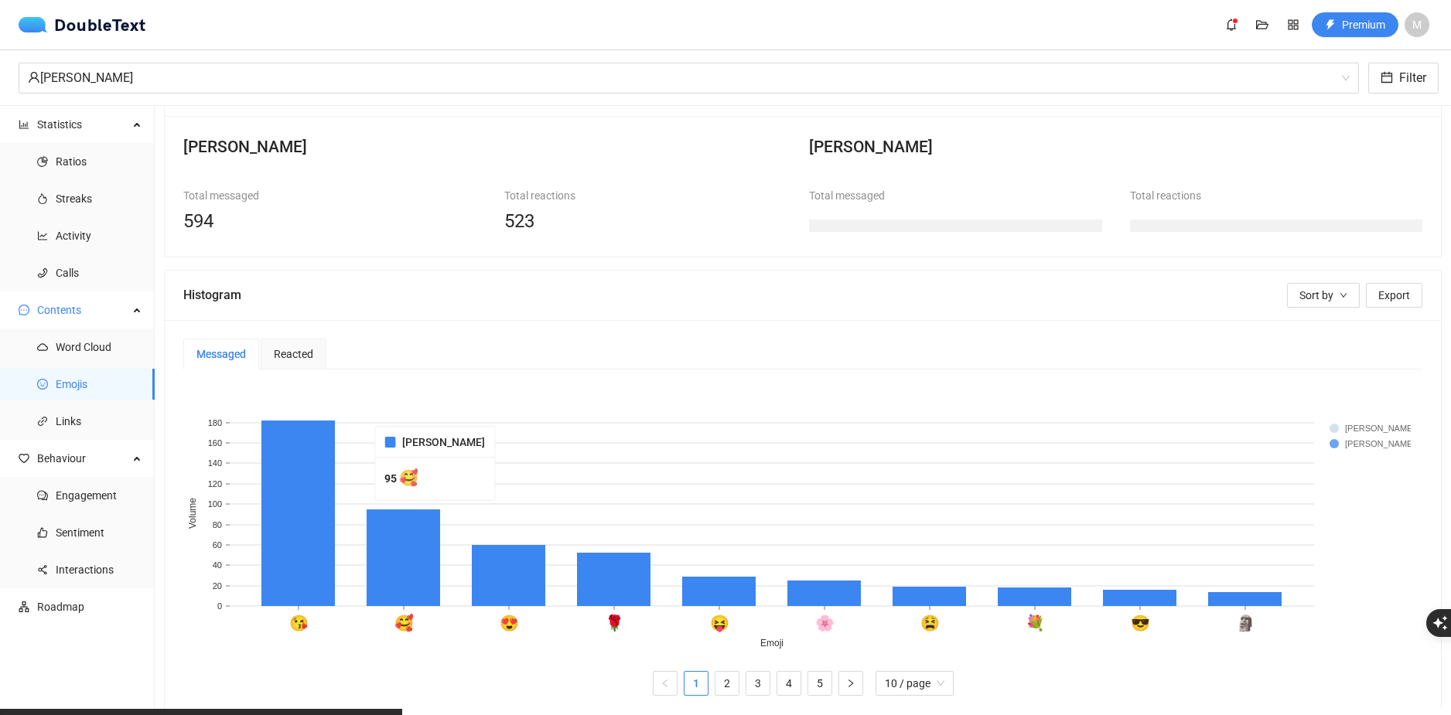
scroll to position [155, 0]
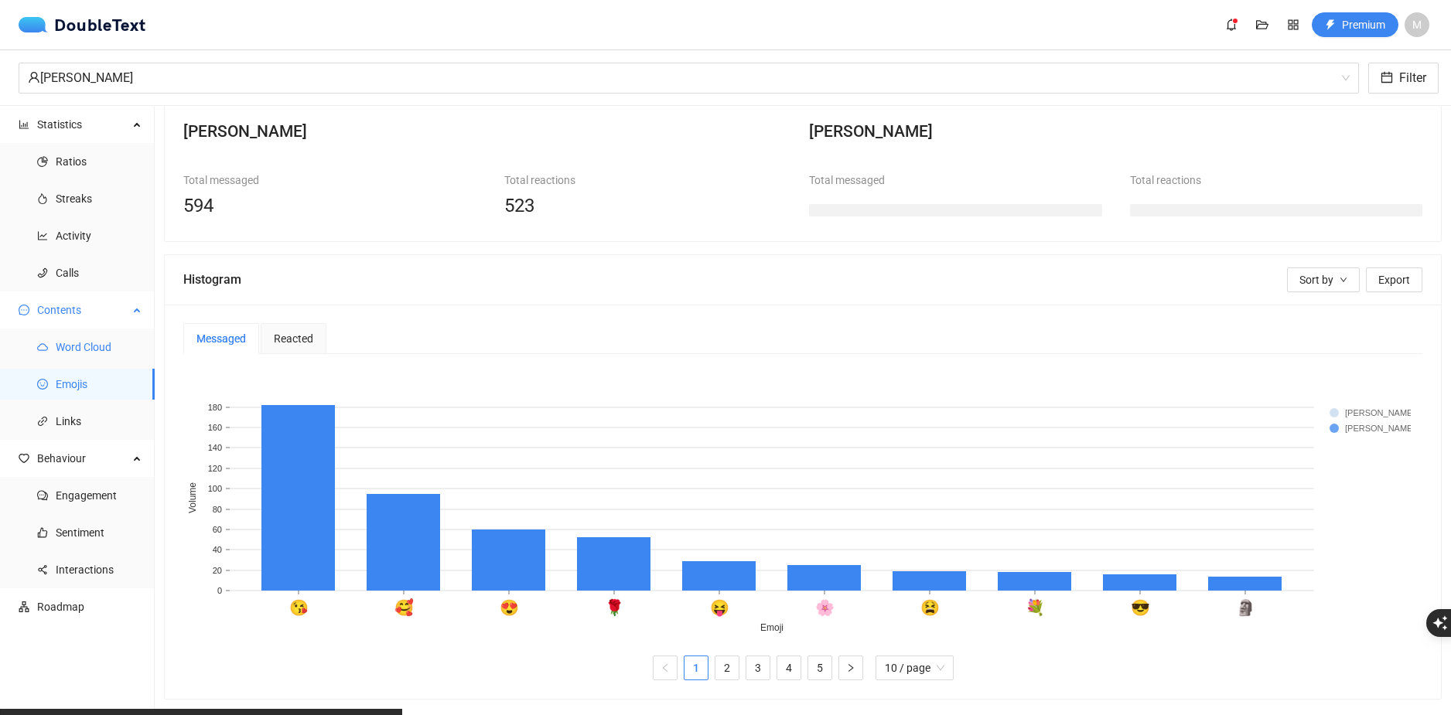
click at [119, 346] on span "Word Cloud" at bounding box center [99, 347] width 87 height 31
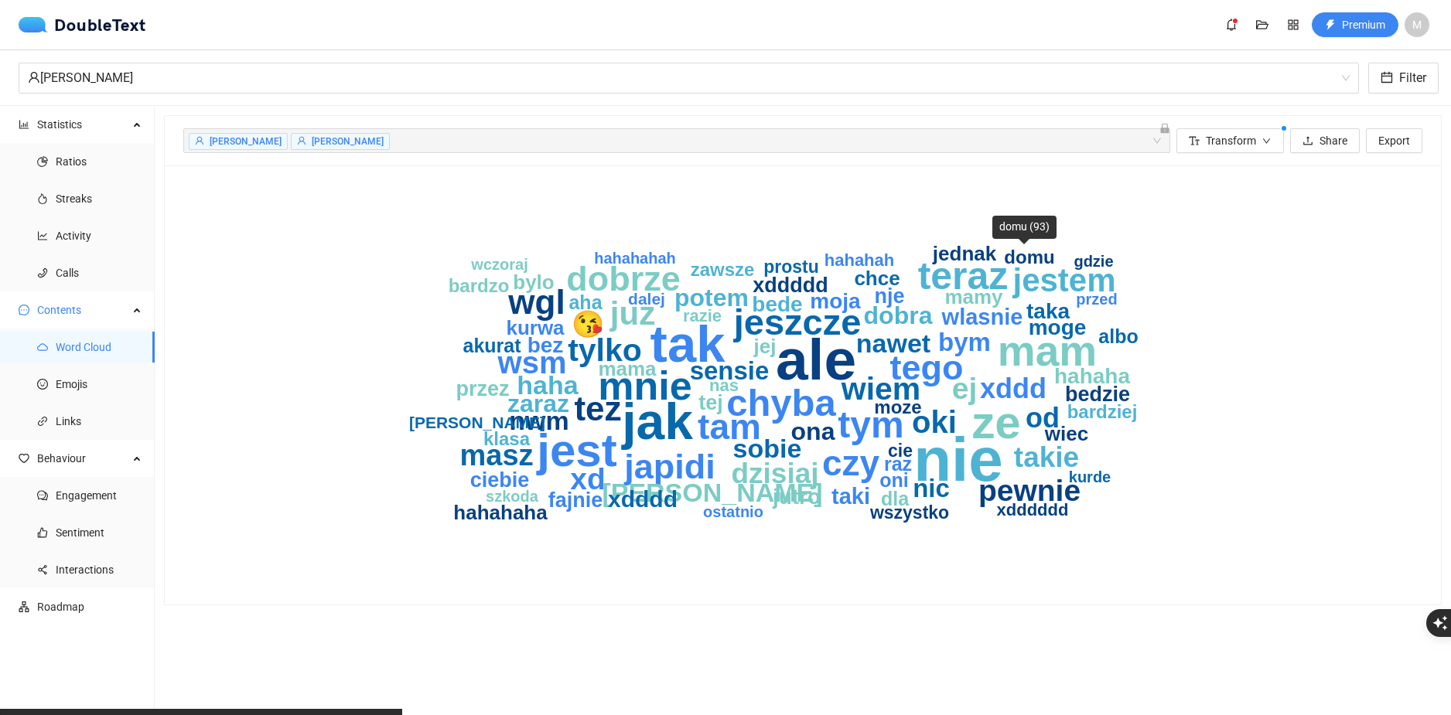
click at [1039, 254] on text "domu" at bounding box center [1029, 257] width 50 height 21
click at [78, 269] on span "Calls" at bounding box center [99, 272] width 87 height 31
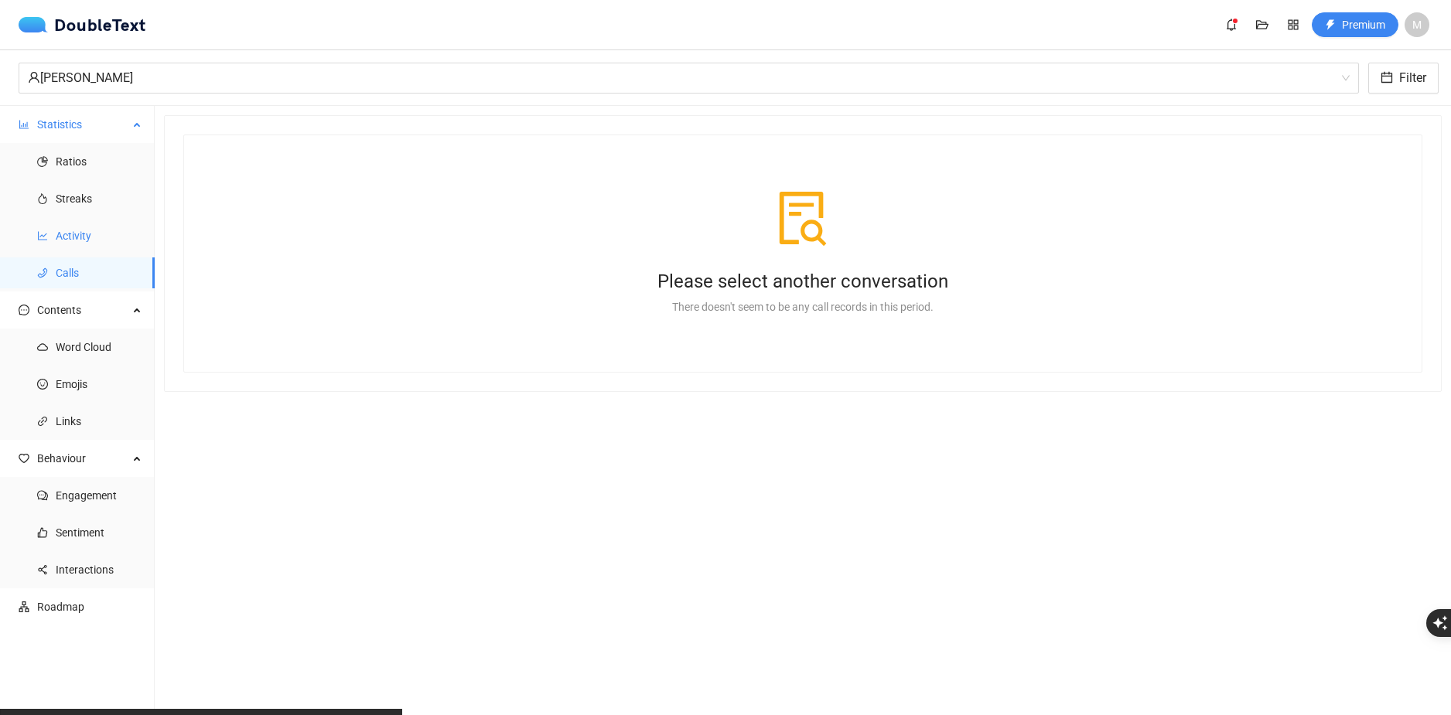
click at [90, 237] on span "Activity" at bounding box center [99, 235] width 87 height 31
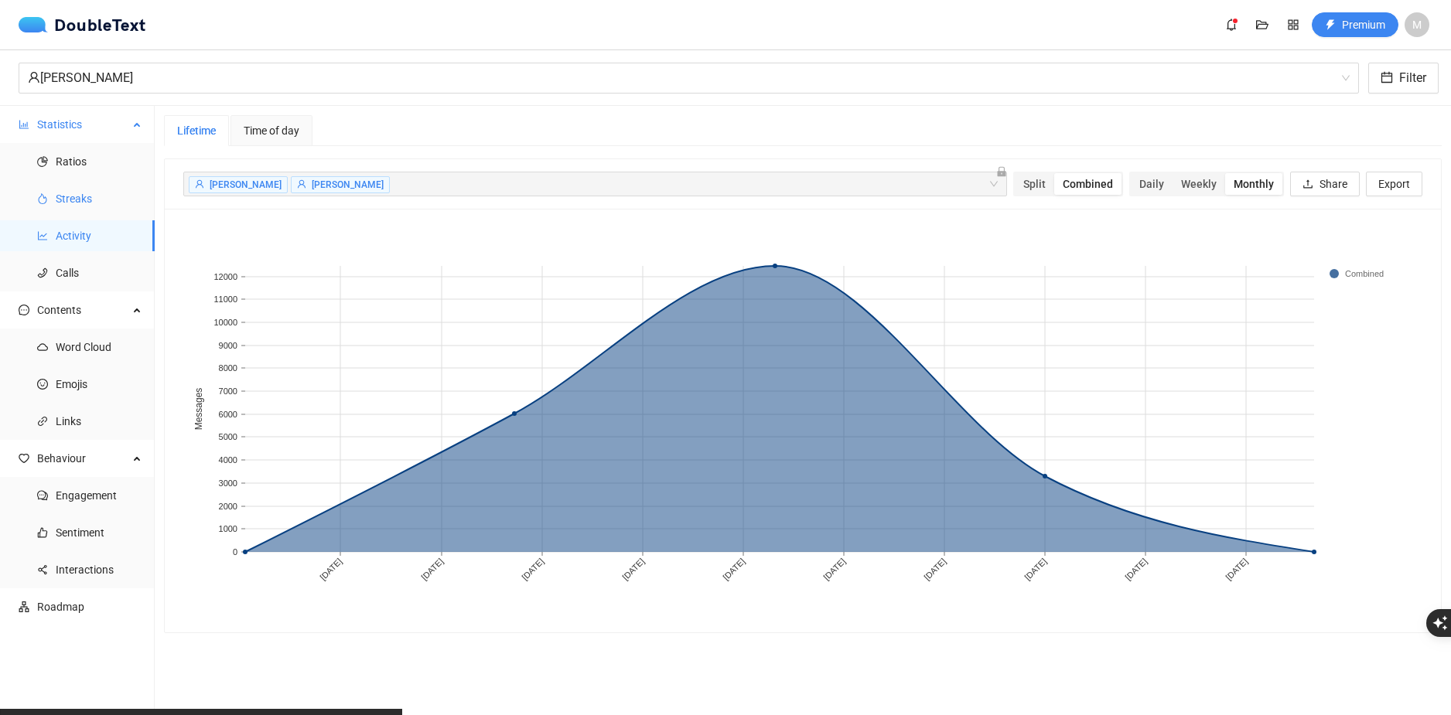
click at [104, 203] on span "Streaks" at bounding box center [99, 198] width 87 height 31
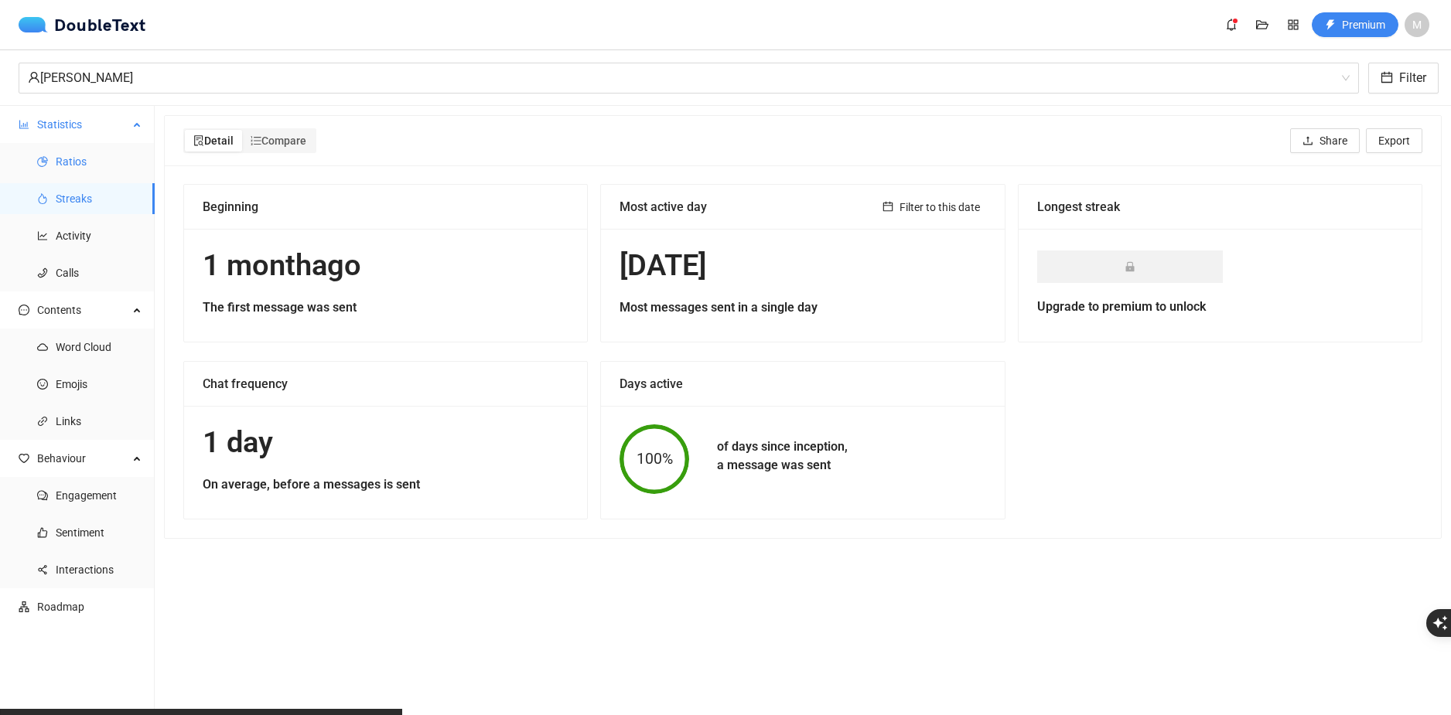
click at [96, 172] on span "Ratios" at bounding box center [99, 161] width 87 height 31
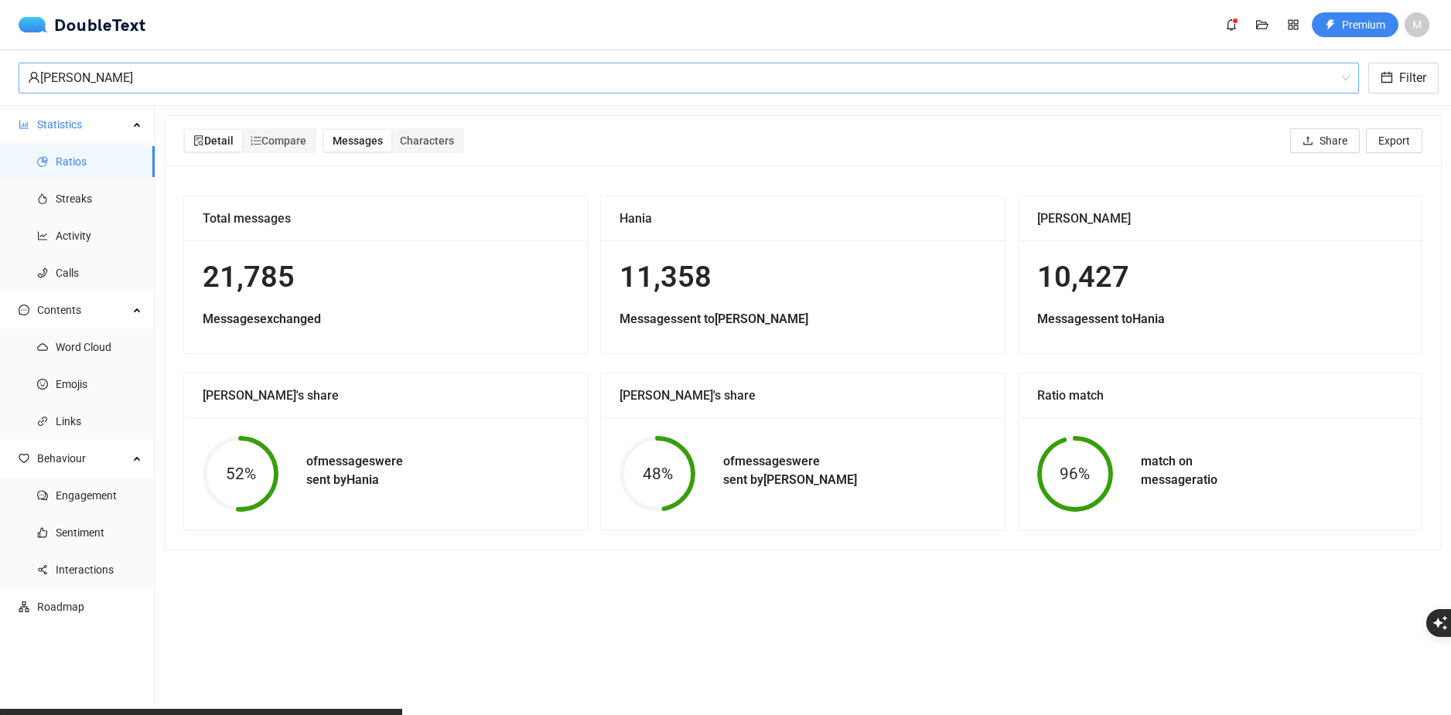
click at [162, 76] on div "Hania Kałuża" at bounding box center [682, 77] width 1308 height 29
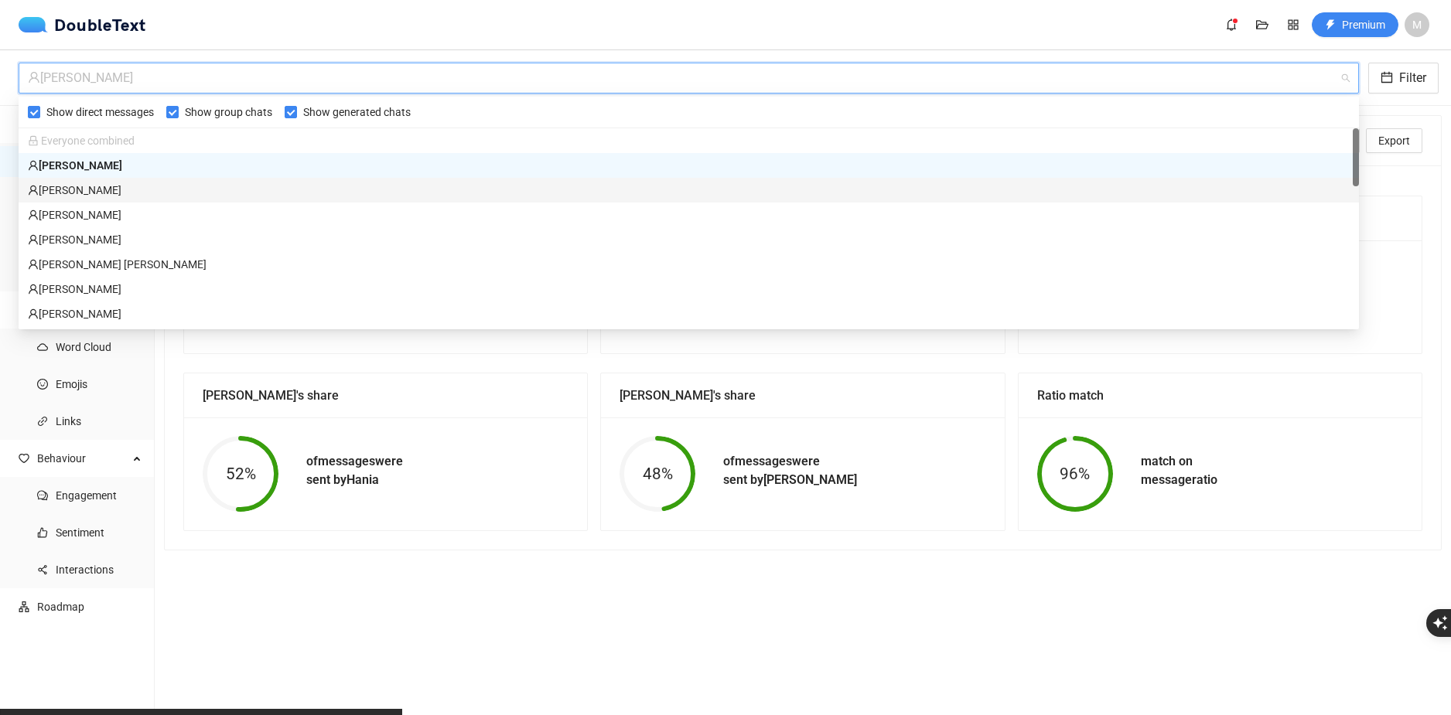
click at [143, 186] on div "Filip Urbański" at bounding box center [688, 190] width 1321 height 17
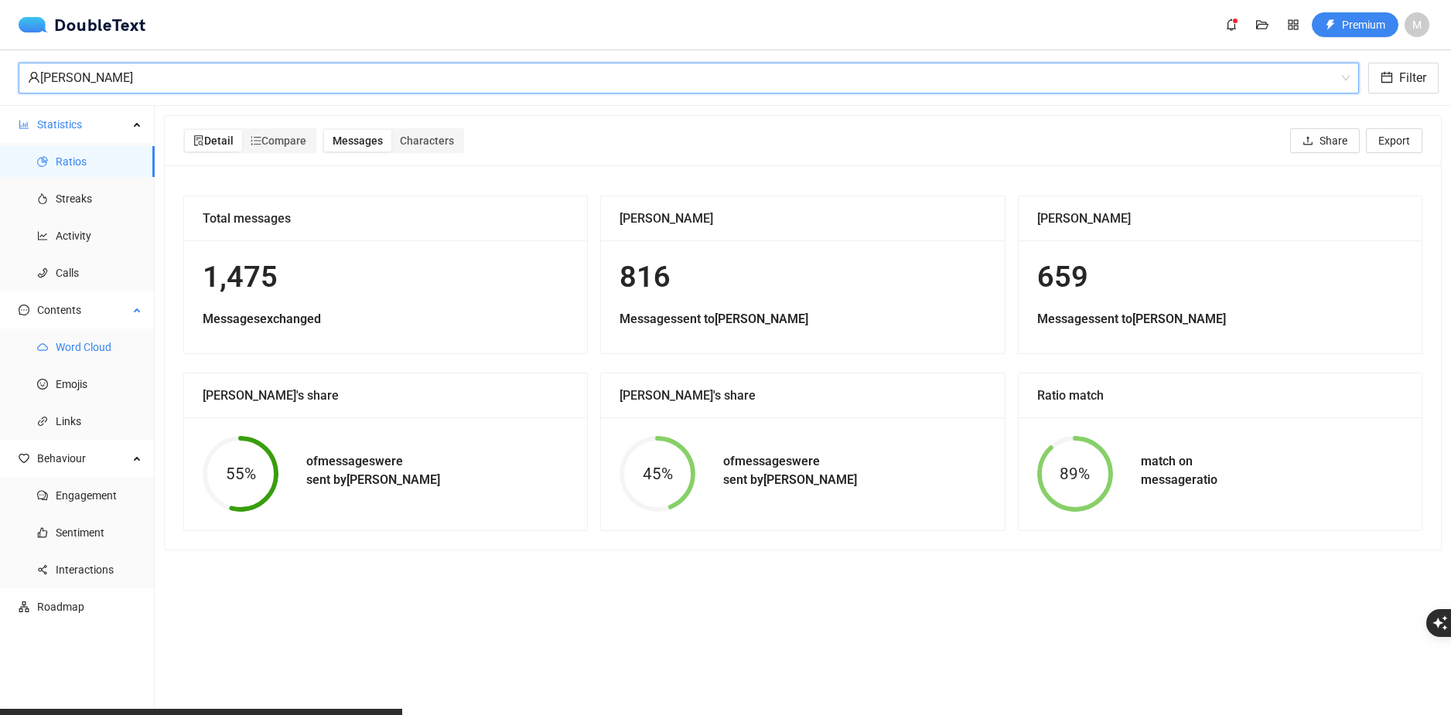
click at [114, 359] on span "Word Cloud" at bounding box center [99, 347] width 87 height 31
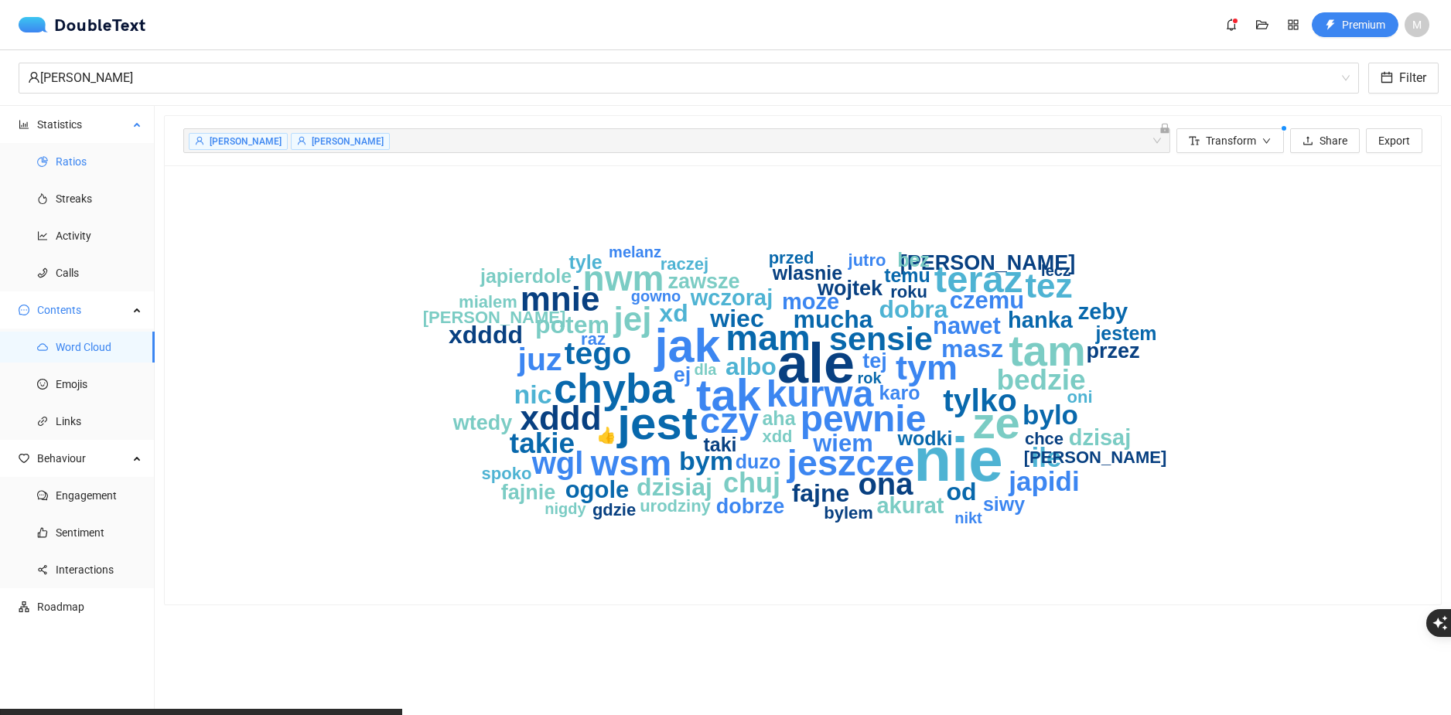
click at [105, 164] on span "Ratios" at bounding box center [99, 161] width 87 height 31
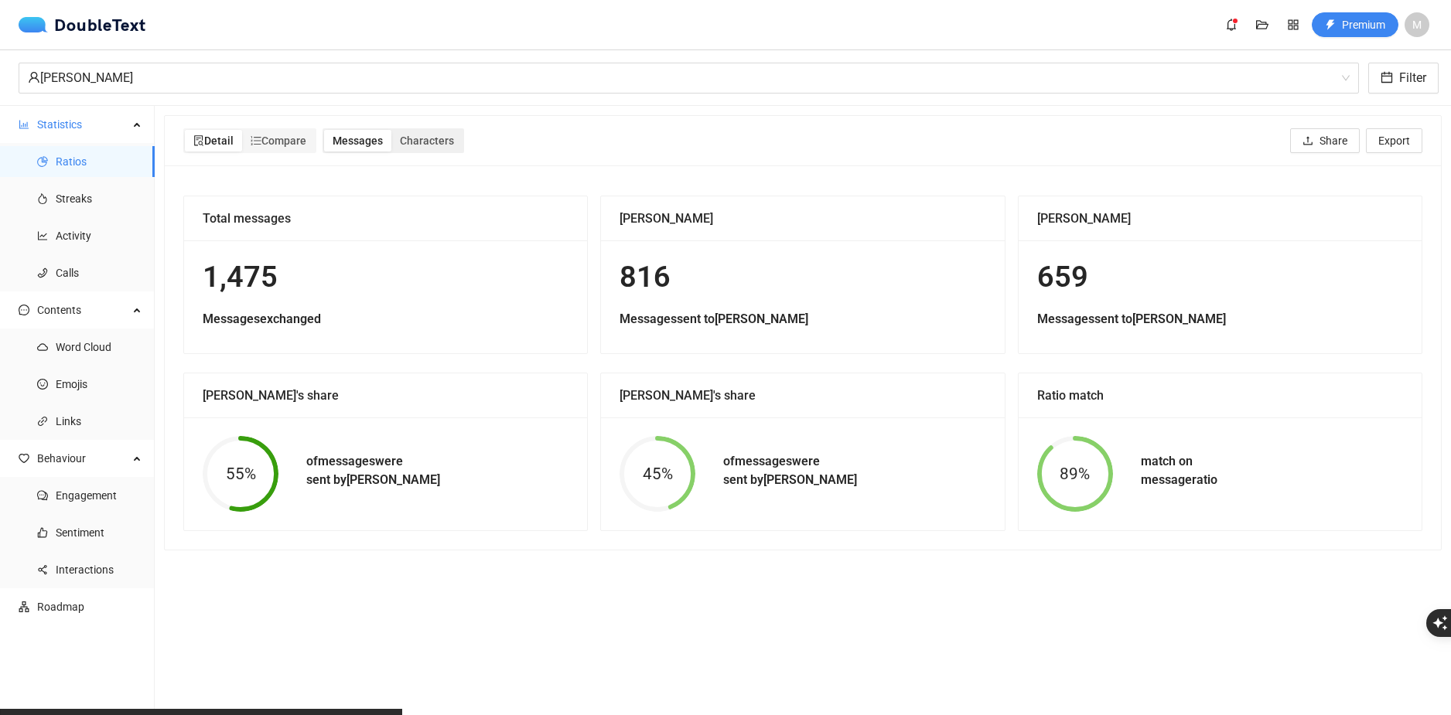
click at [428, 162] on div "Detail Compare Messages Characters Share Export" at bounding box center [802, 140] width 1239 height 49
click at [287, 137] on span "Compare" at bounding box center [279, 141] width 56 height 12
click at [242, 130] on input "Compare" at bounding box center [242, 130] width 0 height 0
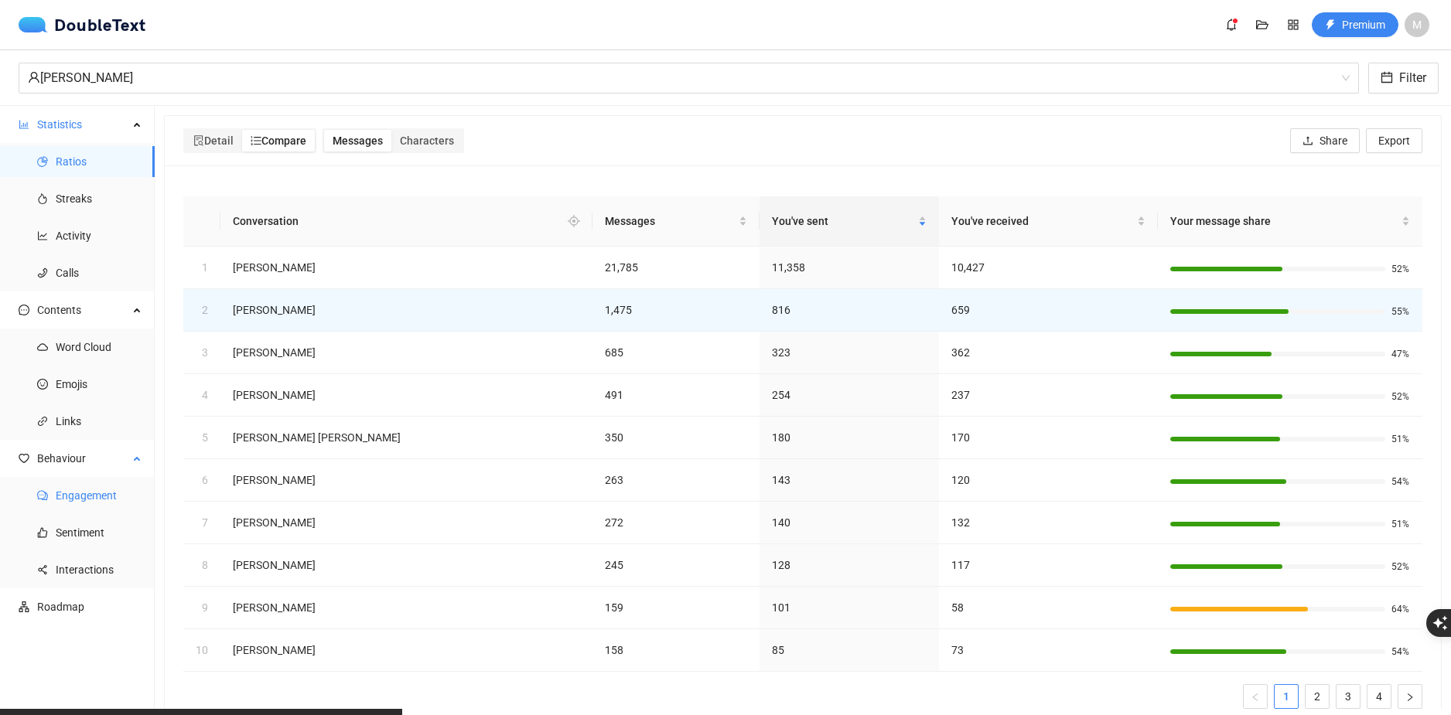
click at [122, 510] on span "Engagement" at bounding box center [99, 495] width 87 height 31
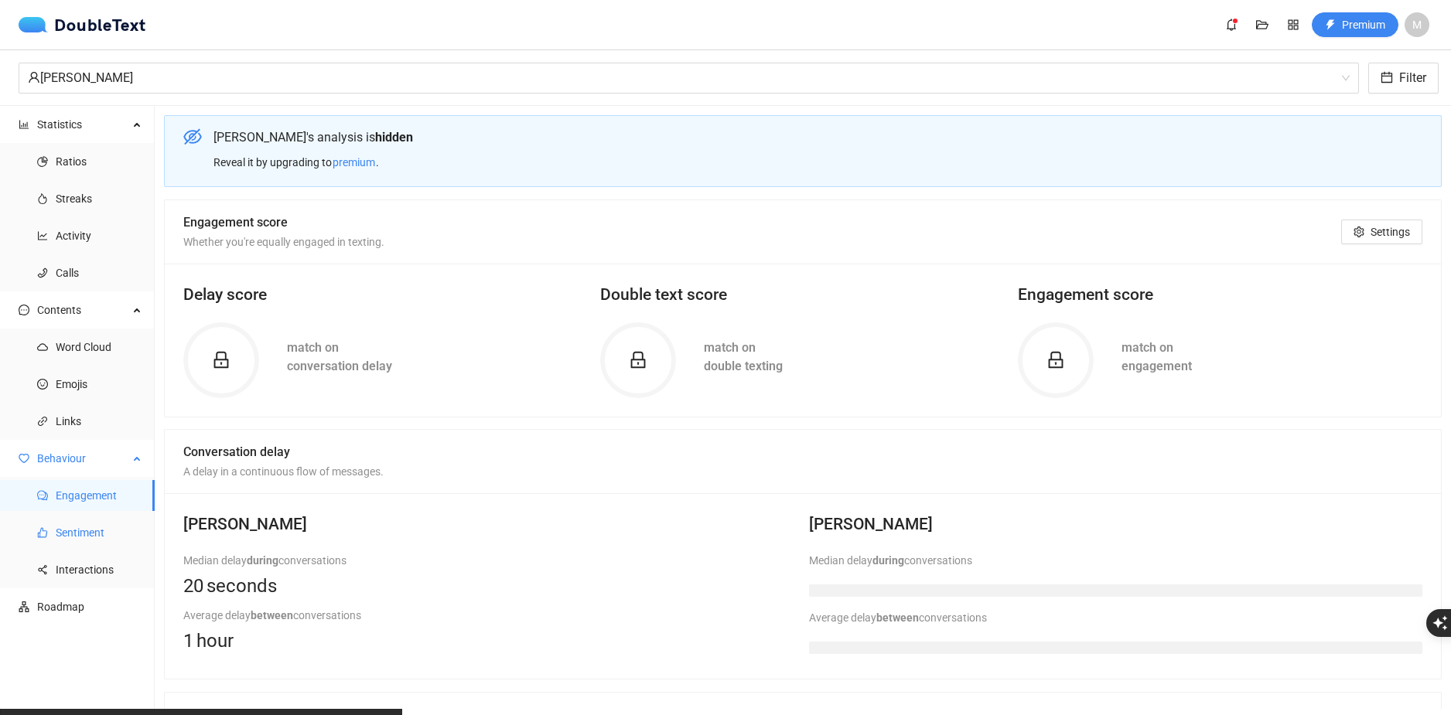
click at [110, 531] on span "Sentiment" at bounding box center [99, 532] width 87 height 31
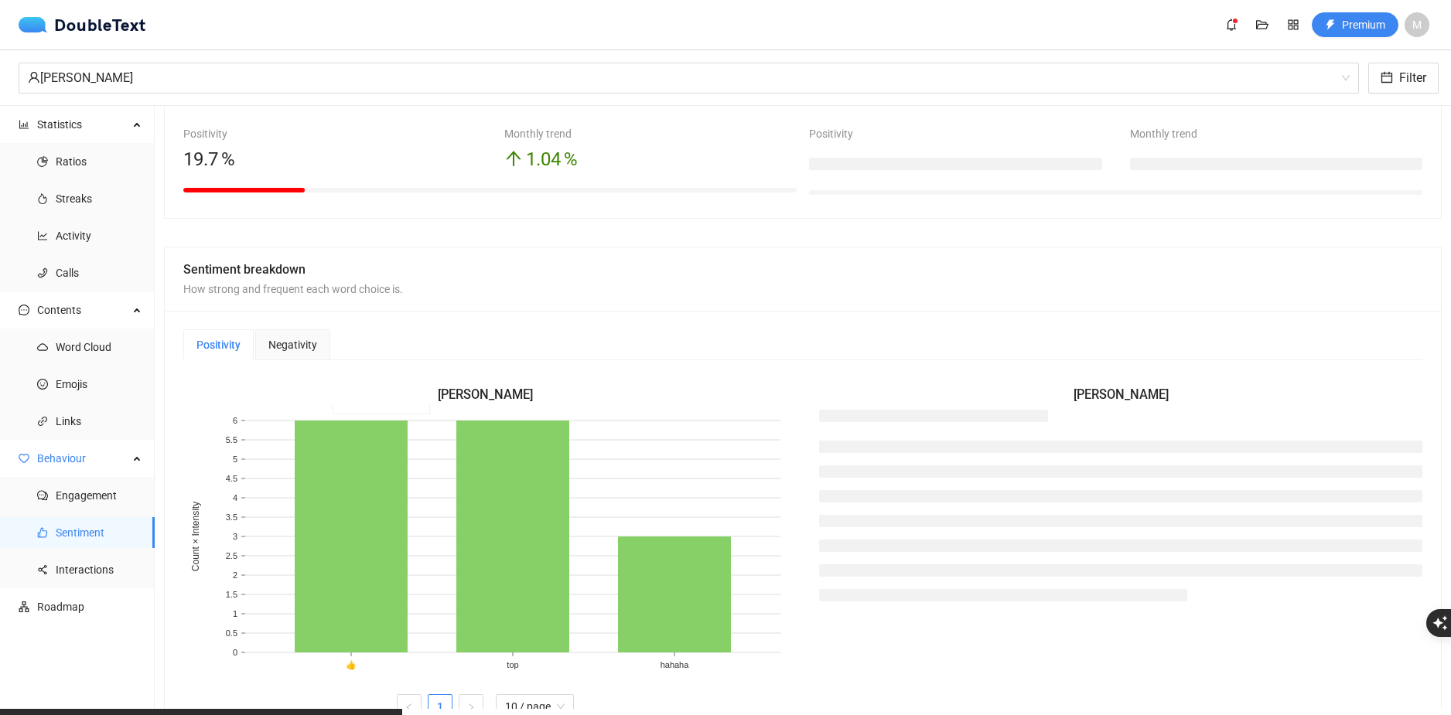
scroll to position [387, 0]
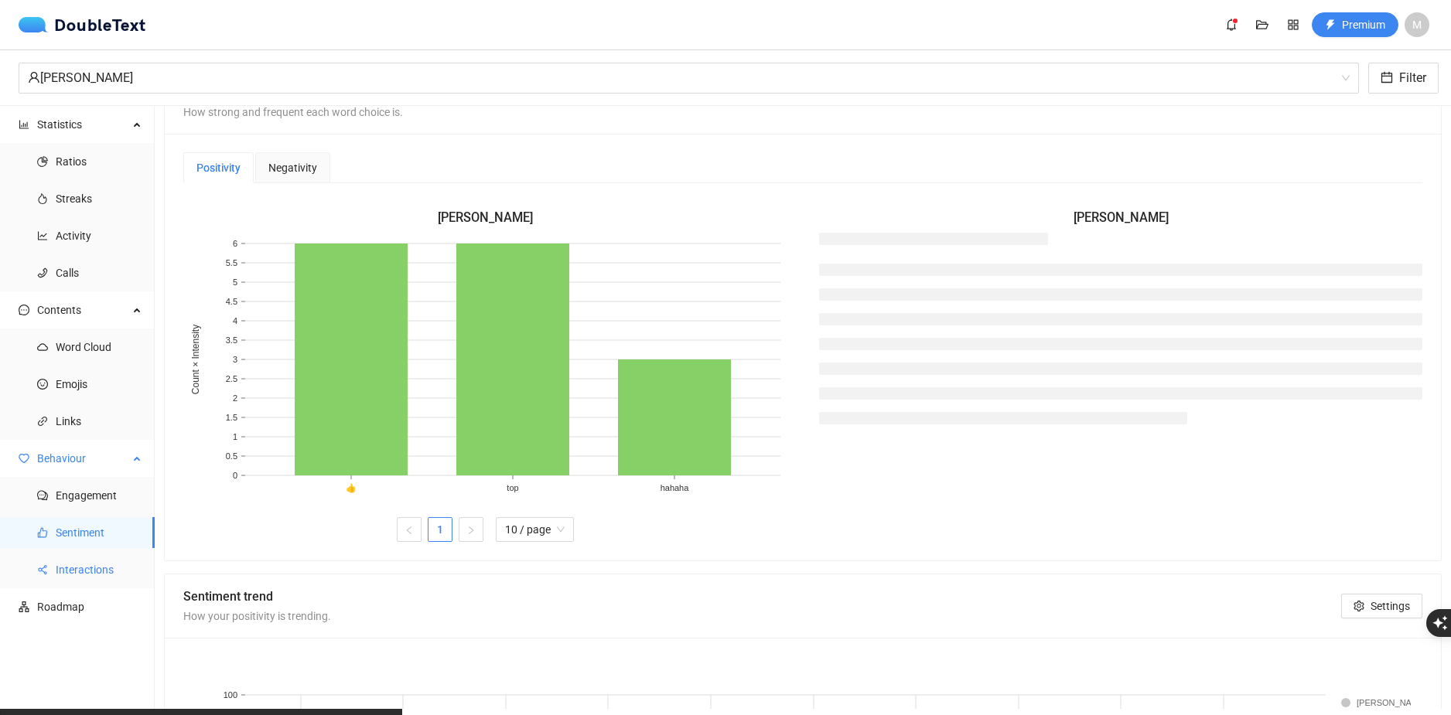
click at [81, 570] on span "Interactions" at bounding box center [99, 569] width 87 height 31
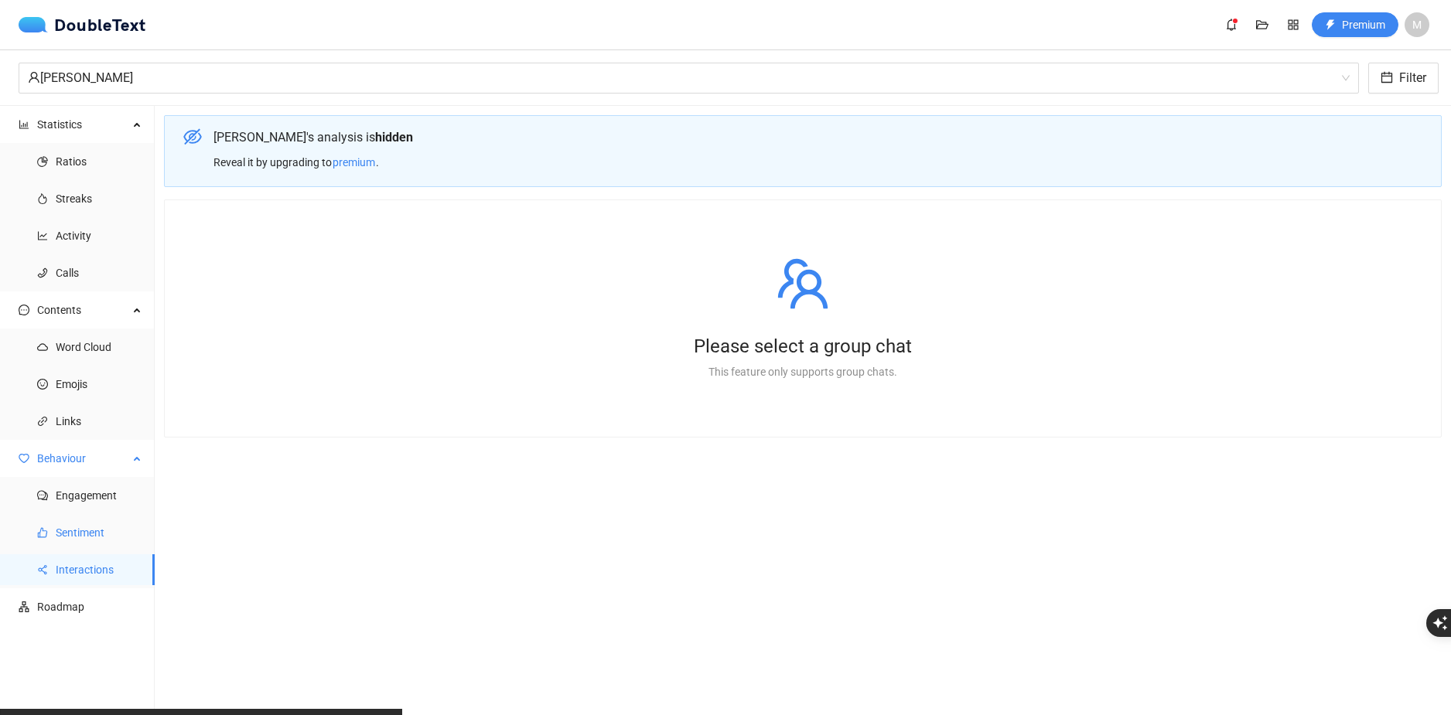
click at [95, 531] on span "Sentiment" at bounding box center [99, 532] width 87 height 31
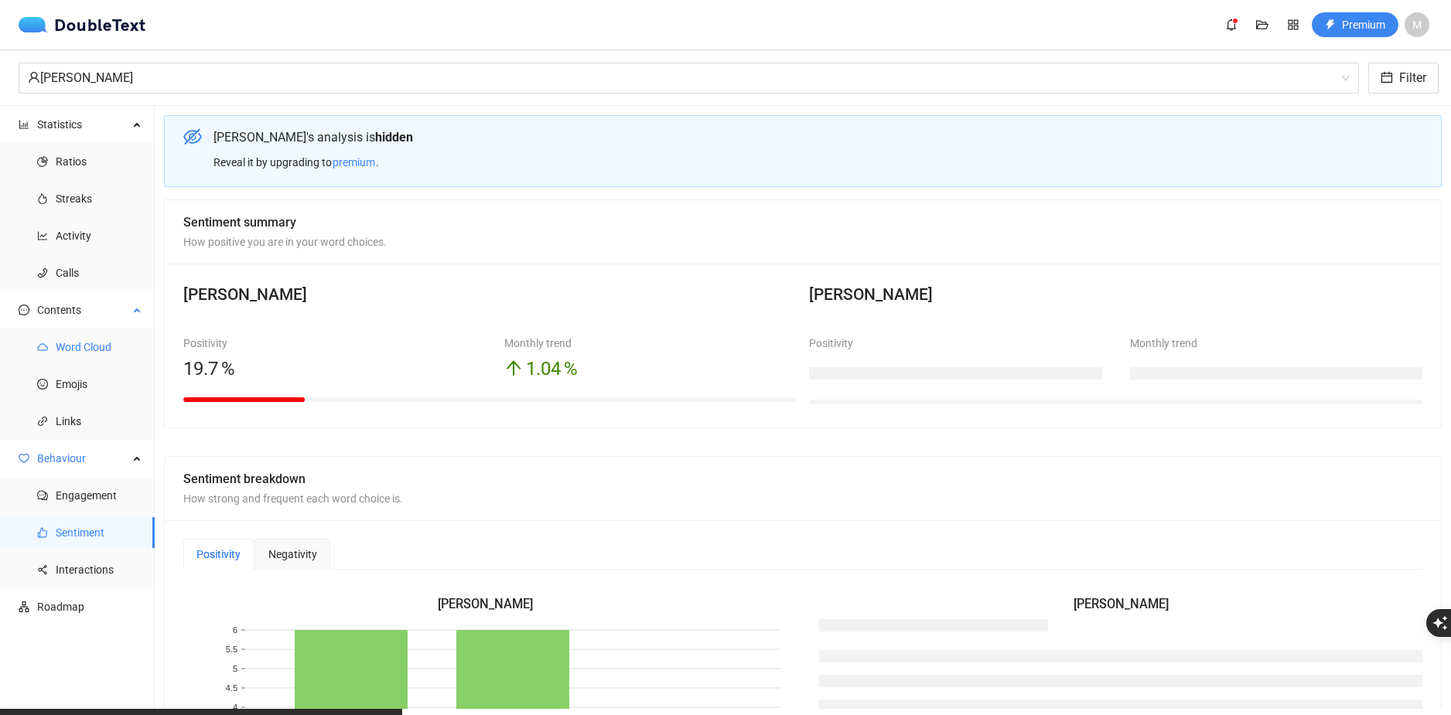
click at [136, 352] on span "Word Cloud" at bounding box center [99, 347] width 87 height 31
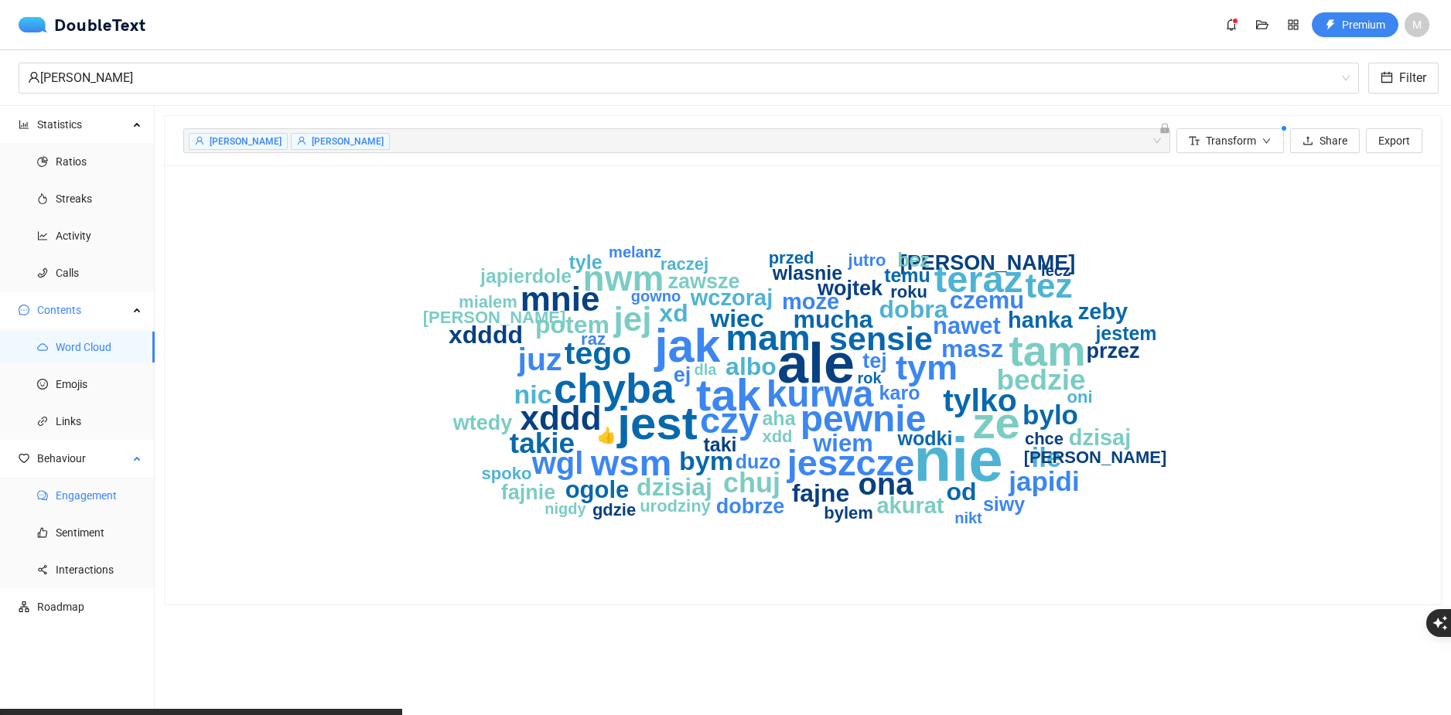
click at [89, 498] on span "Engagement" at bounding box center [99, 495] width 87 height 31
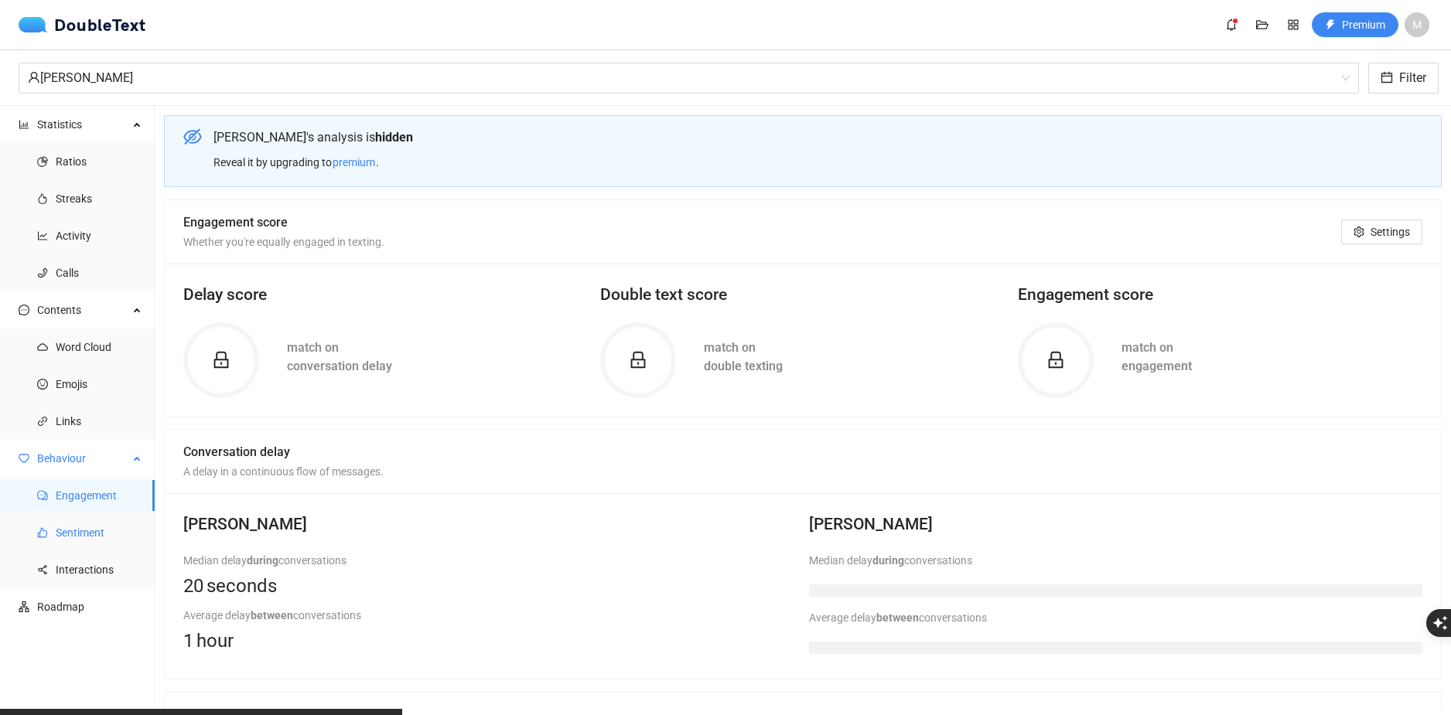
click at [118, 536] on span "Sentiment" at bounding box center [99, 532] width 87 height 31
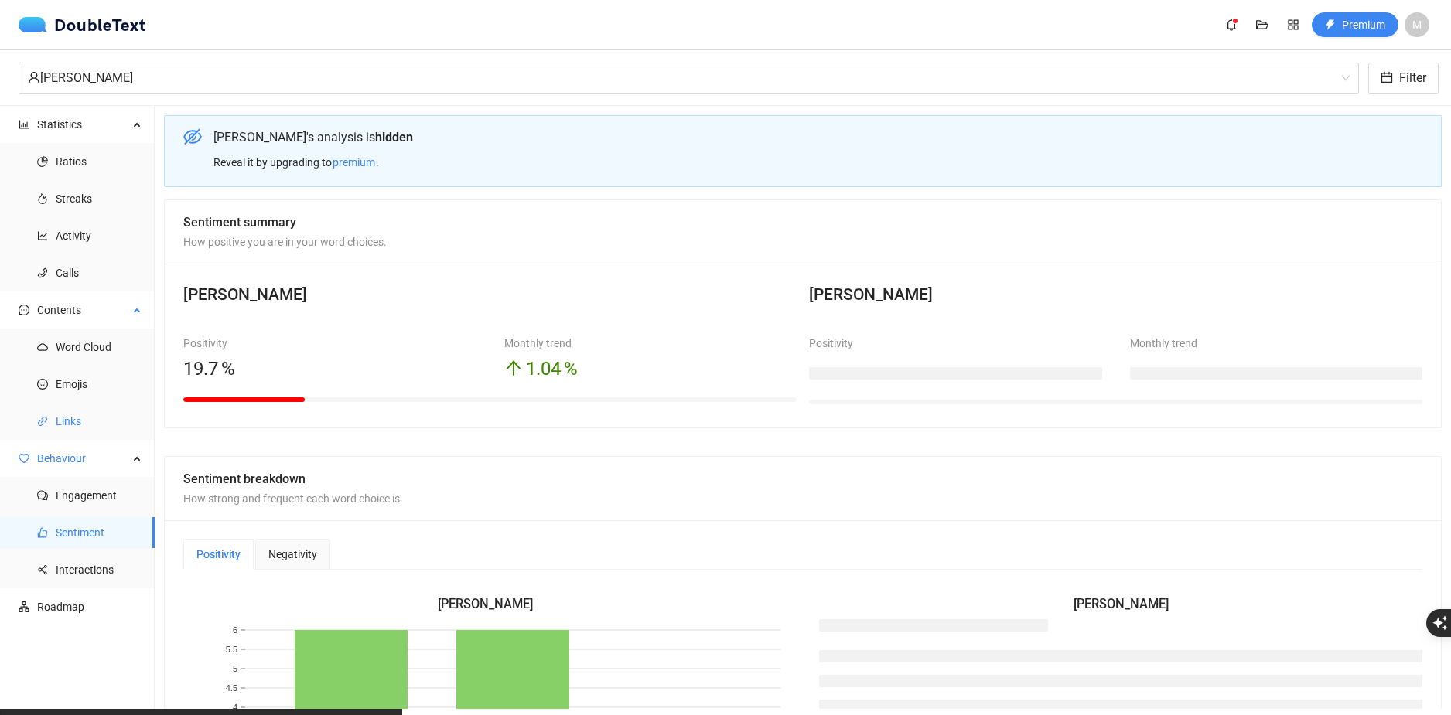
click at [113, 412] on span "Links" at bounding box center [99, 421] width 87 height 31
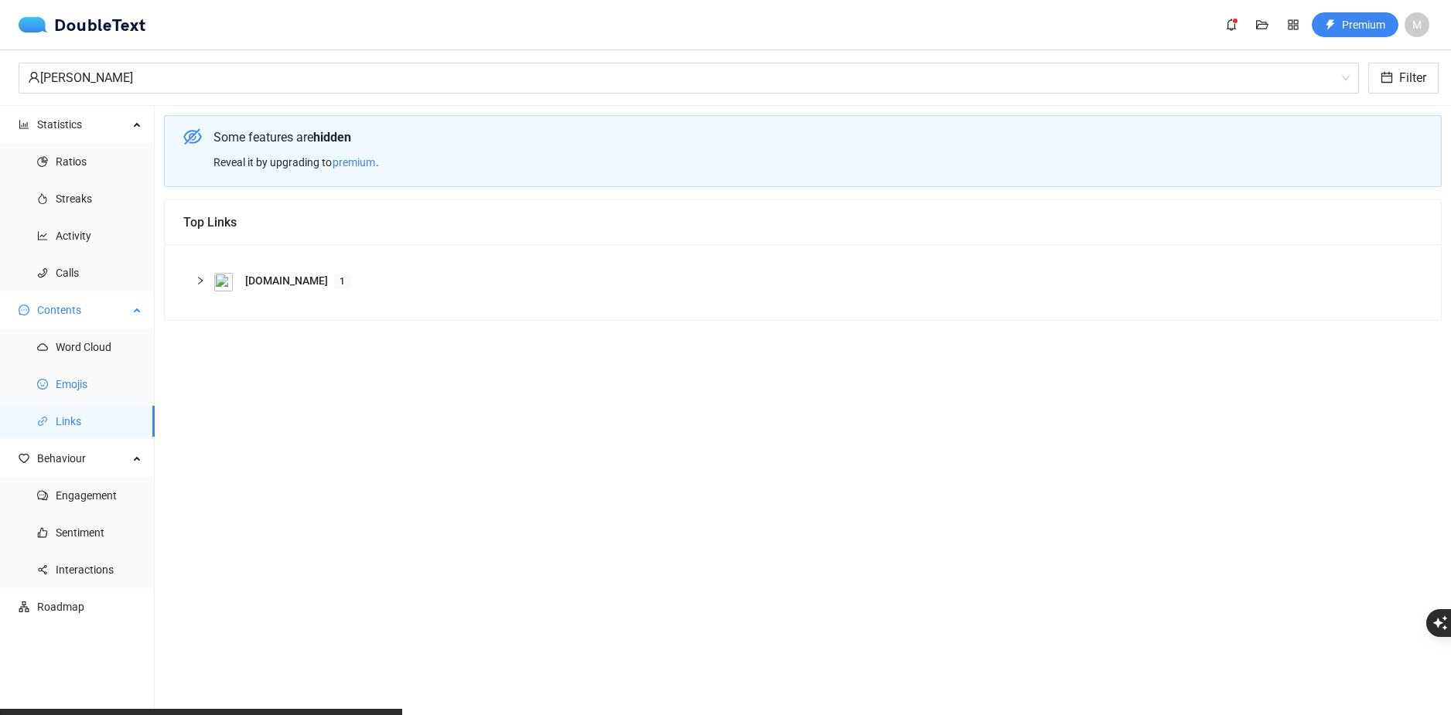
click at [116, 377] on span "Emojis" at bounding box center [99, 384] width 87 height 31
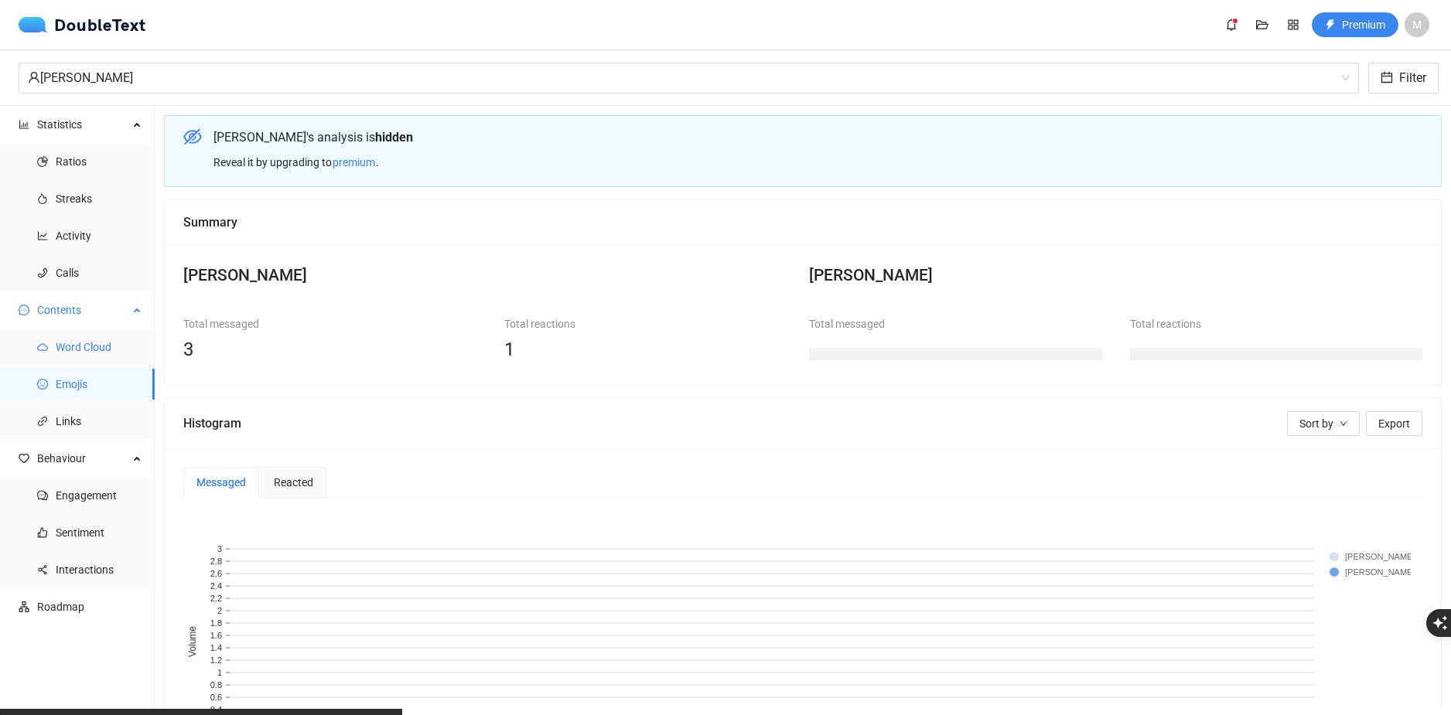
click at [116, 358] on span "Word Cloud" at bounding box center [99, 347] width 87 height 31
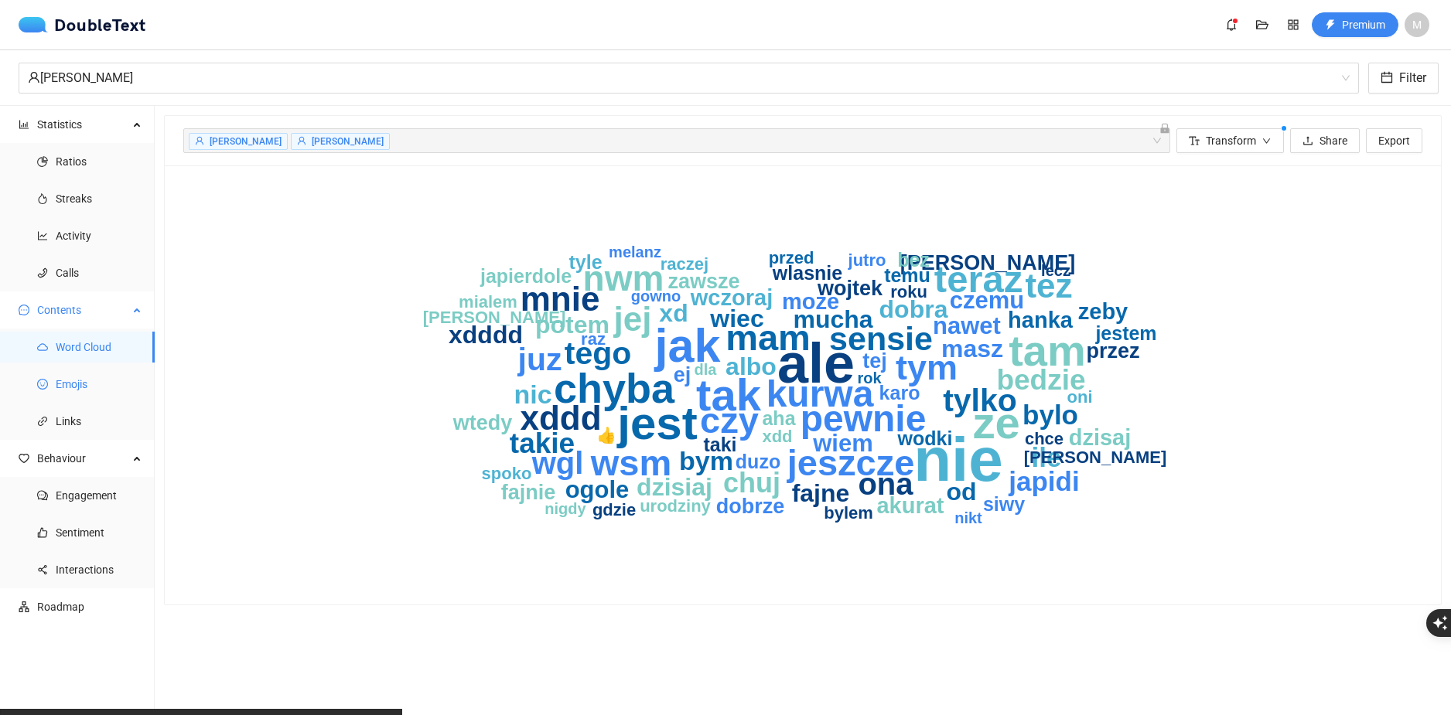
click at [137, 378] on span "Emojis" at bounding box center [99, 384] width 87 height 31
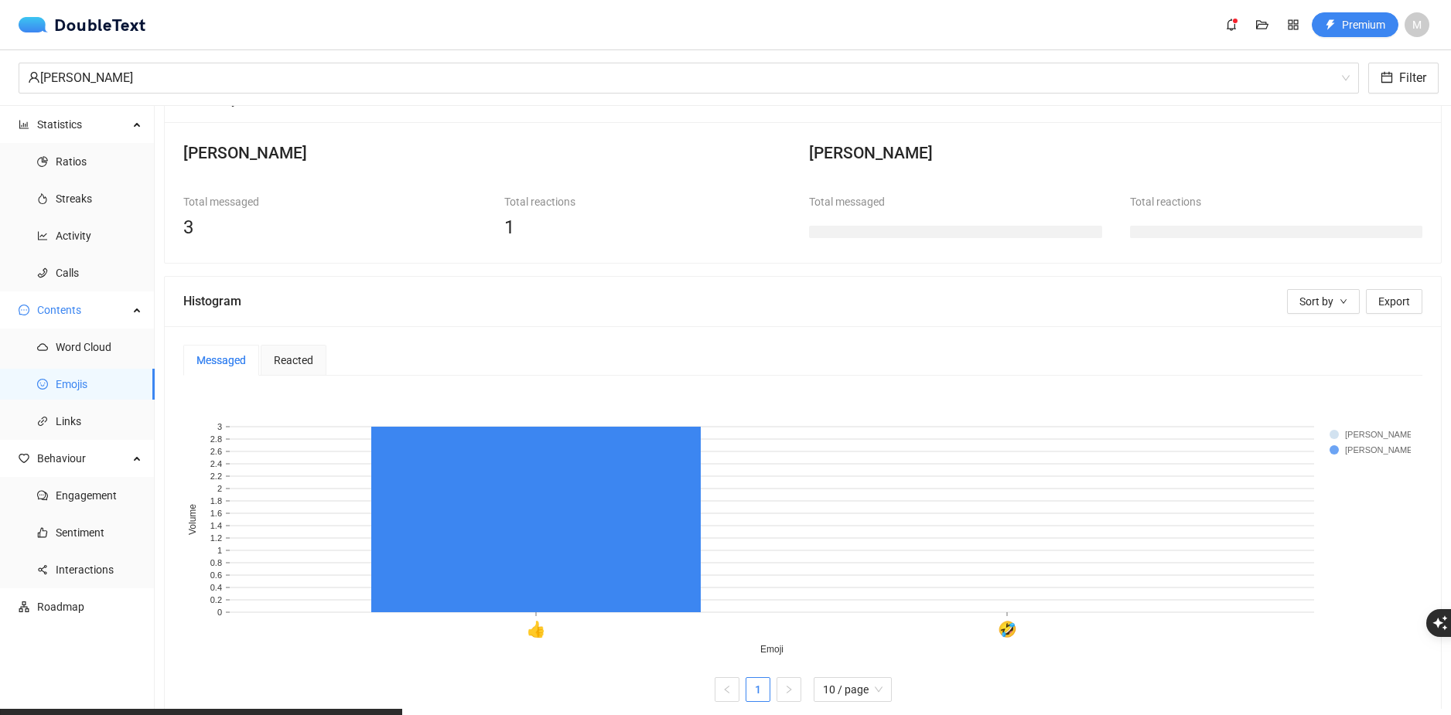
scroll to position [155, 0]
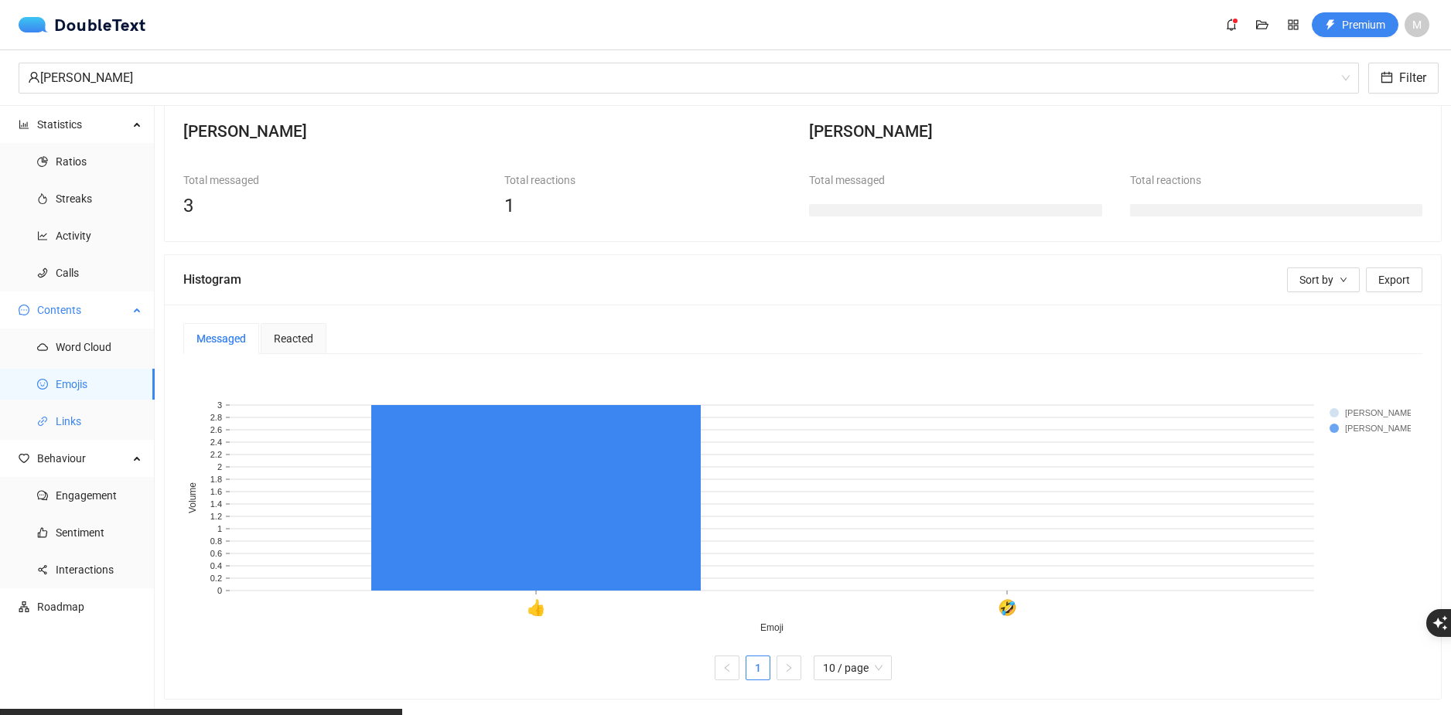
click at [85, 421] on span "Links" at bounding box center [99, 421] width 87 height 31
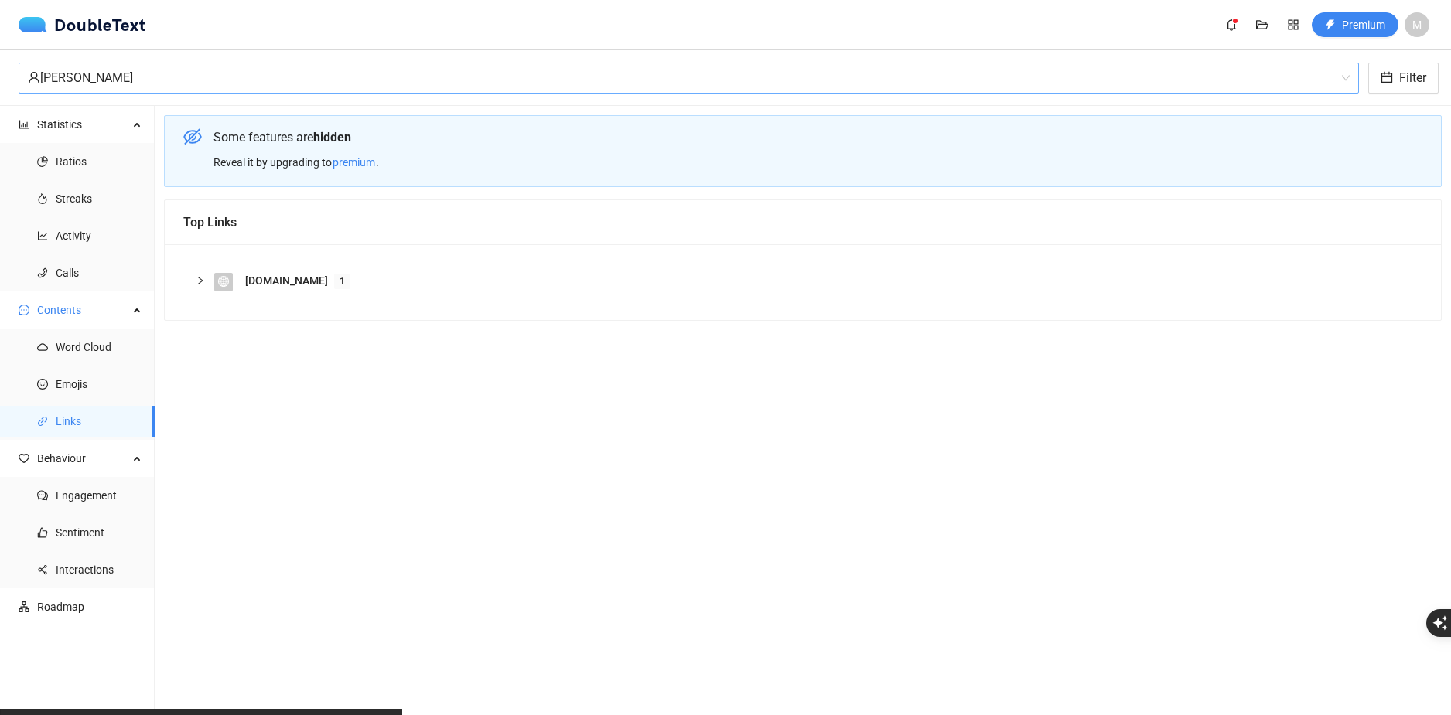
click at [143, 71] on div "Filip Urbański" at bounding box center [682, 77] width 1308 height 29
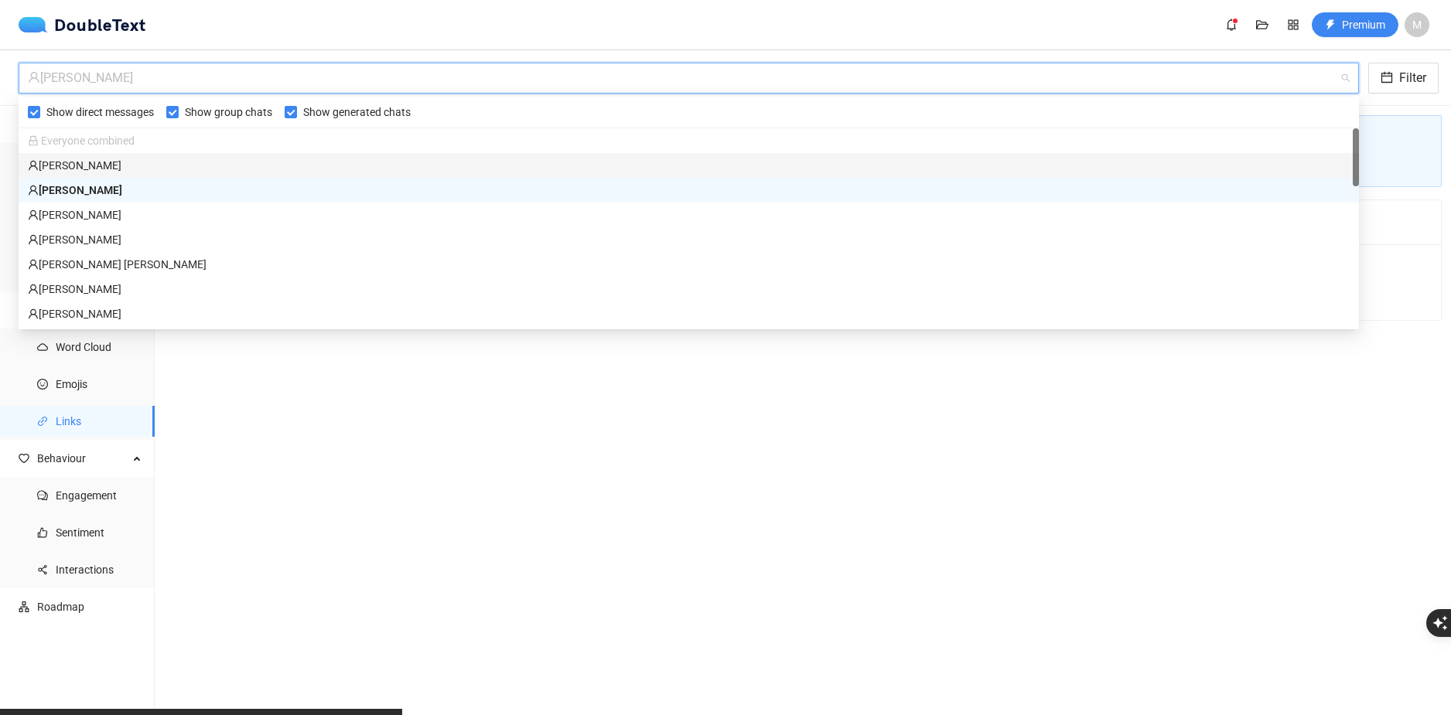
click at [126, 158] on div "Hania Kałuża" at bounding box center [688, 165] width 1321 height 17
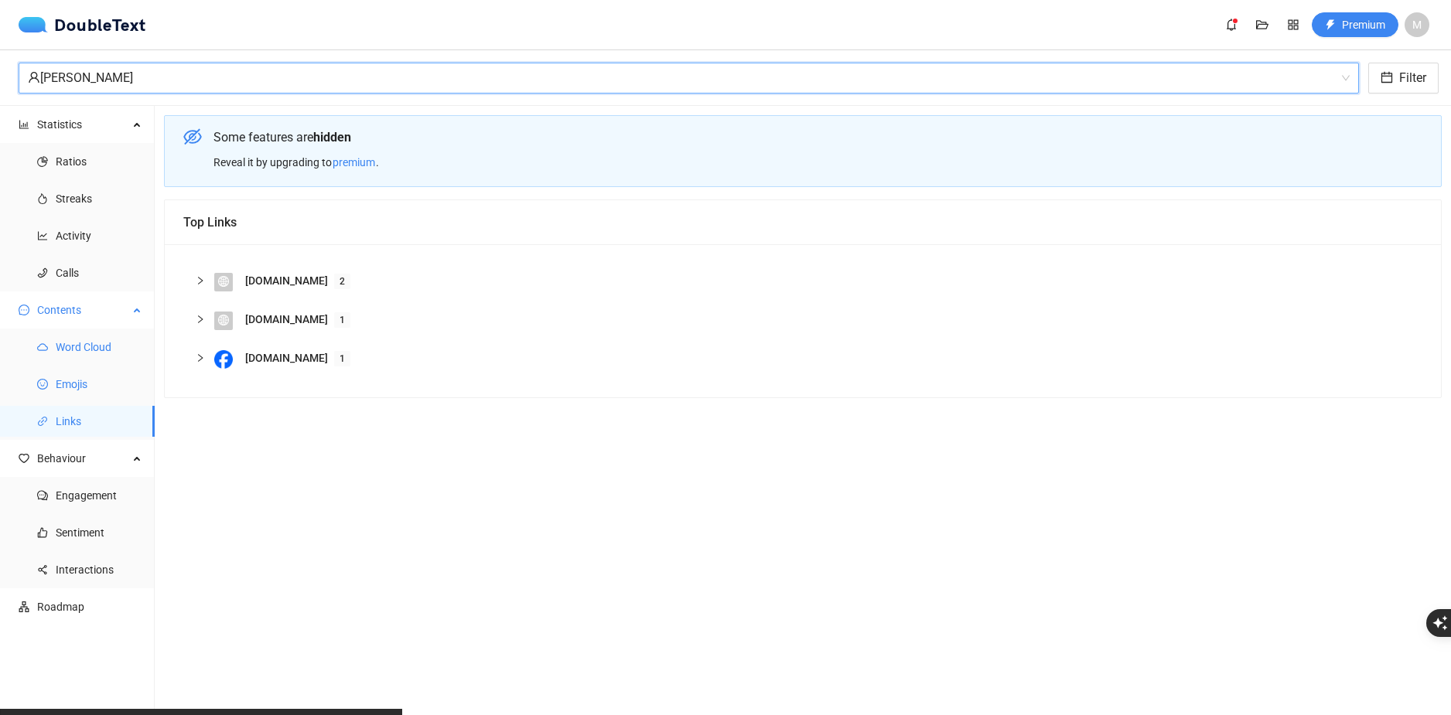
click at [71, 393] on span "Emojis" at bounding box center [99, 384] width 87 height 31
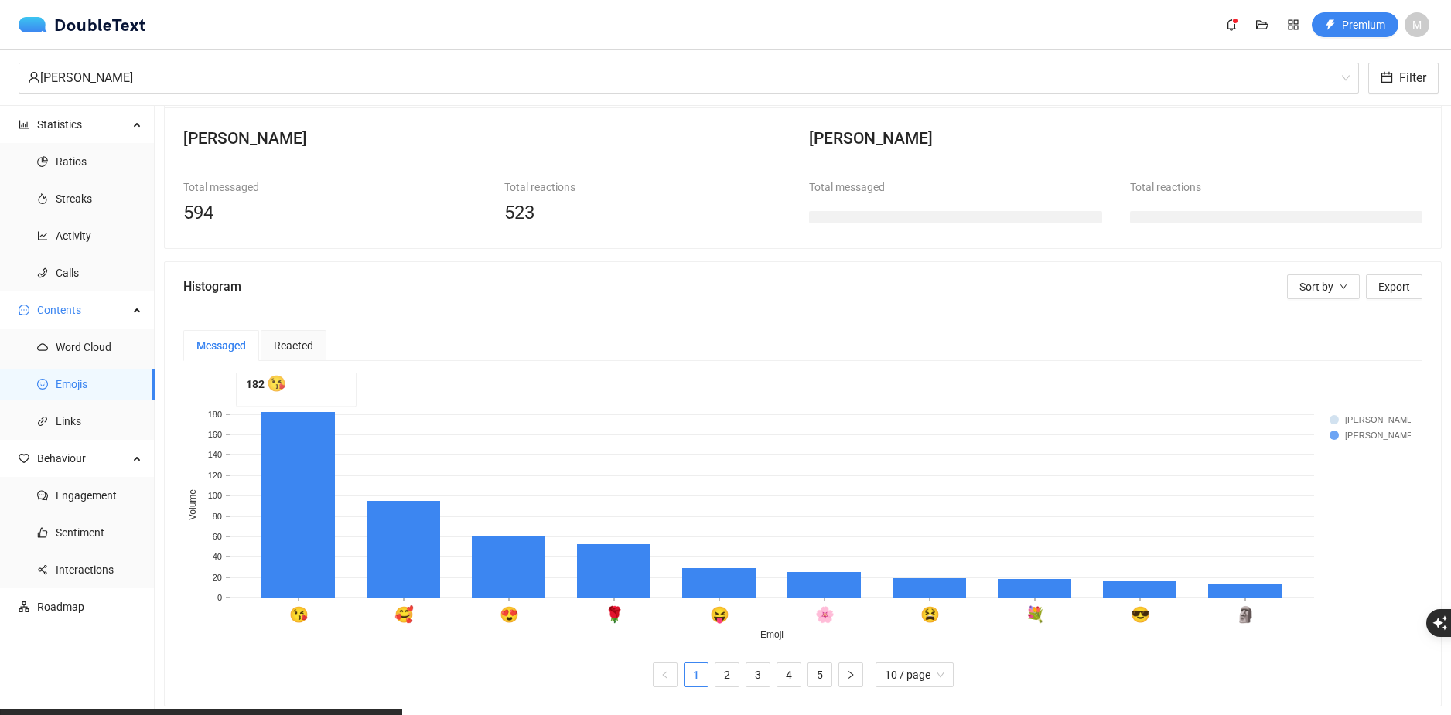
scroll to position [155, 0]
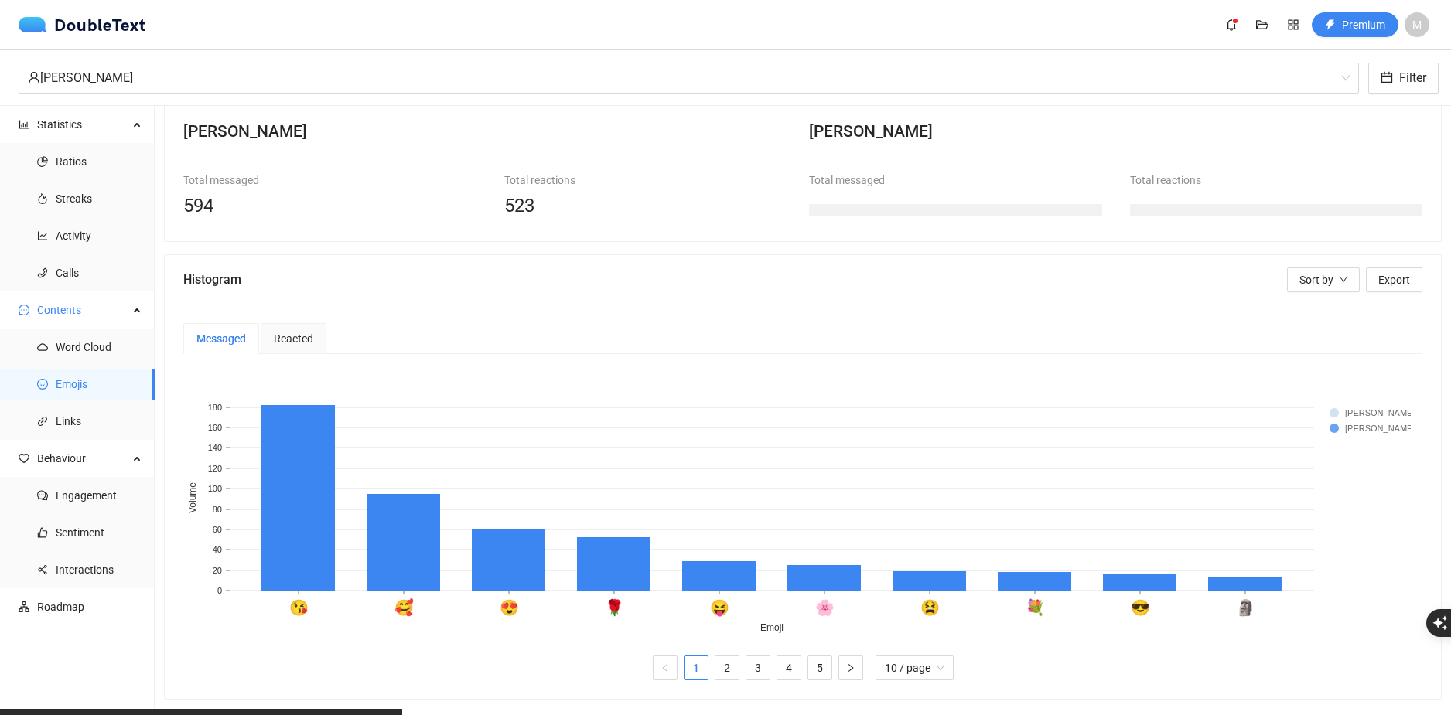
click at [285, 333] on span "Reacted" at bounding box center [293, 338] width 39 height 11
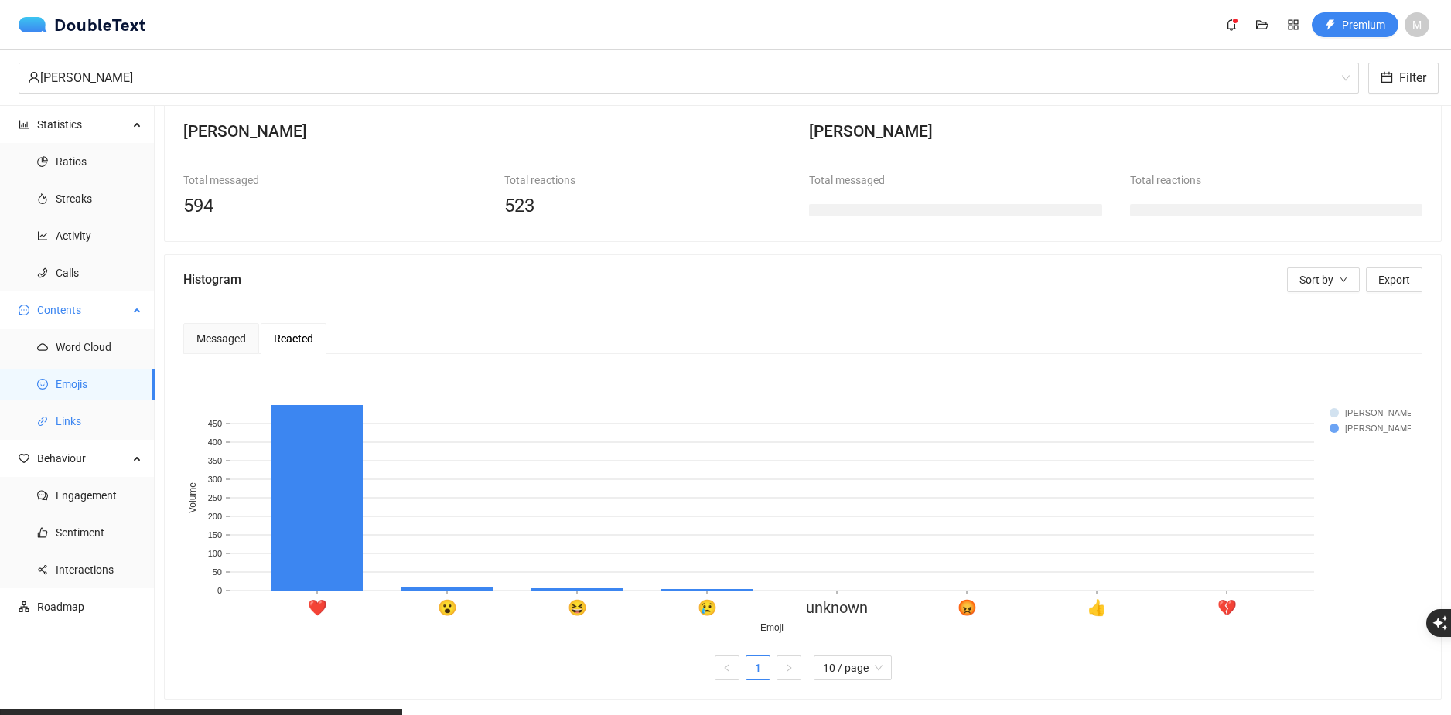
click at [70, 429] on span "Links" at bounding box center [99, 421] width 87 height 31
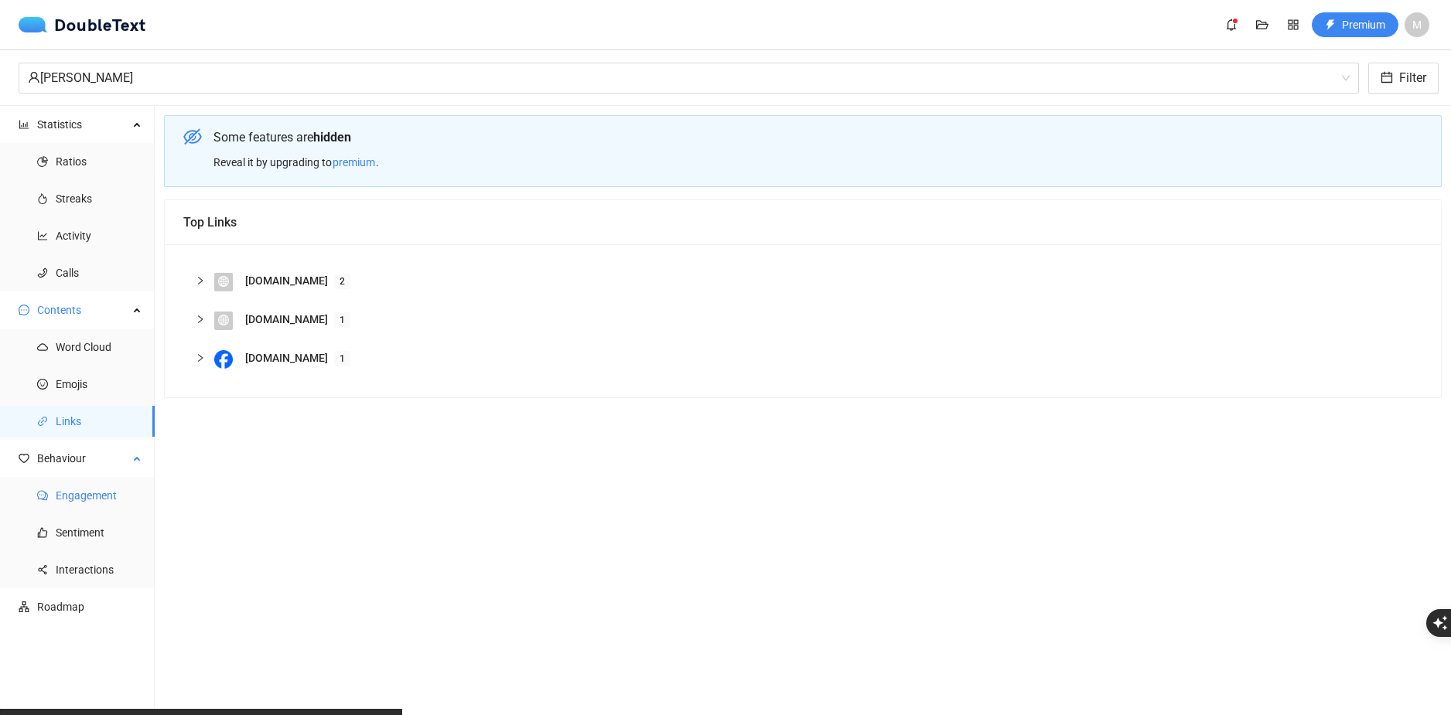
click at [99, 492] on span "Engagement" at bounding box center [99, 495] width 87 height 31
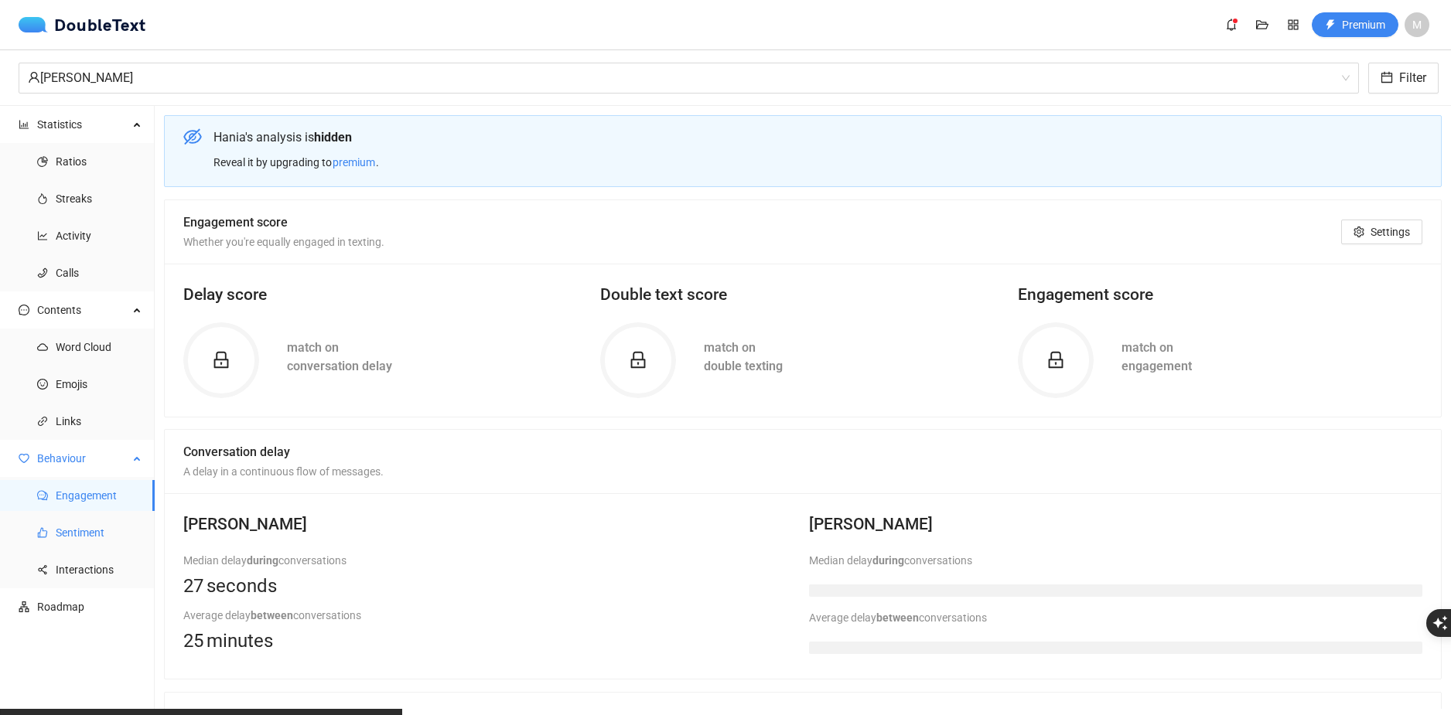
click at [97, 522] on span "Sentiment" at bounding box center [99, 532] width 87 height 31
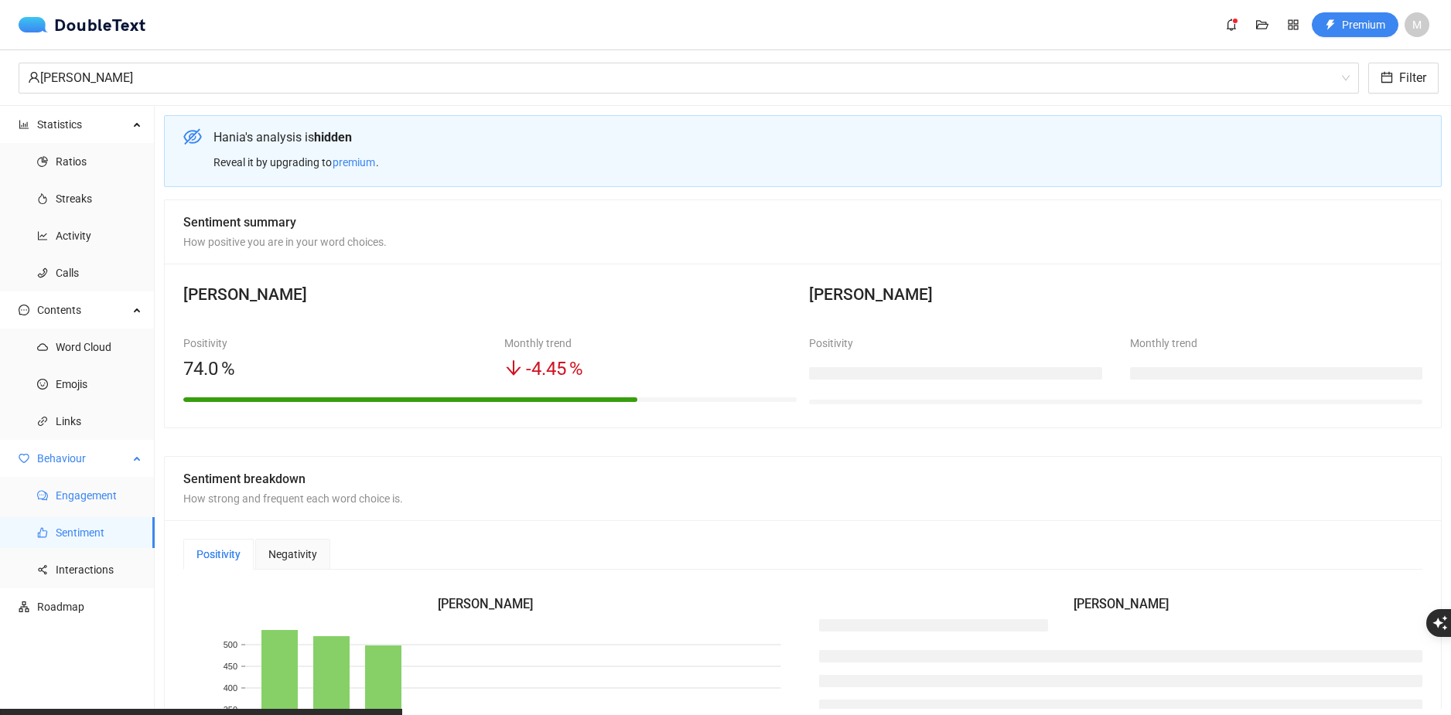
click at [124, 506] on span "Engagement" at bounding box center [99, 495] width 87 height 31
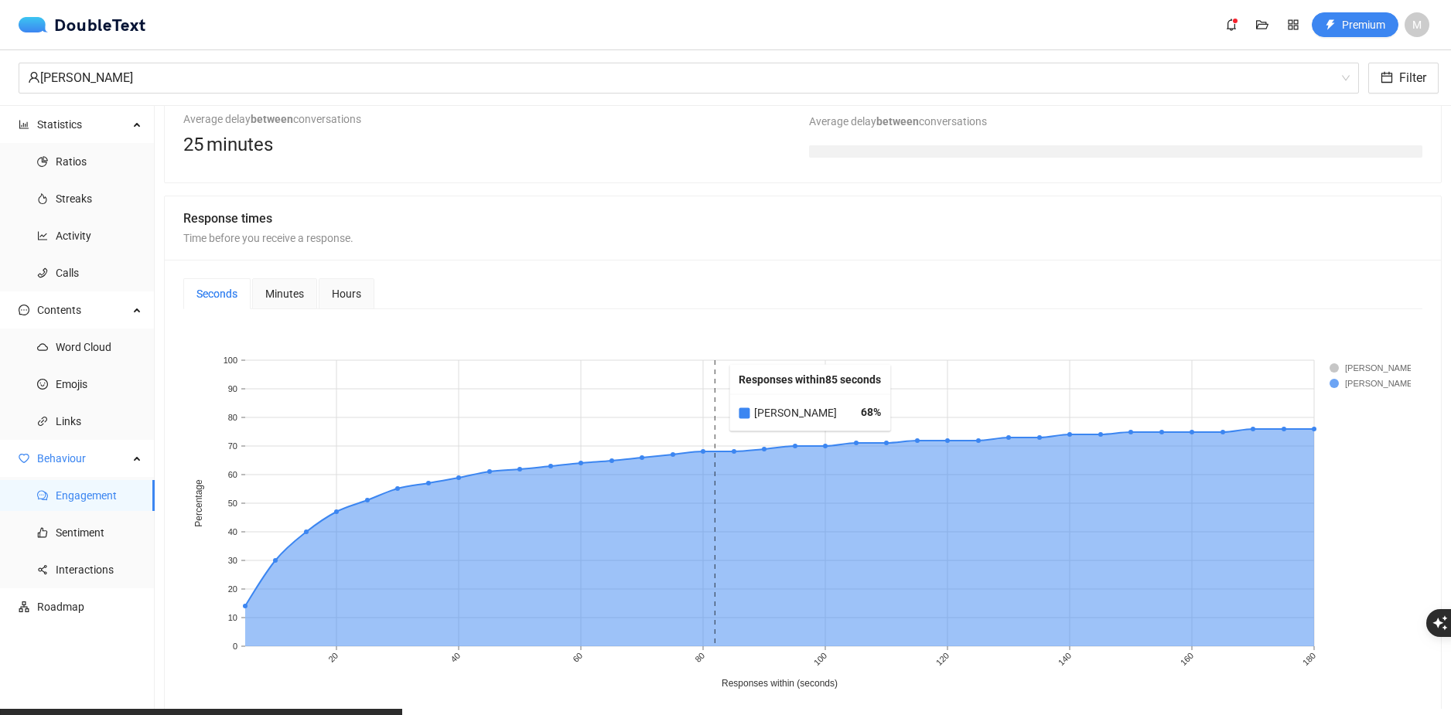
scroll to position [309, 0]
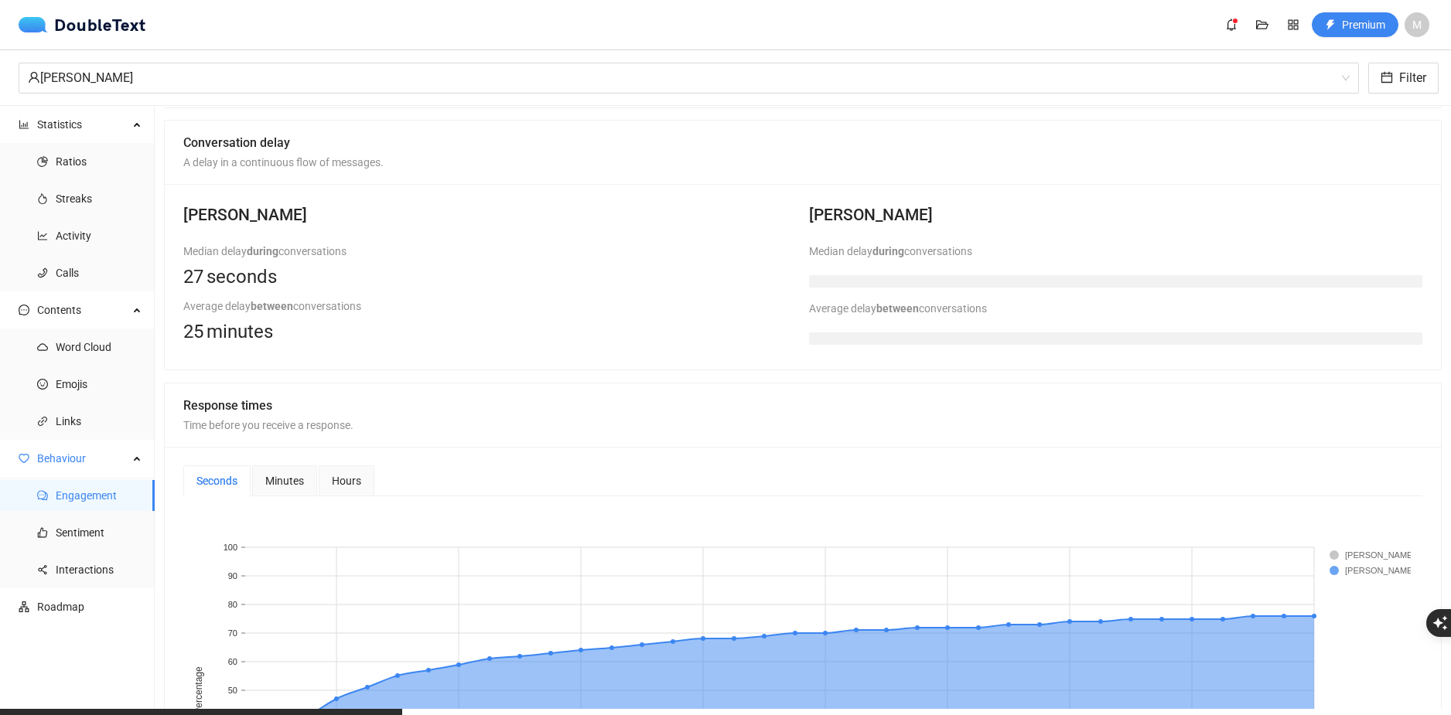
click at [285, 302] on b "between" at bounding box center [272, 306] width 43 height 12
click at [316, 305] on div "Average delay between conversations" at bounding box center [489, 306] width 613 height 17
drag, startPoint x: 316, startPoint y: 305, endPoint x: 350, endPoint y: 293, distance: 35.9
click at [316, 305] on div "Average delay between conversations" at bounding box center [489, 306] width 613 height 17
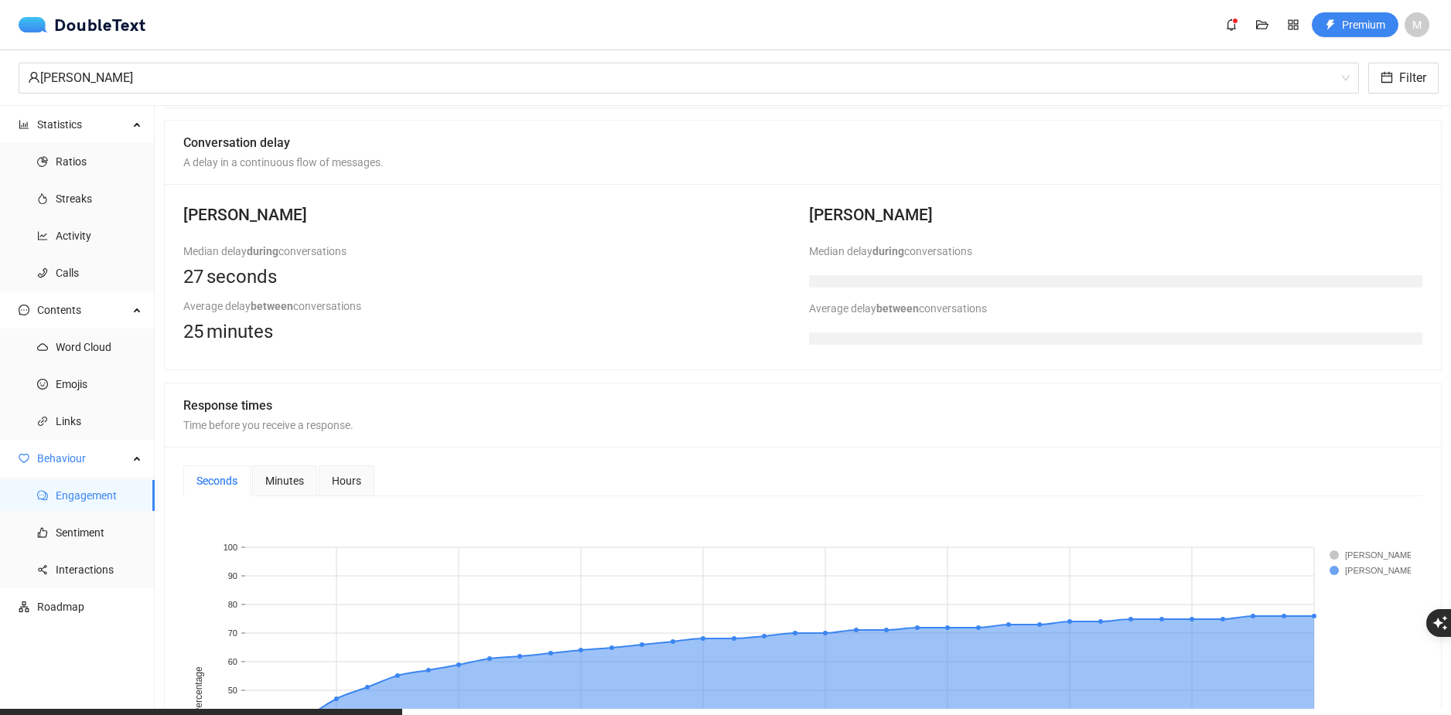
click at [616, 228] on h2 "Marcel Brabański" at bounding box center [489, 216] width 613 height 26
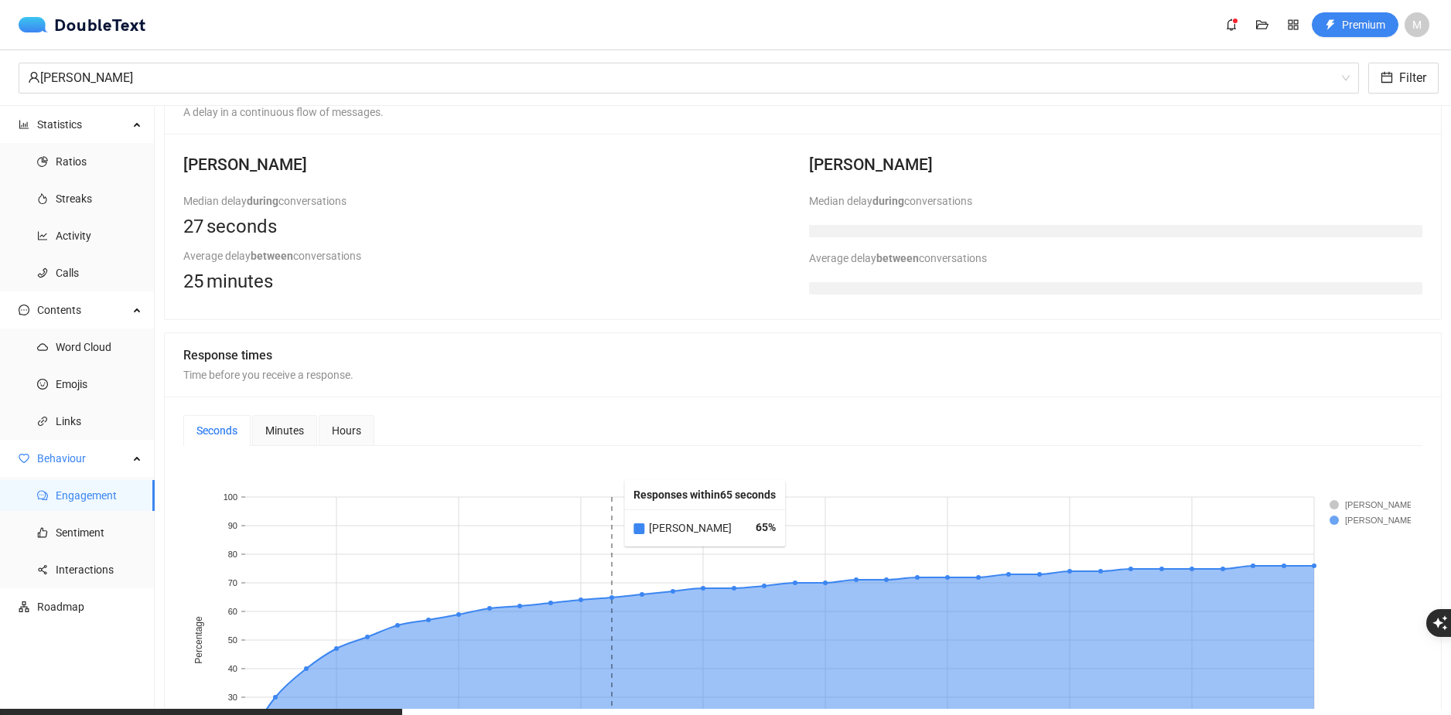
scroll to position [464, 0]
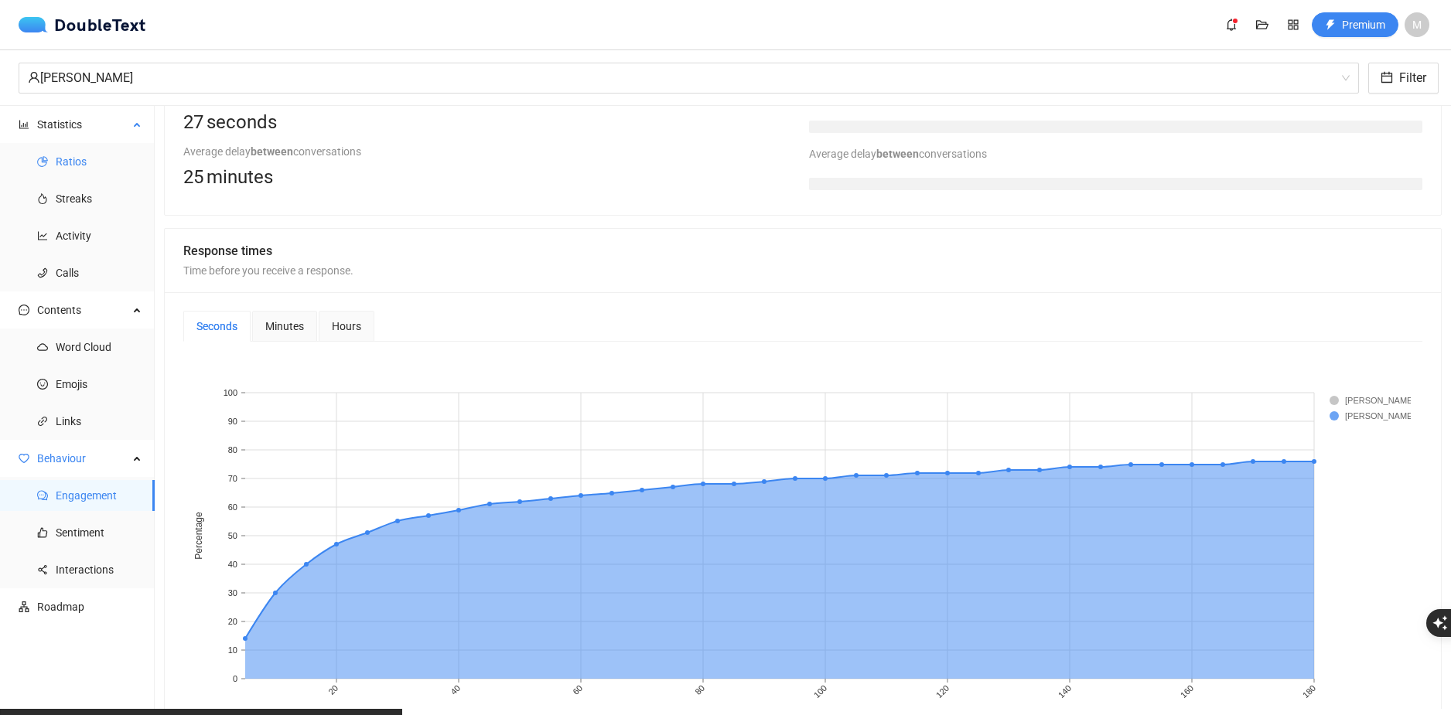
click at [32, 173] on li "Ratios" at bounding box center [77, 161] width 155 height 31
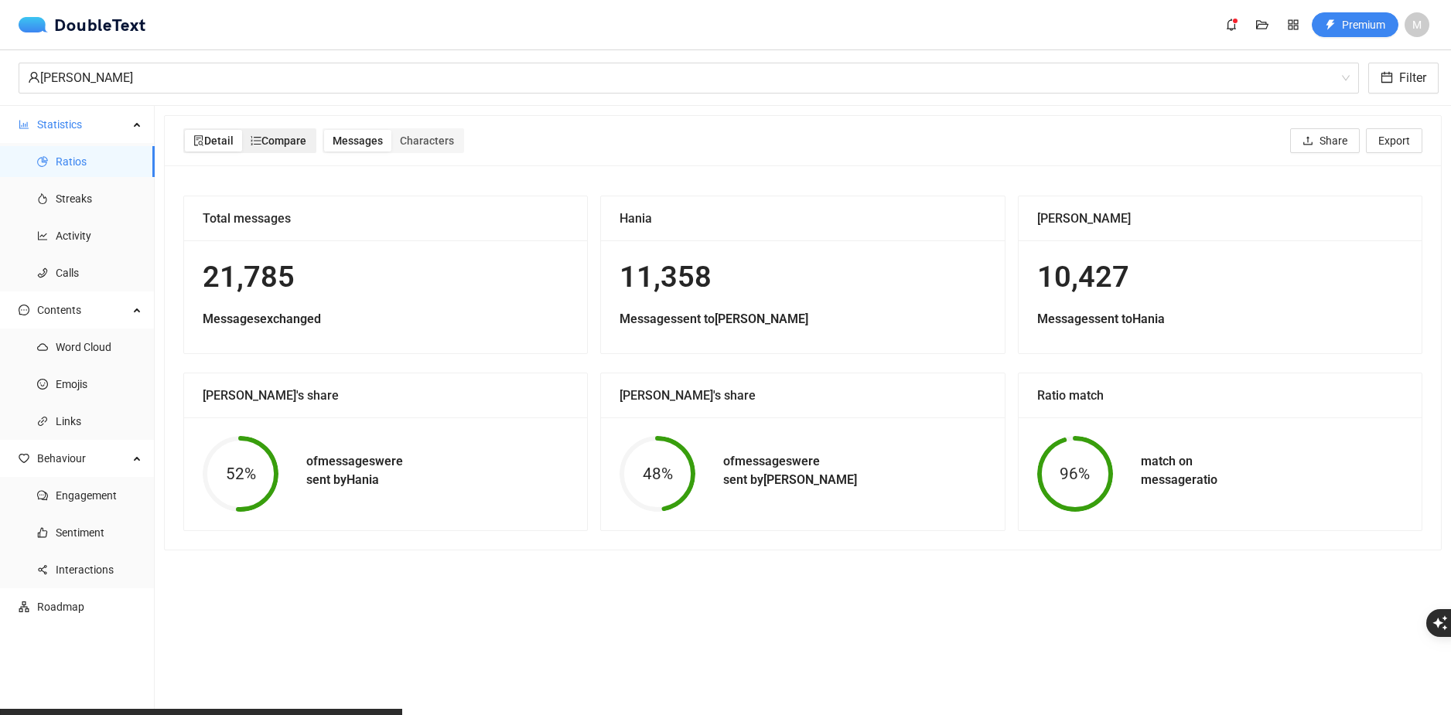
click at [285, 136] on span "Compare" at bounding box center [279, 141] width 56 height 12
click at [242, 130] on input "Compare" at bounding box center [242, 130] width 0 height 0
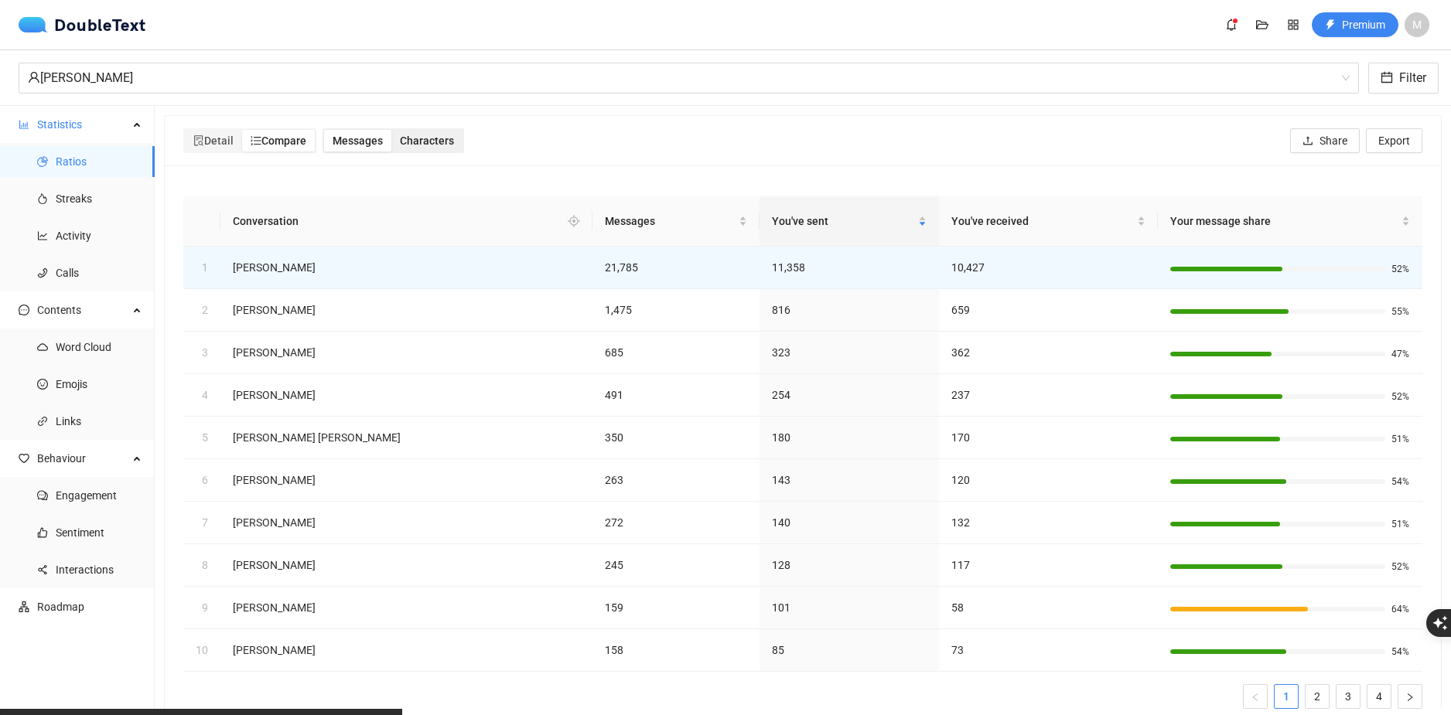
click at [401, 137] on div "Characters" at bounding box center [426, 141] width 71 height 22
click at [391, 130] on input "Characters" at bounding box center [391, 130] width 0 height 0
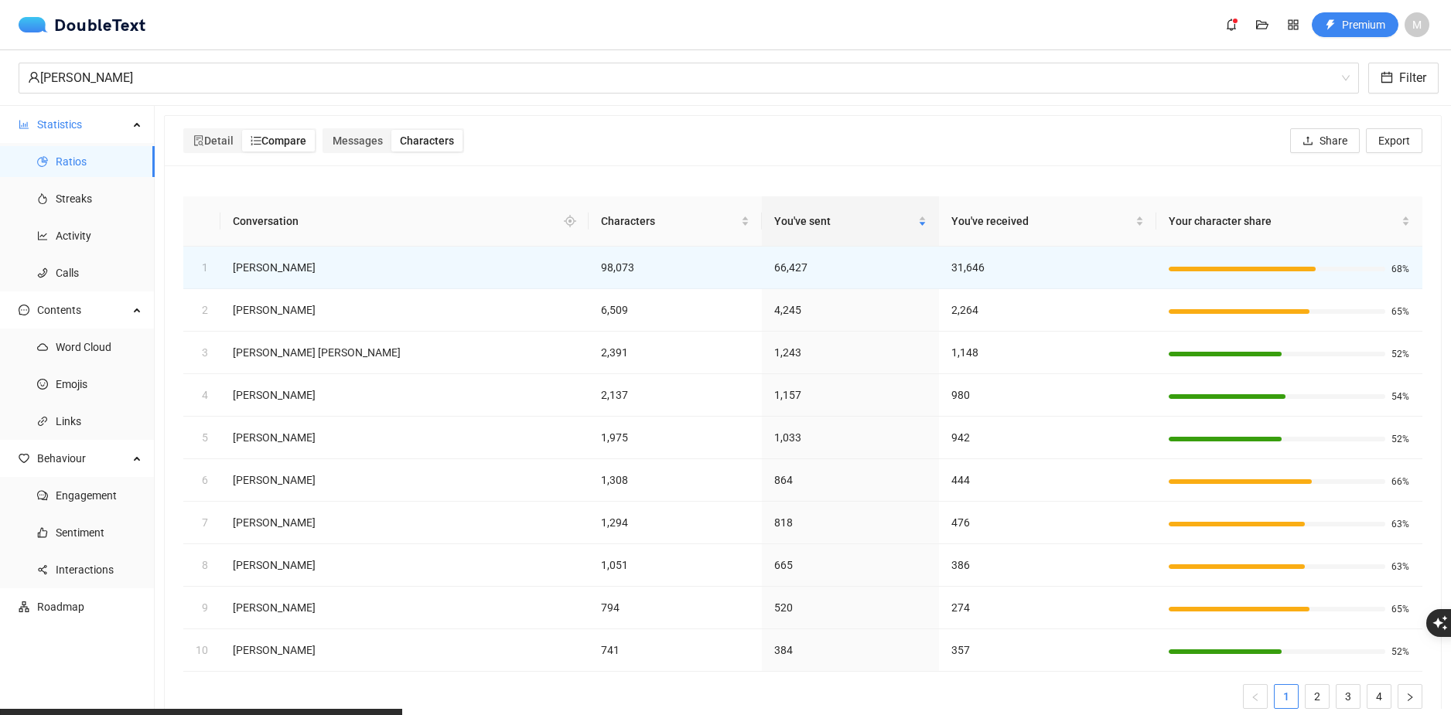
click at [215, 124] on div "Detail Compare Messages Characters Share Export" at bounding box center [802, 140] width 1239 height 49
click at [220, 135] on span "Detail" at bounding box center [213, 141] width 40 height 12
click at [185, 130] on input "Detail" at bounding box center [185, 130] width 0 height 0
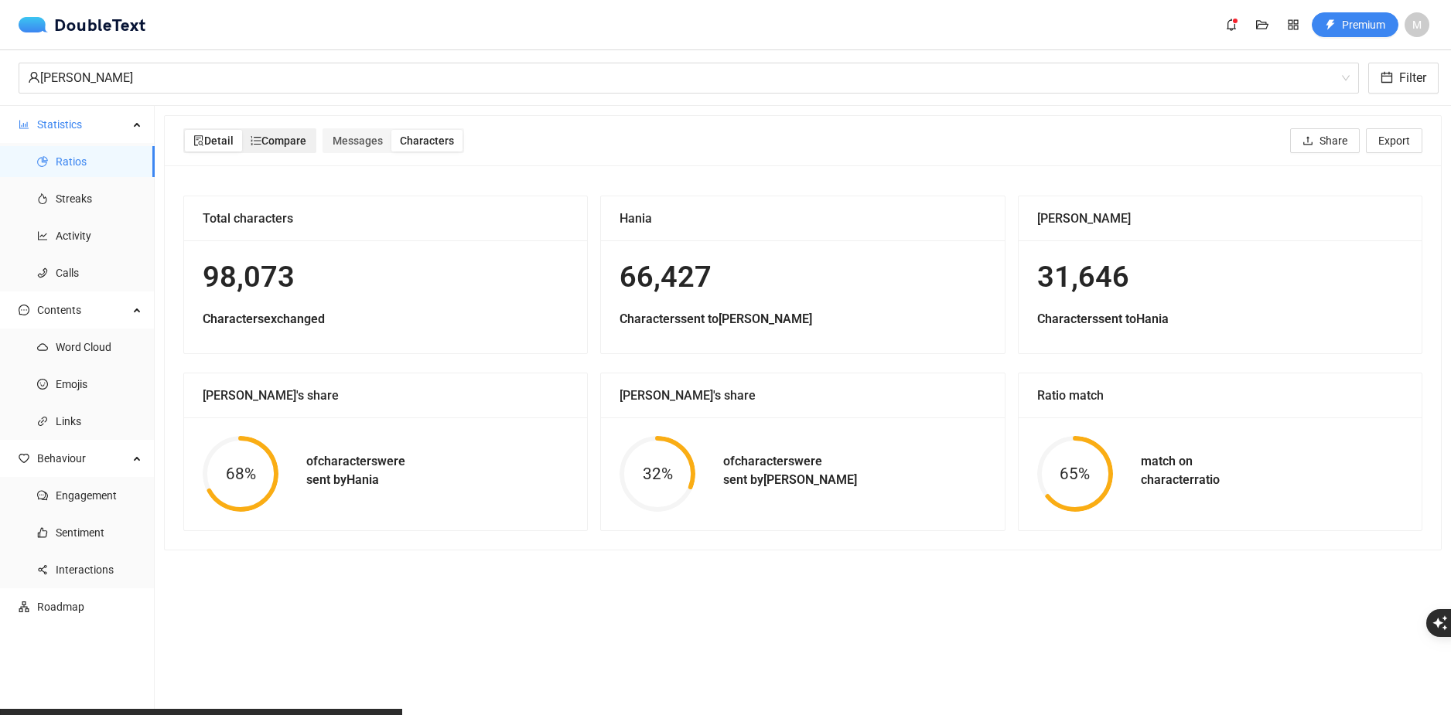
click at [295, 144] on span "Compare" at bounding box center [279, 141] width 56 height 12
click at [242, 130] on input "Compare" at bounding box center [242, 130] width 0 height 0
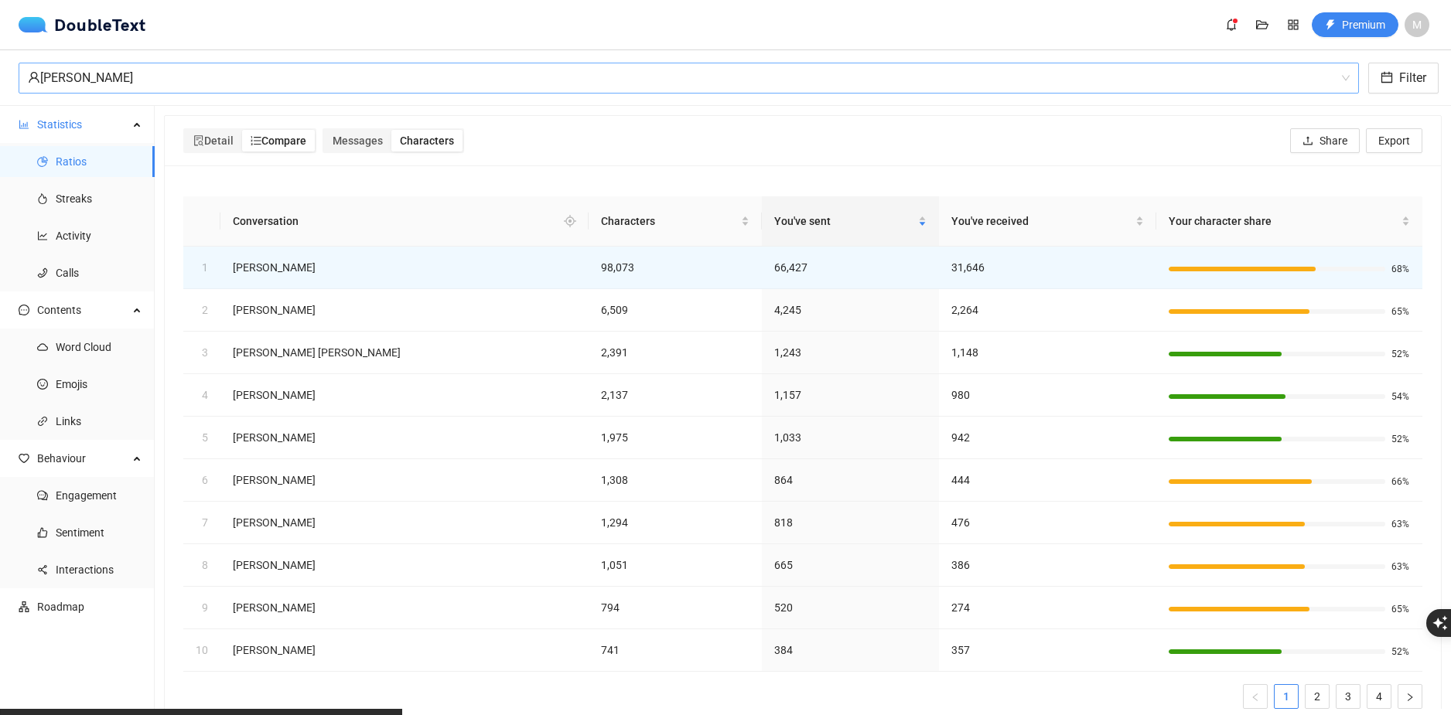
click at [285, 77] on div "Hania Kałuża" at bounding box center [682, 77] width 1308 height 29
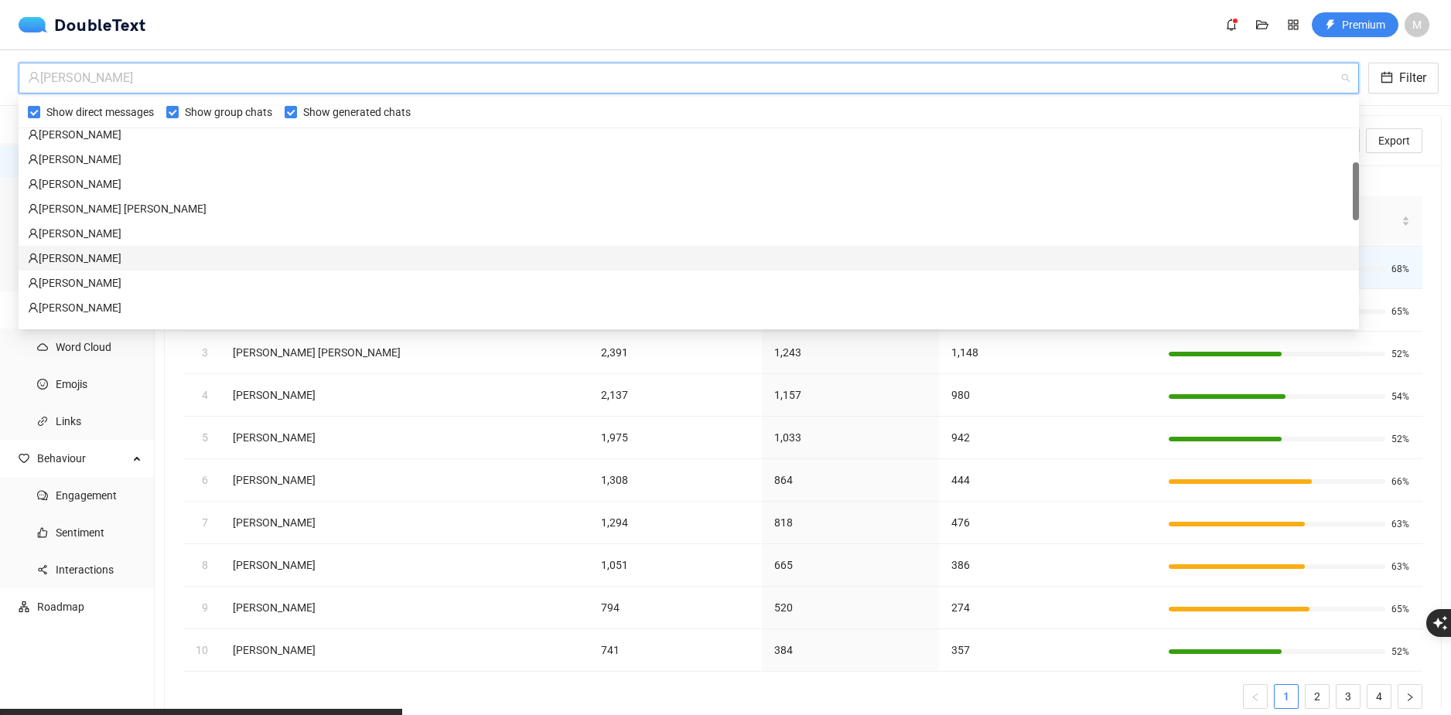
scroll to position [232, 0]
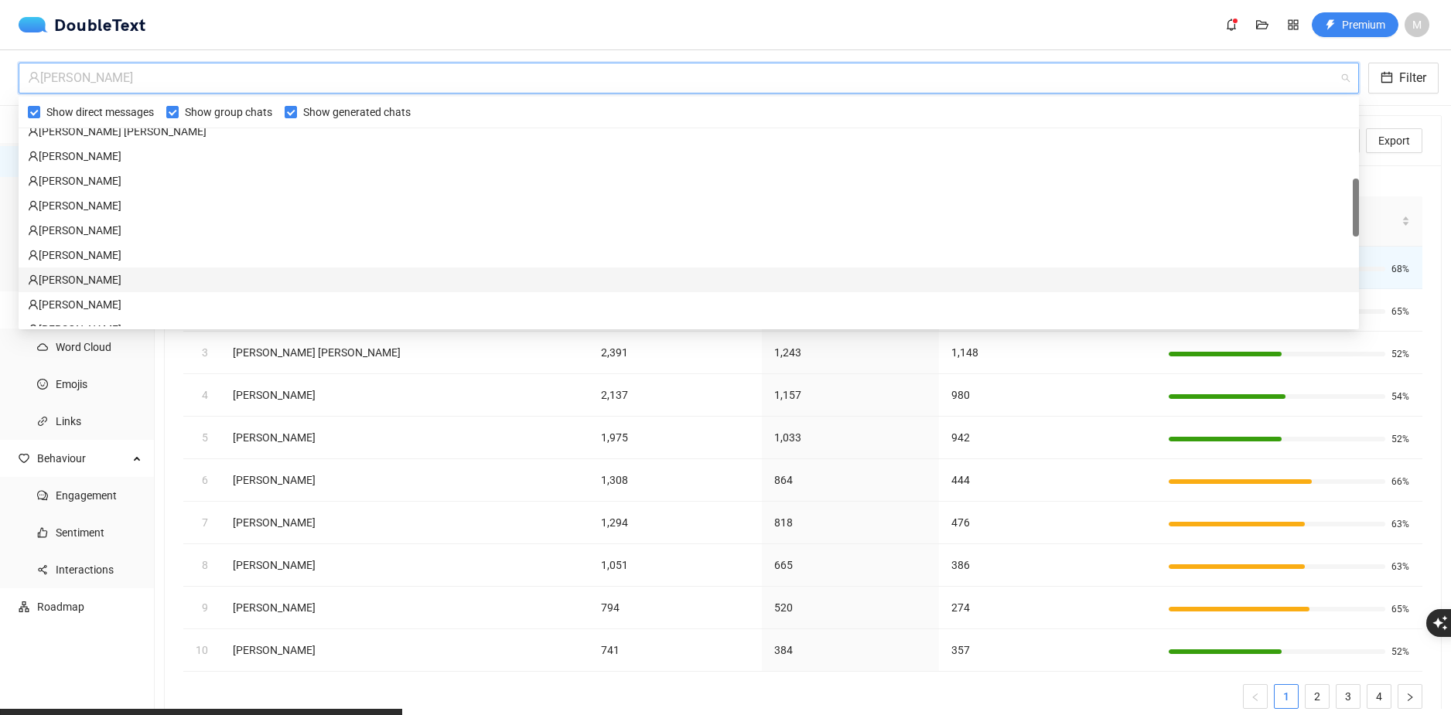
click at [128, 285] on div "Szymon Połomski" at bounding box center [688, 279] width 1321 height 17
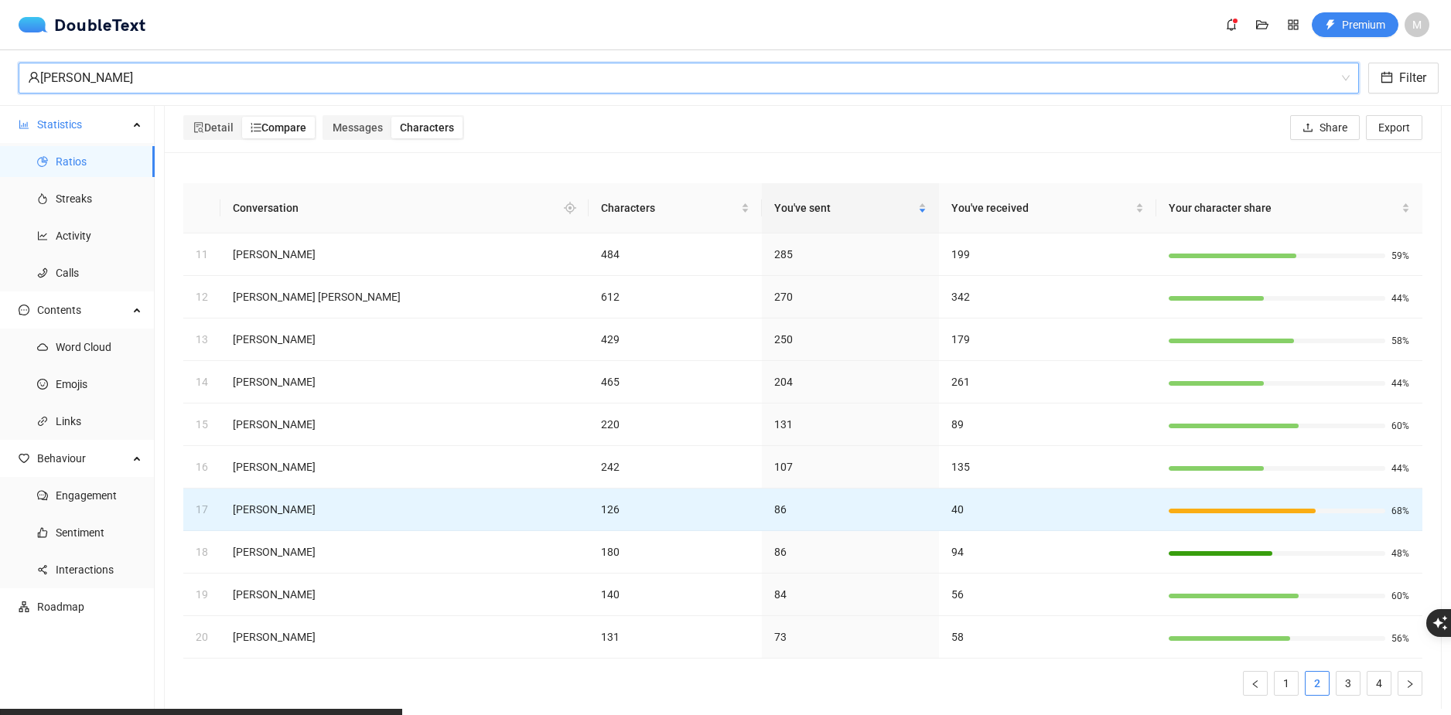
scroll to position [53, 0]
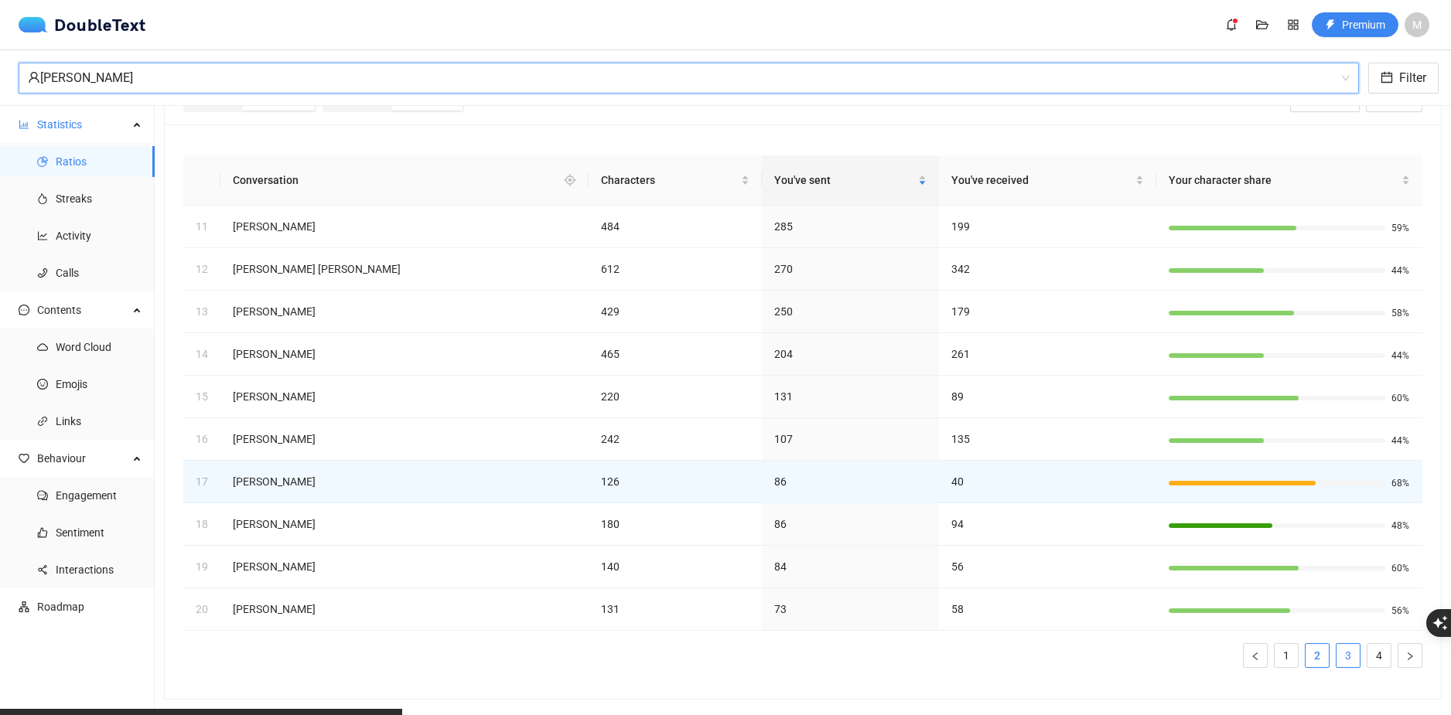
click at [1346, 644] on link "3" at bounding box center [1347, 655] width 23 height 23
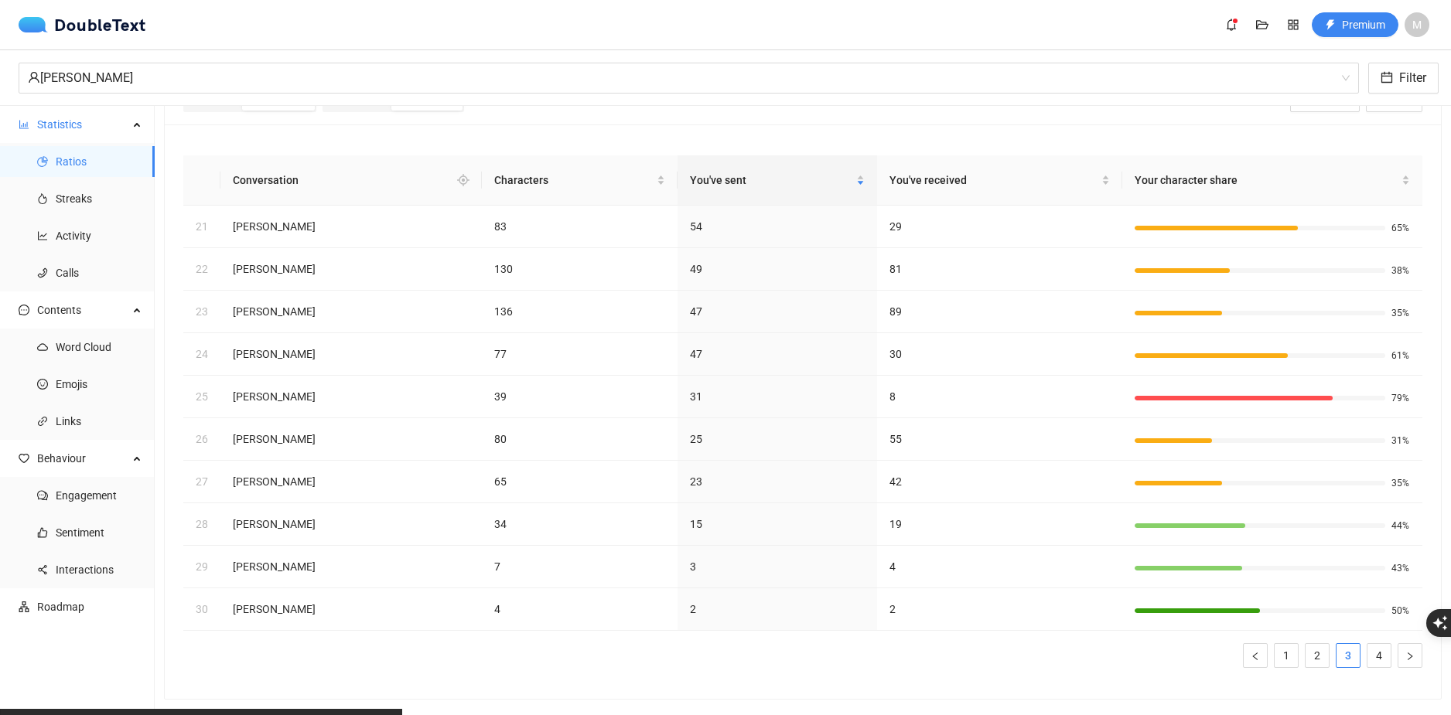
click at [1351, 643] on ul "1 2 3 4" at bounding box center [802, 655] width 1239 height 25
click at [1367, 644] on link "4" at bounding box center [1378, 655] width 23 height 23
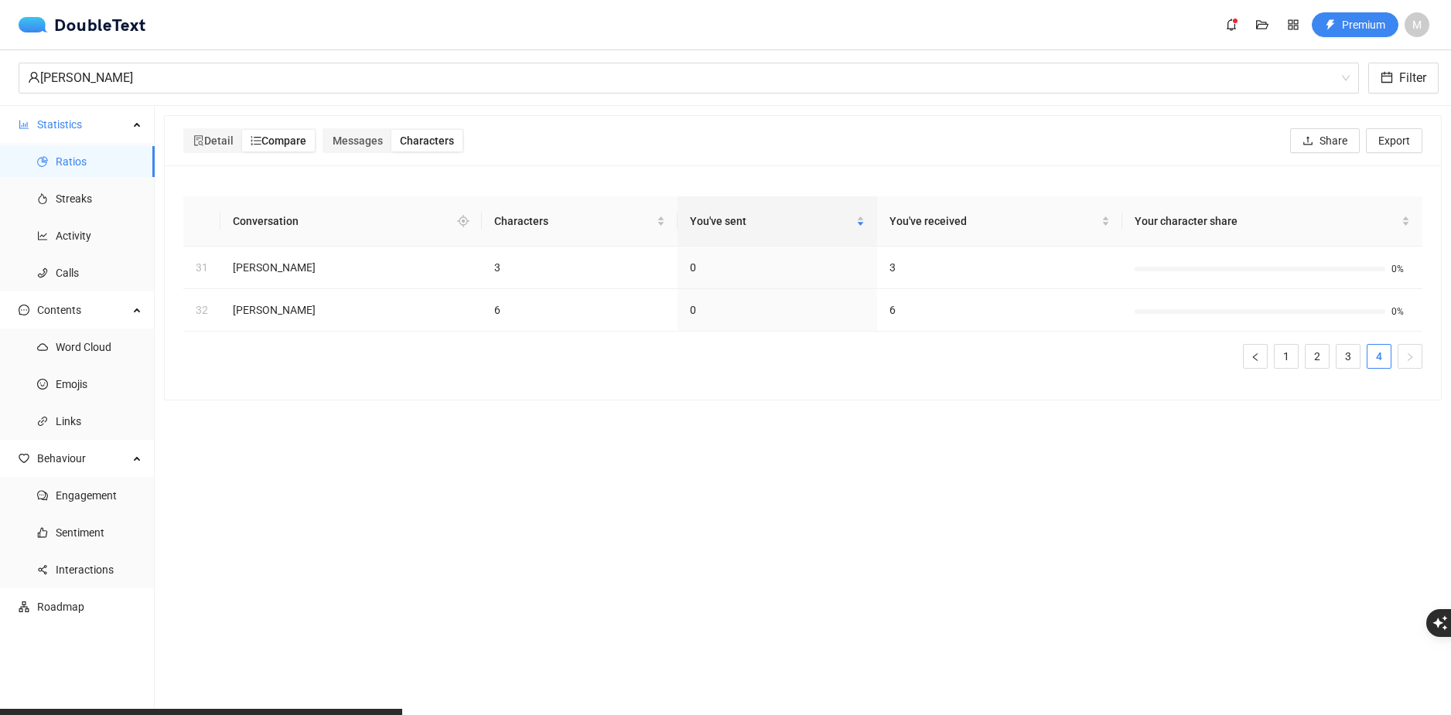
scroll to position [0, 0]
click at [1292, 346] on ul "1 2 3 4" at bounding box center [802, 356] width 1239 height 25
click at [1305, 350] on link "2" at bounding box center [1316, 356] width 23 height 23
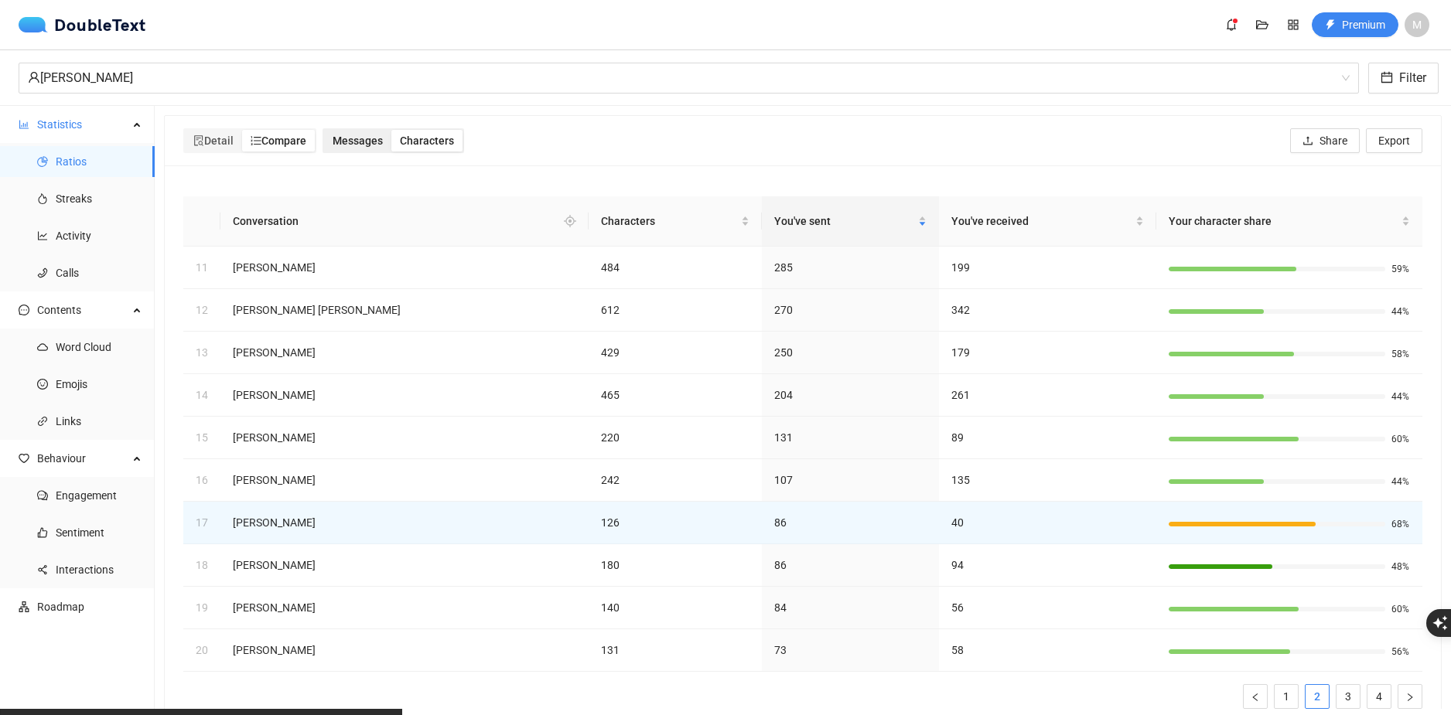
click at [358, 138] on span "Messages" at bounding box center [357, 141] width 50 height 12
click at [324, 130] on input "Messages" at bounding box center [324, 130] width 0 height 0
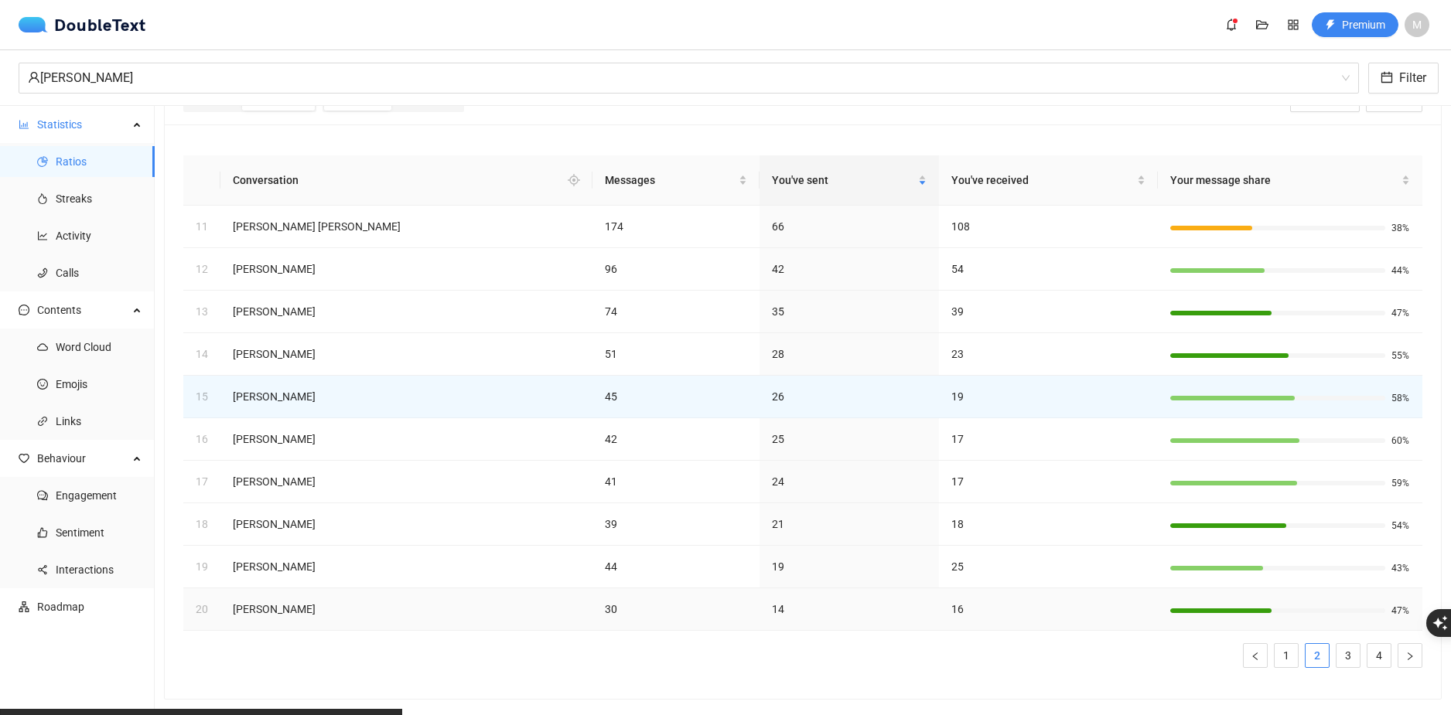
scroll to position [53, 0]
click at [1283, 646] on link "1" at bounding box center [1285, 655] width 23 height 23
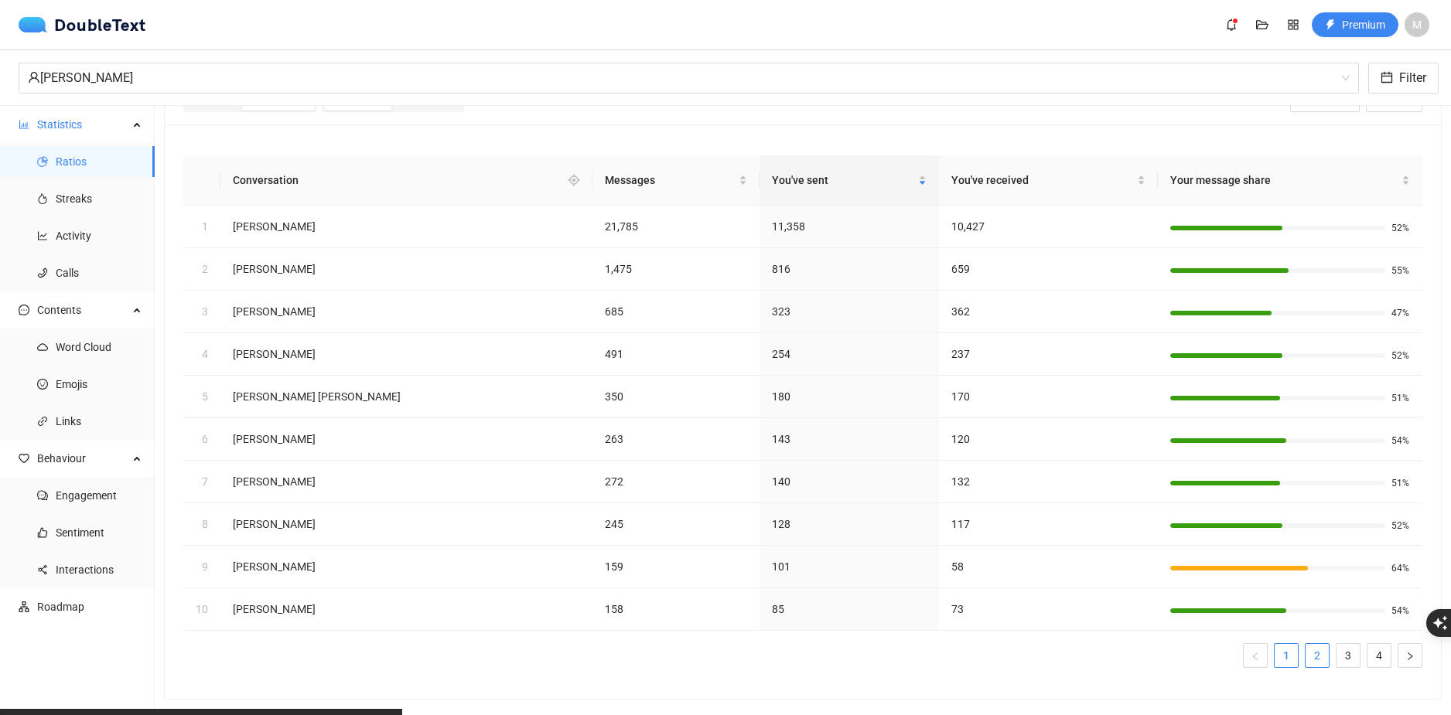
click at [1308, 646] on link "2" at bounding box center [1316, 655] width 23 height 23
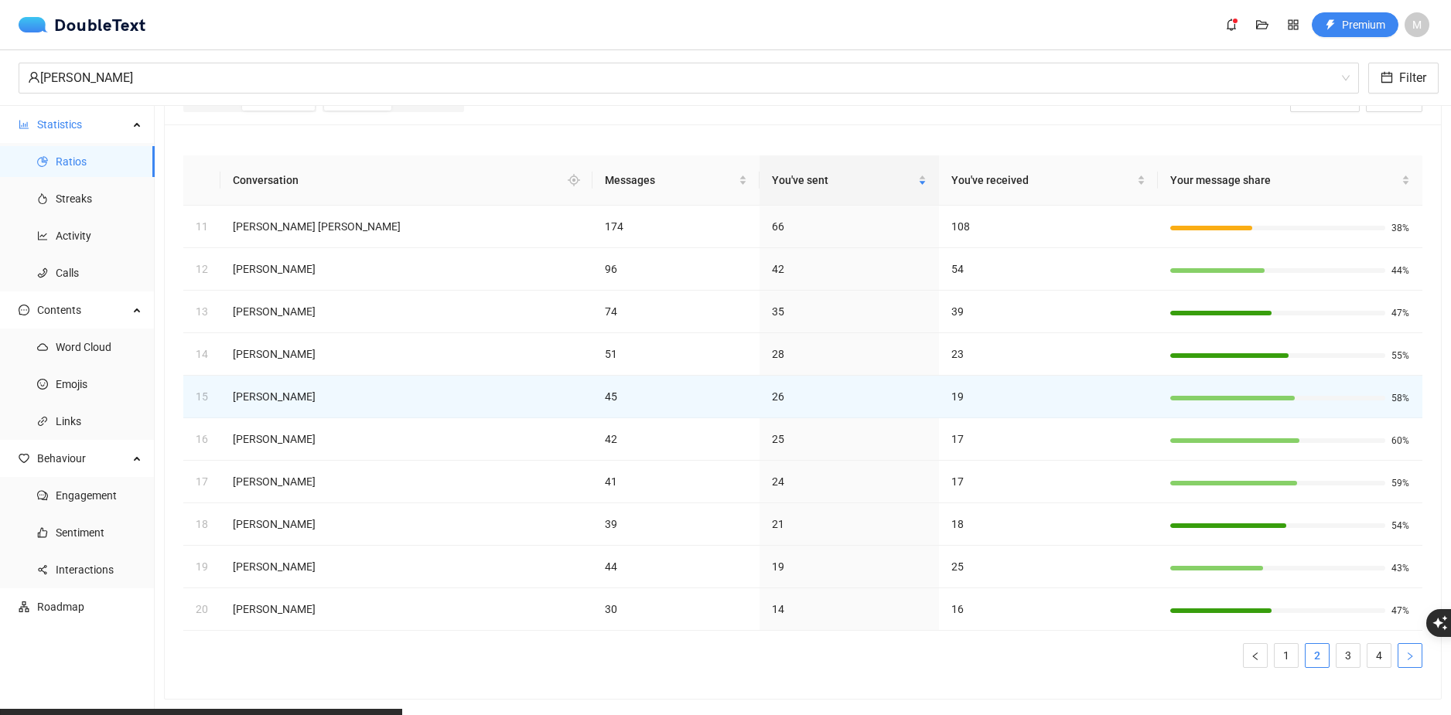
click at [1397, 649] on button "button" at bounding box center [1409, 655] width 25 height 25
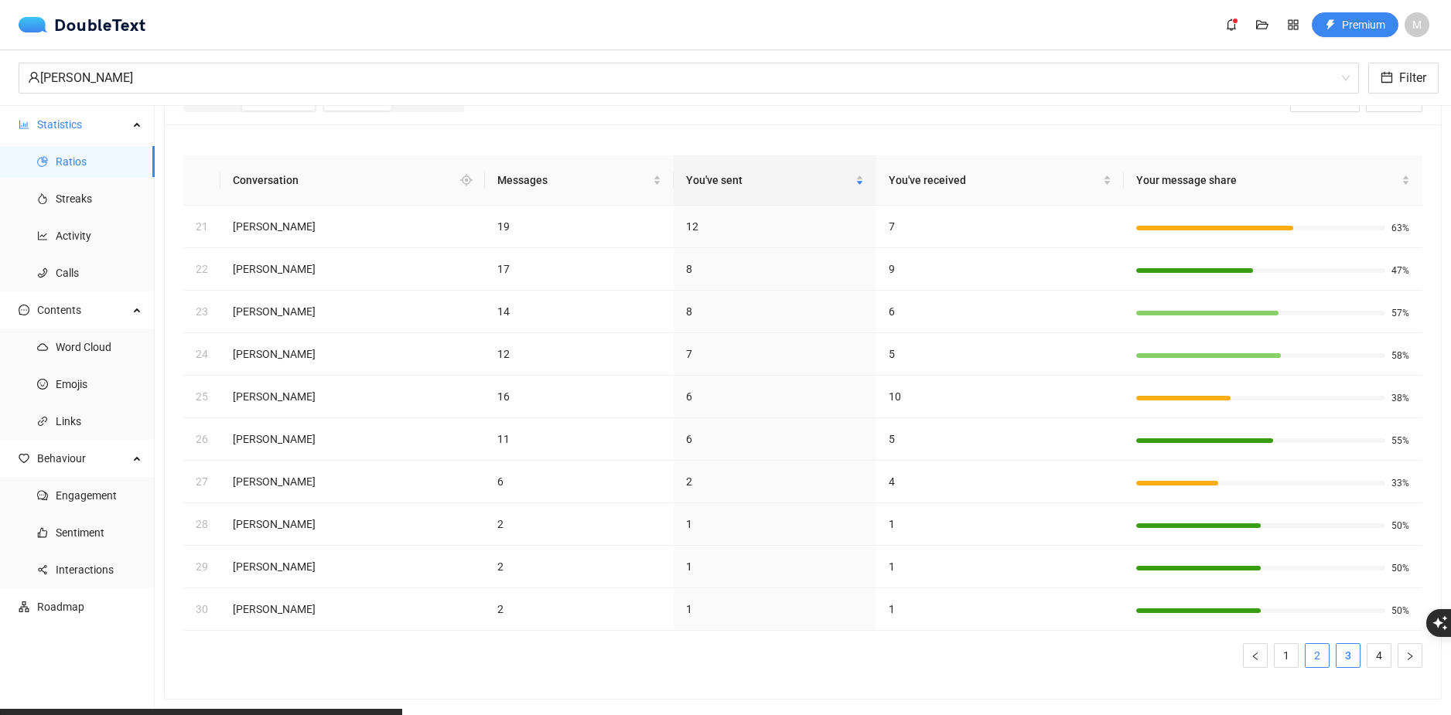
click at [1310, 645] on link "2" at bounding box center [1316, 655] width 23 height 23
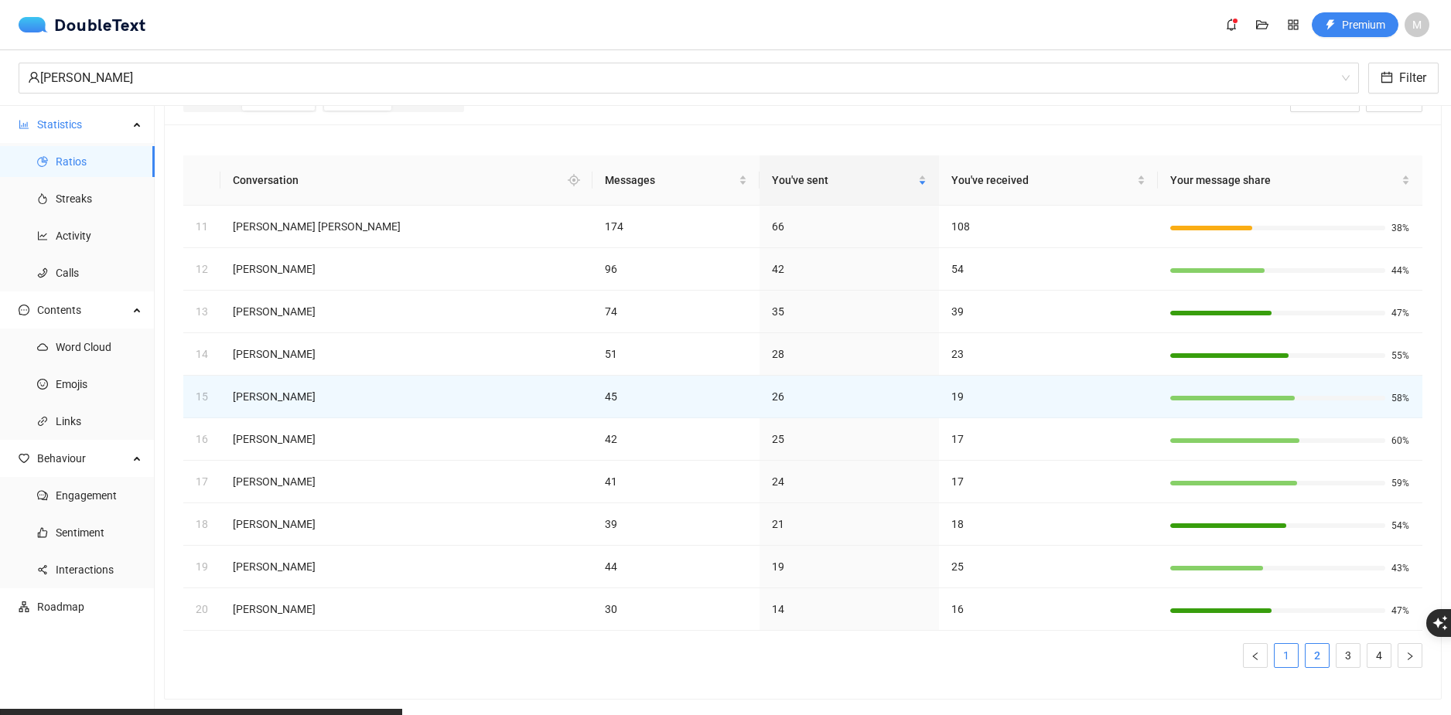
click at [1274, 644] on link "1" at bounding box center [1285, 655] width 23 height 23
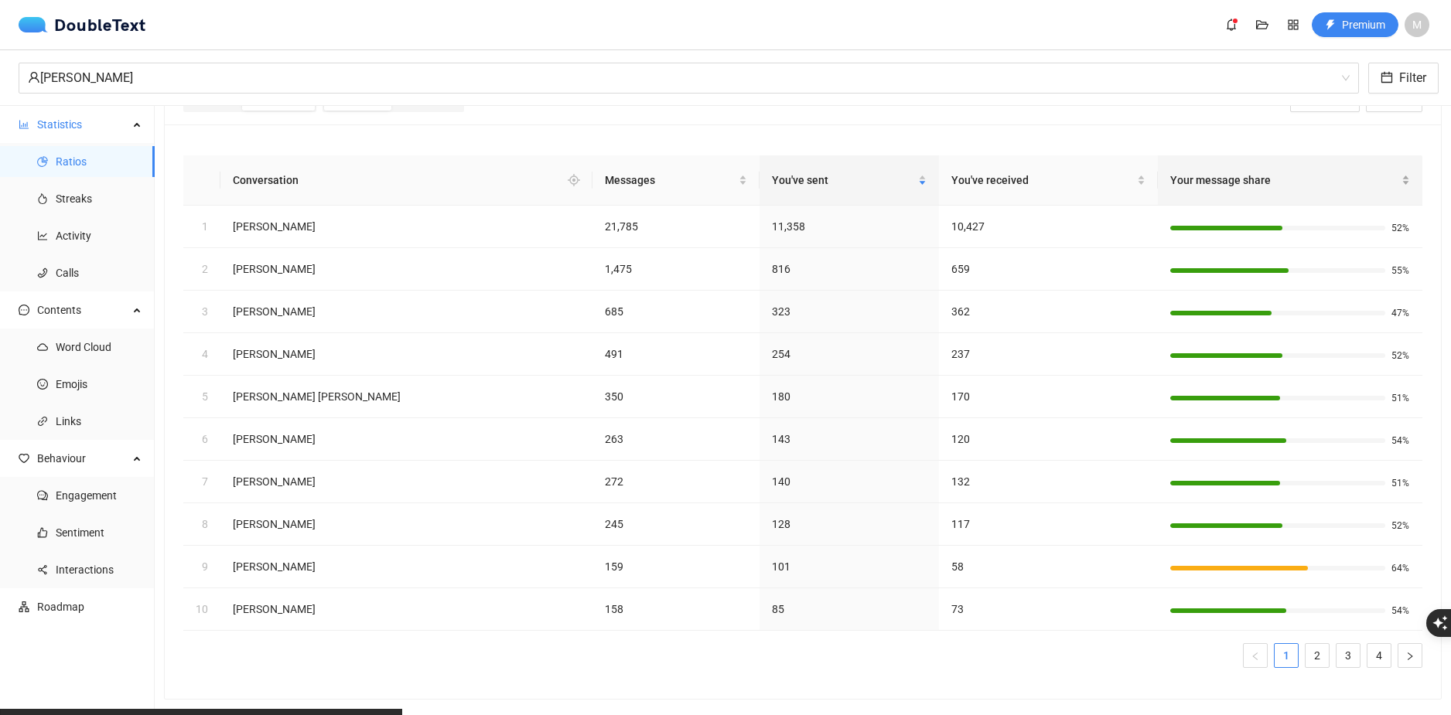
click at [1213, 172] on span "Your message share" at bounding box center [1284, 180] width 228 height 17
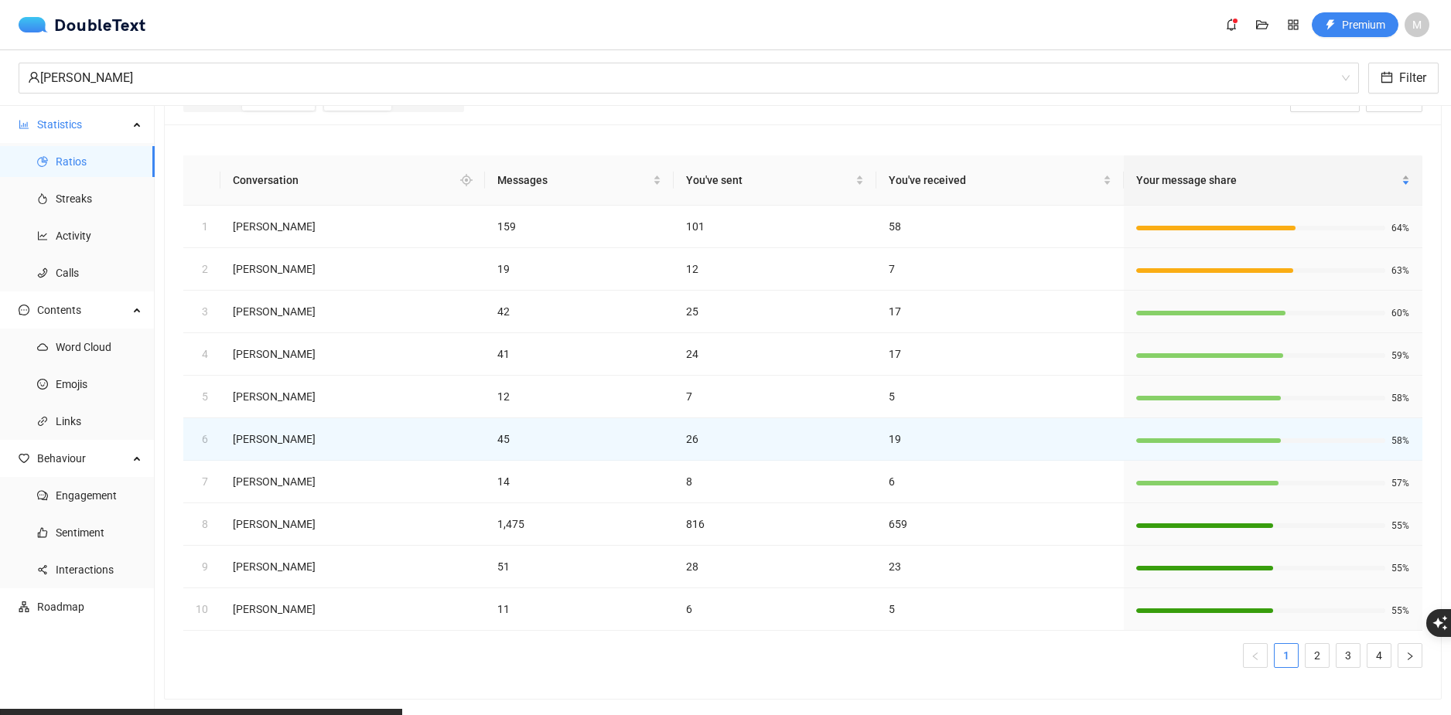
click at [1213, 172] on span "Your message share" at bounding box center [1267, 180] width 262 height 17
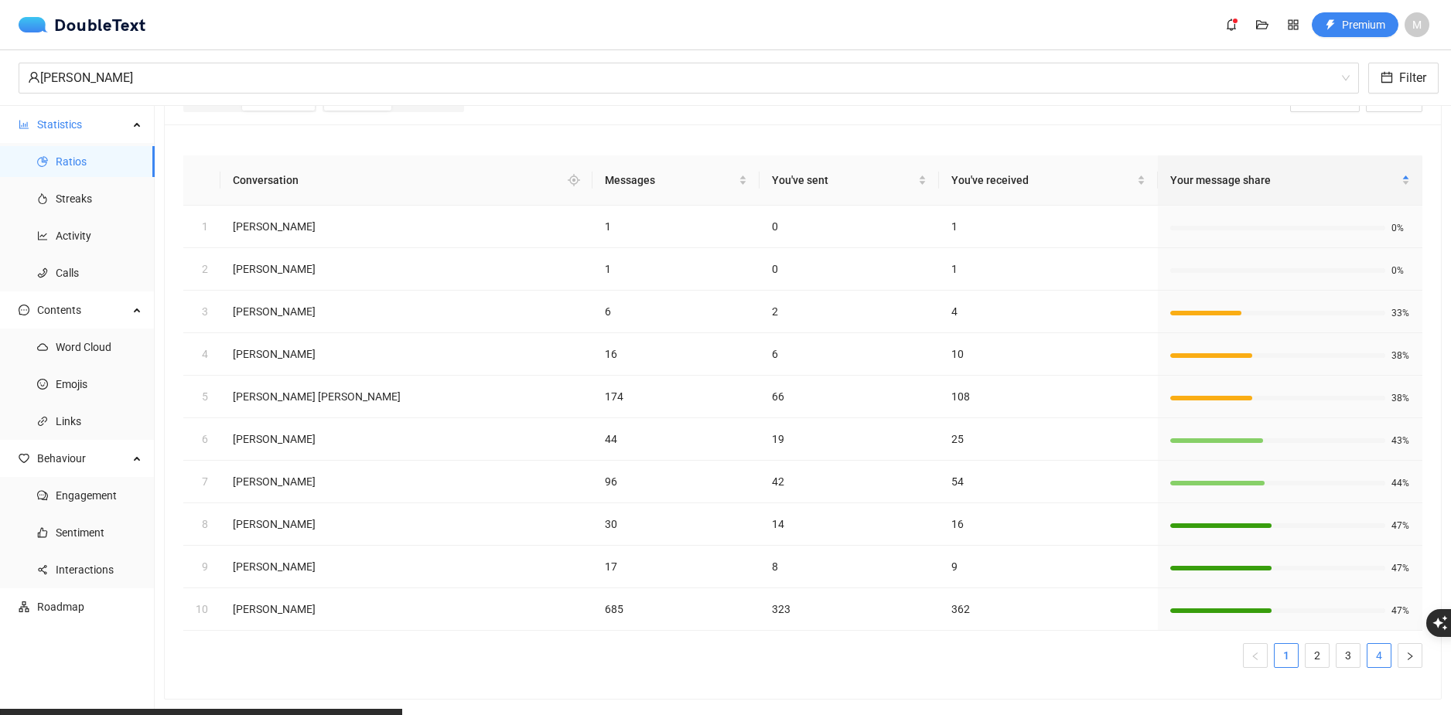
click at [1367, 644] on link "4" at bounding box center [1378, 655] width 23 height 23
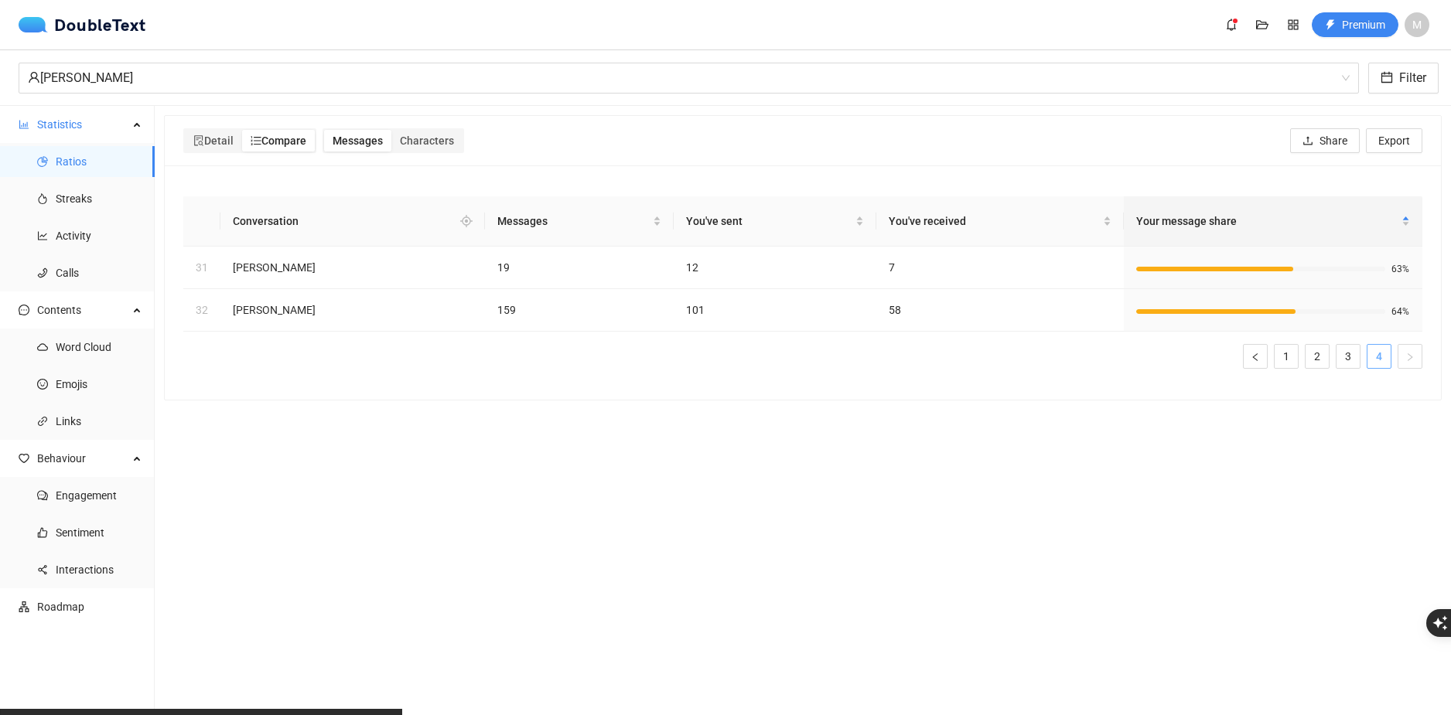
scroll to position [0, 0]
click at [1253, 363] on button "button" at bounding box center [1255, 356] width 25 height 25
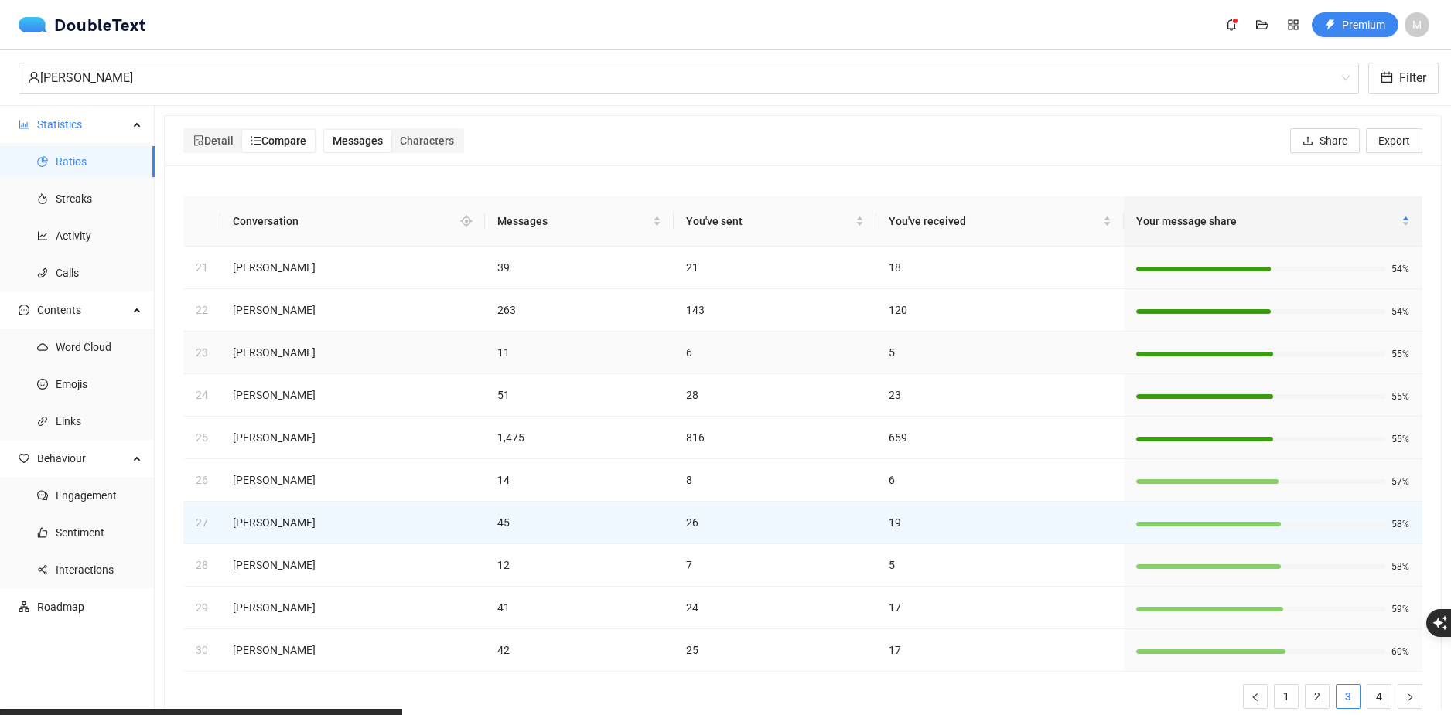
click at [1262, 356] on div at bounding box center [1204, 354] width 137 height 5
click at [1275, 689] on link "1" at bounding box center [1285, 696] width 23 height 23
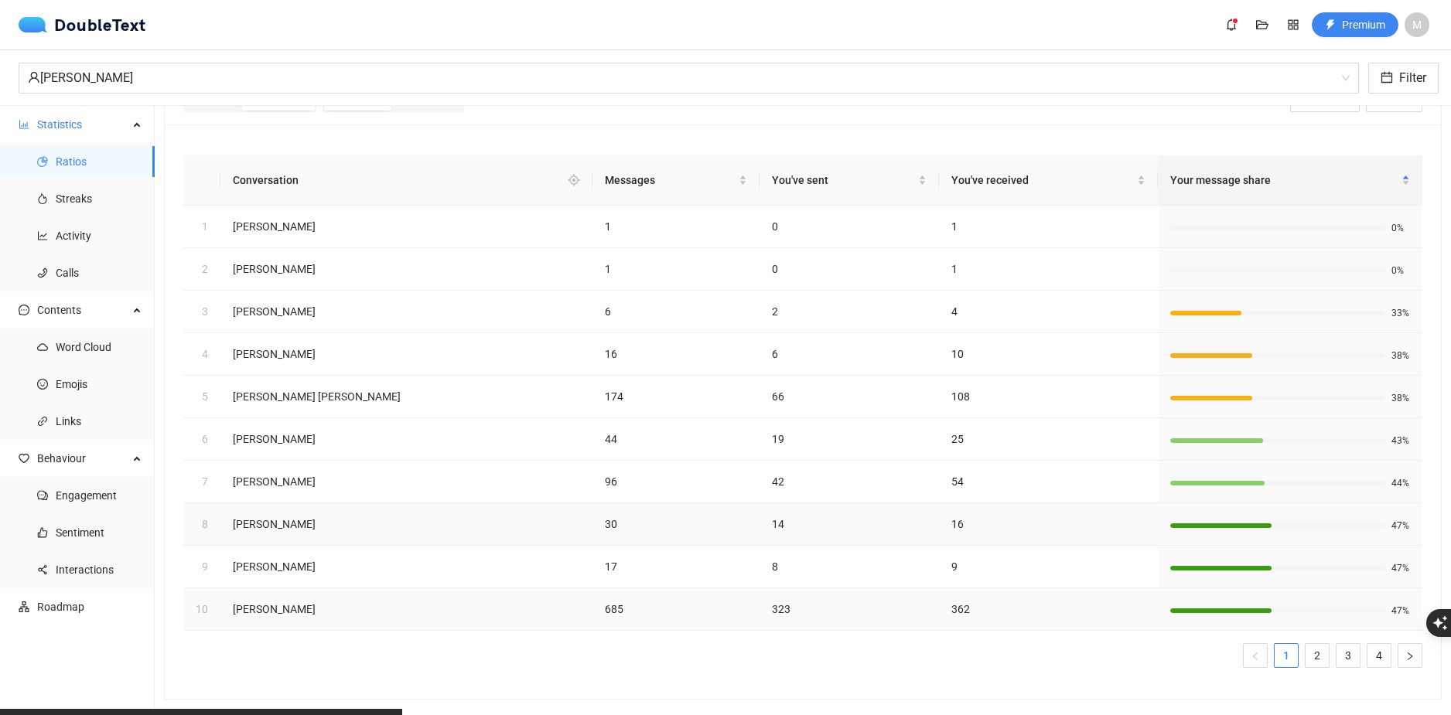
scroll to position [53, 0]
click at [1291, 643] on ul "1 2 3 4" at bounding box center [802, 655] width 1239 height 25
click at [1305, 644] on link "2" at bounding box center [1316, 655] width 23 height 23
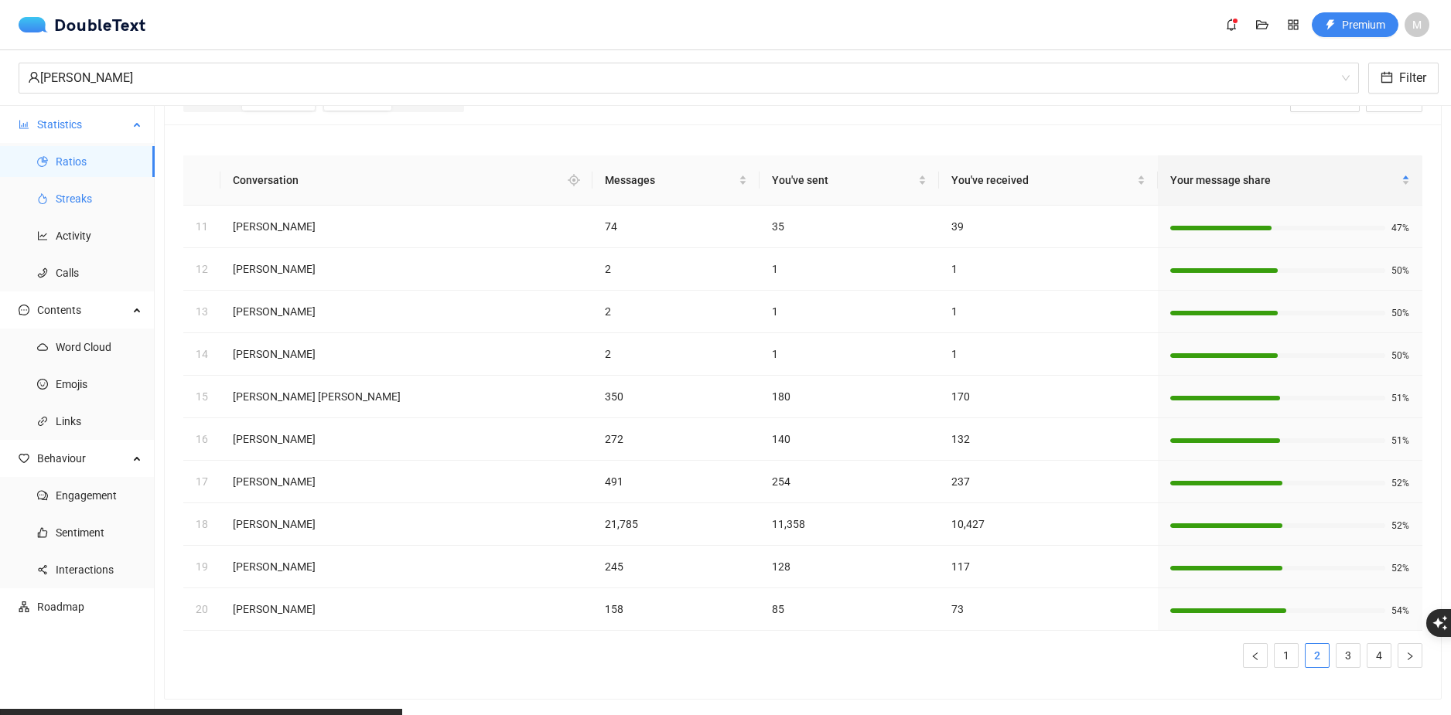
click at [54, 204] on li "Streaks" at bounding box center [77, 198] width 155 height 31
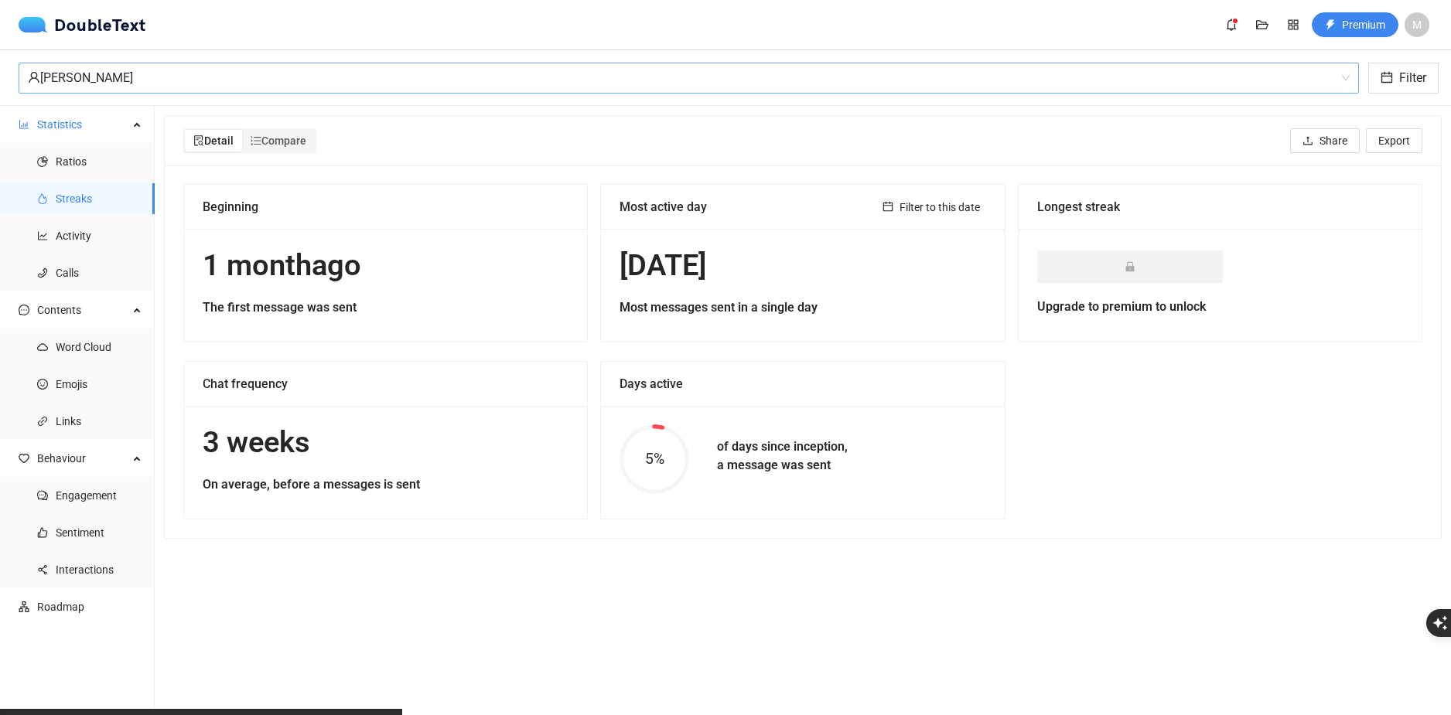
click at [169, 69] on div "Szymon Połomski" at bounding box center [682, 77] width 1308 height 29
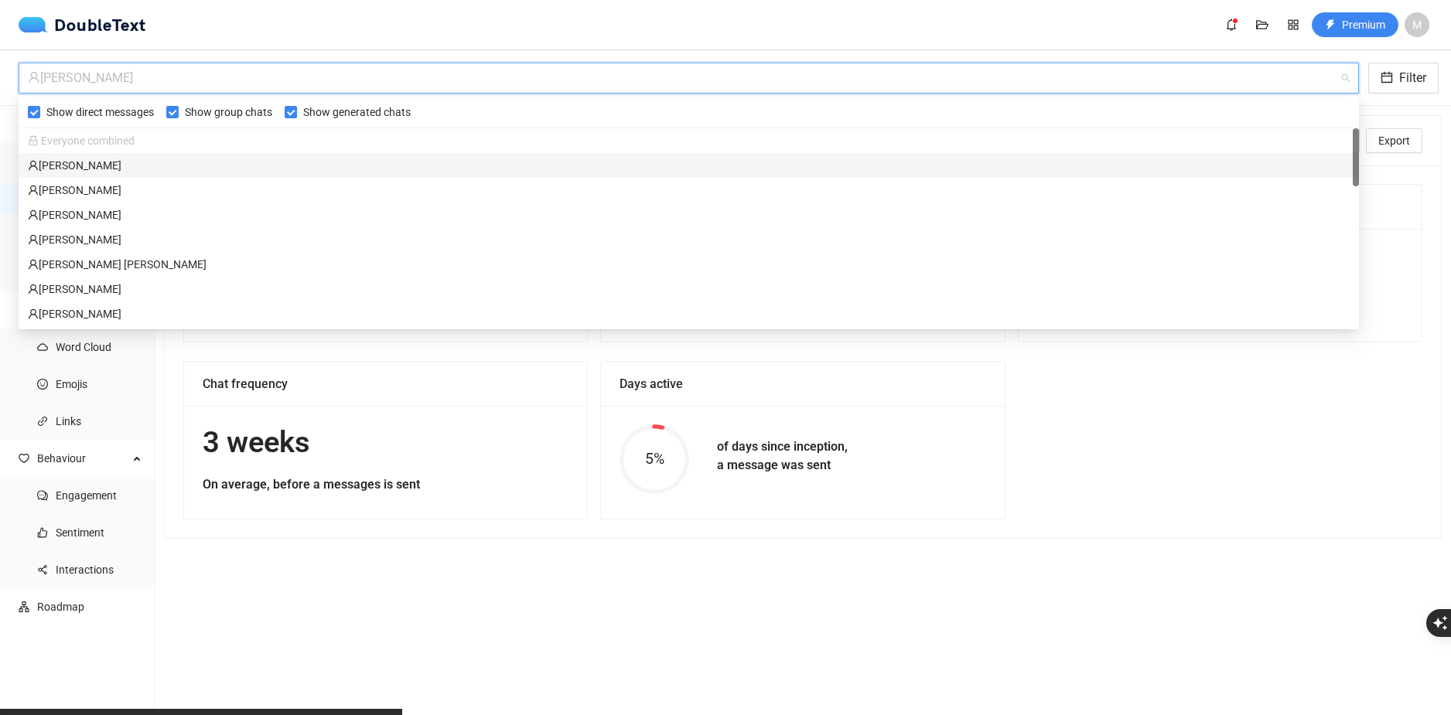
click at [88, 174] on div "Hania Kałuża" at bounding box center [689, 165] width 1340 height 25
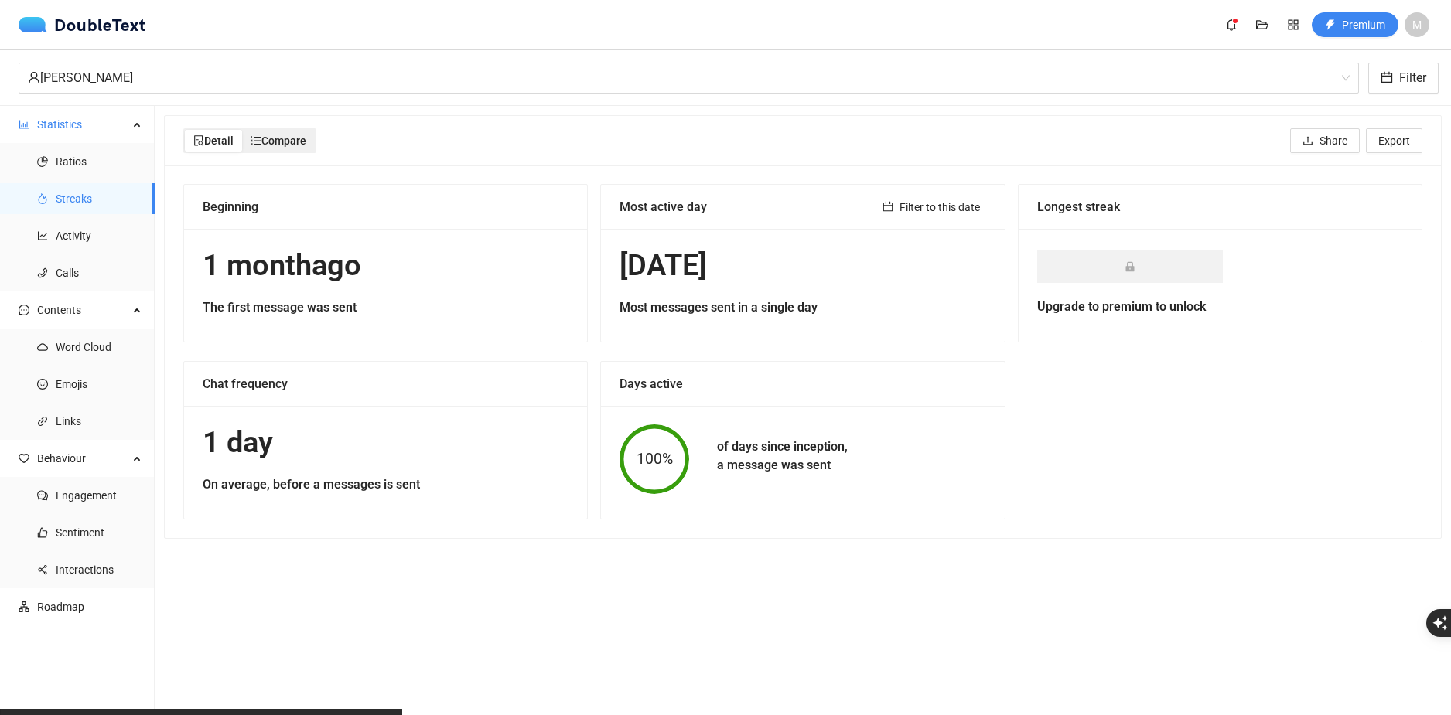
click at [275, 148] on div "Compare" at bounding box center [278, 141] width 73 height 22
click at [242, 130] on input "Compare" at bounding box center [242, 130] width 0 height 0
